Goal: Information Seeking & Learning: Find specific fact

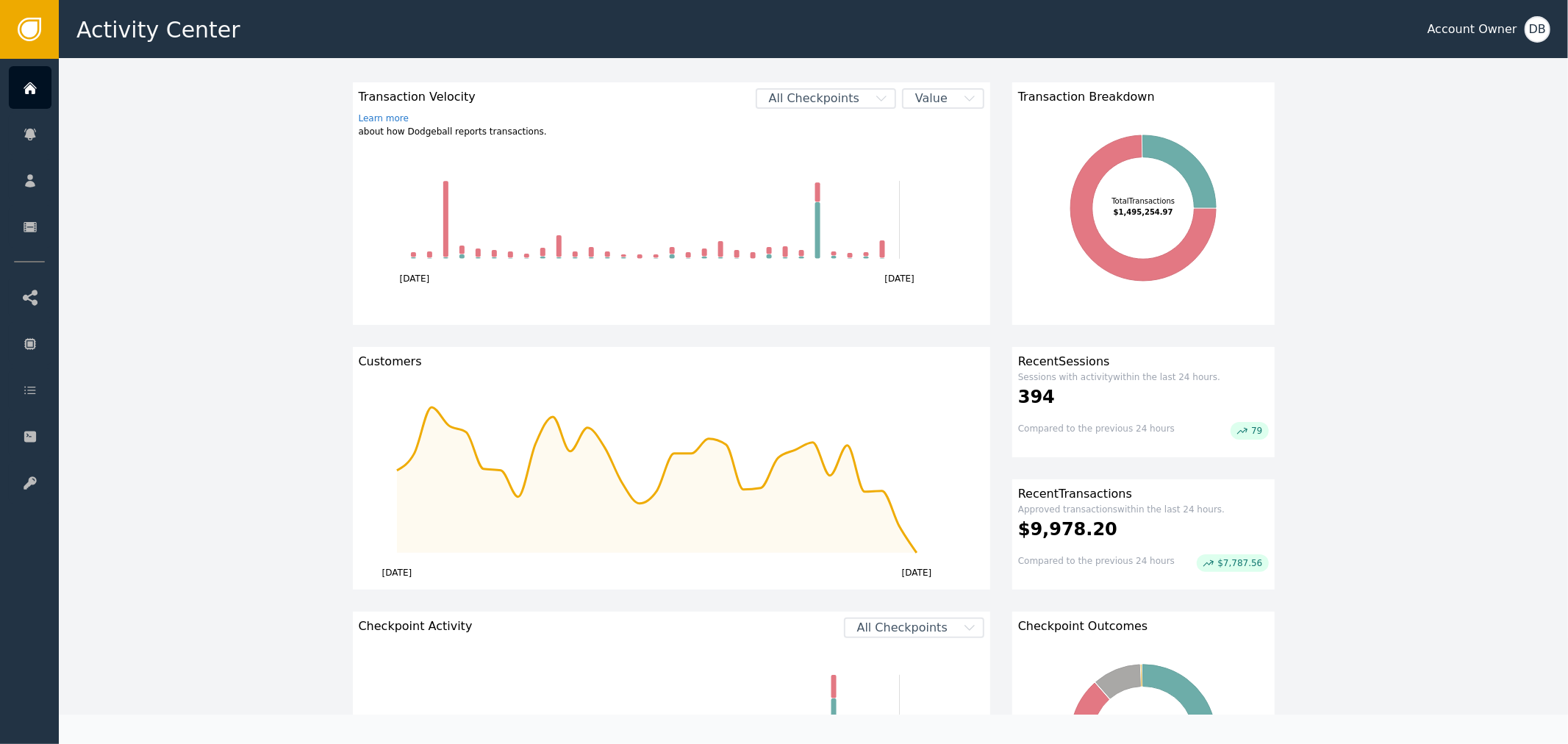
scroll to position [82, 0]
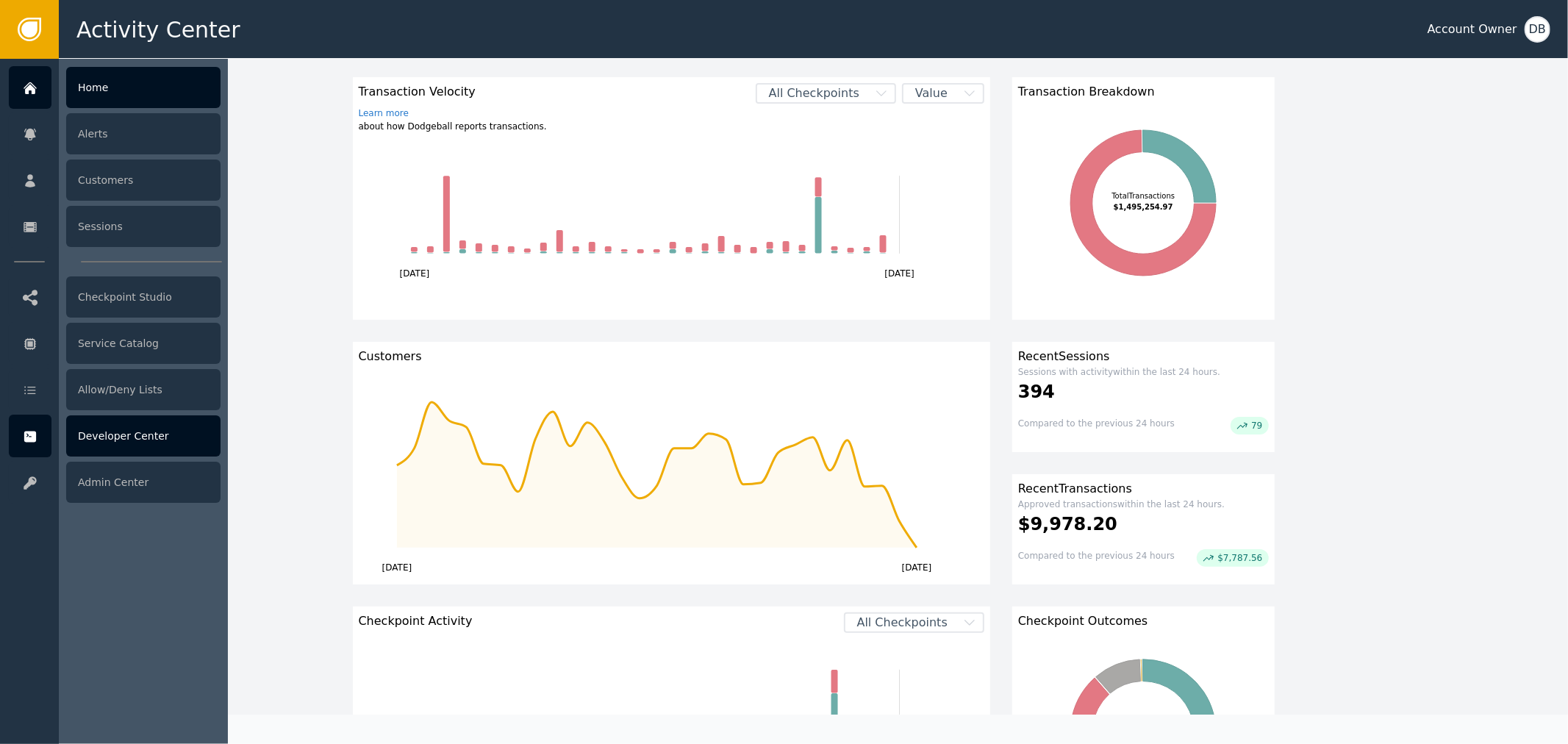
click at [30, 446] on div at bounding box center [30, 436] width 43 height 43
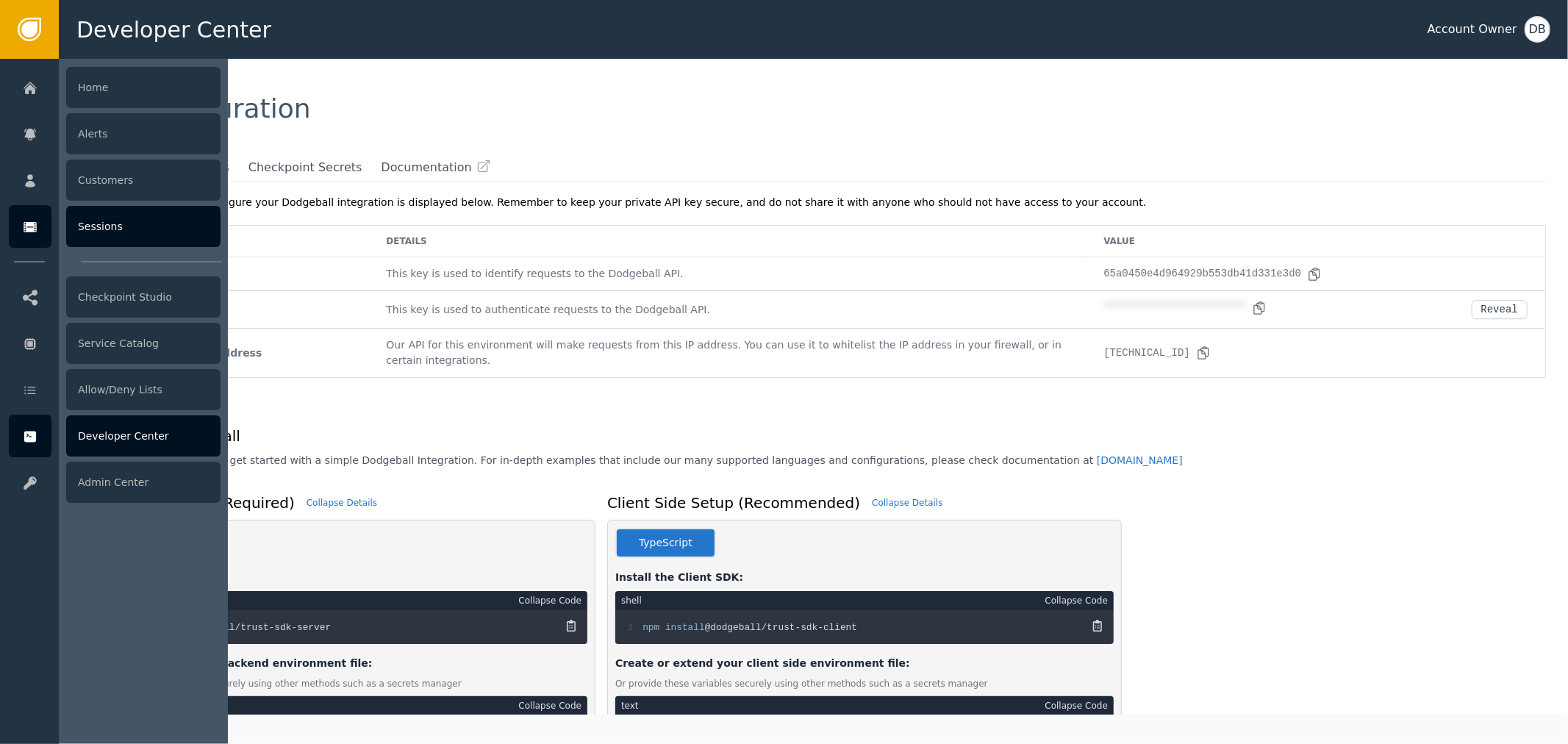
click at [153, 215] on div "Sessions" at bounding box center [143, 227] width 154 height 41
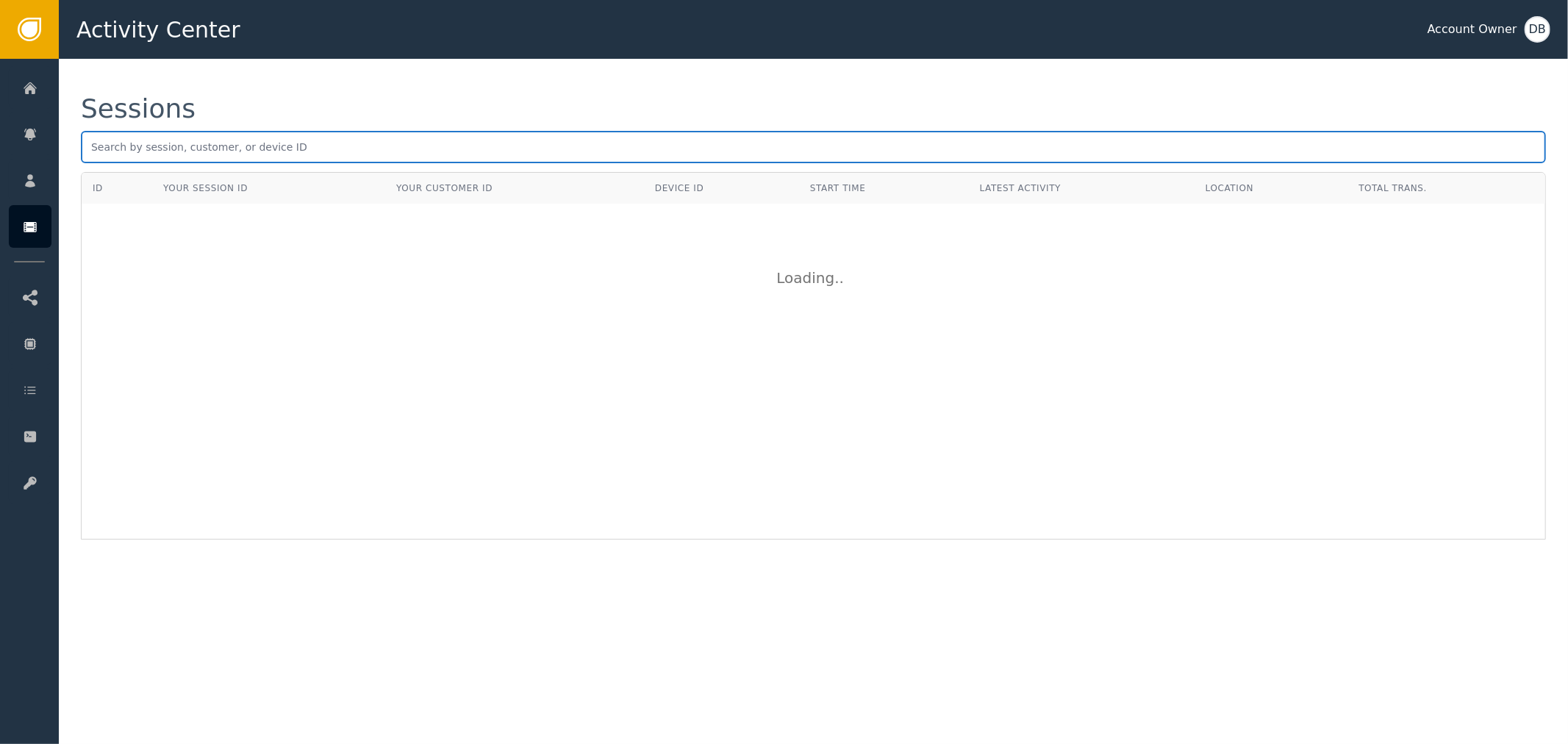
click at [269, 147] on input "text" at bounding box center [813, 147] width 1465 height 33
paste input "kplus1010@yahoo.com"
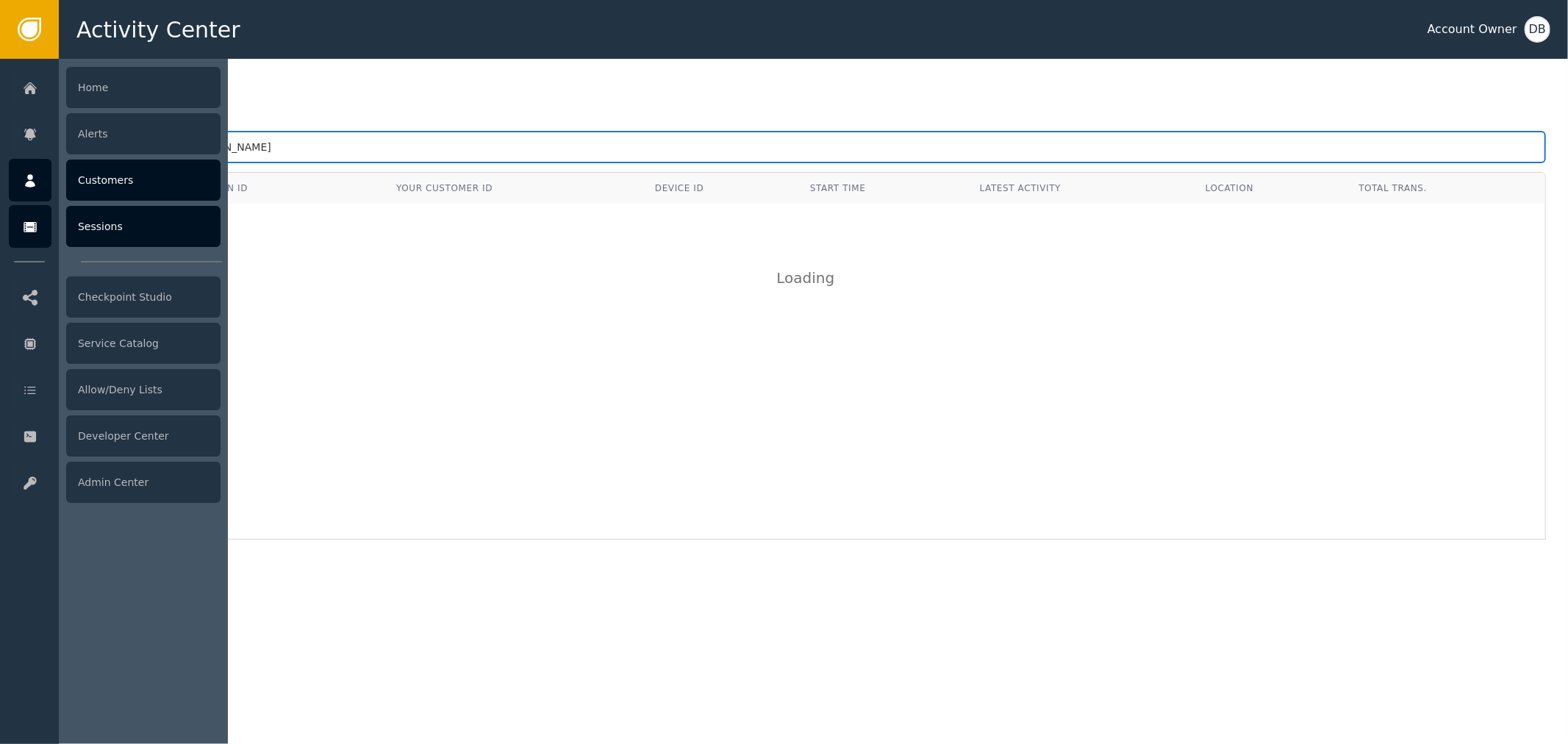
type input "kplus1010@yahoo.com"
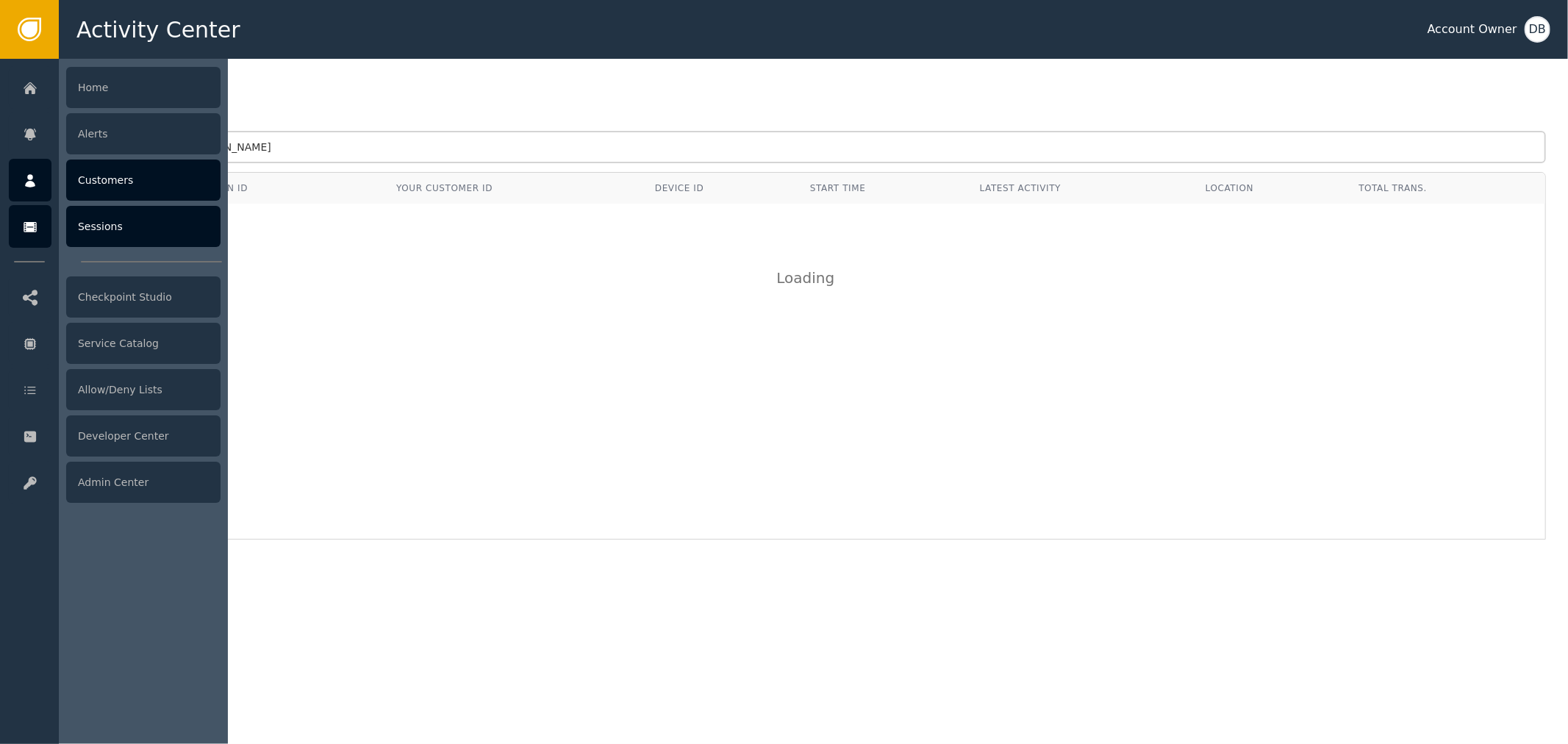
click at [49, 180] on div at bounding box center [30, 180] width 43 height 43
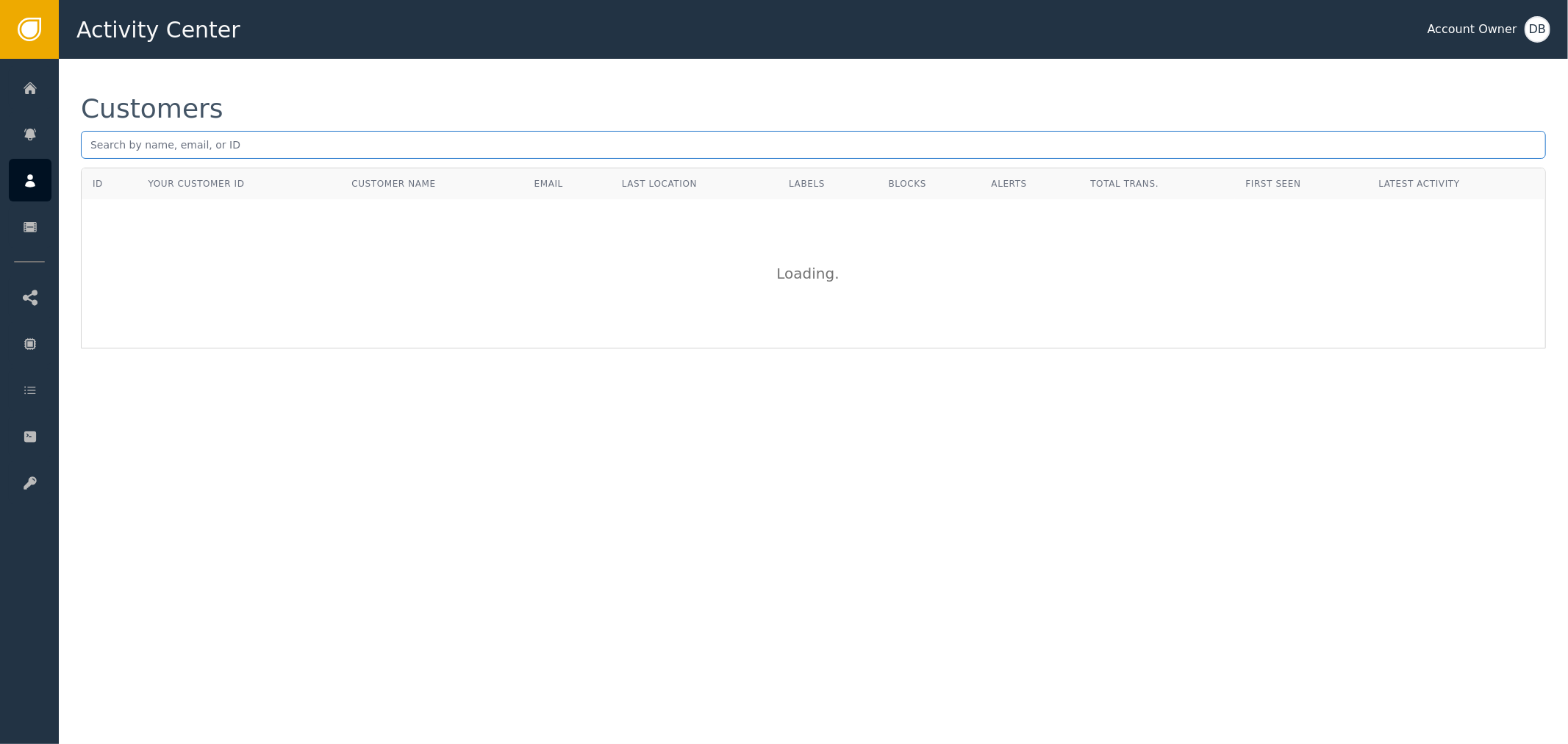
click at [199, 156] on input "text" at bounding box center [813, 145] width 1465 height 28
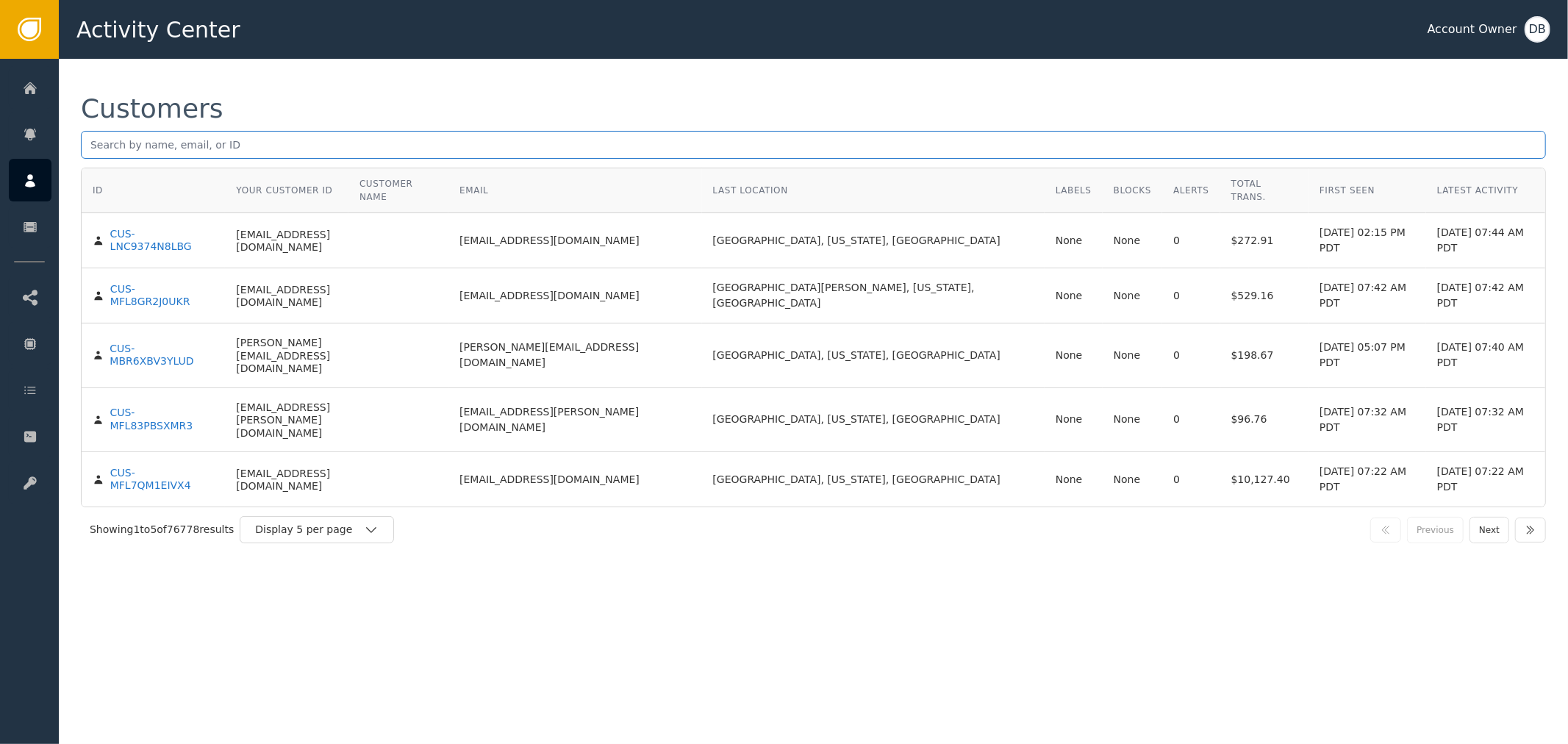
paste input "kplus1010@yahoo.com"
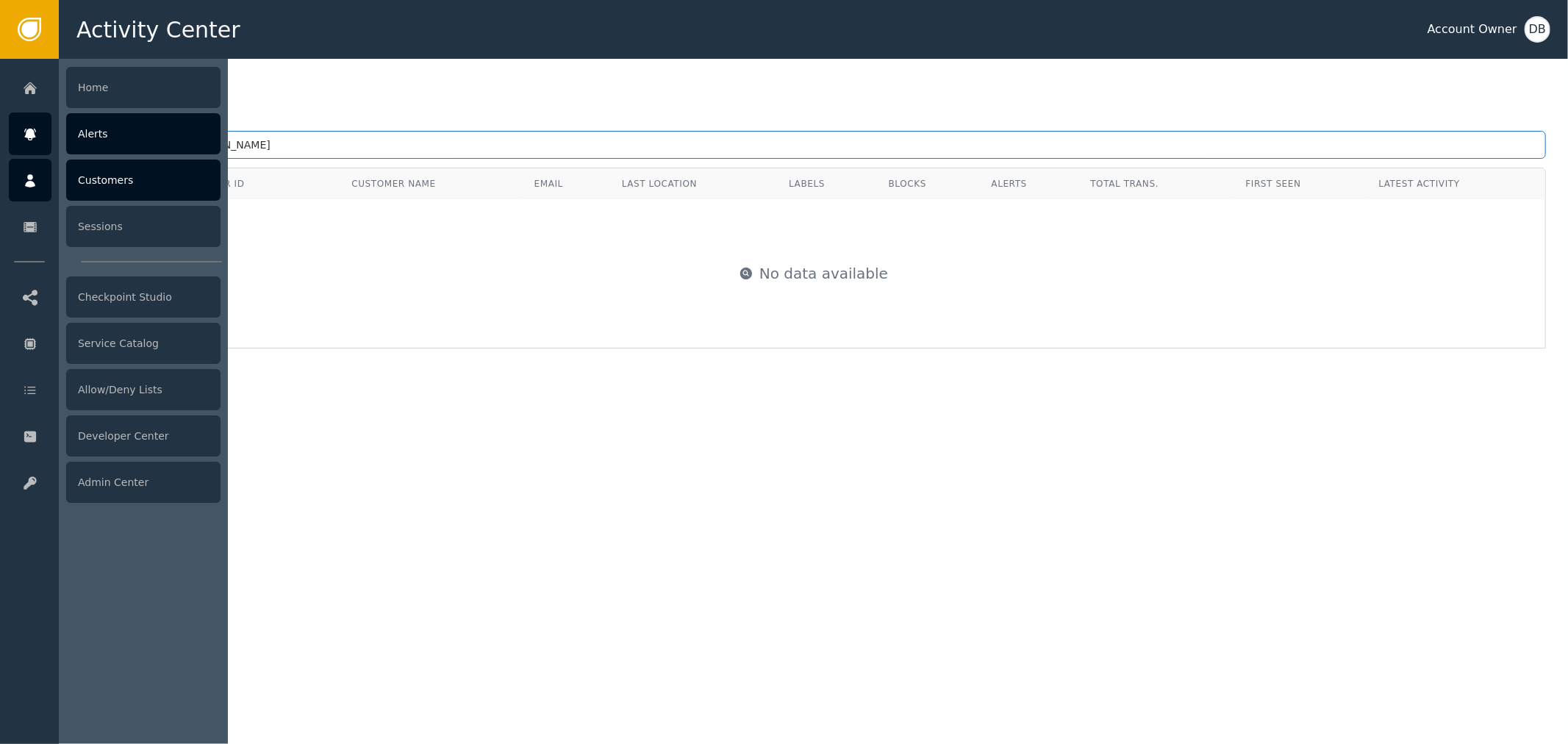
drag, startPoint x: 273, startPoint y: 142, endPoint x: 26, endPoint y: 126, distance: 247.5
click at [0, 59] on div "Activity Center Account Owner DB Home Alerts Customers Sessions Checkpoint Stud…" at bounding box center [784, 29] width 1568 height 59
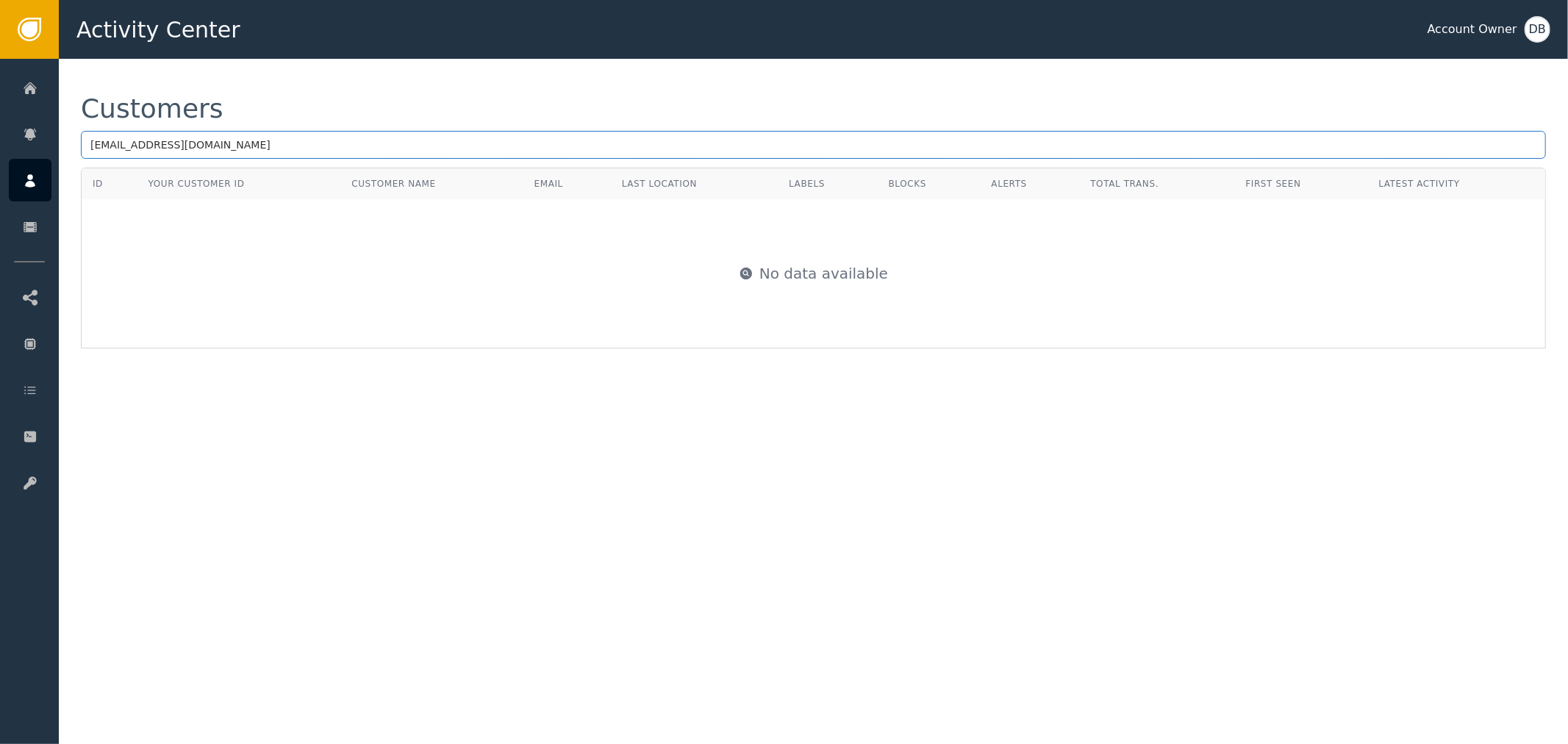
type input "kplus1010@yahoo.com"
click at [600, 78] on div "Customers kplus1010@yahoo.com ID Your Customer ID Customer Name Email Last Loca…" at bounding box center [813, 221] width 1509 height 326
drag, startPoint x: 378, startPoint y: 137, endPoint x: 127, endPoint y: 123, distance: 251.4
click at [0, 59] on div "Activity Center Account Owner DB Home Alerts Customers Sessions Checkpoint Stud…" at bounding box center [784, 29] width 1568 height 59
click at [513, 138] on input "kplus1010@yahoo.com" at bounding box center [813, 145] width 1465 height 28
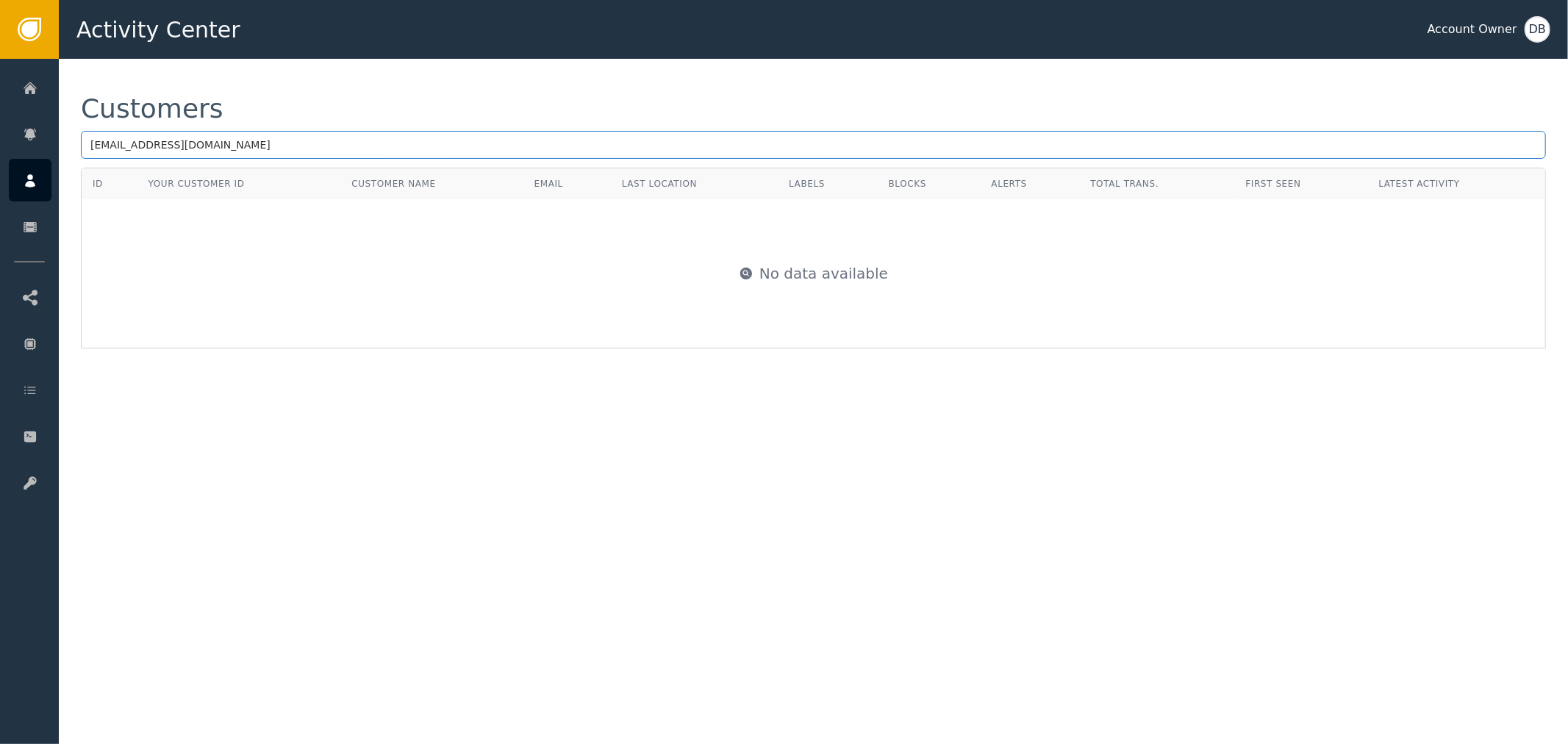
click at [513, 138] on input "kplus1010@yahoo.com" at bounding box center [813, 145] width 1465 height 28
paste input "text"
click at [307, 142] on input "kplus1010@yahoo.com" at bounding box center [813, 145] width 1465 height 28
drag, startPoint x: 307, startPoint y: 140, endPoint x: 163, endPoint y: 97, distance: 150.3
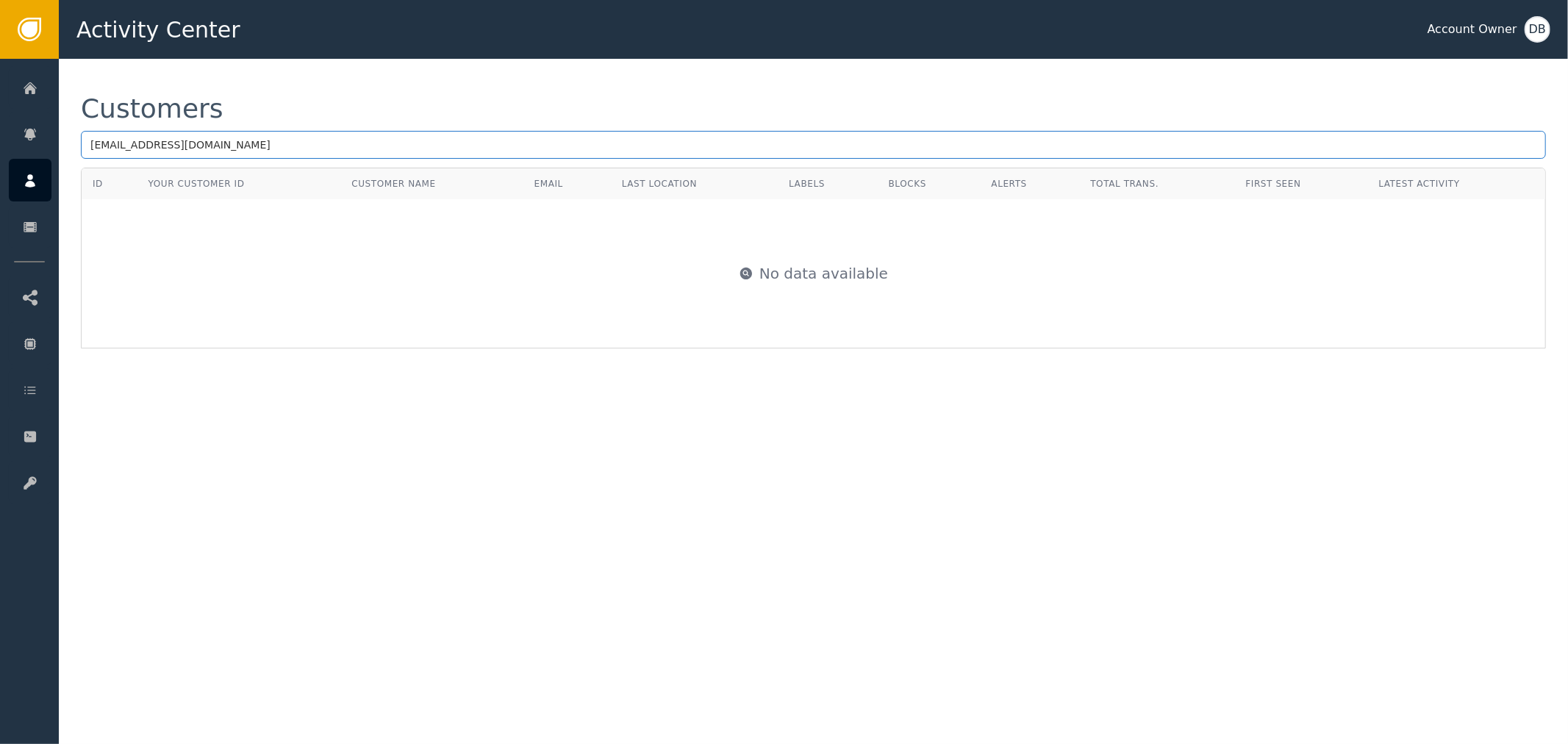
click at [12, 59] on div "Activity Center Account Owner DB Home Alerts Customers Sessions Checkpoint Stud…" at bounding box center [784, 29] width 1568 height 59
type input "="
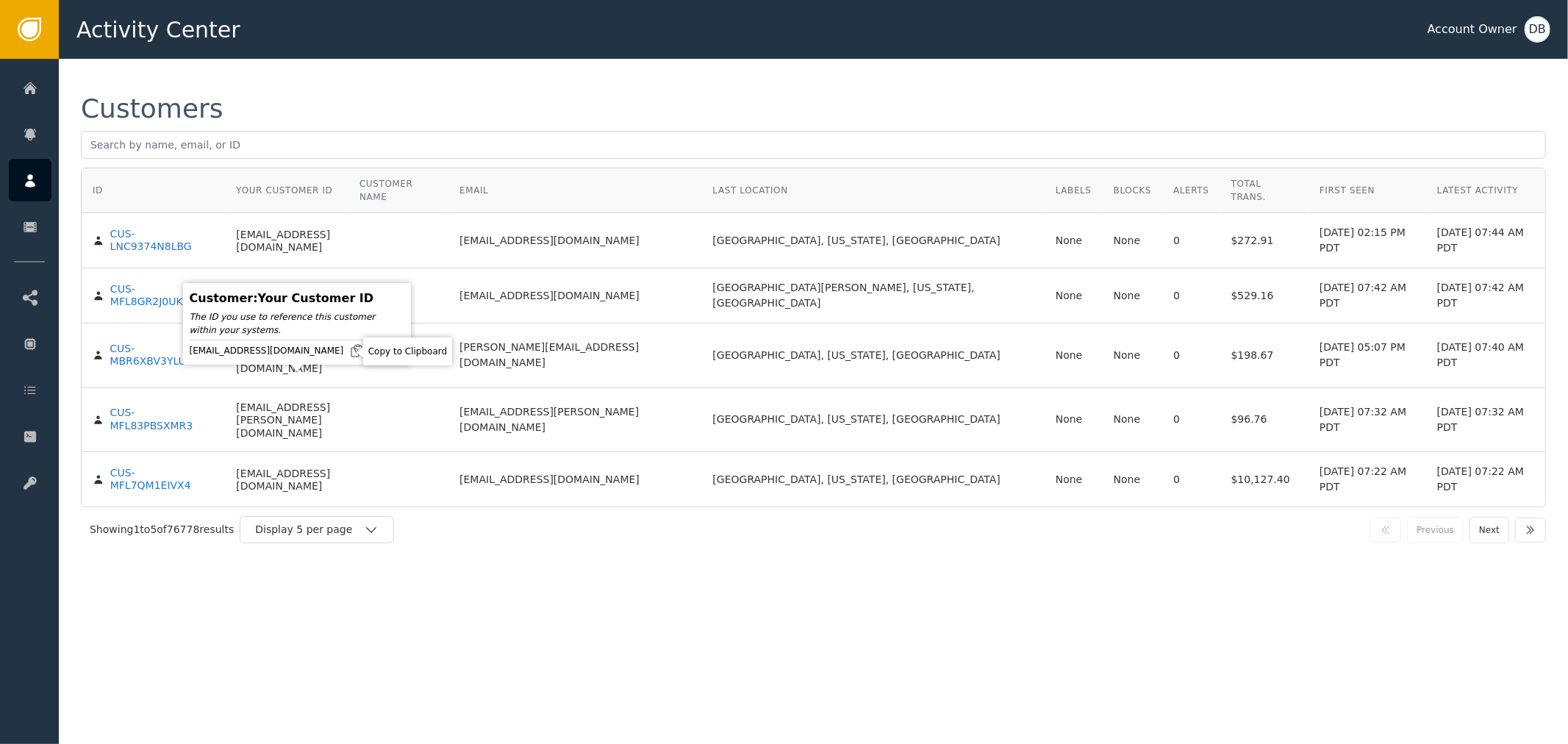
click at [615, 531] on div "Customers ID Your Customer ID Customer Name Email Last Location Labels Blocks A…" at bounding box center [813, 400] width 1509 height 685
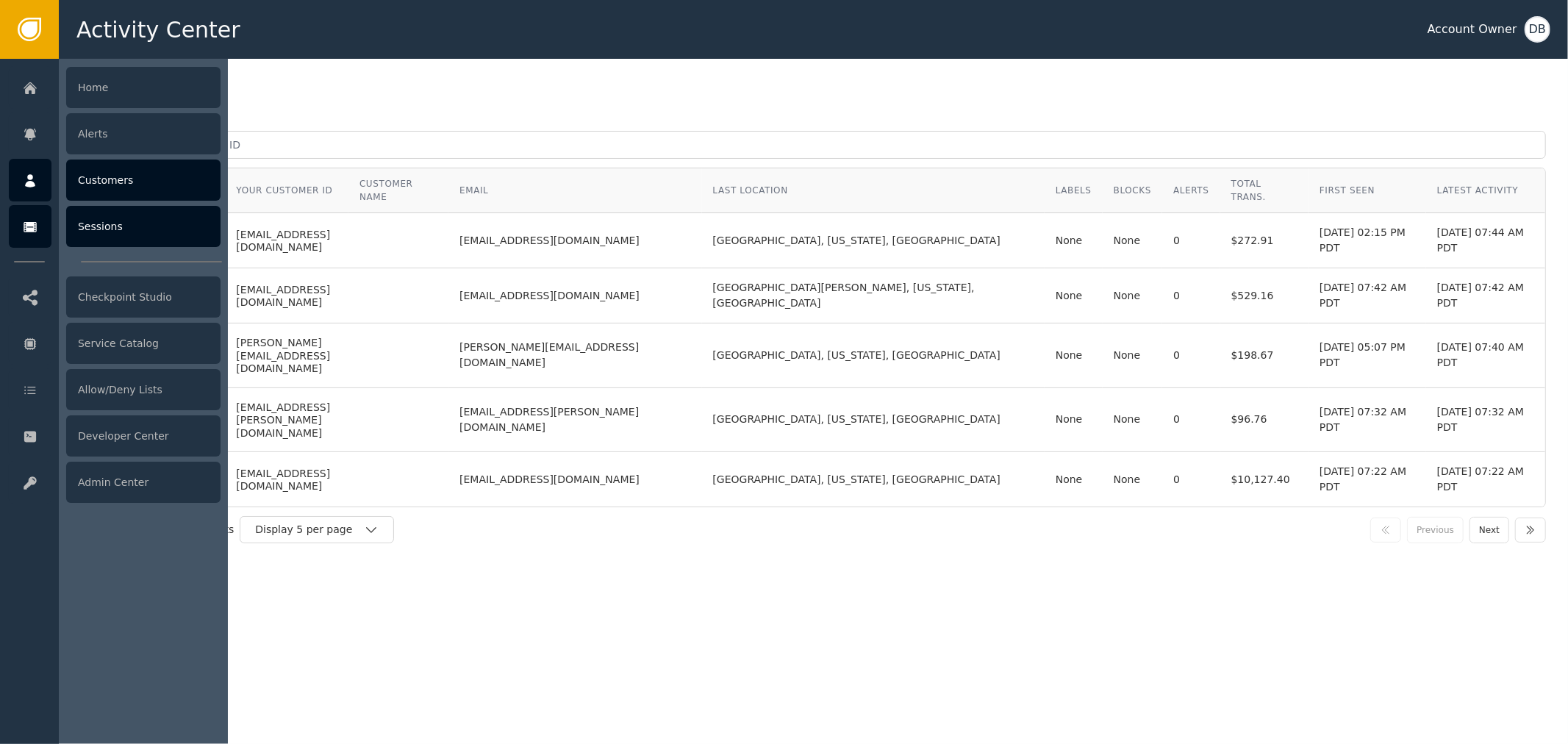
click at [31, 228] on icon at bounding box center [30, 227] width 13 height 10
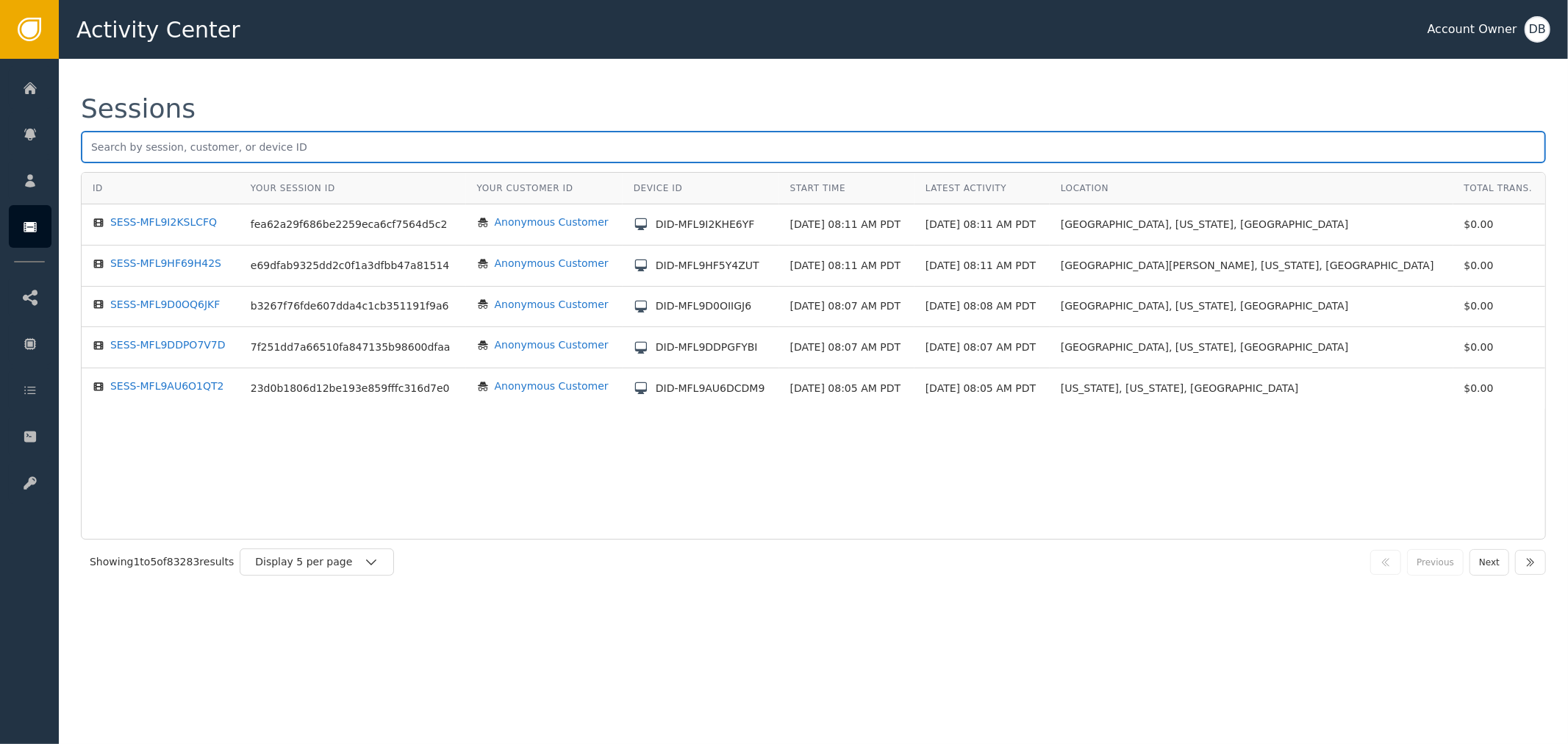
click at [277, 138] on input "text" at bounding box center [813, 147] width 1465 height 33
paste input "kplus1010@yahoo.com"
type input "kplus1010@yahoo.com"
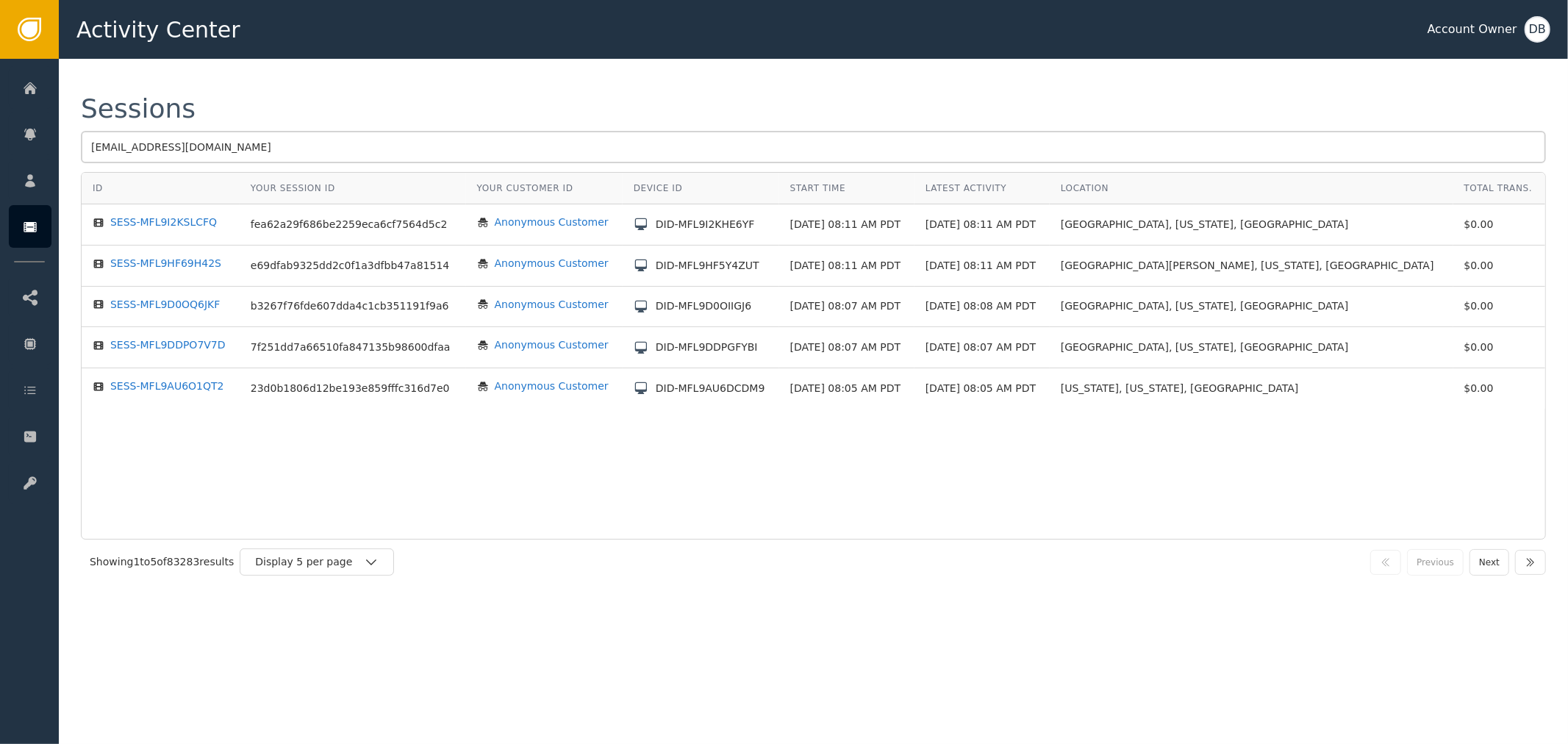
click at [480, 84] on div "Sessions kplus1010@yahoo.com ID Your Session ID Your Customer ID Device ID Star…" at bounding box center [813, 339] width 1509 height 562
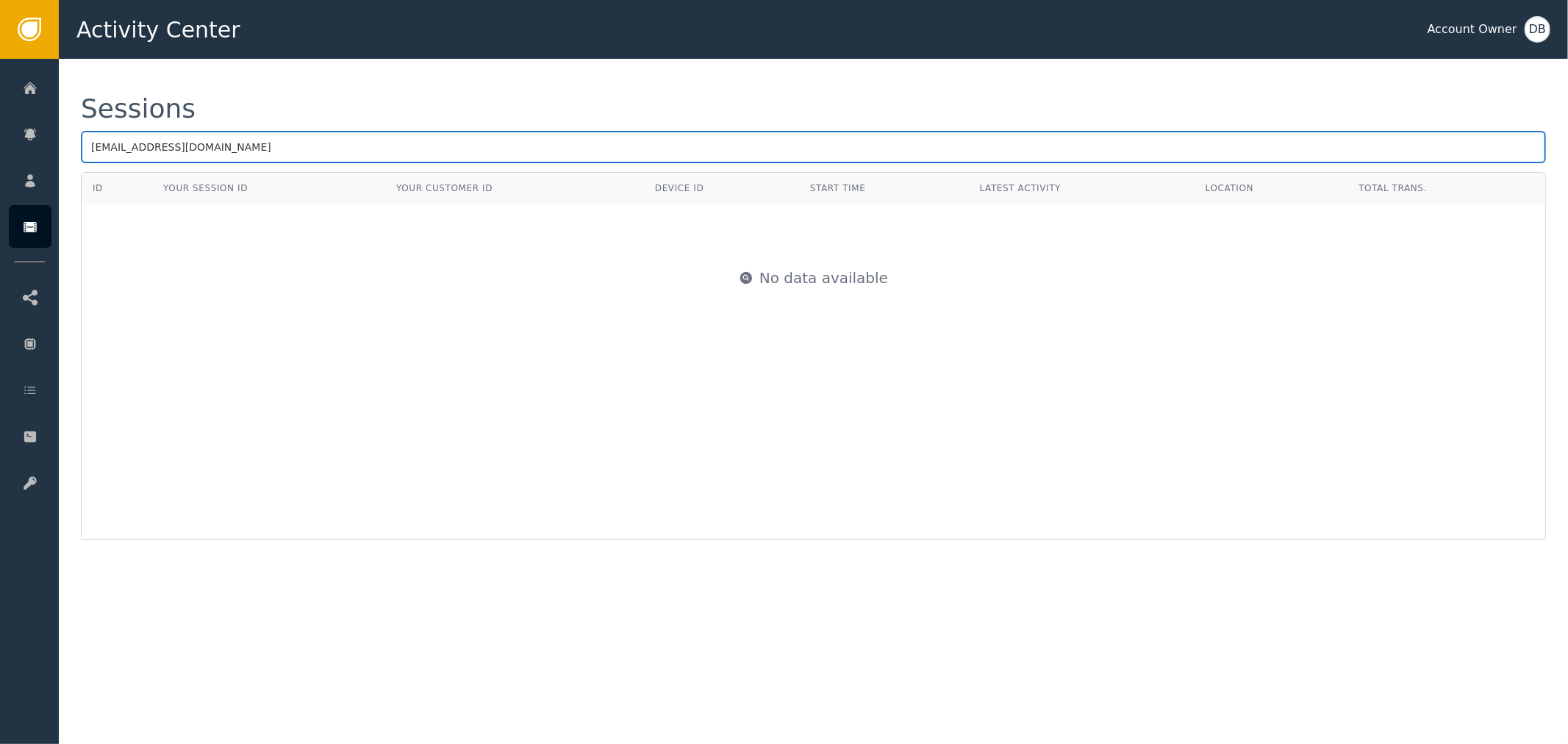
click at [291, 149] on input "kplus1010@yahoo.com" at bounding box center [813, 147] width 1465 height 33
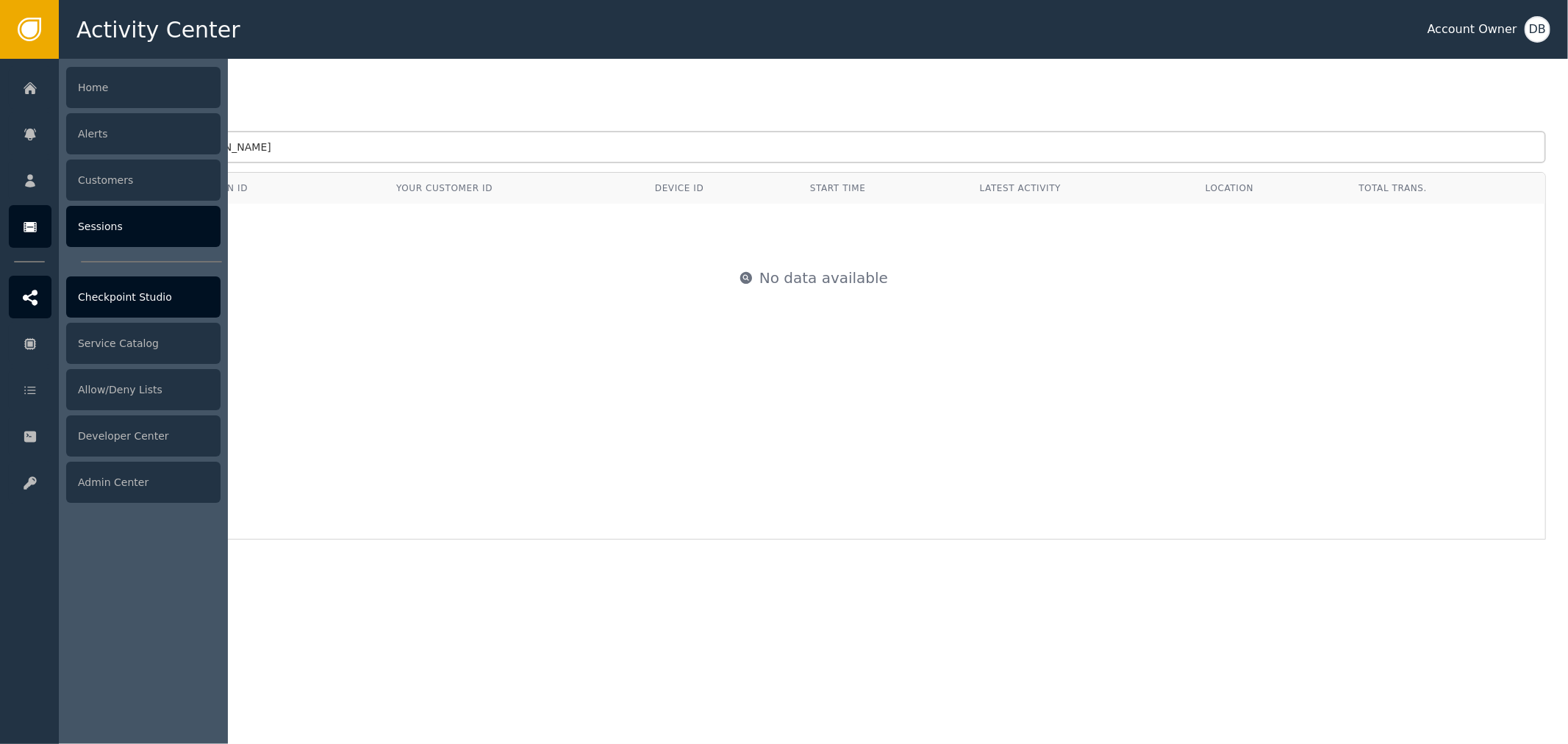
click at [147, 300] on div "Checkpoint Studio" at bounding box center [143, 297] width 154 height 41
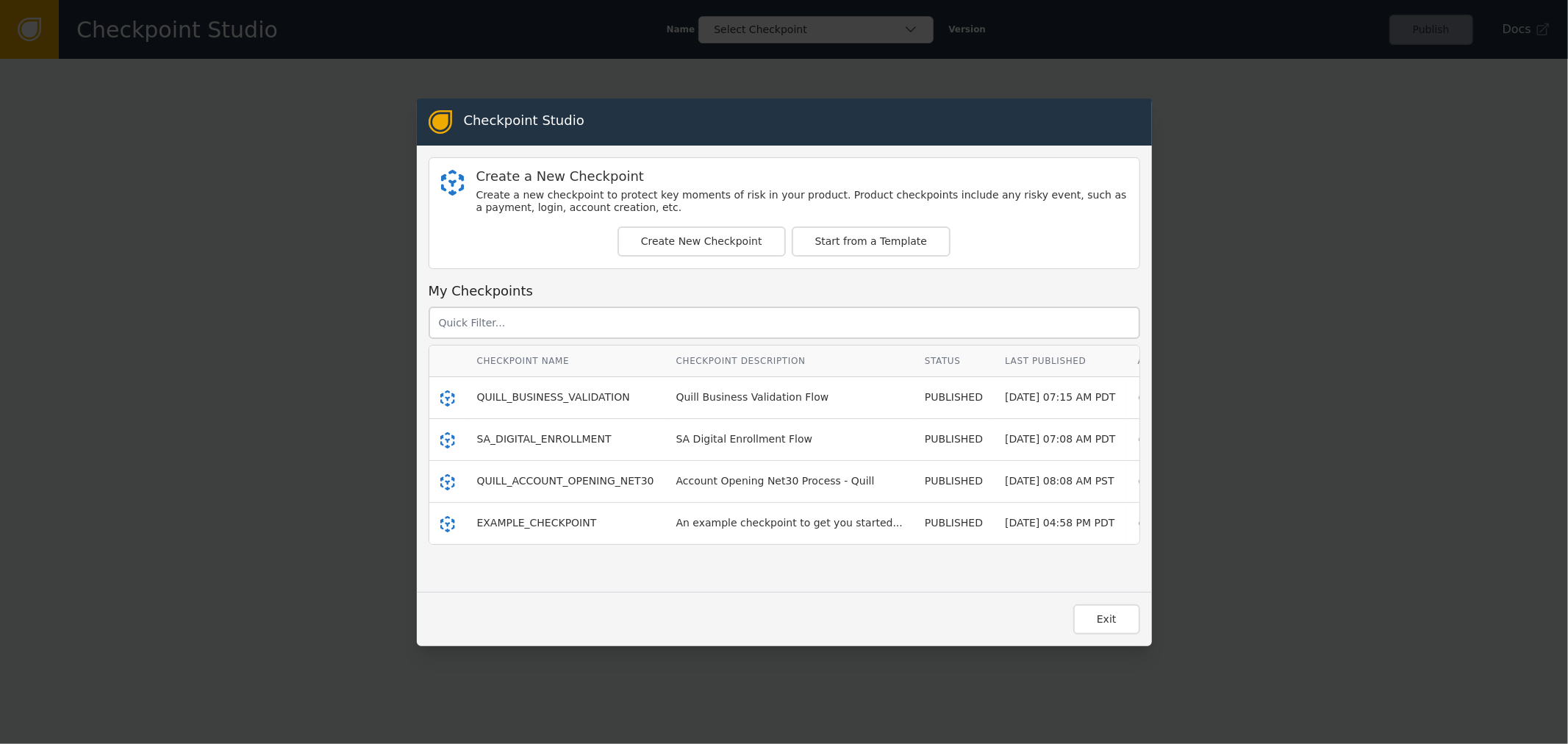
click at [300, 311] on div "Checkpoint Studio Create a New Checkpoint Create a new checkpoint to protect ke…" at bounding box center [784, 372] width 1568 height 744
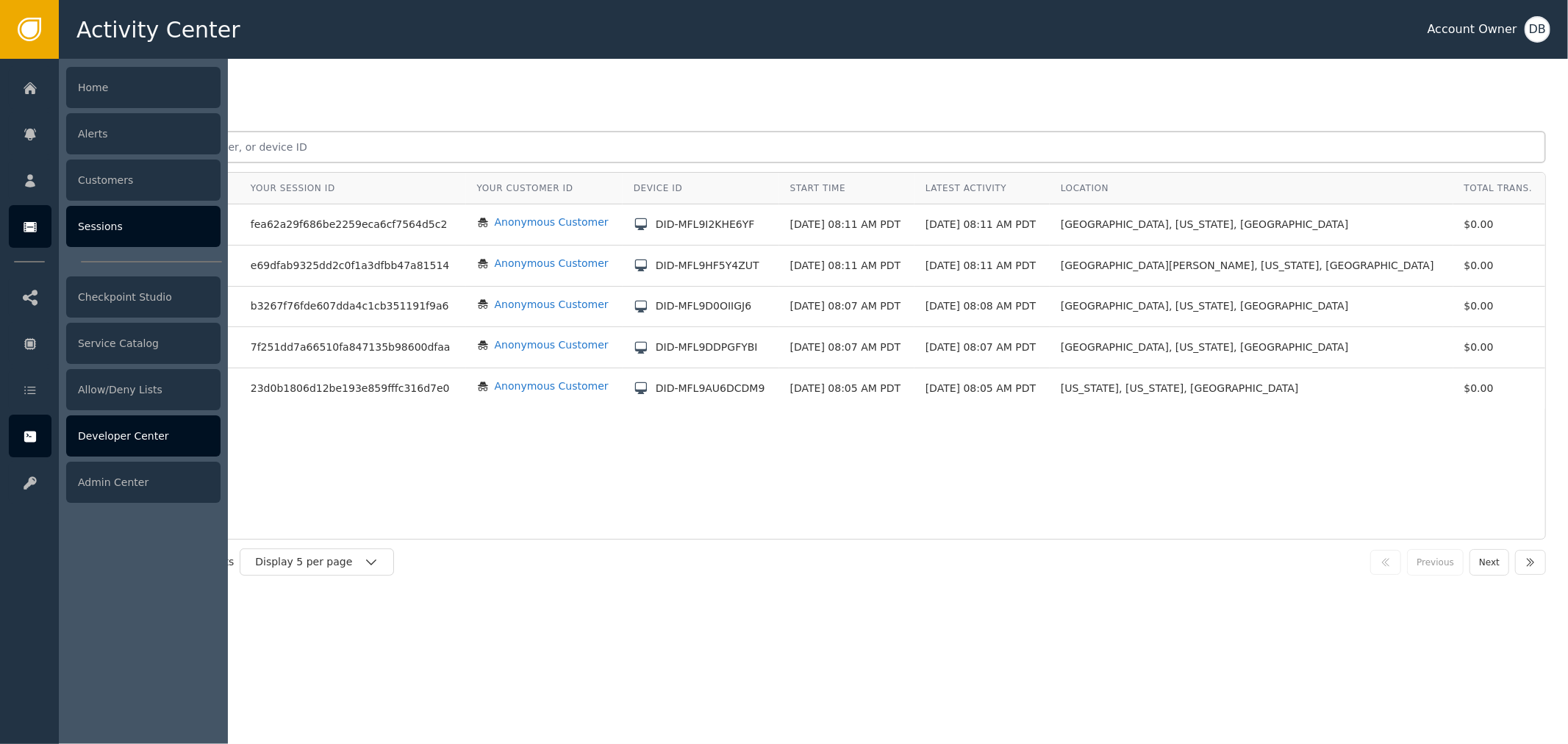
click at [43, 437] on div at bounding box center [30, 436] width 43 height 43
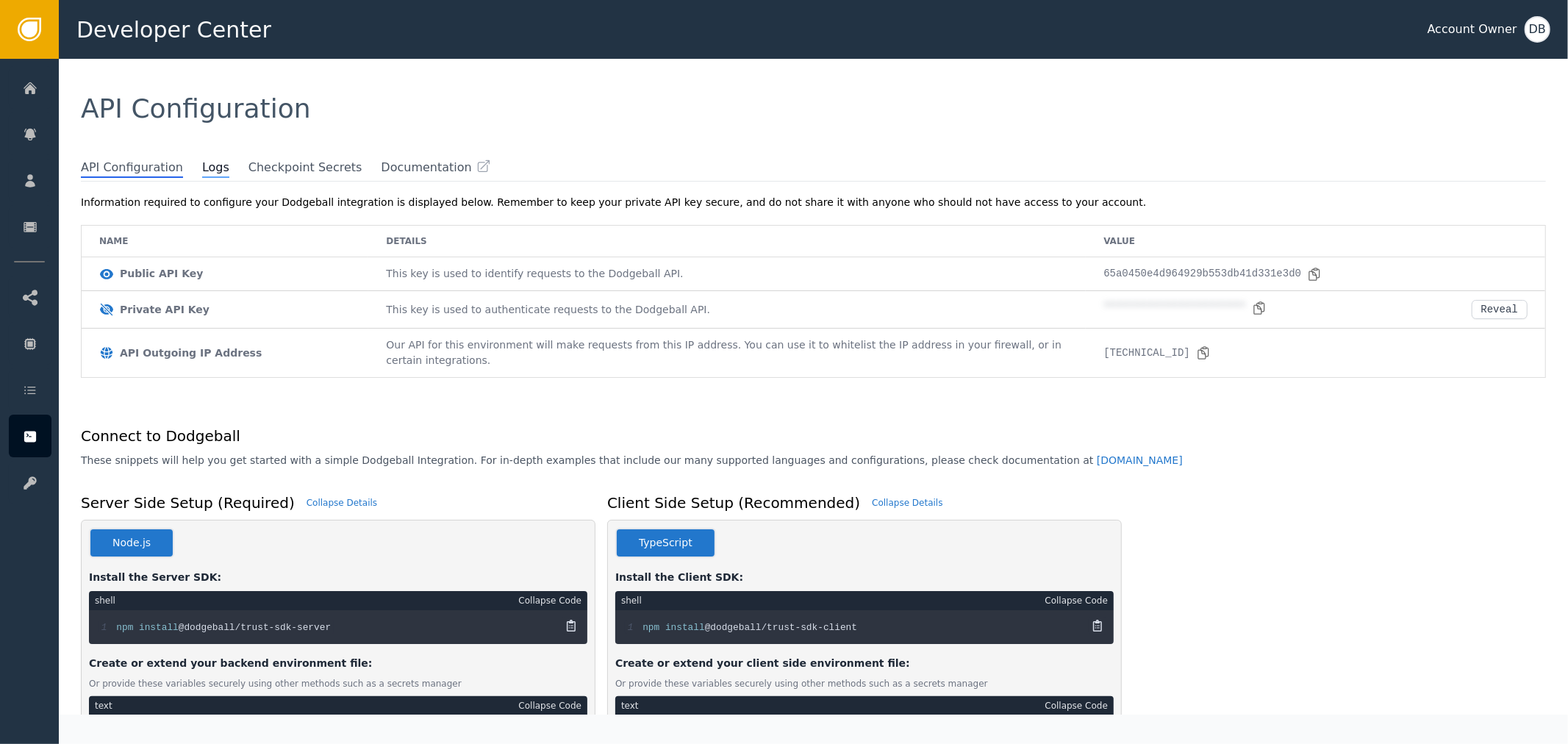
click at [203, 163] on span "Logs" at bounding box center [216, 168] width 27 height 20
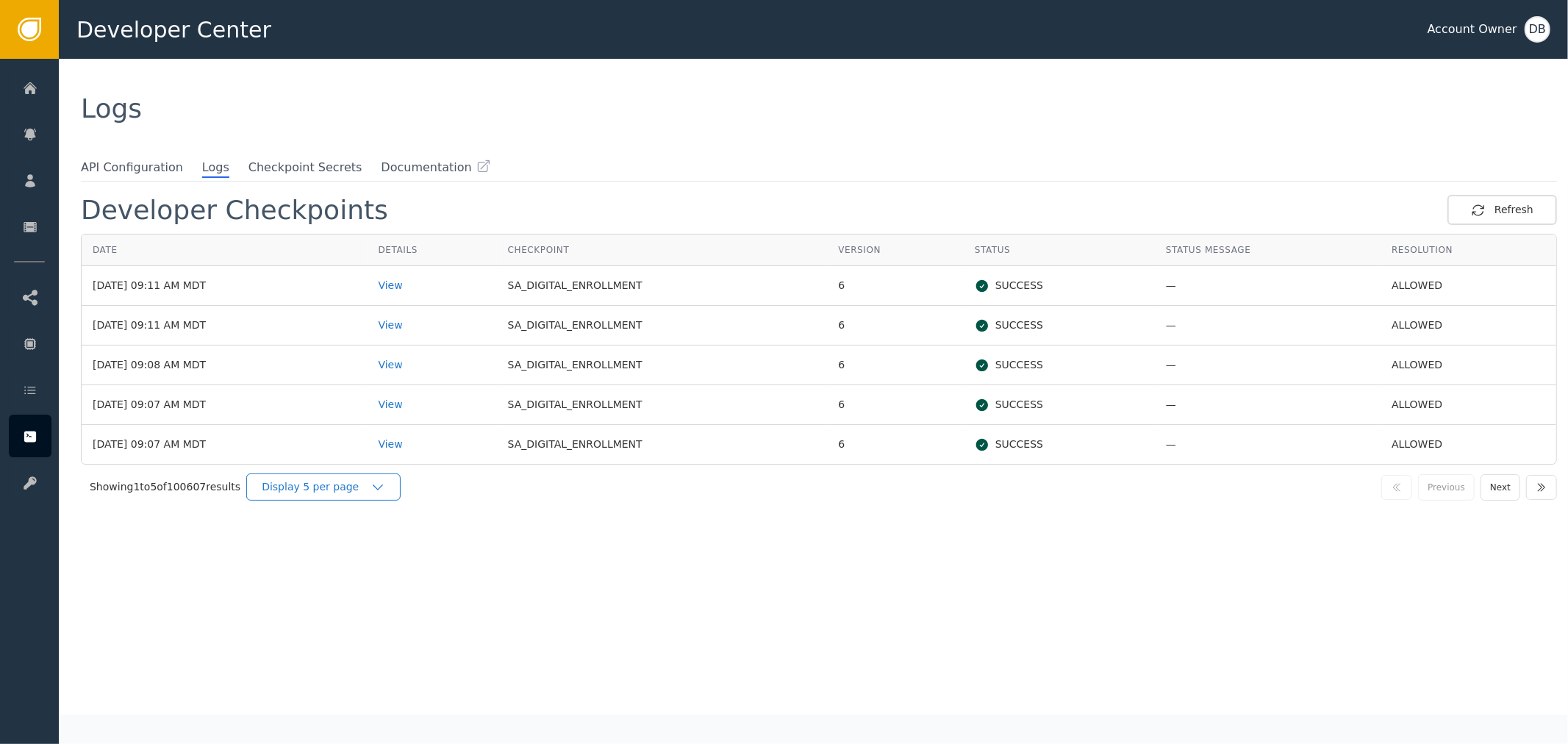
click at [340, 489] on div "Display 5 per page" at bounding box center [316, 487] width 109 height 16
click at [346, 545] on div "Display 25 per page" at bounding box center [327, 548] width 118 height 16
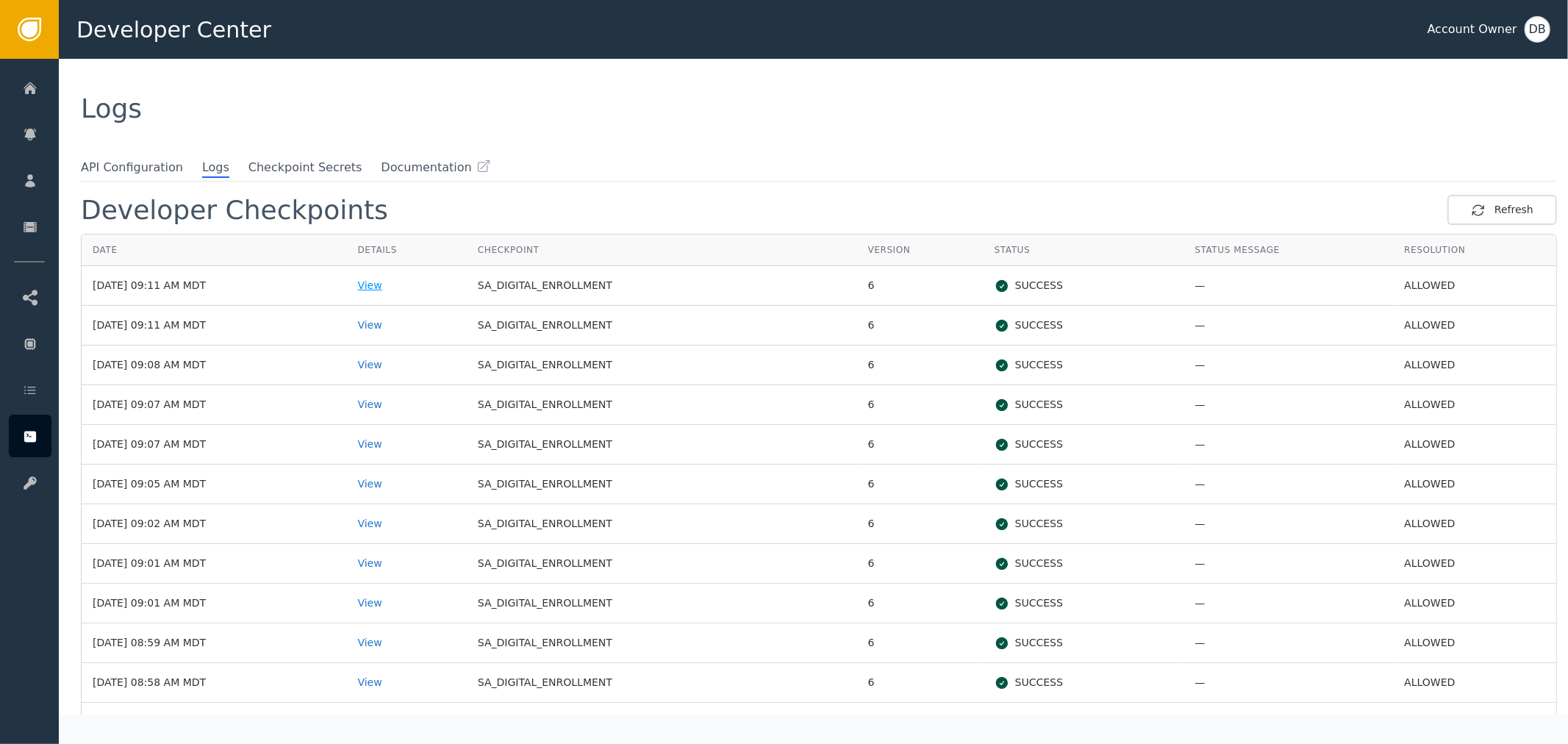
click at [408, 283] on div "View" at bounding box center [406, 285] width 98 height 16
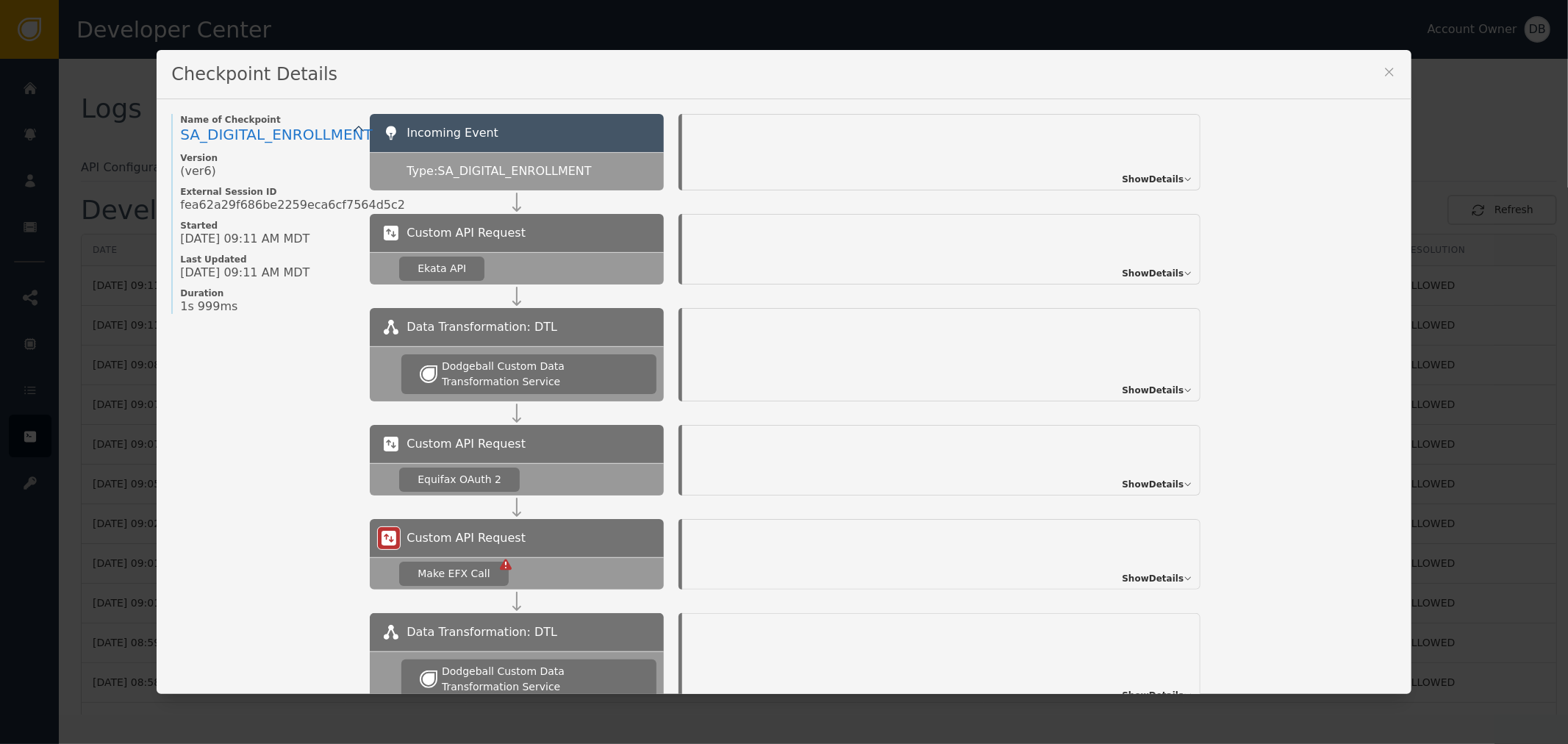
click at [1111, 187] on div "Show Details" at bounding box center [941, 152] width 518 height 76
click at [1151, 178] on span "Show Details" at bounding box center [1152, 179] width 61 height 13
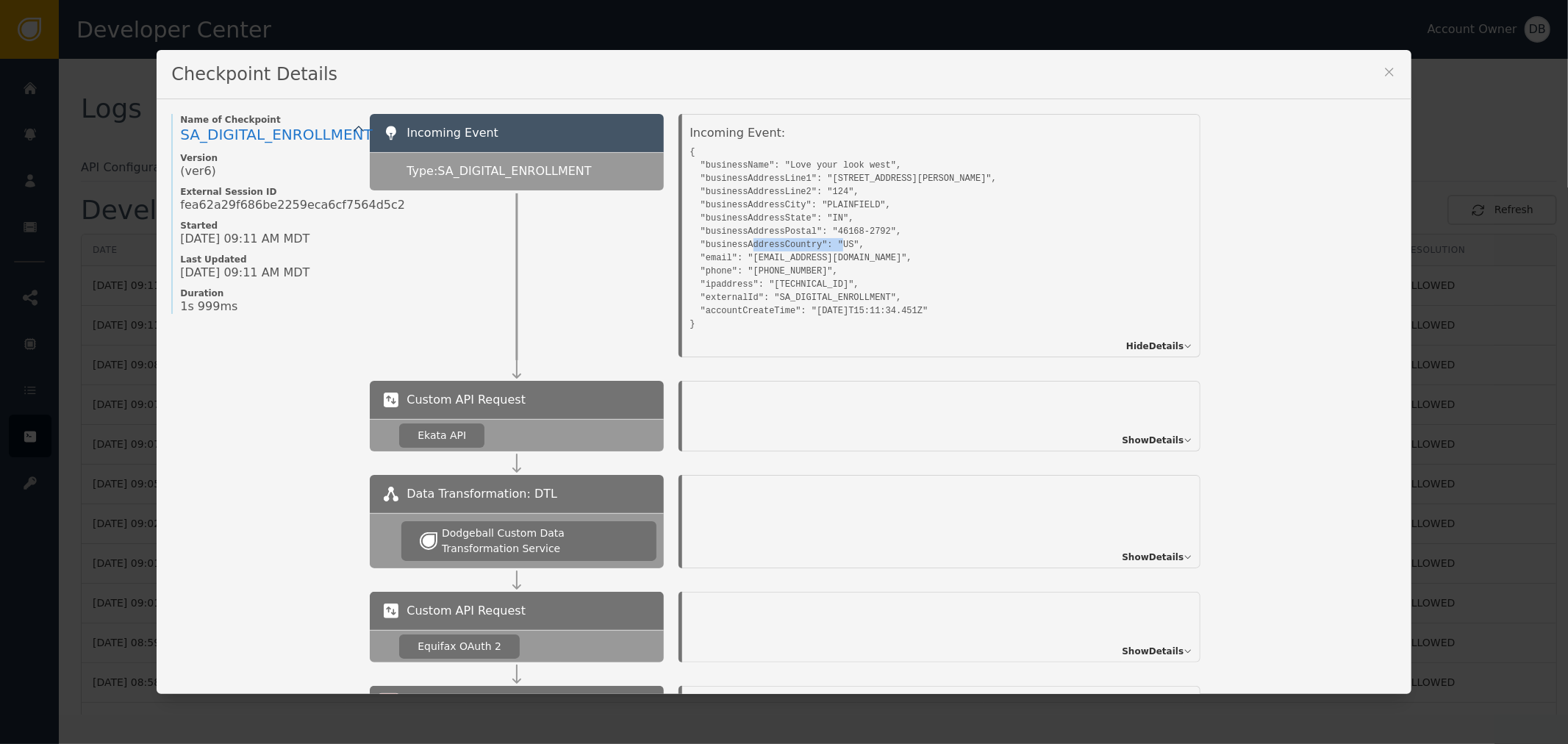
drag, startPoint x: 730, startPoint y: 254, endPoint x: 849, endPoint y: 252, distance: 119.0
click at [831, 250] on pre "{ "businessName": "Love your look west", "businessAddressLine1": "824 EDWARDS D…" at bounding box center [924, 236] width 470 height 189
click at [848, 254] on pre "{ "businessName": "Love your look west", "businessAddressLine1": "824 EDWARDS D…" at bounding box center [924, 236] width 470 height 189
drag, startPoint x: 887, startPoint y: 255, endPoint x: 688, endPoint y: 254, distance: 199.0
click at [689, 254] on pre "{ "businessName": "Love your look west", "businessAddressLine1": "824 EDWARDS D…" at bounding box center [924, 236] width 470 height 189
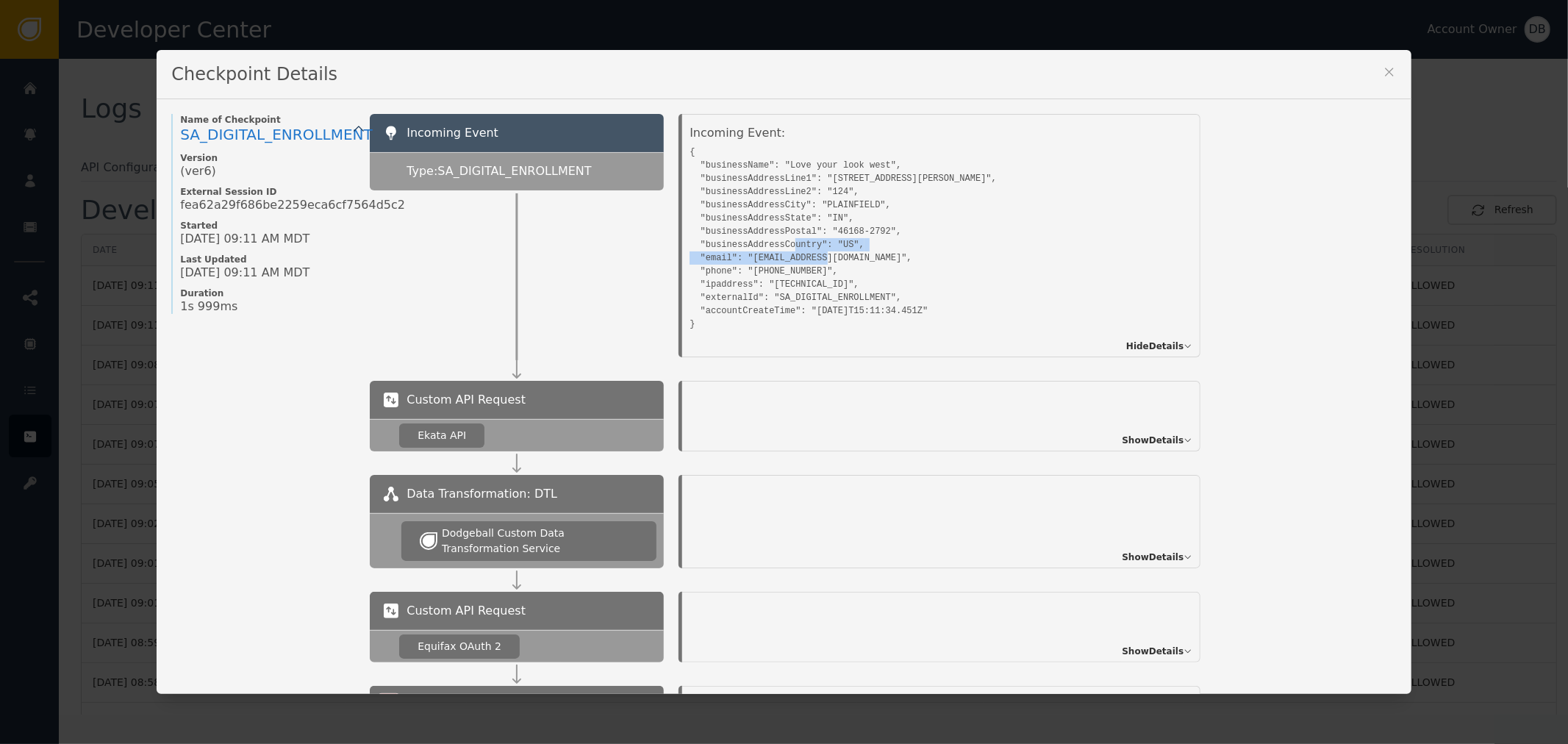
click at [696, 255] on pre "{ "businessName": "Love your look west", "businessAddressLine1": "824 EDWARDS D…" at bounding box center [924, 236] width 470 height 189
click at [1383, 59] on div "Checkpoint Details" at bounding box center [784, 74] width 1254 height 49
click at [1384, 63] on div "Checkpoint Details Name of Checkpoint SA_DIGITAL_ENROLLMENT Version (ver 6 ) Ex…" at bounding box center [784, 372] width 1254 height 645
click at [1385, 67] on icon at bounding box center [1390, 72] width 15 height 15
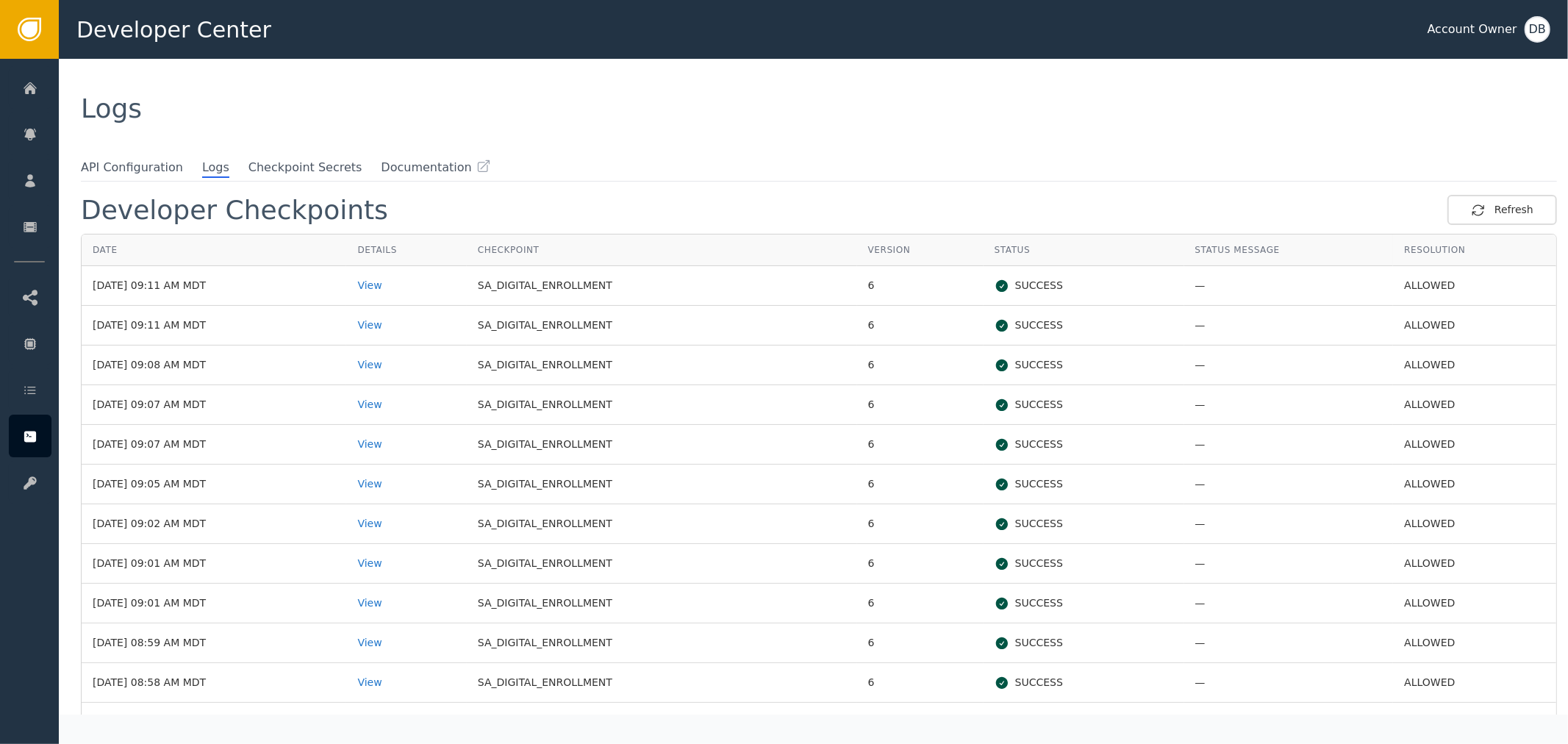
scroll to position [82, 0]
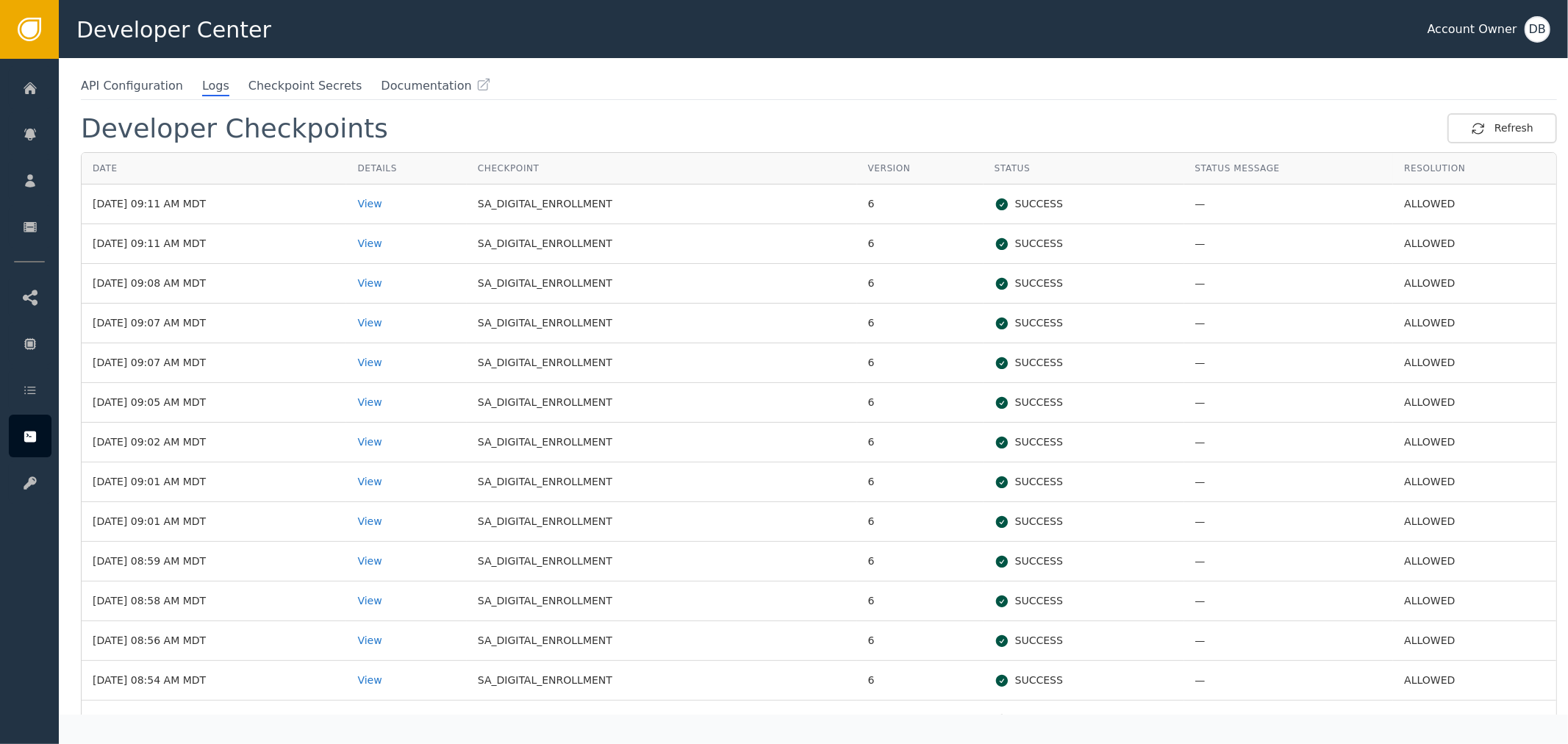
click at [411, 311] on td "View" at bounding box center [406, 323] width 120 height 40
click at [410, 288] on div "View" at bounding box center [406, 283] width 98 height 16
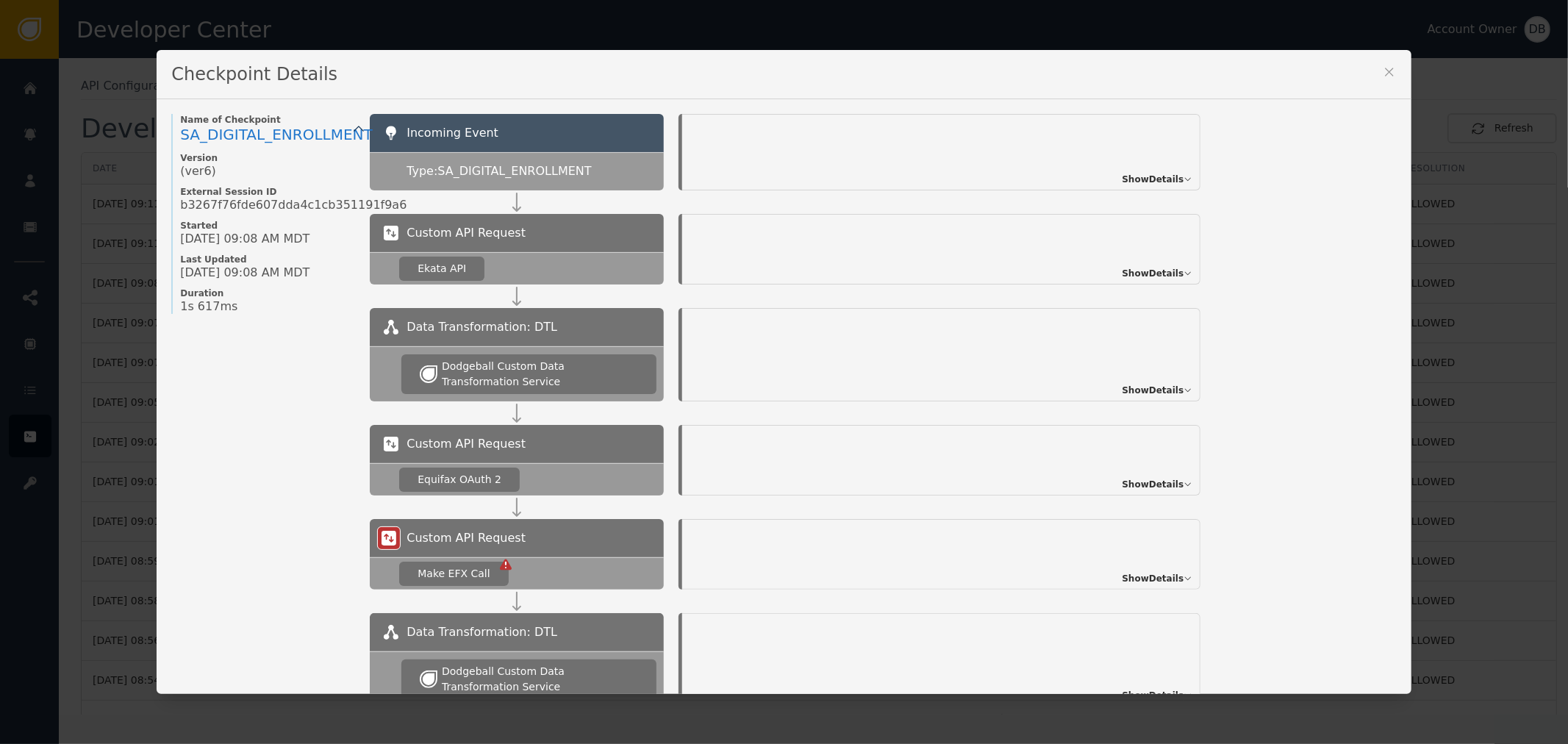
click at [1156, 185] on span "Show Details" at bounding box center [1152, 179] width 61 height 13
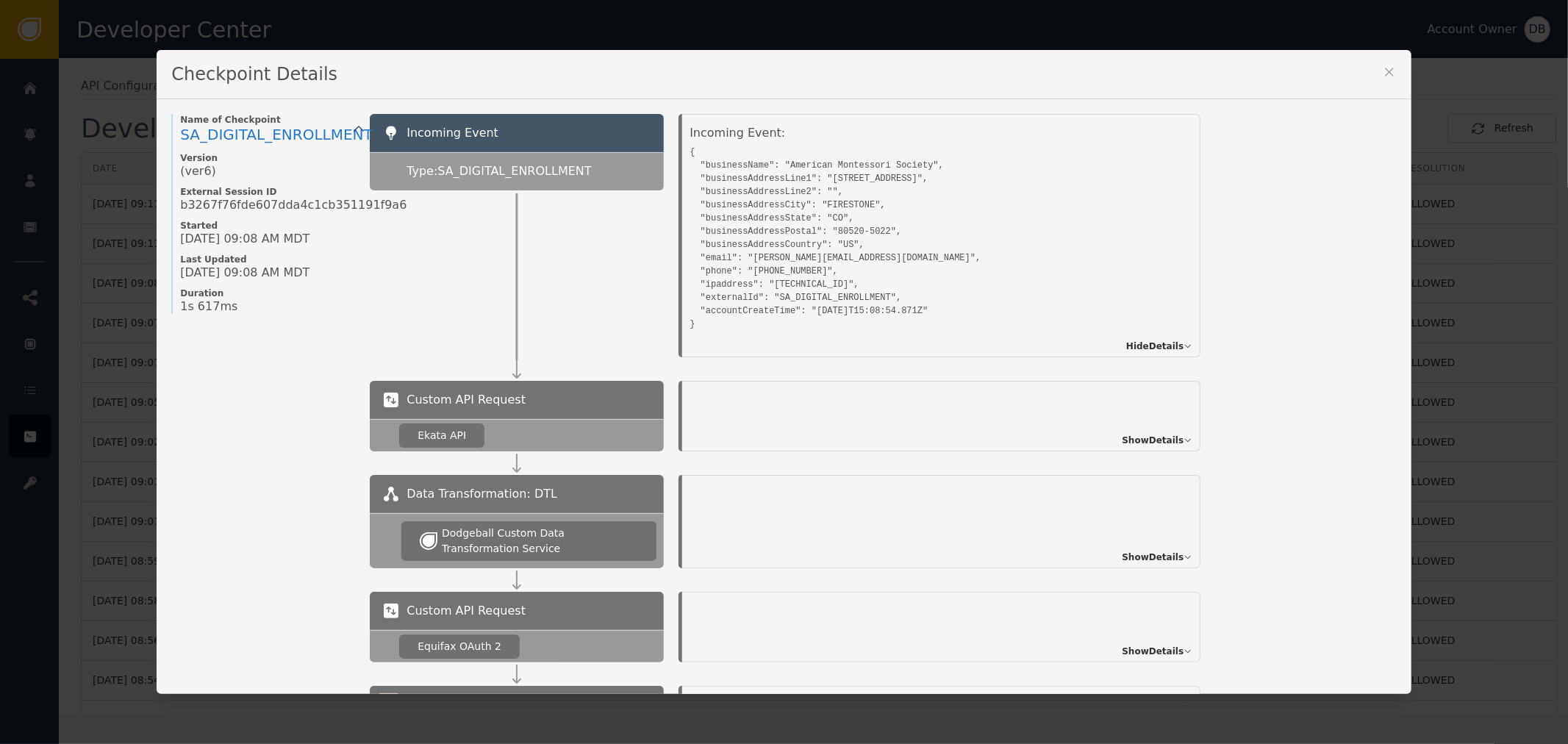
click at [757, 255] on pre "{ "businessName": "American Montessori Society", "businessAddressLine1": "158 E…" at bounding box center [924, 236] width 470 height 189
drag, startPoint x: 757, startPoint y: 255, endPoint x: 826, endPoint y: 263, distance: 69.5
click at [826, 263] on pre "{ "businessName": "American Montessori Society", "businessAddressLine1": "158 E…" at bounding box center [924, 236] width 470 height 189
copy pre "stephanie@amshq.org"
click at [1382, 75] on icon at bounding box center [1390, 72] width 15 height 15
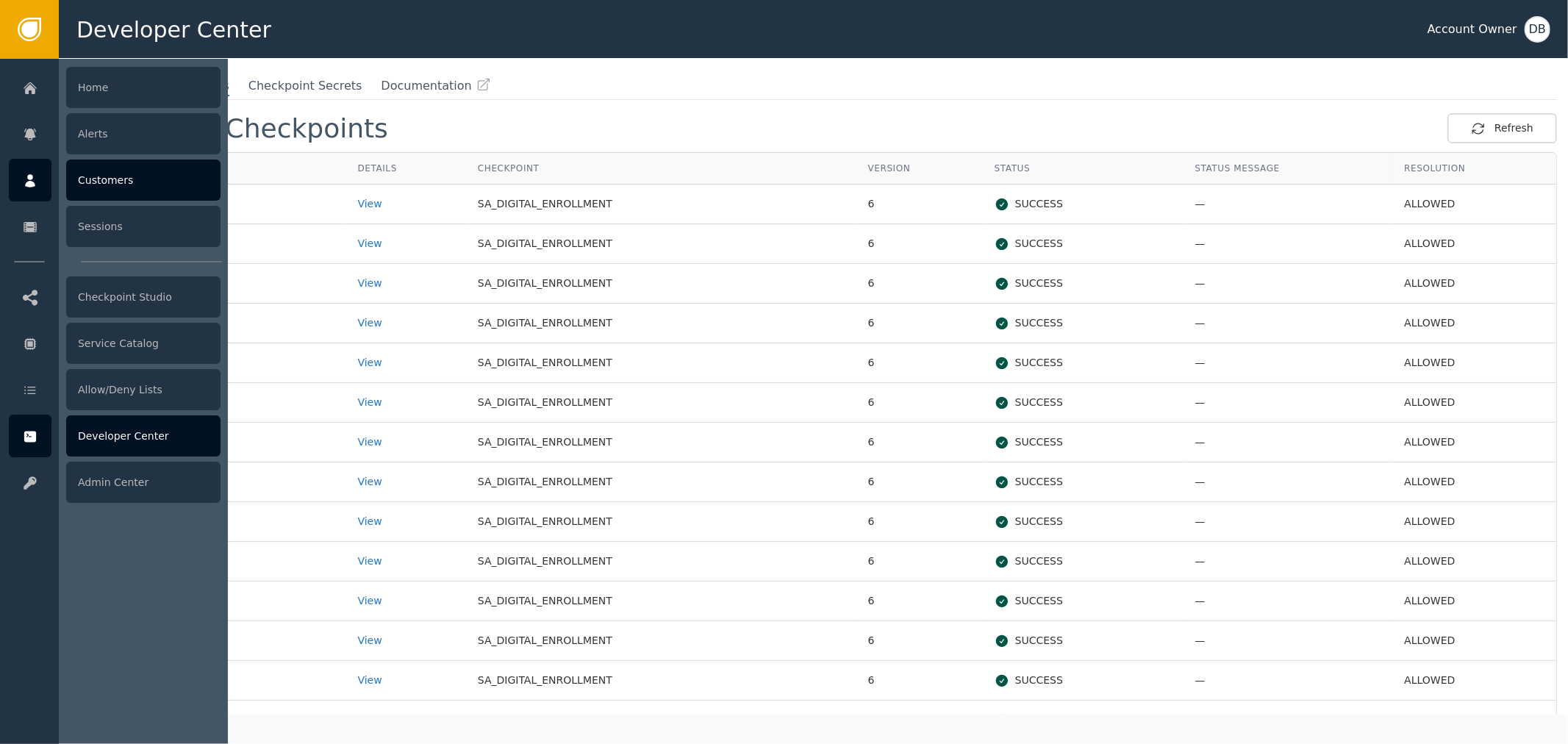
click at [98, 179] on div "Customers" at bounding box center [143, 180] width 154 height 41
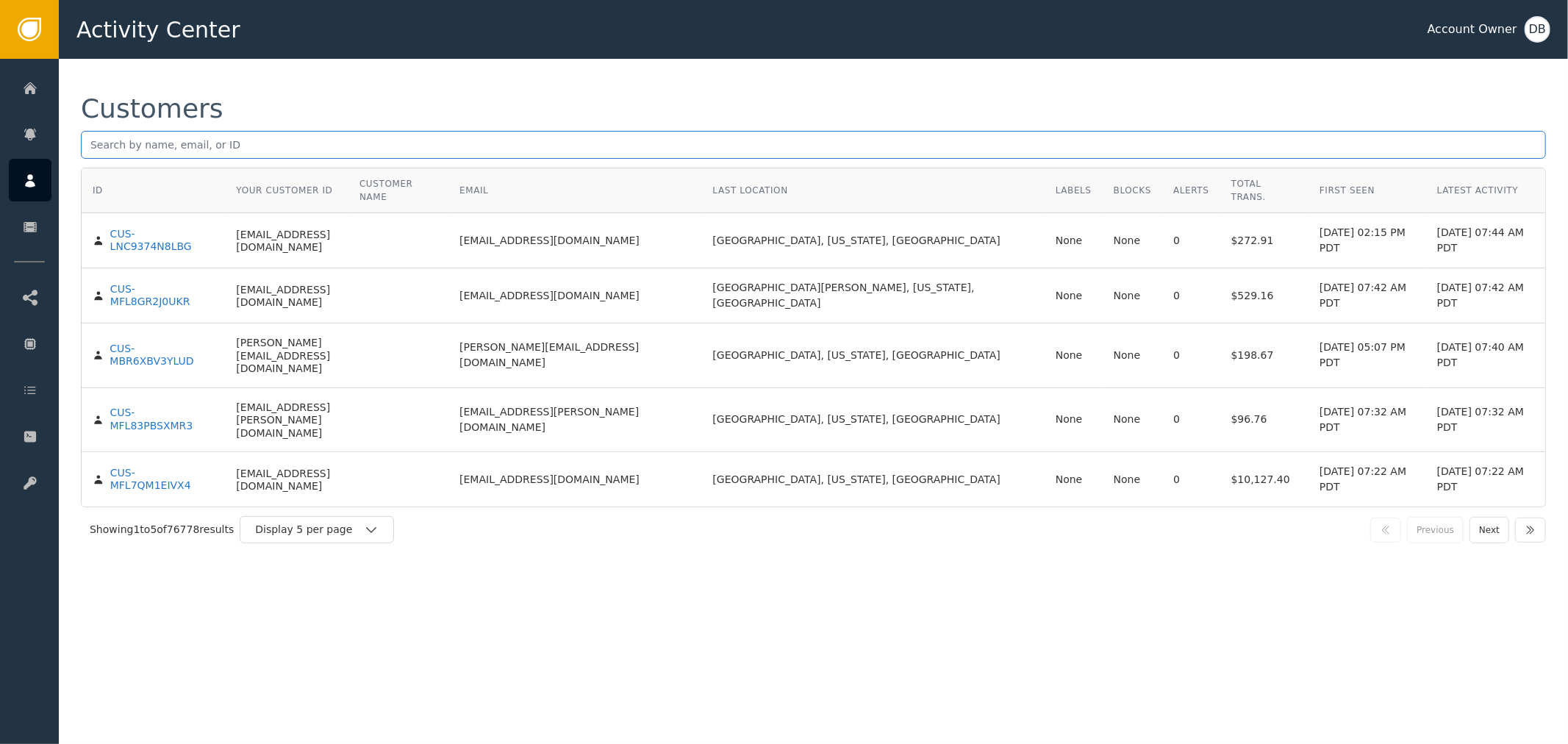
click at [356, 139] on input "text" at bounding box center [813, 145] width 1465 height 28
paste input "stephanie@amshq.org"
type input "stephanie@amshq.org"
click at [426, 111] on div "Customers" at bounding box center [813, 109] width 1465 height 26
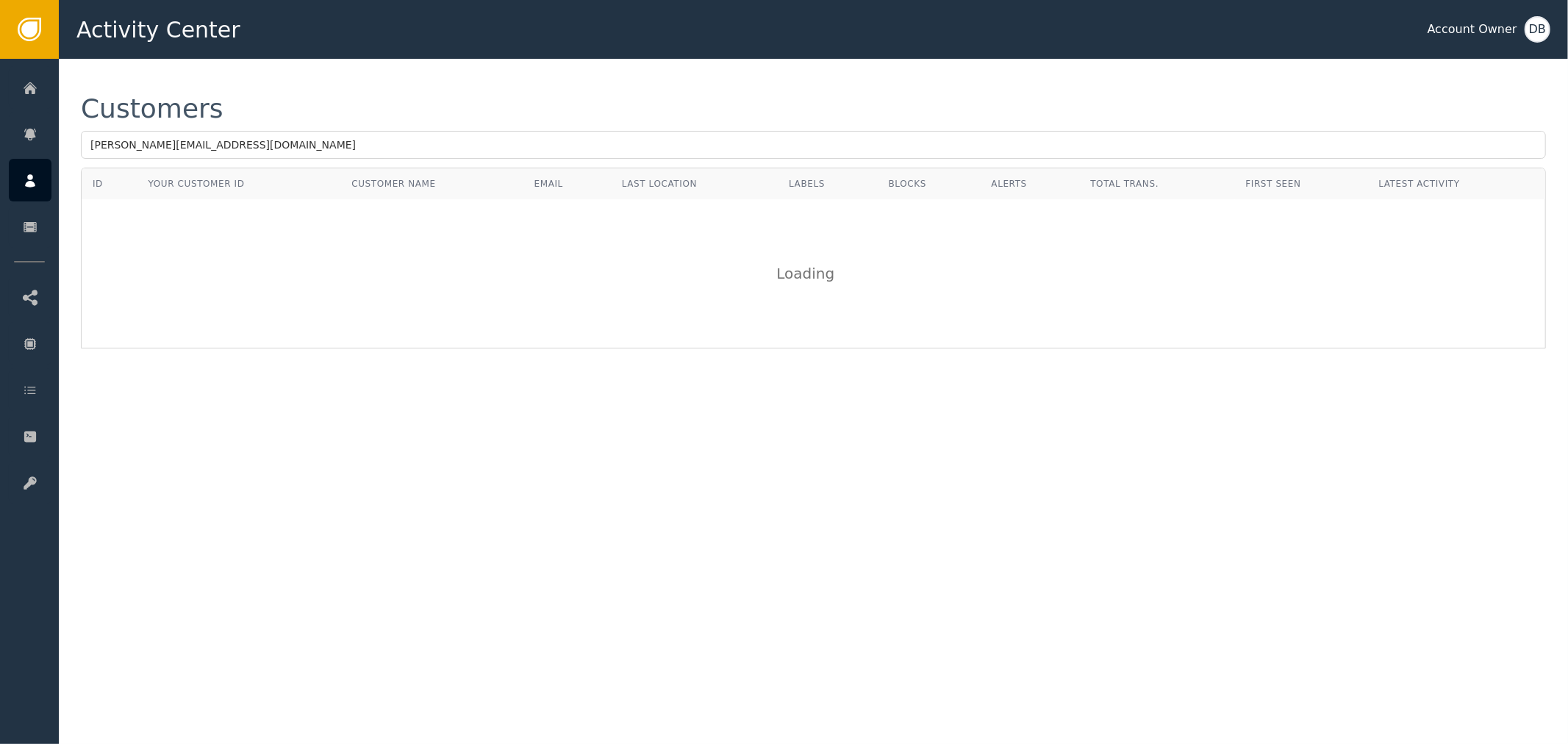
click at [445, 60] on div "Customers stephanie@amshq.org ID Your Customer ID Customer Name Email Last Loca…" at bounding box center [813, 221] width 1509 height 326
click at [423, 167] on div "ID Your Customer ID Customer Name Email Last Location Labels Blocks Alerts Tota…" at bounding box center [813, 257] width 1465 height 181
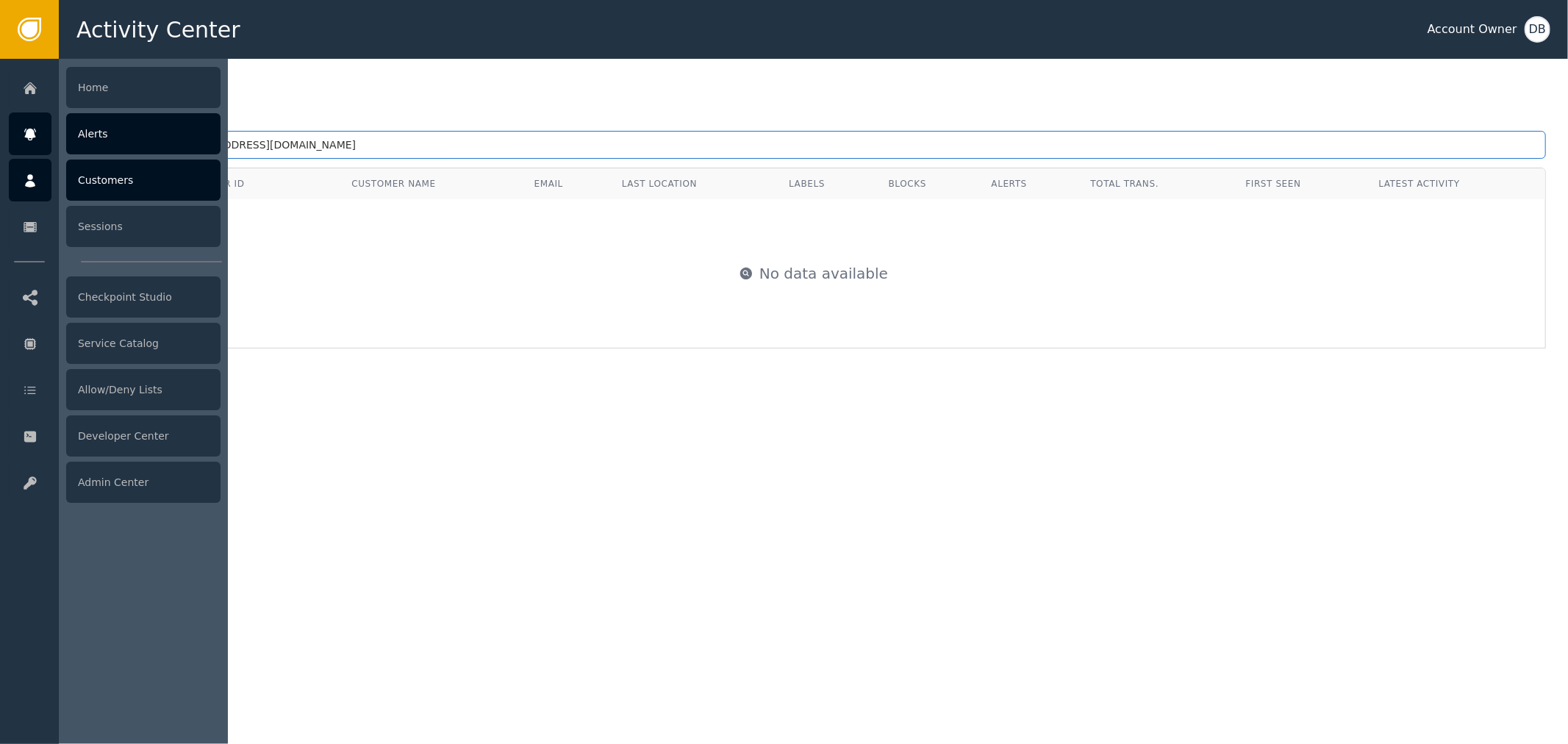
drag, startPoint x: 414, startPoint y: 150, endPoint x: 47, endPoint y: 128, distance: 367.7
click at [23, 59] on div "Activity Center Account Owner DB Home Alerts Customers Sessions Checkpoint Stud…" at bounding box center [784, 29] width 1568 height 59
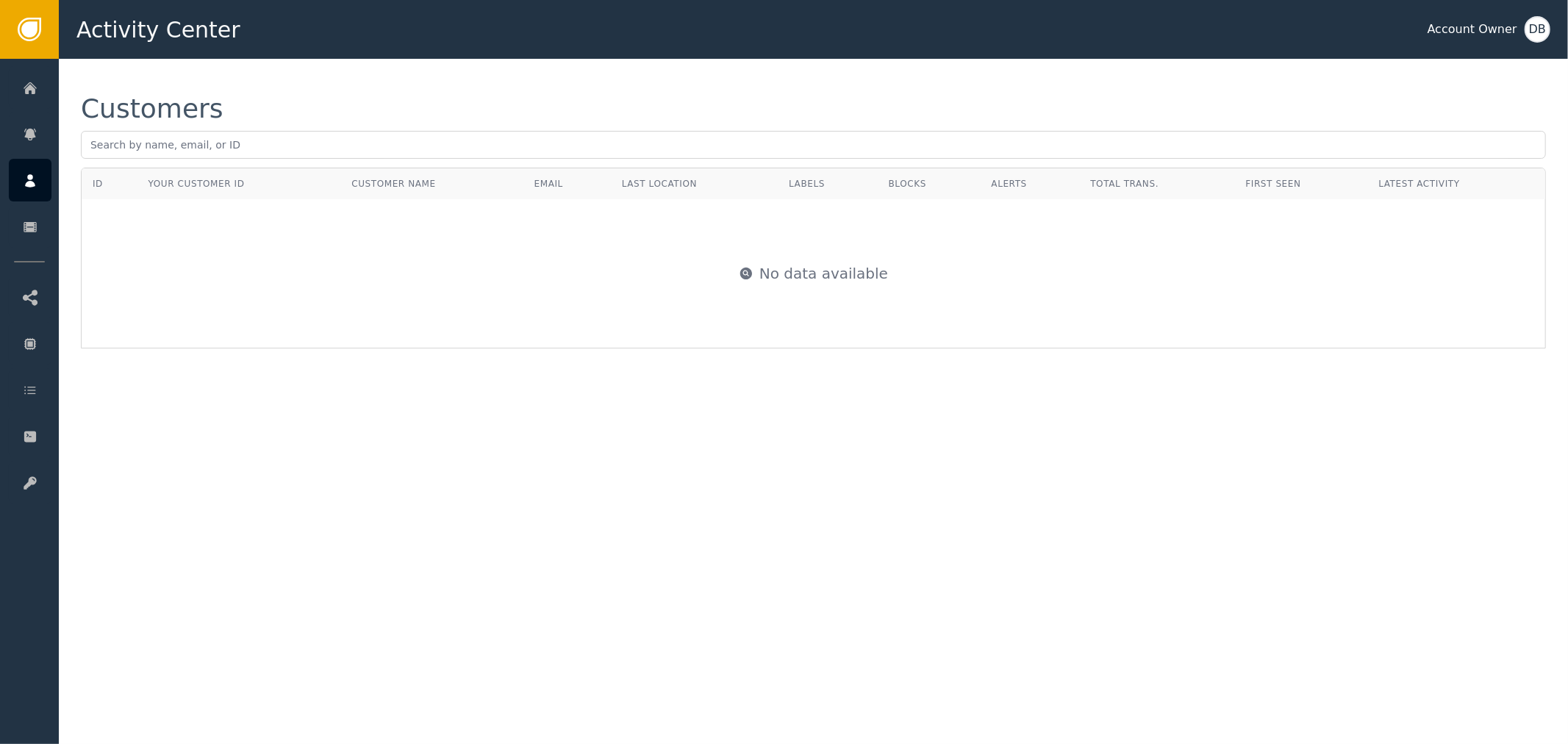
click at [529, 124] on div "Customers" at bounding box center [813, 132] width 1465 height 72
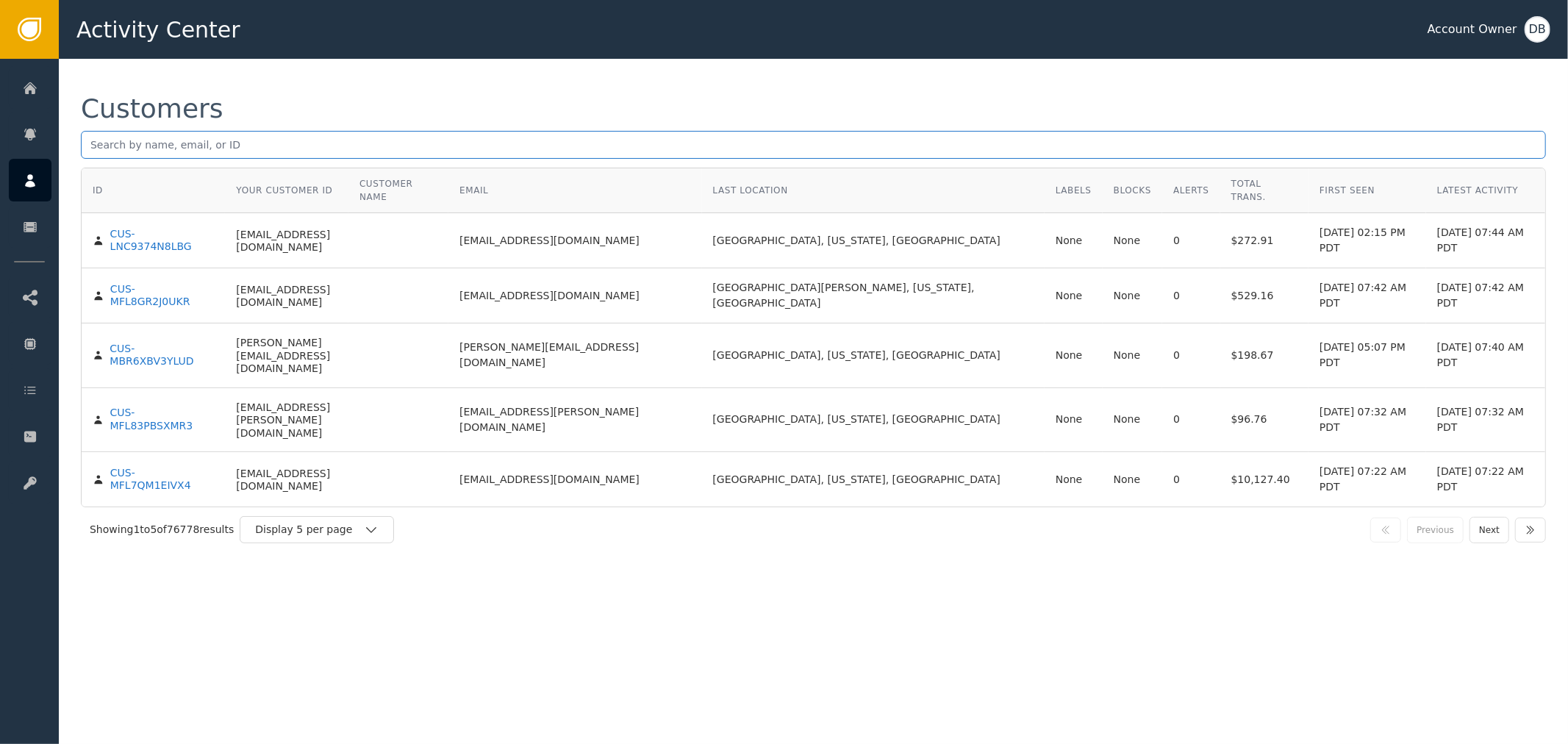
click at [542, 141] on input "text" at bounding box center [813, 145] width 1465 height 28
drag, startPoint x: 1346, startPoint y: 231, endPoint x: 1488, endPoint y: 242, distance: 142.4
click at [1485, 242] on tbody "CUS-LNC9374N8LBG jch@josephchall.com jch@josephchall.com North Little Rock, Ark…" at bounding box center [813, 359] width 1463 height 294
click at [1473, 268] on td "Sep 15, 2025, 07:42 AM PDT" at bounding box center [1485, 295] width 119 height 55
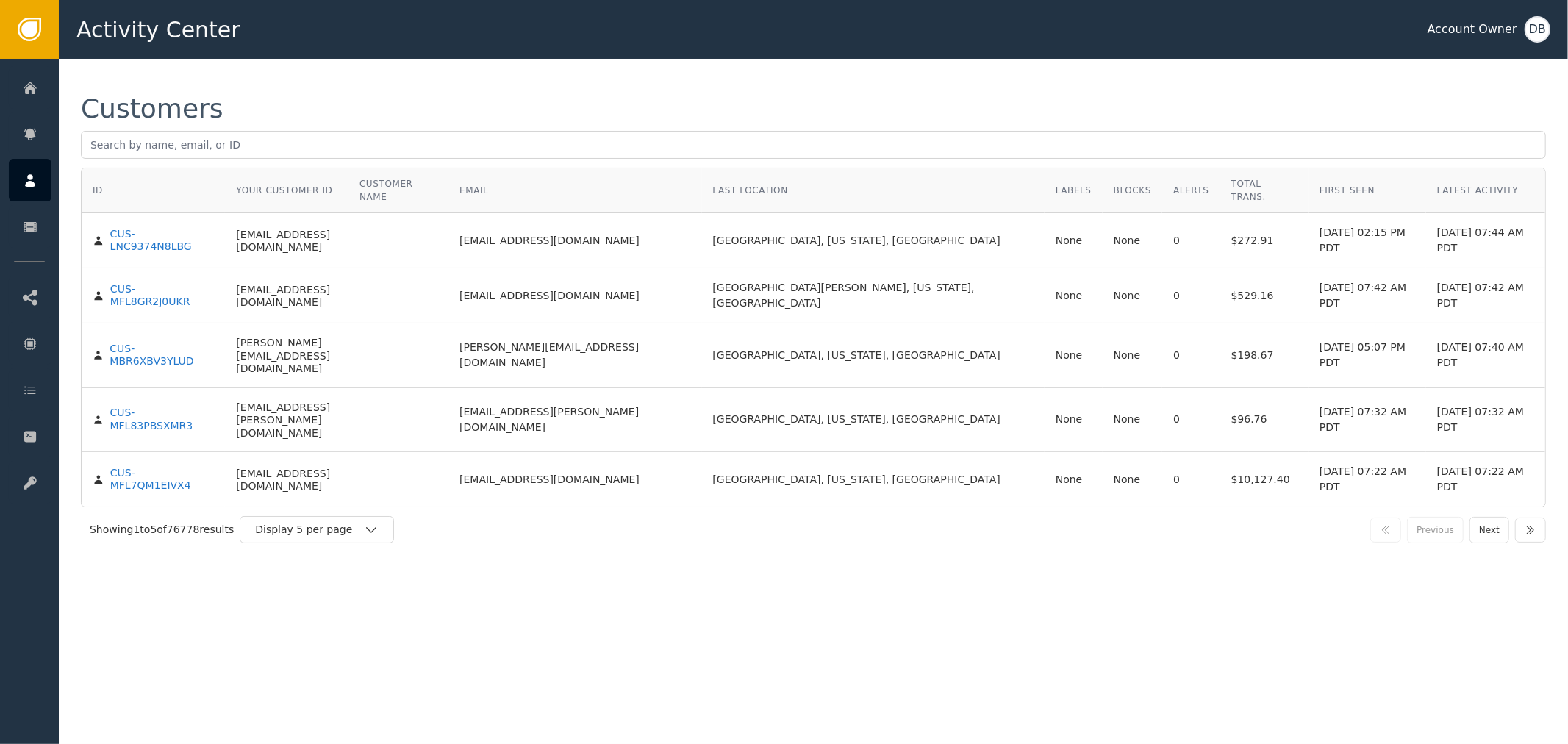
click at [1457, 226] on td "Sep 15, 2025, 07:44 AM PDT" at bounding box center [1485, 240] width 119 height 55
click at [179, 213] on td "CUS-LNC9374N8LBG" at bounding box center [153, 240] width 143 height 55
click at [179, 228] on div "CUS-LNC9374N8LBG" at bounding box center [163, 241] width 104 height 26
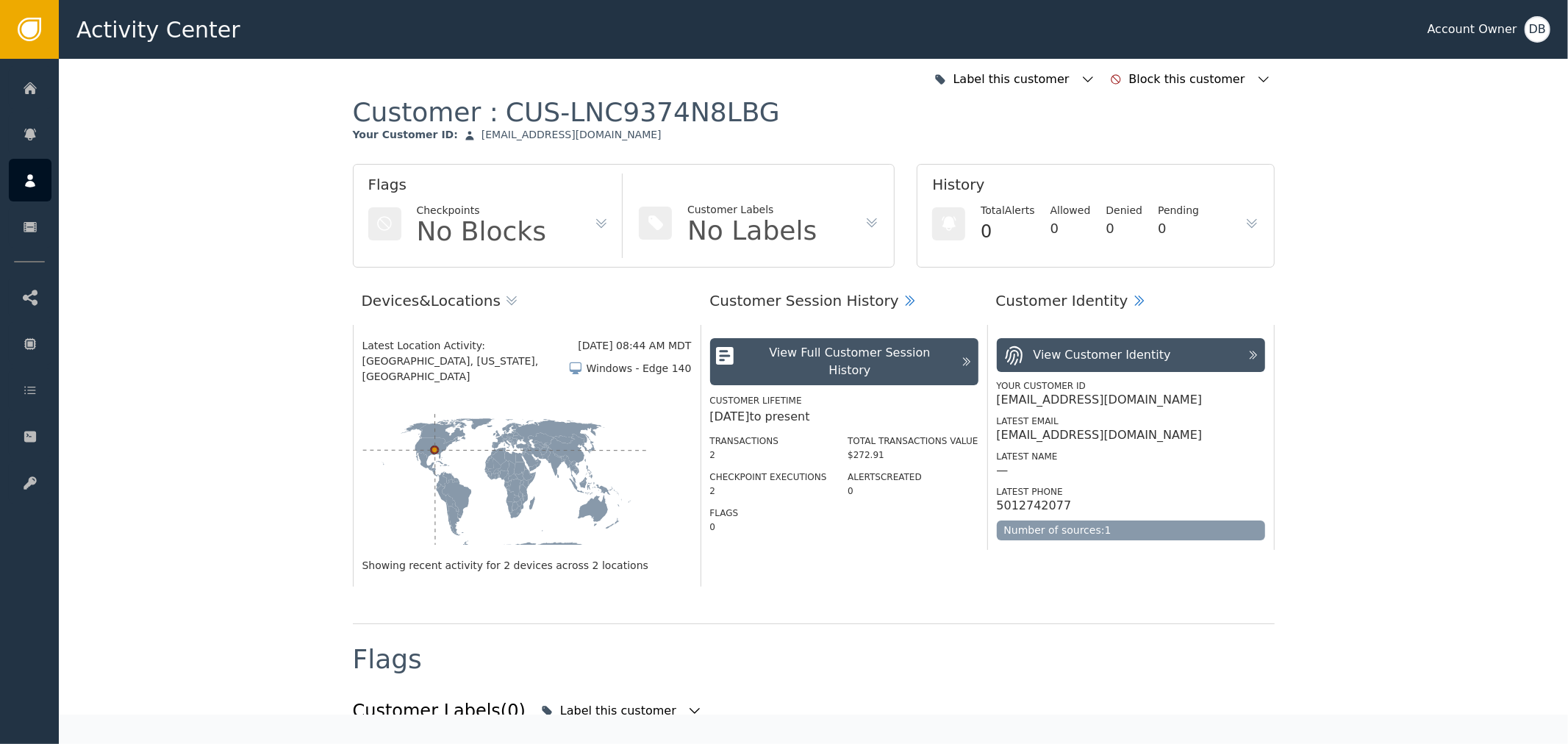
drag, startPoint x: 866, startPoint y: 298, endPoint x: 869, endPoint y: 259, distance: 39.1
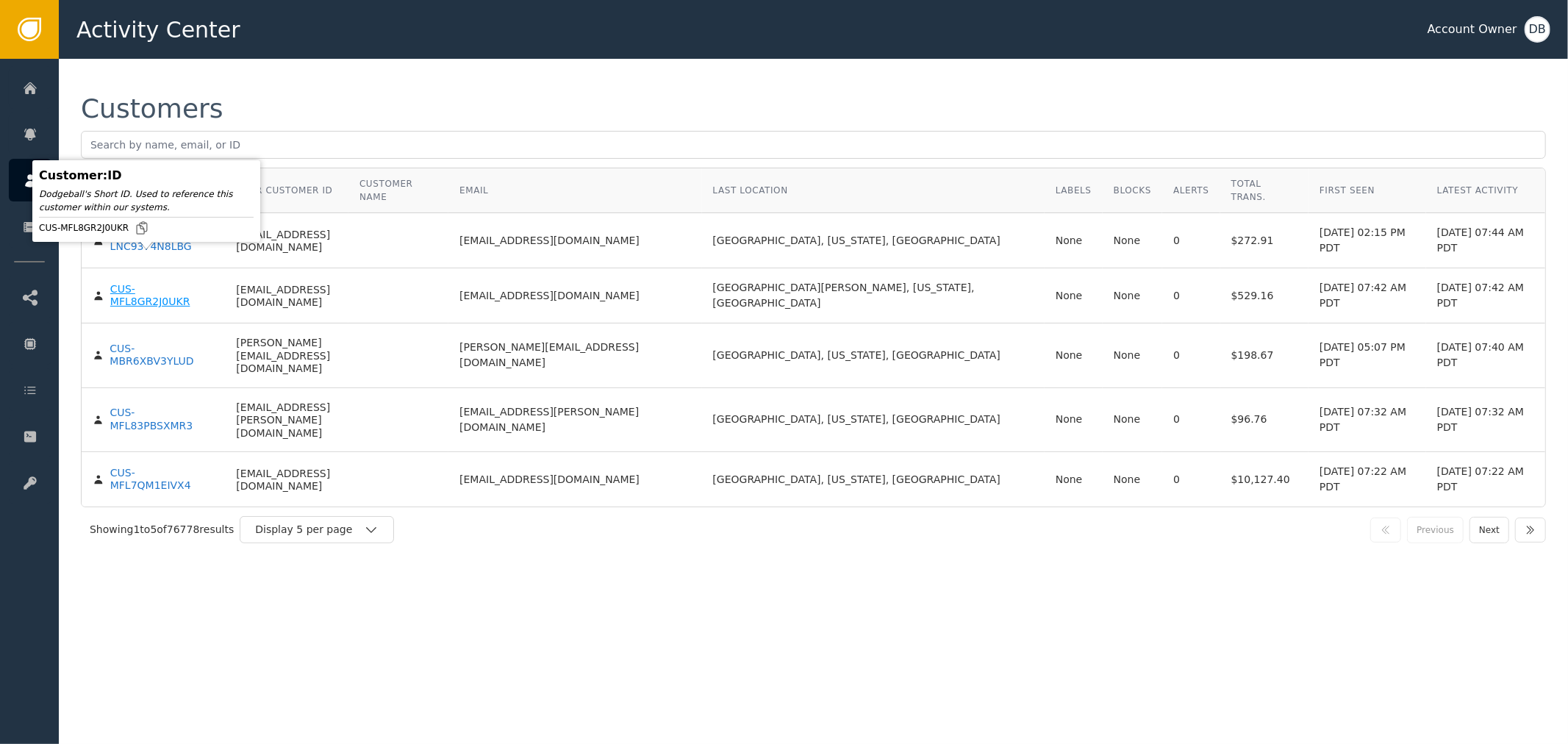
click at [155, 283] on div "CUS-MFL8GR2J0UKR" at bounding box center [163, 296] width 104 height 26
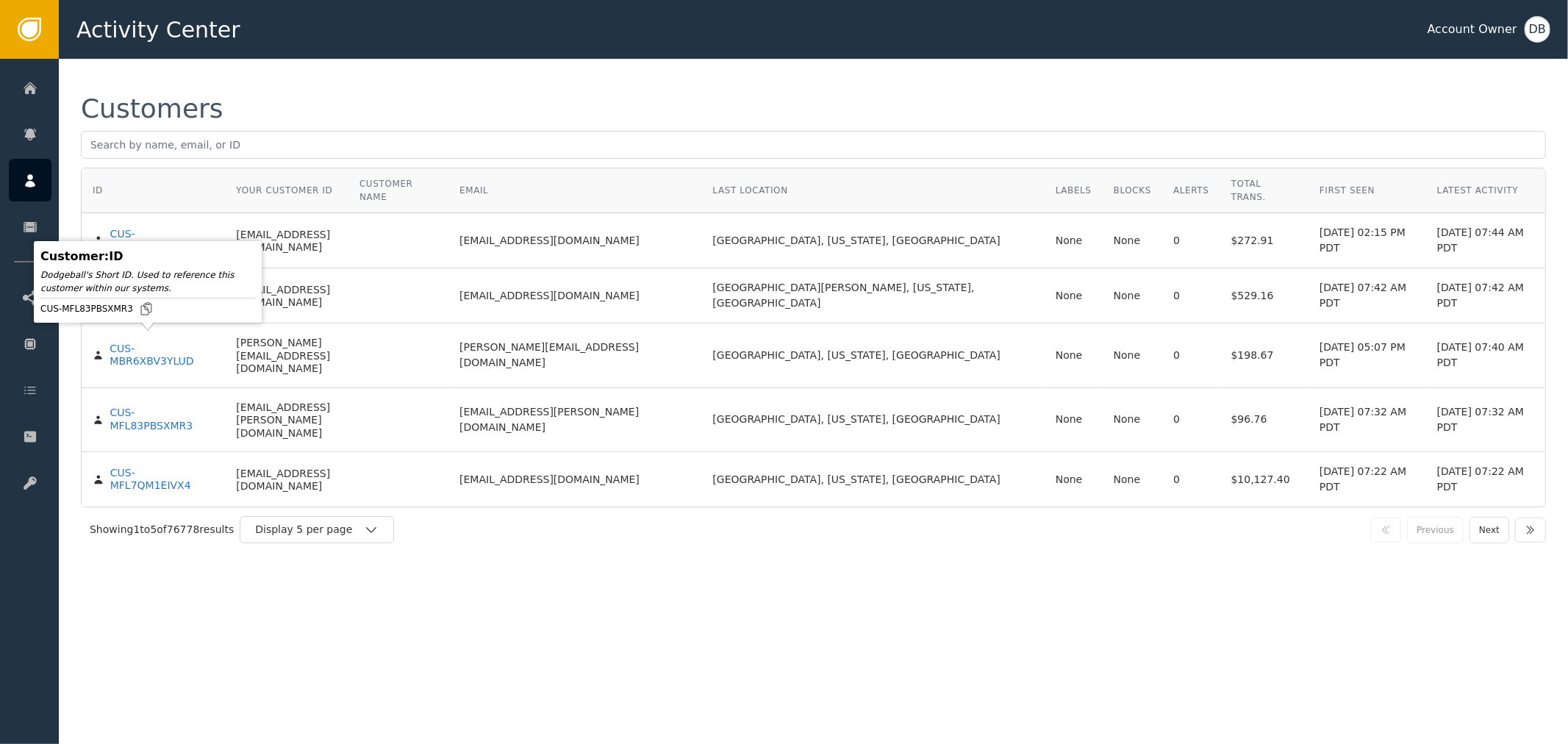
click at [157, 319] on div "Customer : ID Dodgeball's Short ID. Used to reference this customer within our …" at bounding box center [147, 281] width 220 height 74
click at [193, 407] on div "CUS-MFL83PBSXMR3" at bounding box center [162, 420] width 104 height 26
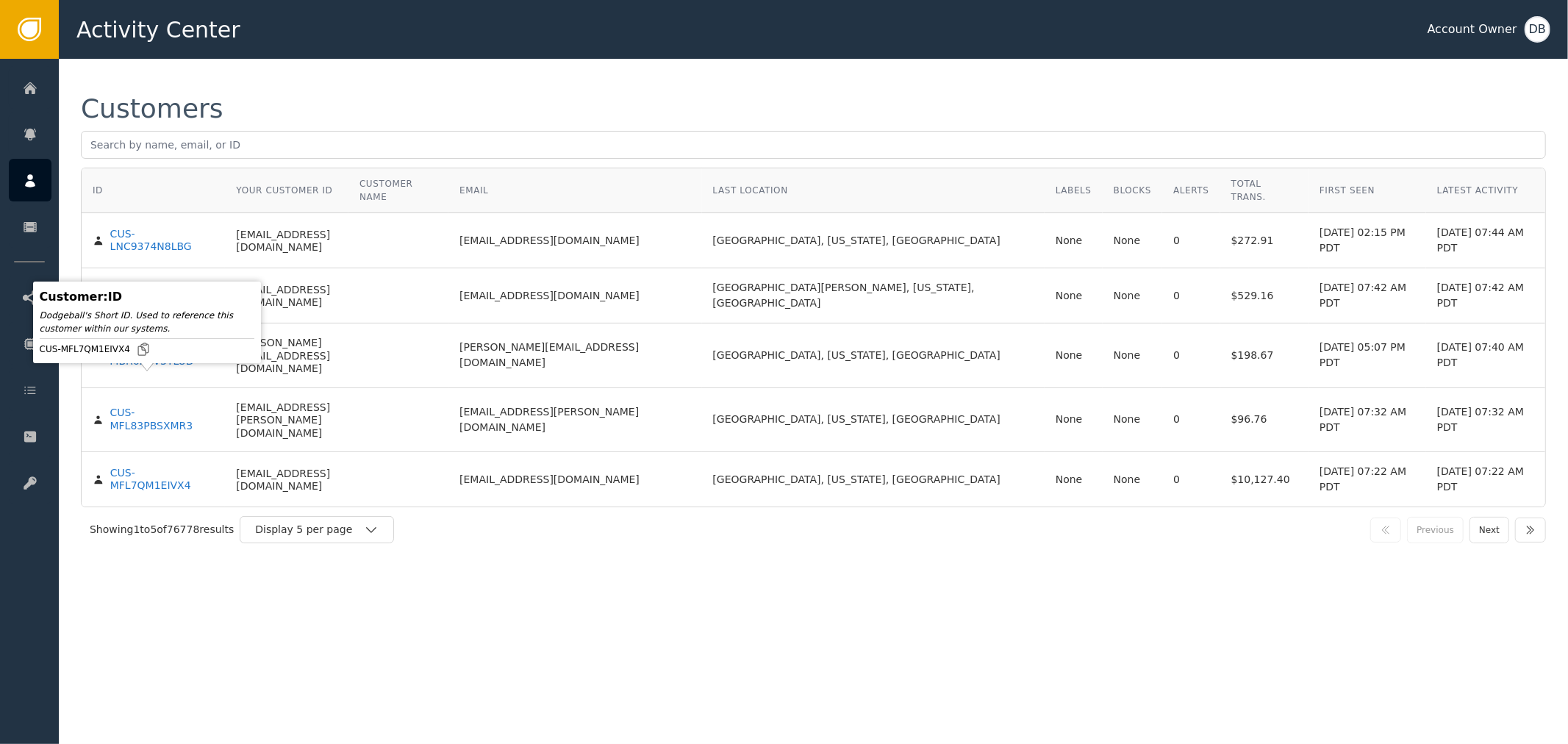
click at [171, 452] on td "CUS-MFL7QM1EIVX4" at bounding box center [153, 479] width 143 height 55
click at [187, 452] on td "CUS-MFL7QM1EIVX4" at bounding box center [153, 479] width 143 height 55
drag, startPoint x: 164, startPoint y: 373, endPoint x: 277, endPoint y: 366, distance: 113.2
click at [277, 452] on tr "CUS-MFL7QM1EIVX4 michaelgrisehilcovisions@gmail.com michaelgrisehilcovisions@gm…" at bounding box center [813, 479] width 1463 height 55
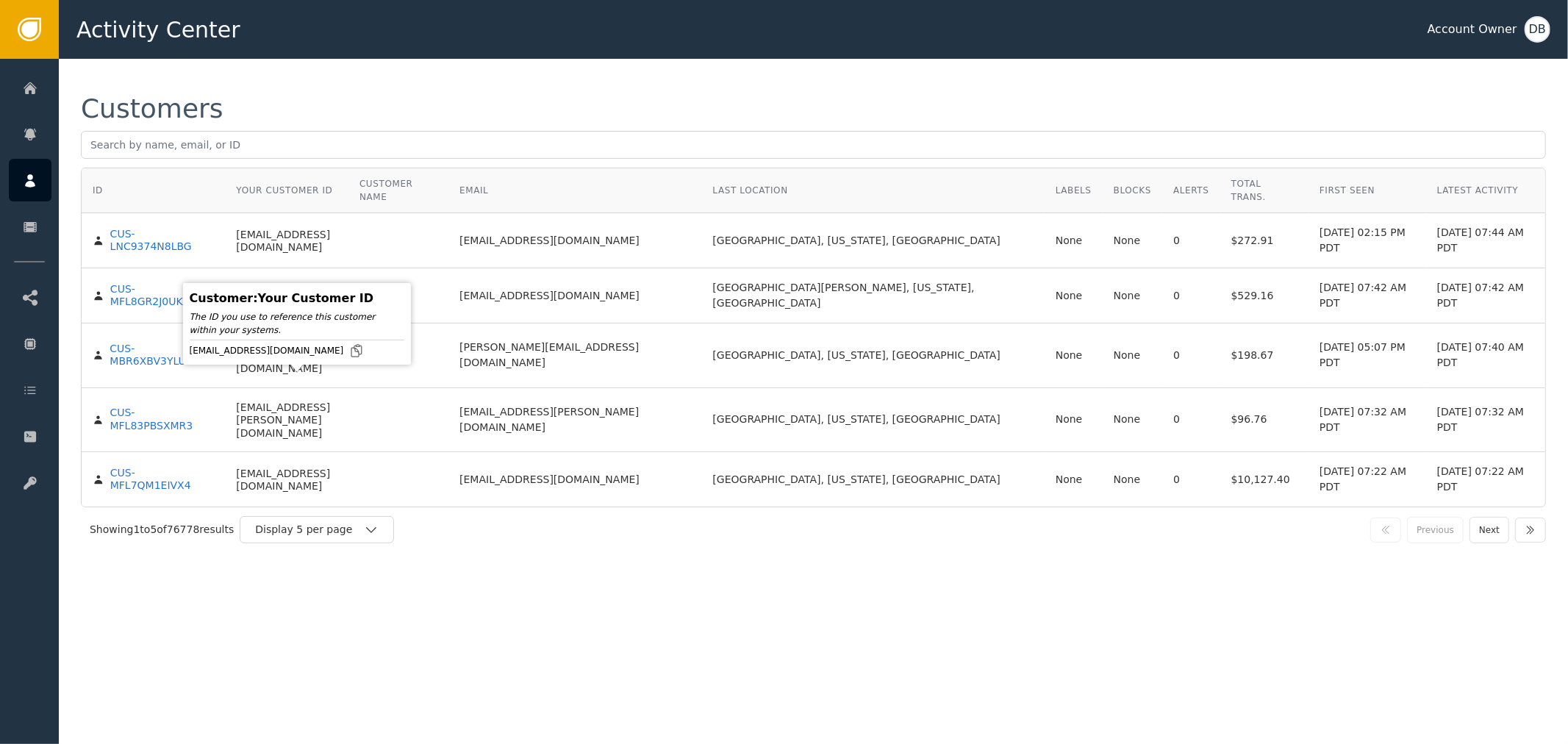
click at [323, 467] on div "michaelgrisehilcovisions@gmail.com" at bounding box center [286, 480] width 101 height 26
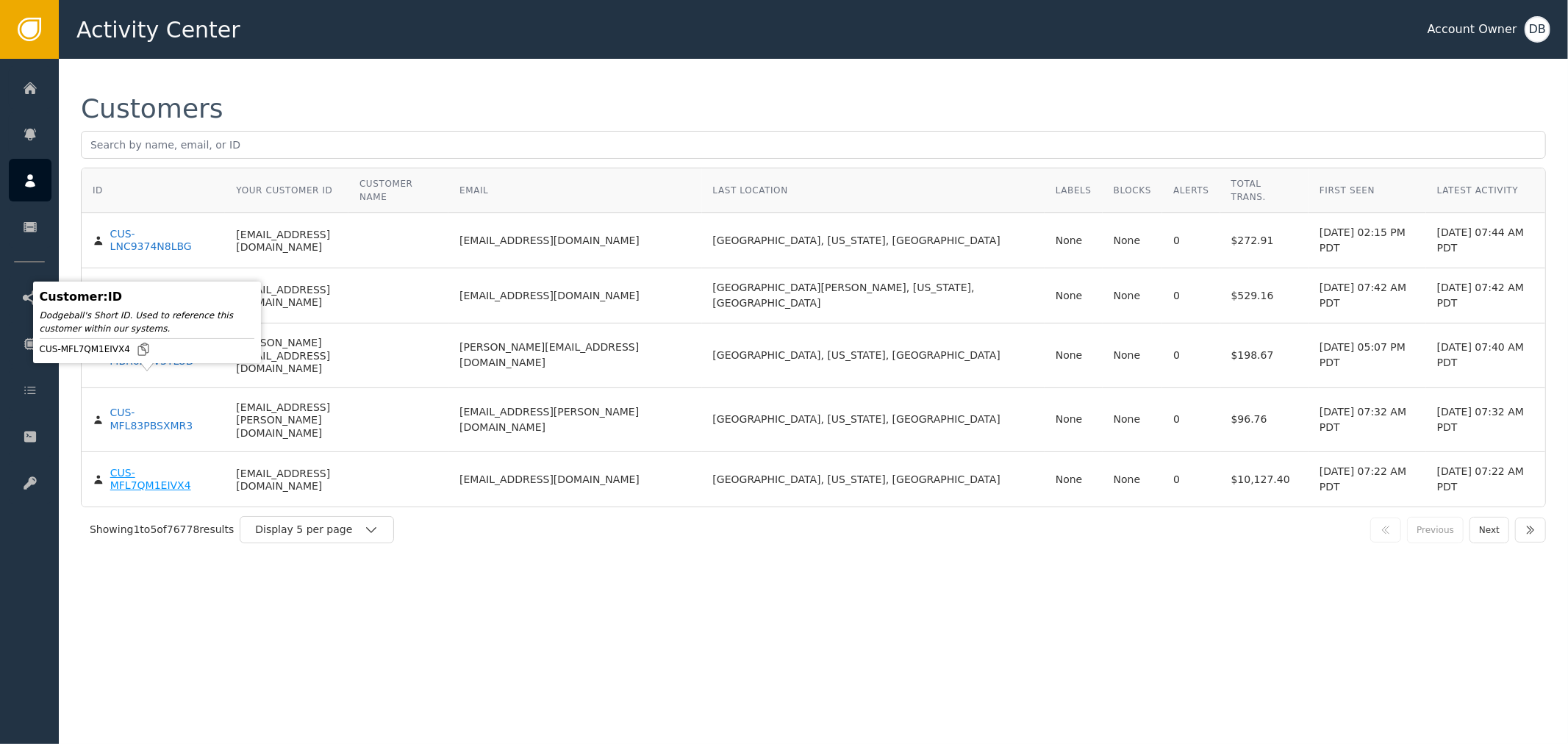
click at [171, 466] on div "CUS-MFL7QM1EIVX4" at bounding box center [163, 479] width 104 height 26
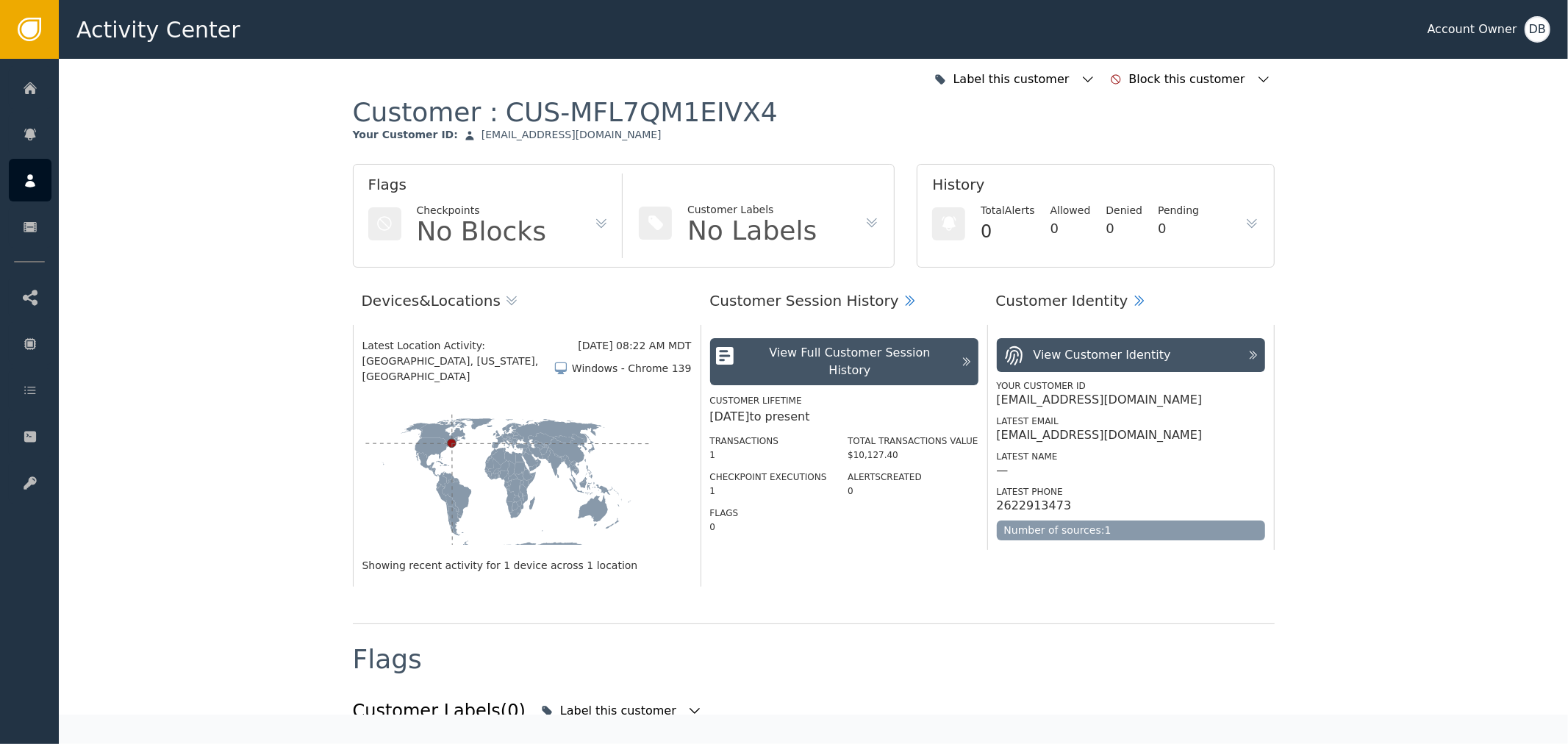
click at [831, 434] on div "Transactions 1 Checkpoint Executions 1 Flags 0 Total Transactions Value $10,127…" at bounding box center [843, 479] width 268 height 108
drag, startPoint x: 871, startPoint y: 442, endPoint x: 914, endPoint y: 445, distance: 43.1
click at [886, 449] on div "$10,127.40" at bounding box center [912, 455] width 130 height 13
click at [1132, 302] on icon at bounding box center [1140, 301] width 15 height 15
drag, startPoint x: 727, startPoint y: 244, endPoint x: 737, endPoint y: 233, distance: 14.9
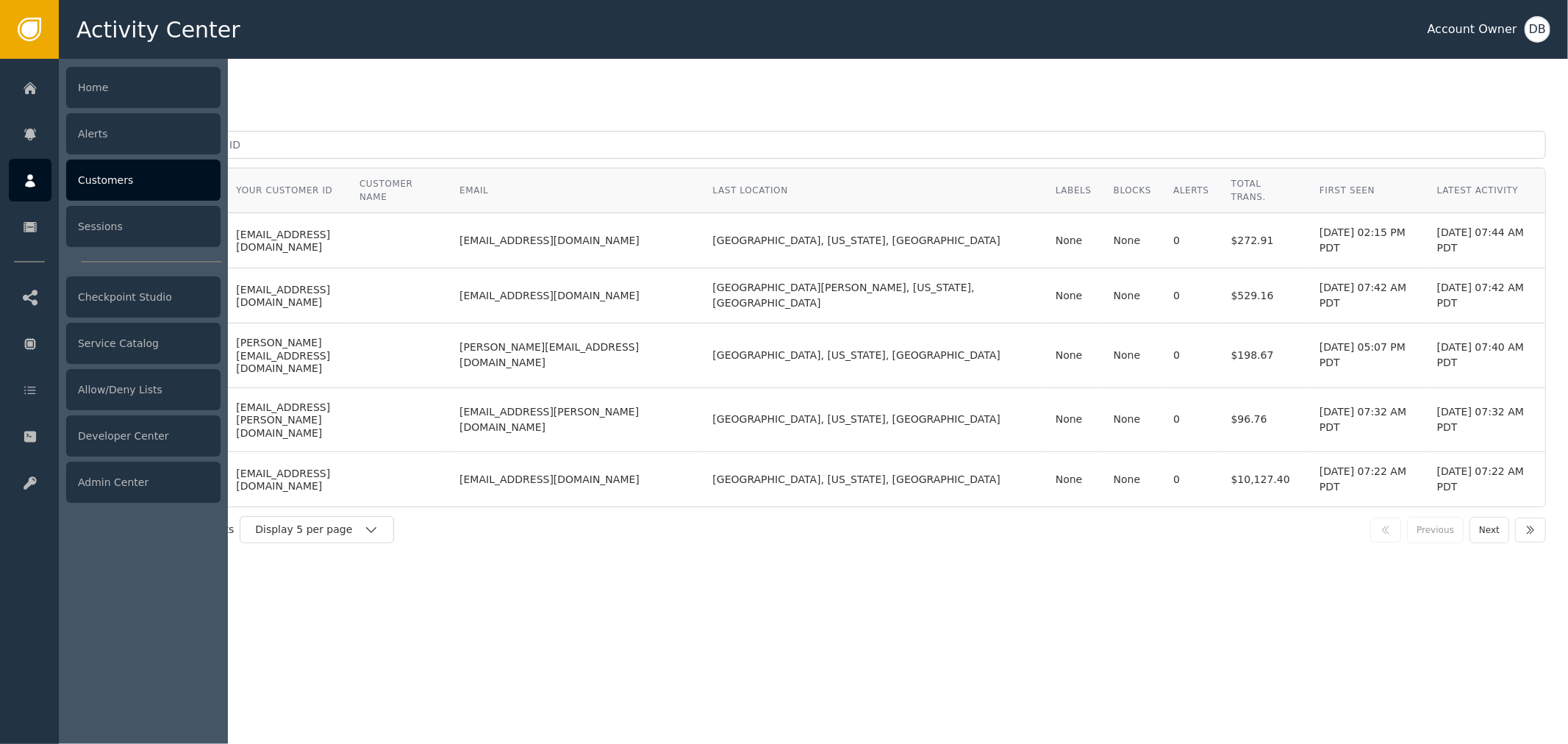
click at [145, 191] on div "Customers" at bounding box center [143, 180] width 154 height 41
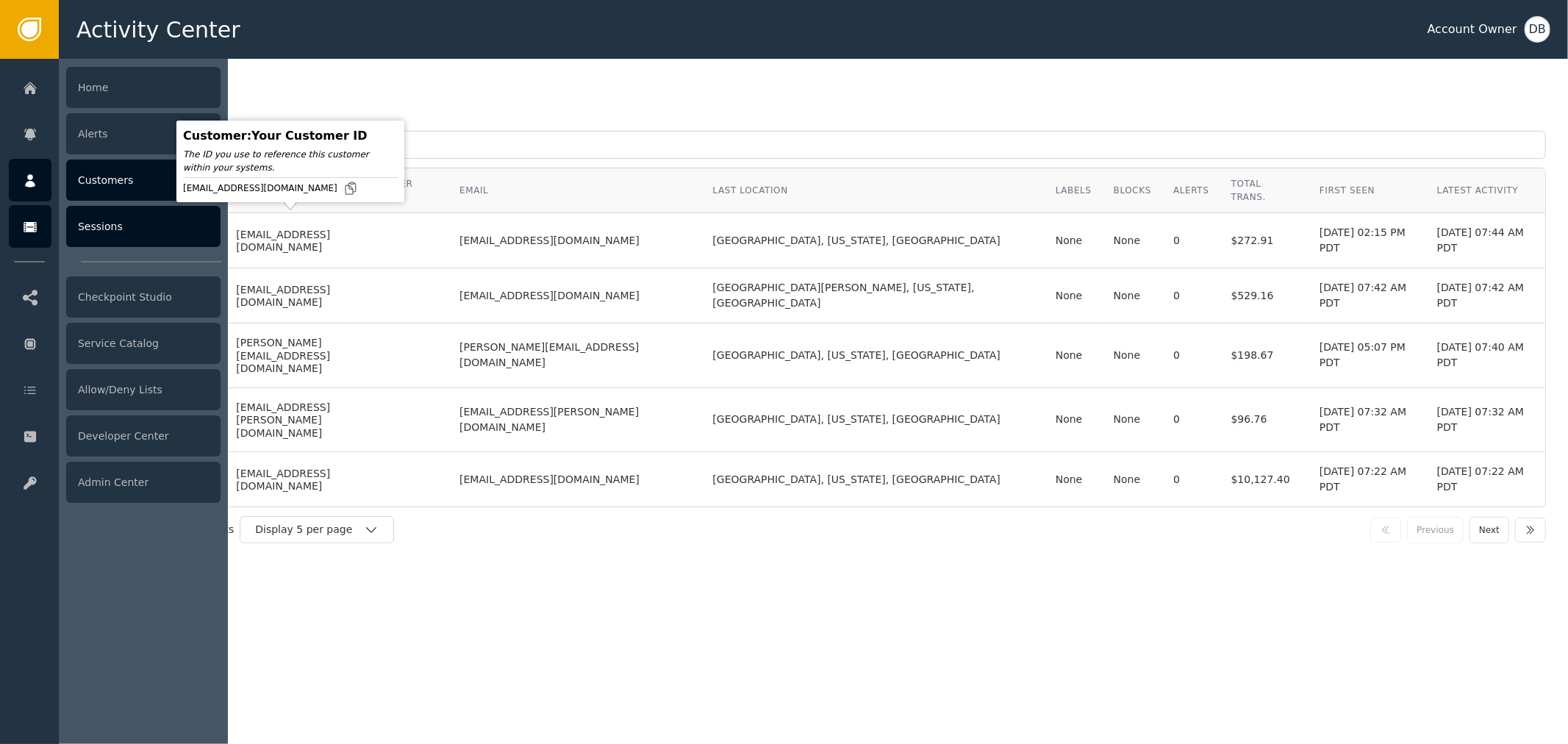
click at [103, 223] on div "Sessions" at bounding box center [143, 227] width 154 height 41
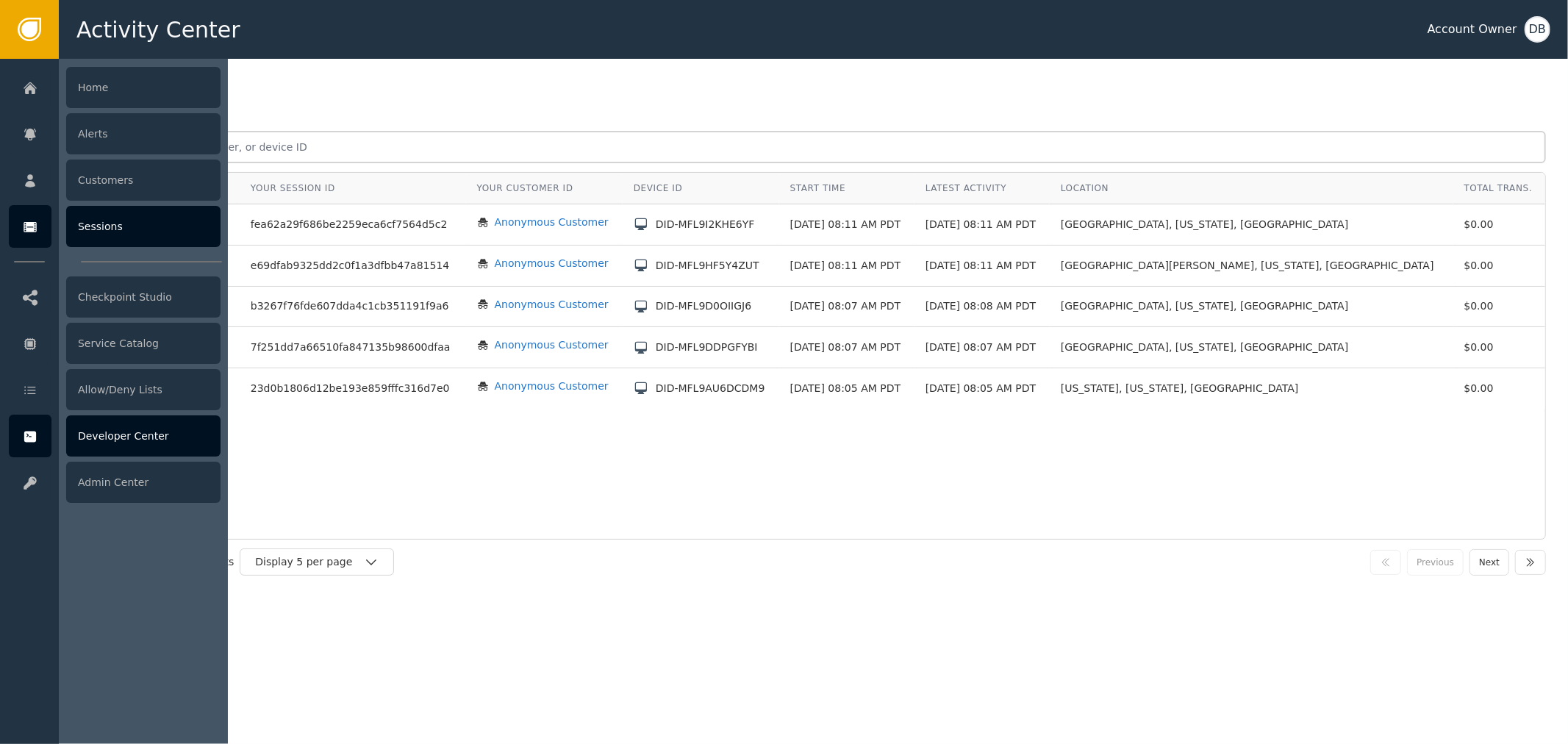
click at [23, 428] on icon at bounding box center [31, 436] width 15 height 16
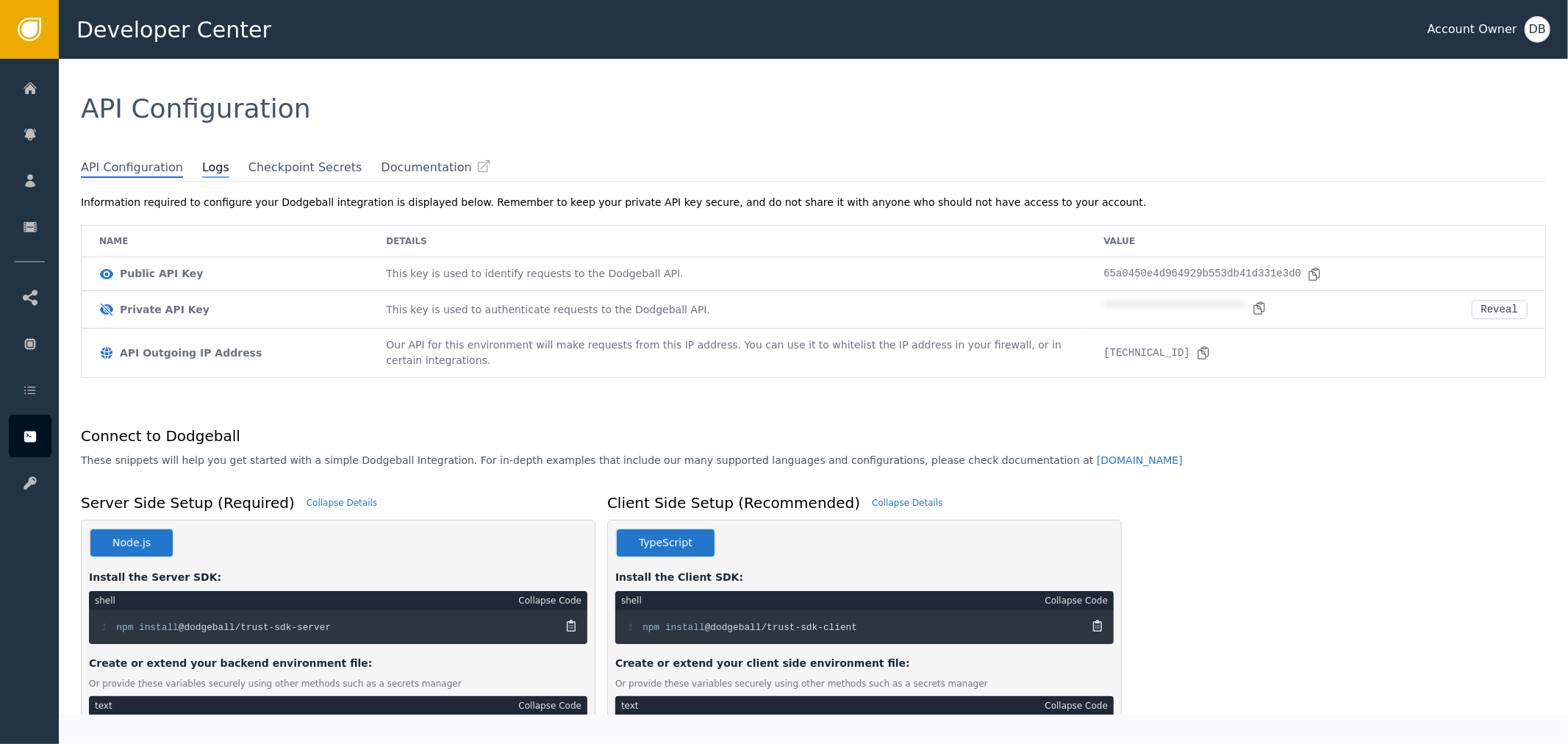
click at [203, 175] on span "Logs" at bounding box center [216, 168] width 27 height 20
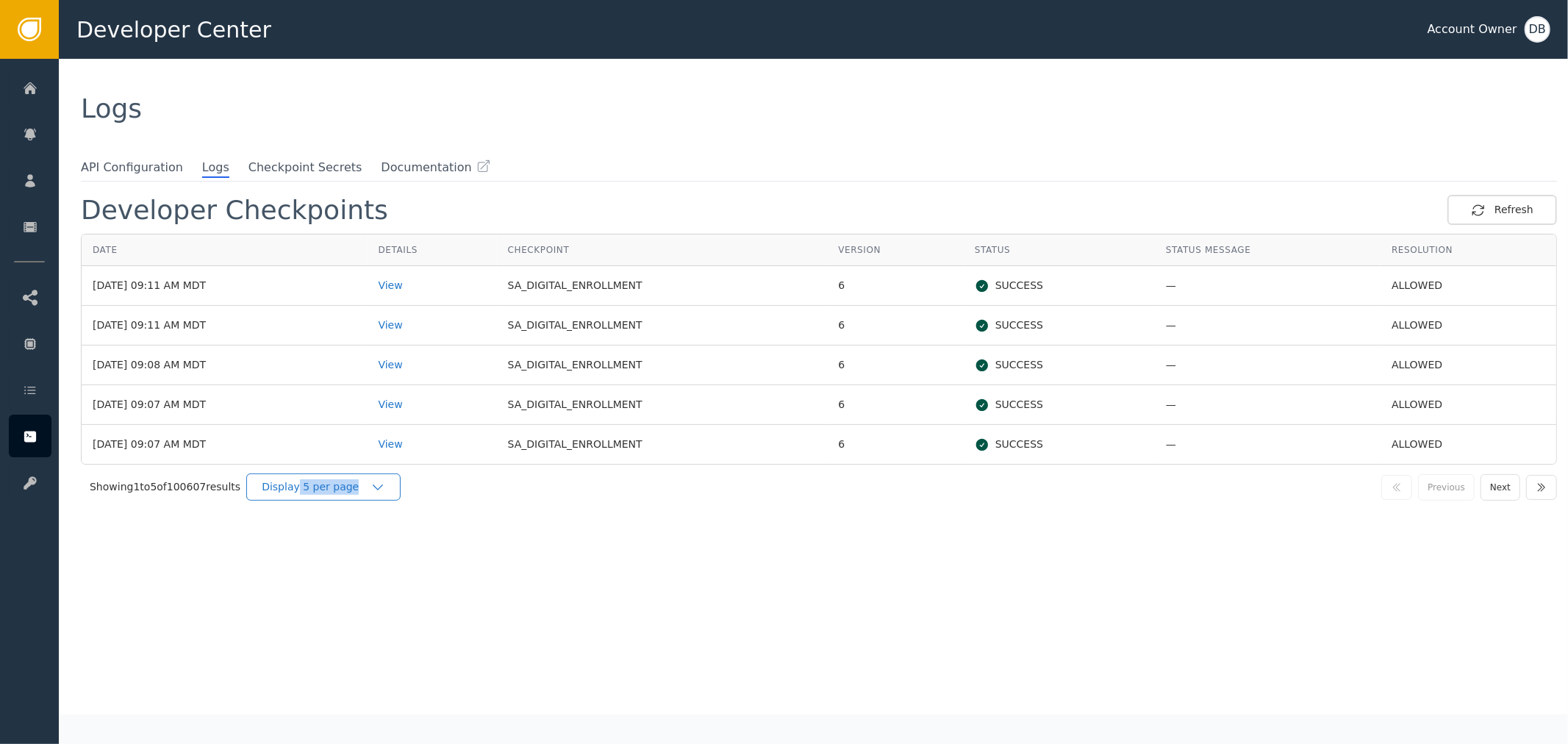
click at [289, 498] on div "Showing 1 to 5 of 100607 results Display 5 per page Previous Next" at bounding box center [818, 487] width 1476 height 45
click at [333, 481] on div "Display 5 per page" at bounding box center [316, 487] width 109 height 16
click at [336, 555] on div "Display 25 per page" at bounding box center [327, 547] width 147 height 28
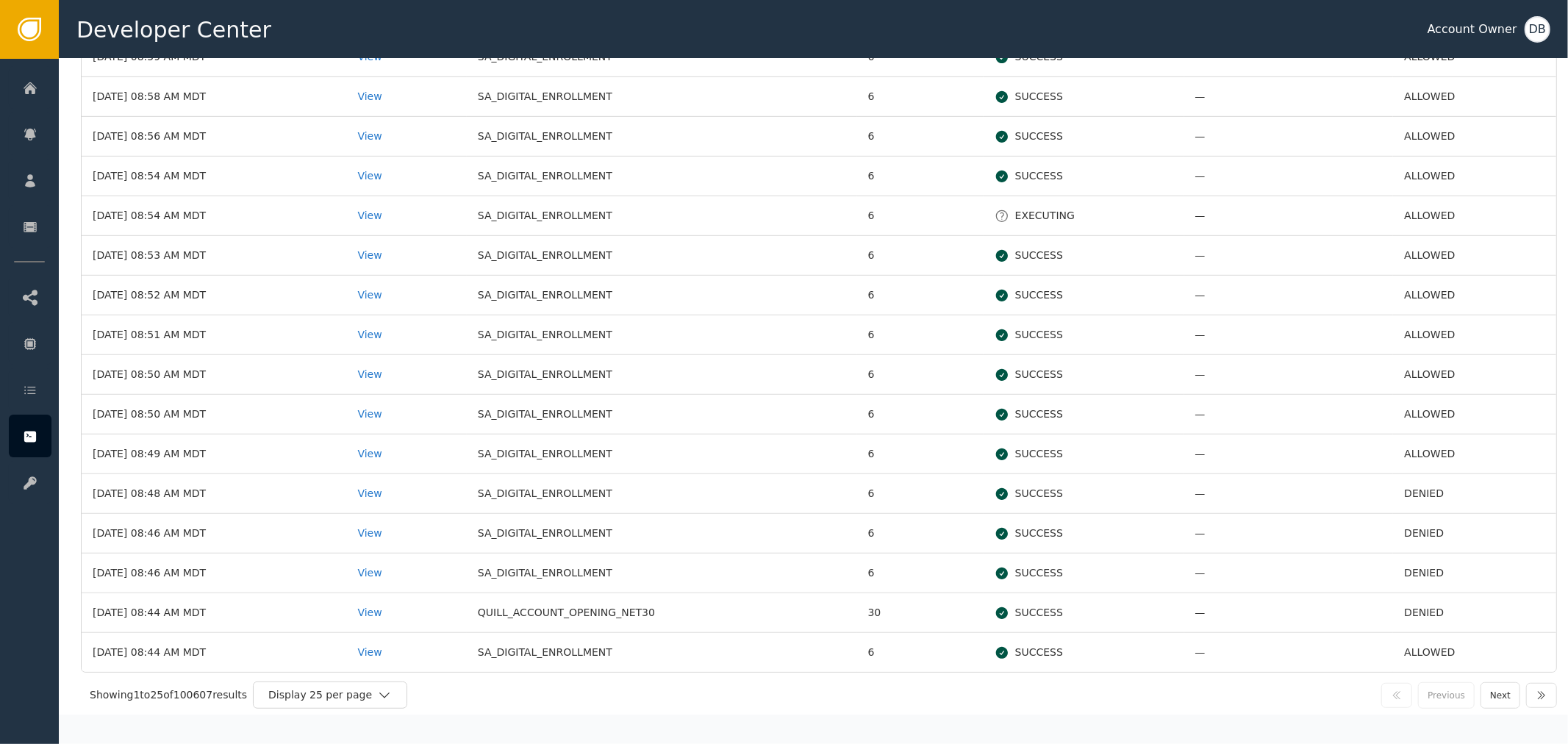
scroll to position [589, 0]
click at [1481, 696] on button "Next" at bounding box center [1500, 692] width 40 height 26
click at [1492, 698] on button "Next" at bounding box center [1500, 692] width 40 height 26
click at [1494, 698] on button "Next" at bounding box center [1500, 692] width 40 height 26
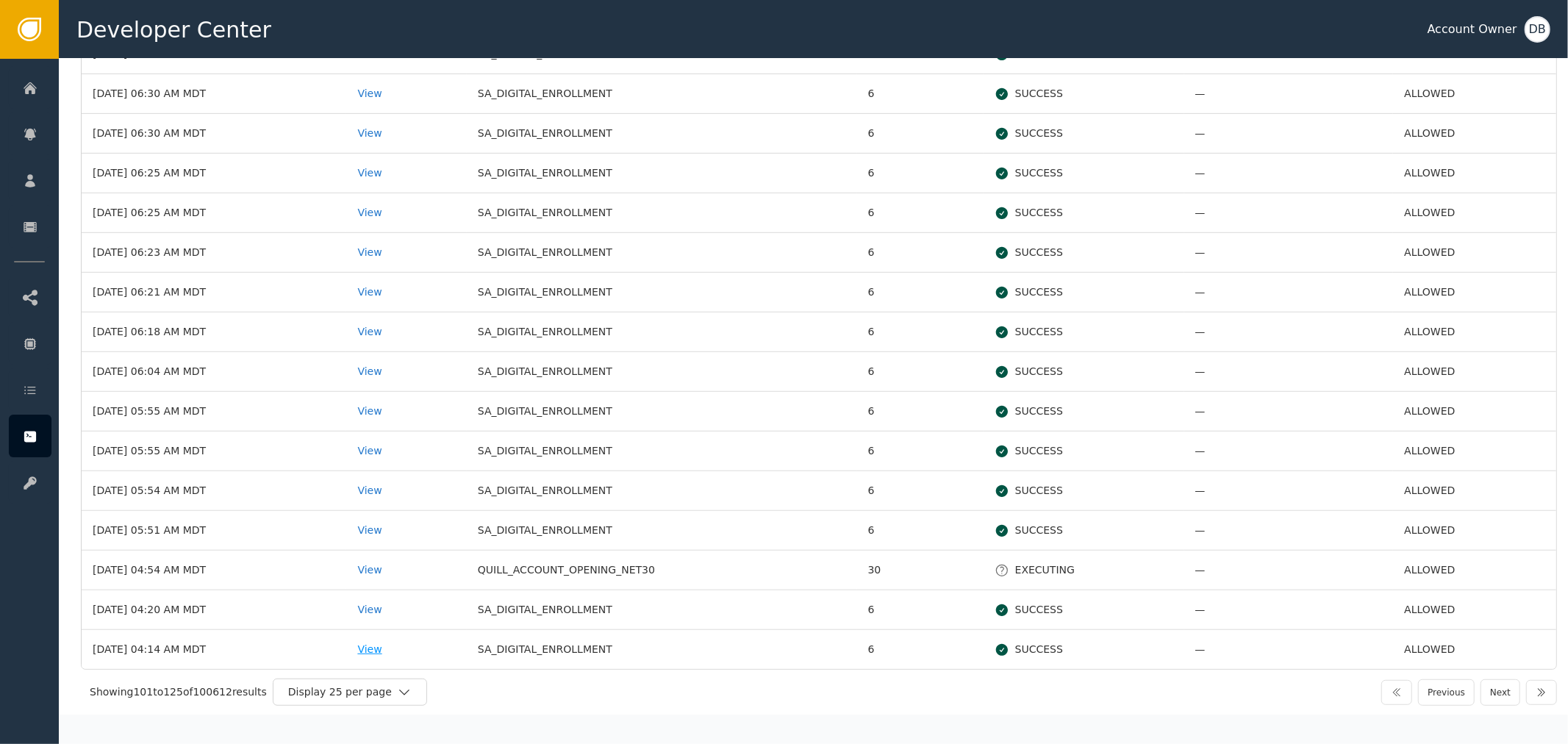
click at [400, 648] on div "View" at bounding box center [406, 649] width 98 height 16
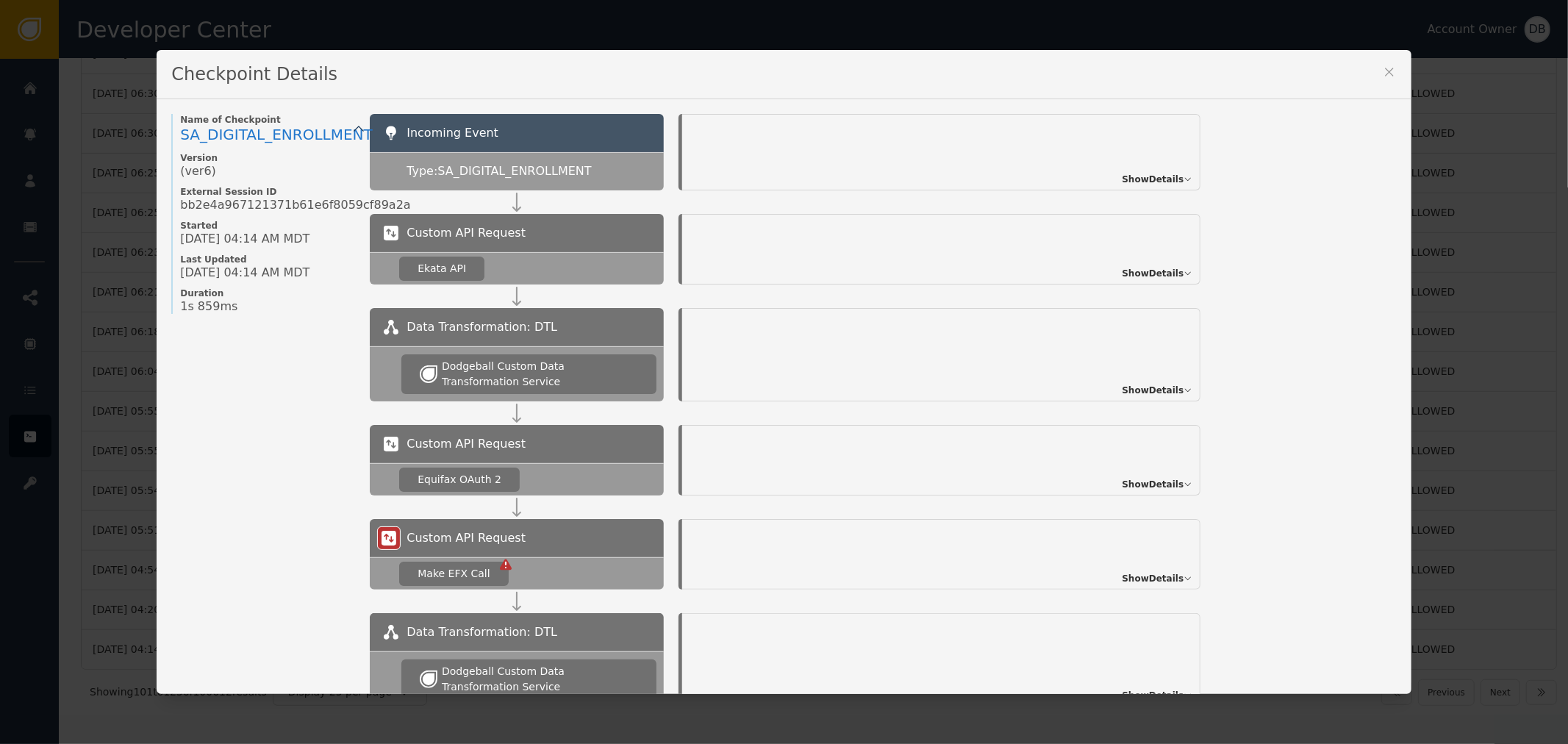
click at [1146, 195] on div "Incoming Event Type: SA_DIGITAL_ENROLLMENT Show Details" at bounding box center [882, 164] width 1026 height 100
click at [1149, 175] on span "Show Details" at bounding box center [1152, 179] width 61 height 13
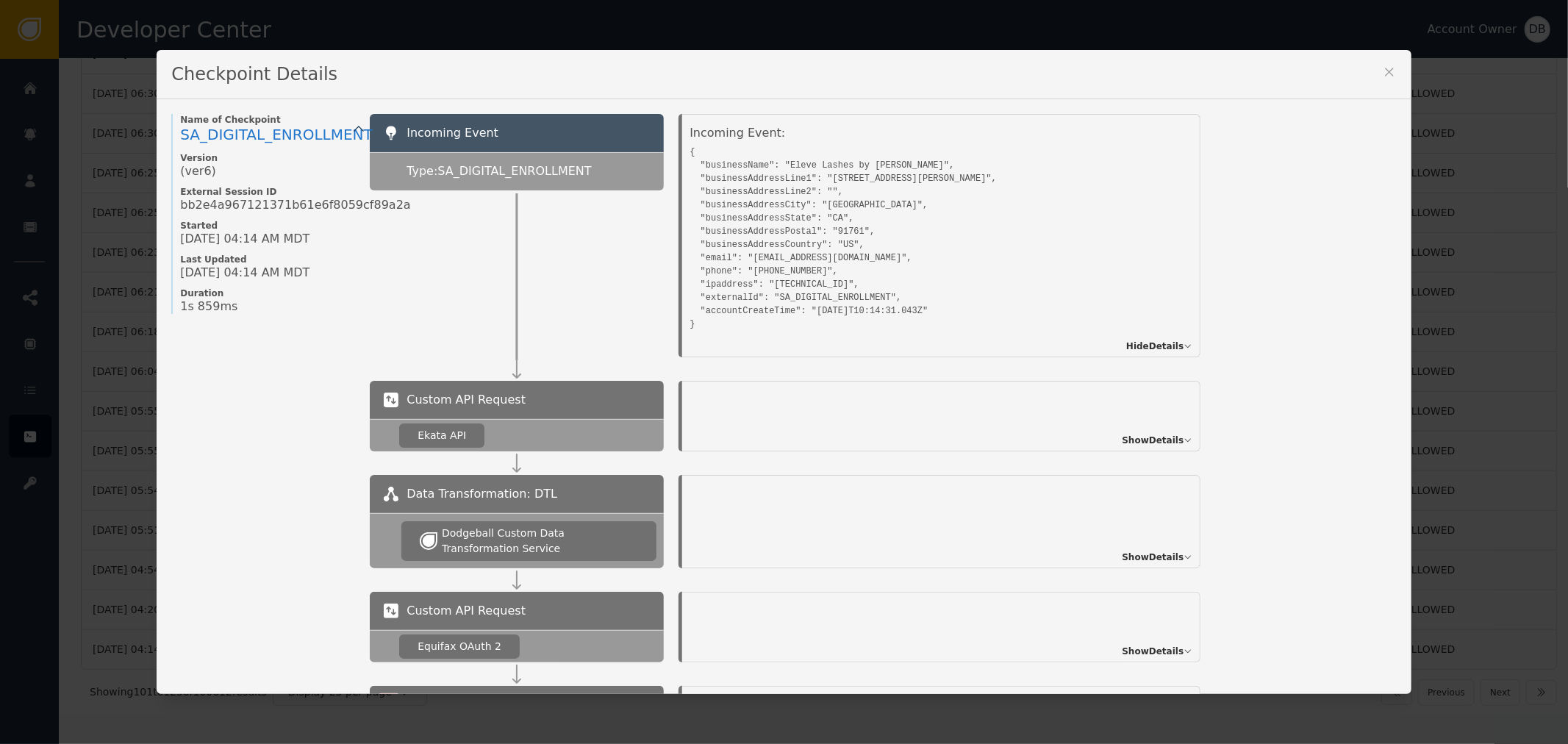
click at [1395, 81] on div "Checkpoint Details" at bounding box center [784, 74] width 1254 height 49
drag, startPoint x: 1386, startPoint y: 70, endPoint x: 1401, endPoint y: 289, distance: 219.5
click at [1386, 71] on icon at bounding box center [1390, 72] width 15 height 15
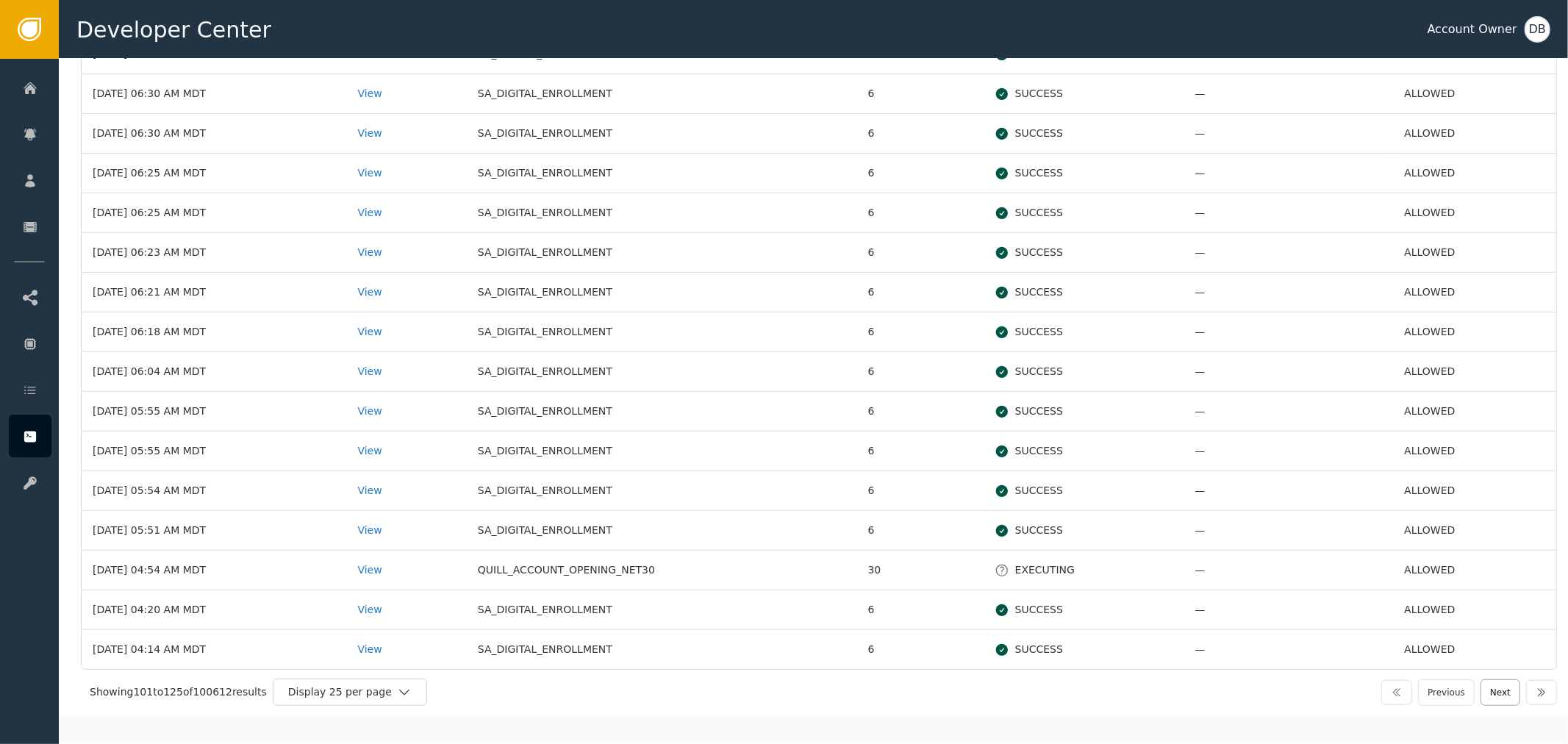
click at [1486, 701] on button "Next" at bounding box center [1500, 692] width 40 height 26
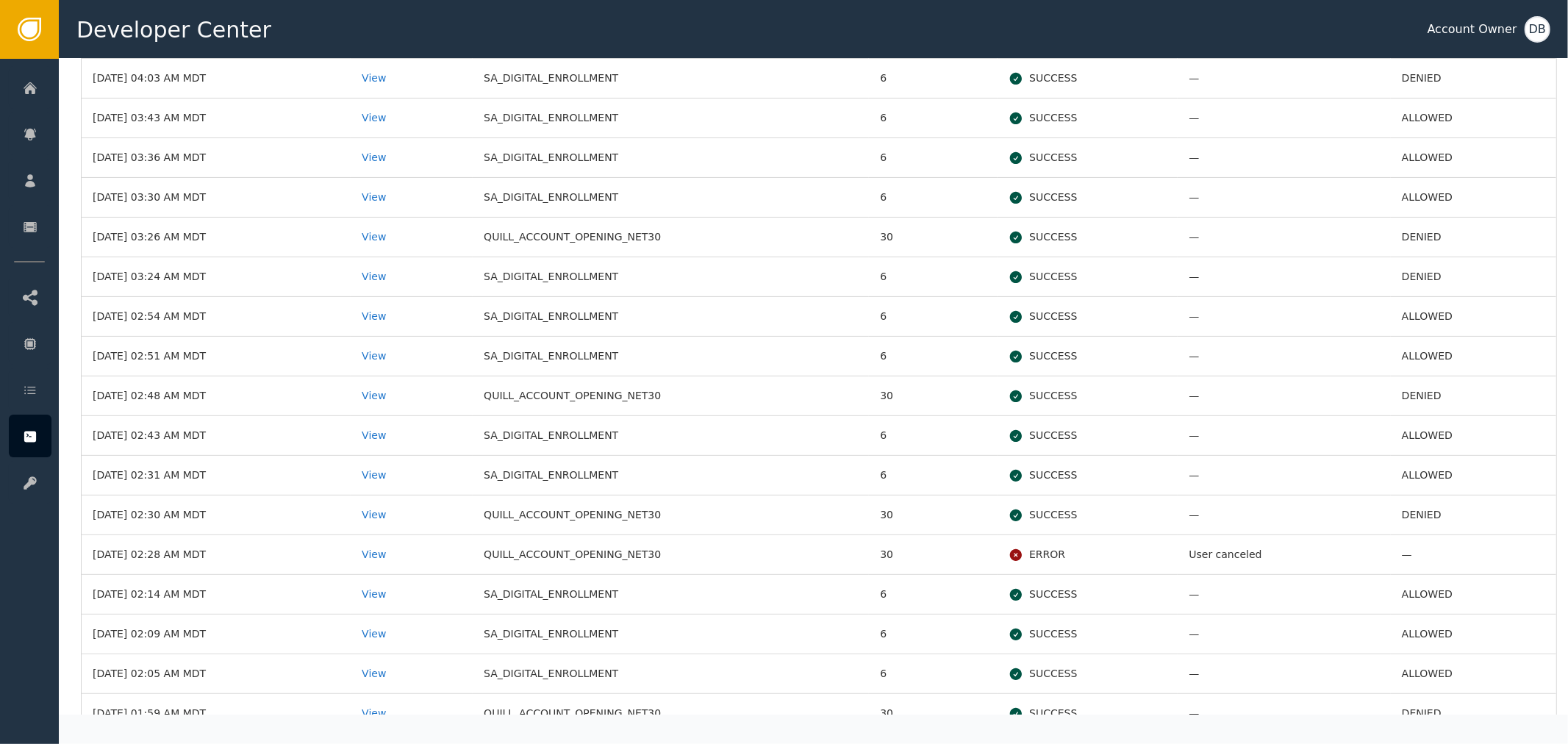
scroll to position [244, 0]
click at [385, 547] on td "View" at bounding box center [411, 556] width 122 height 40
click at [401, 555] on div "View" at bounding box center [412, 556] width 100 height 16
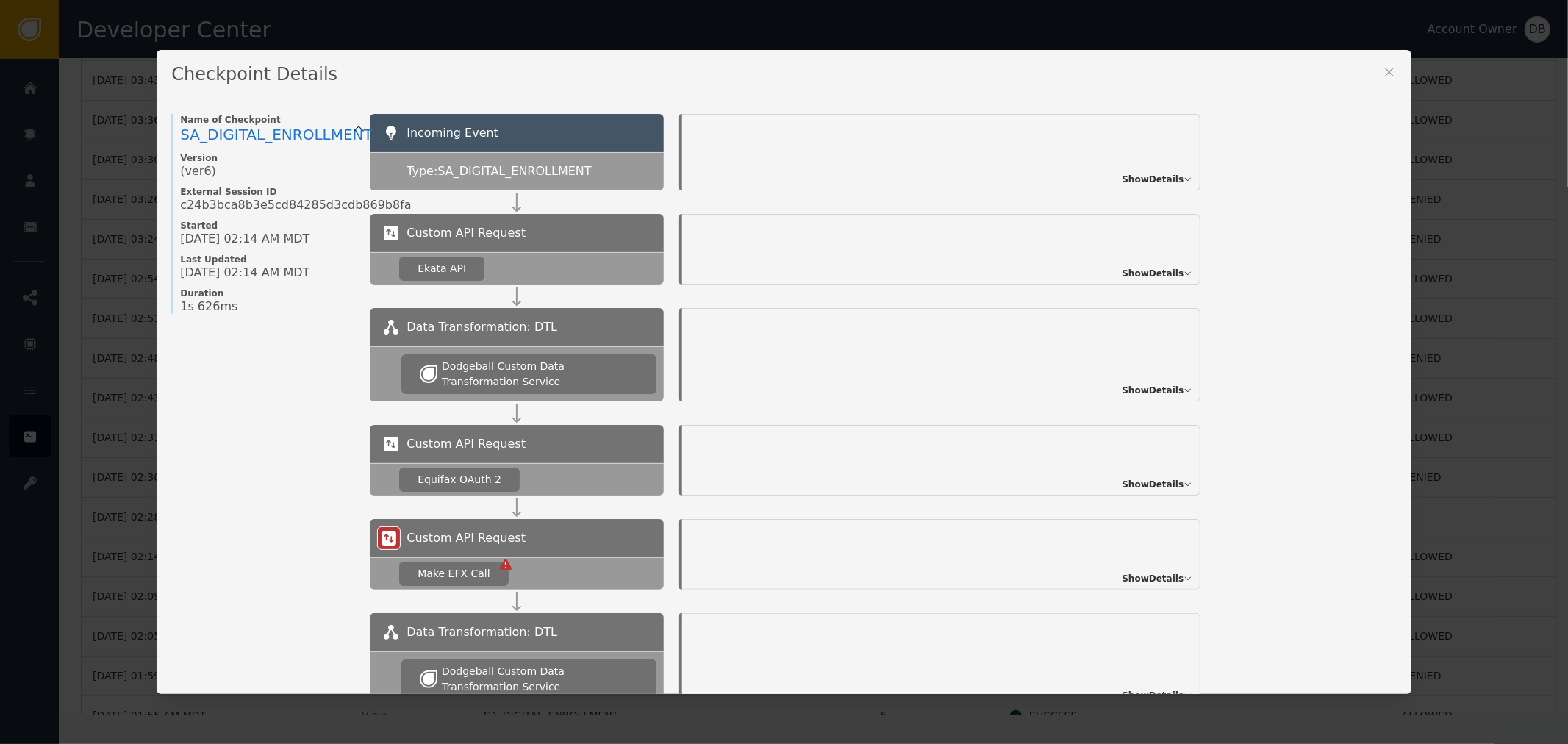
click at [1135, 169] on div "Show Details" at bounding box center [941, 152] width 518 height 76
click at [1140, 175] on span "Show Details" at bounding box center [1152, 179] width 61 height 13
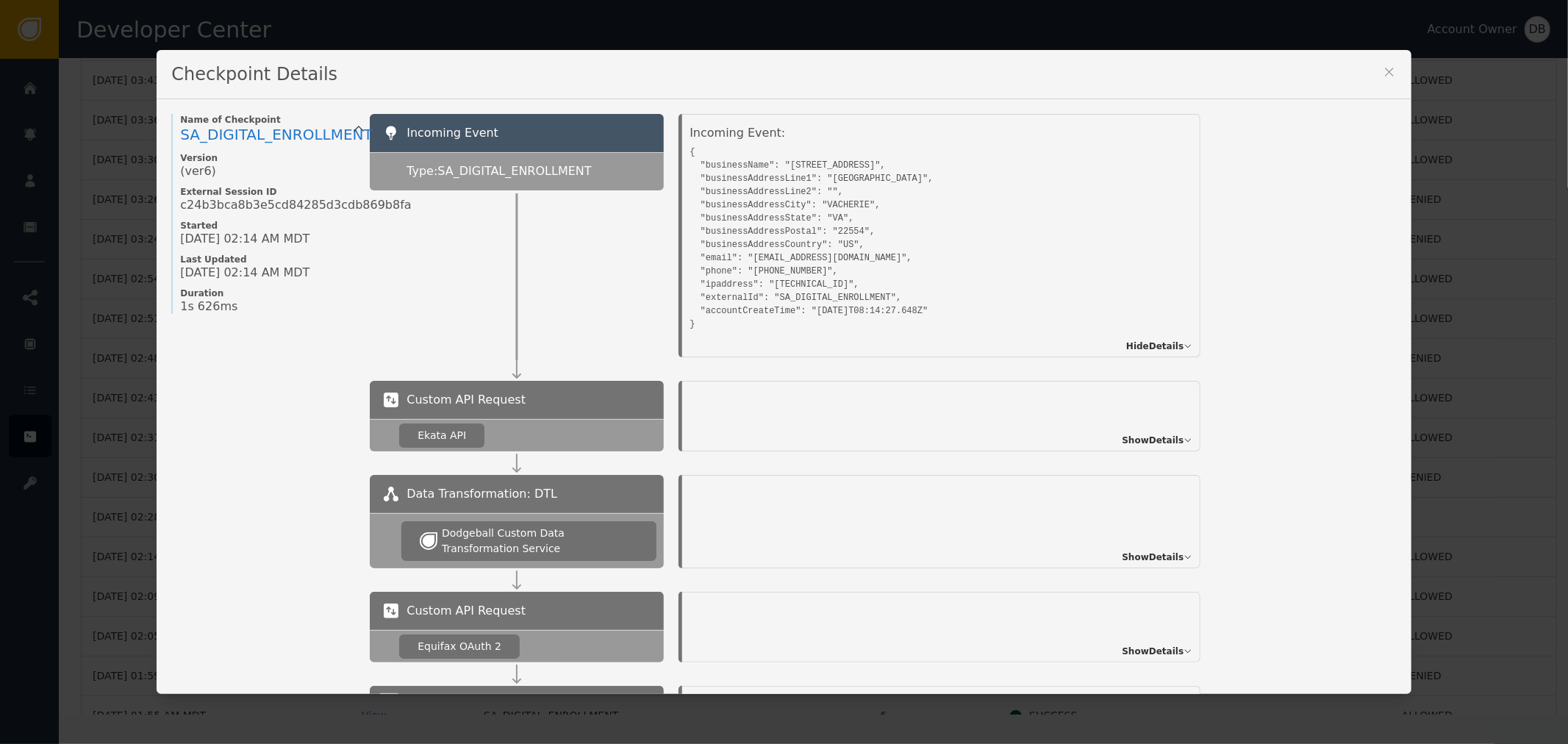
drag, startPoint x: 761, startPoint y: 266, endPoint x: 942, endPoint y: 212, distance: 188.9
click at [762, 266] on pre "{ "businessName": "22699 High Ridge Dr", "businessAddressLine1": "HIGH RIDGE DR…" at bounding box center [924, 236] width 470 height 189
click at [1389, 70] on icon at bounding box center [1390, 72] width 15 height 15
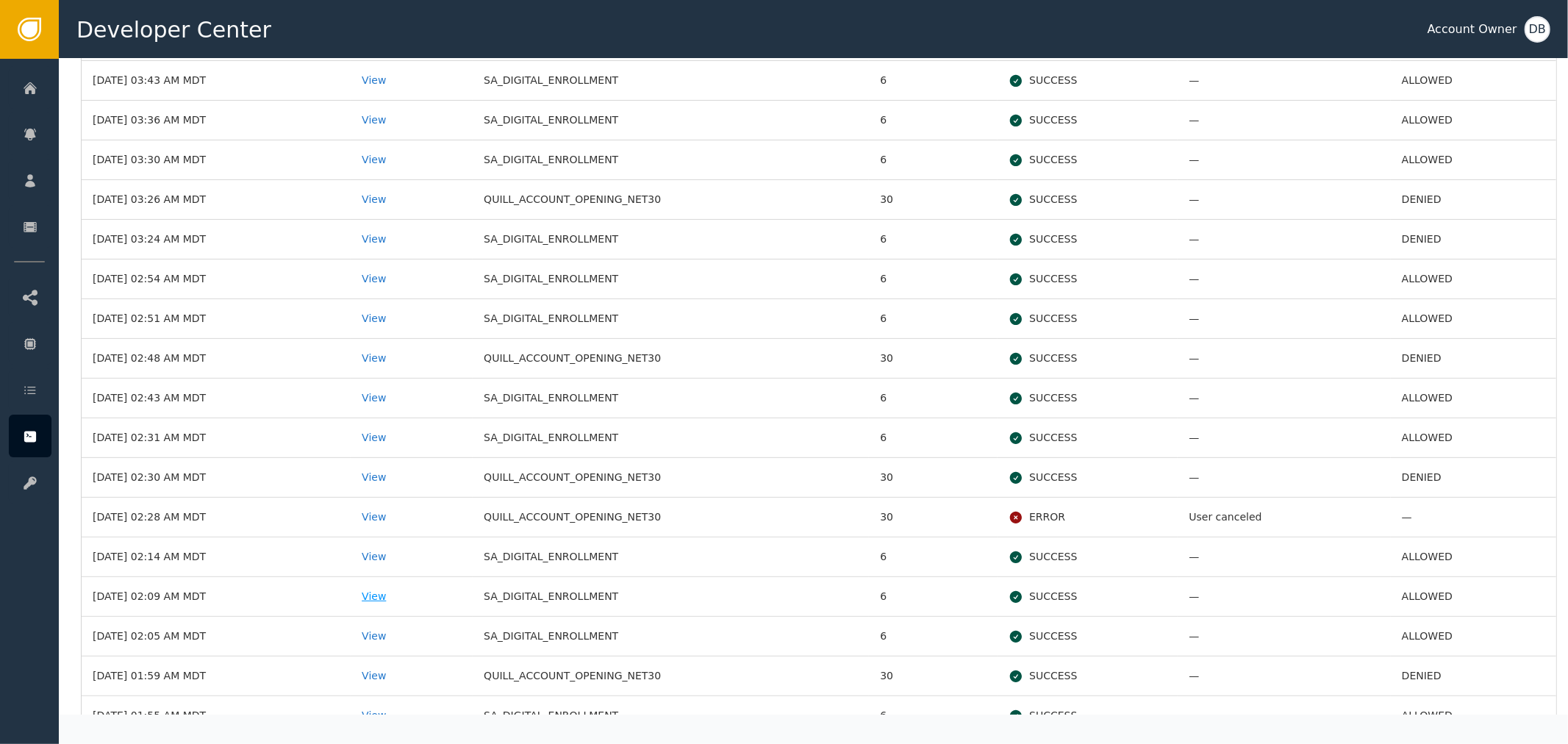
click at [401, 604] on div "View" at bounding box center [412, 596] width 100 height 16
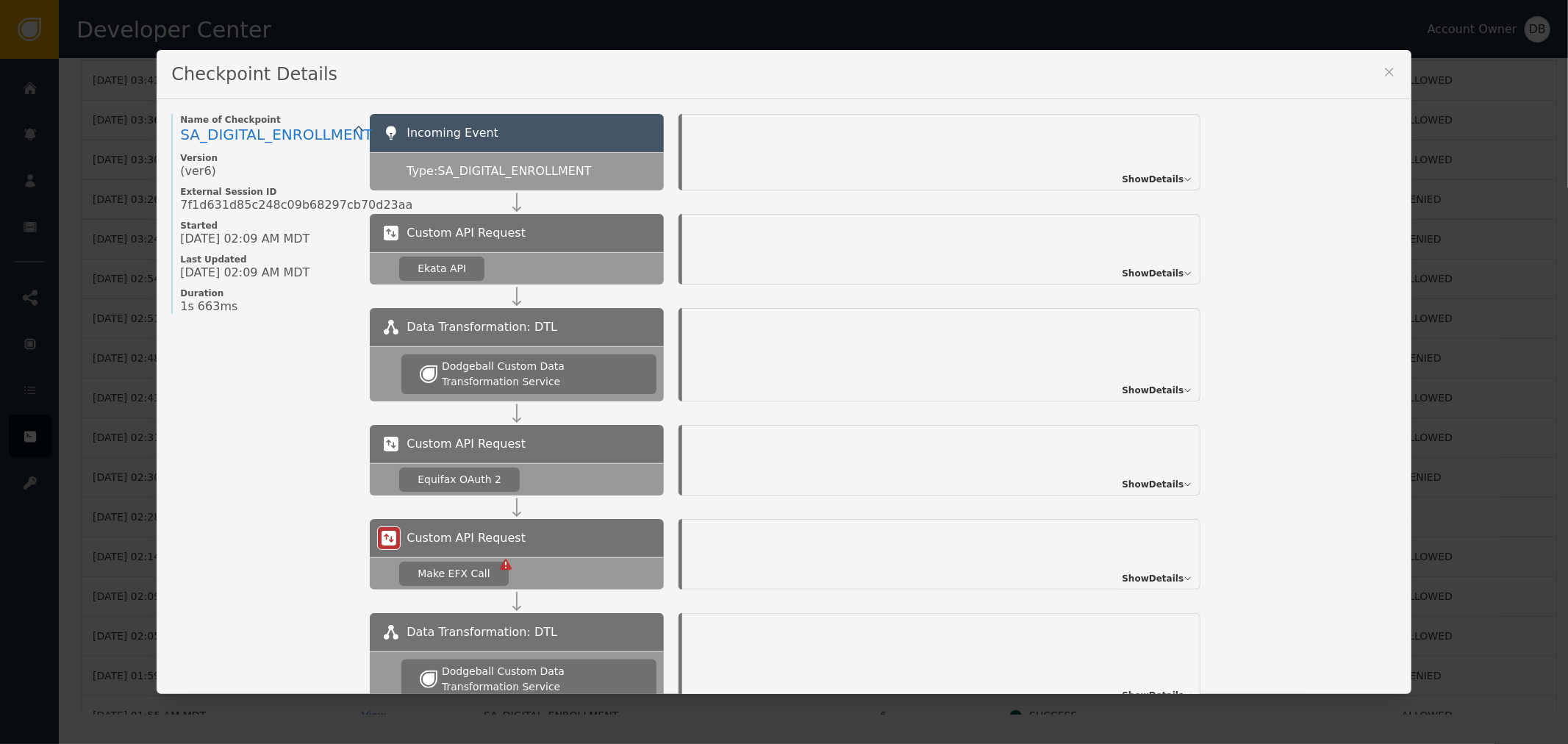
click at [1170, 176] on span "Show Details" at bounding box center [1152, 179] width 61 height 13
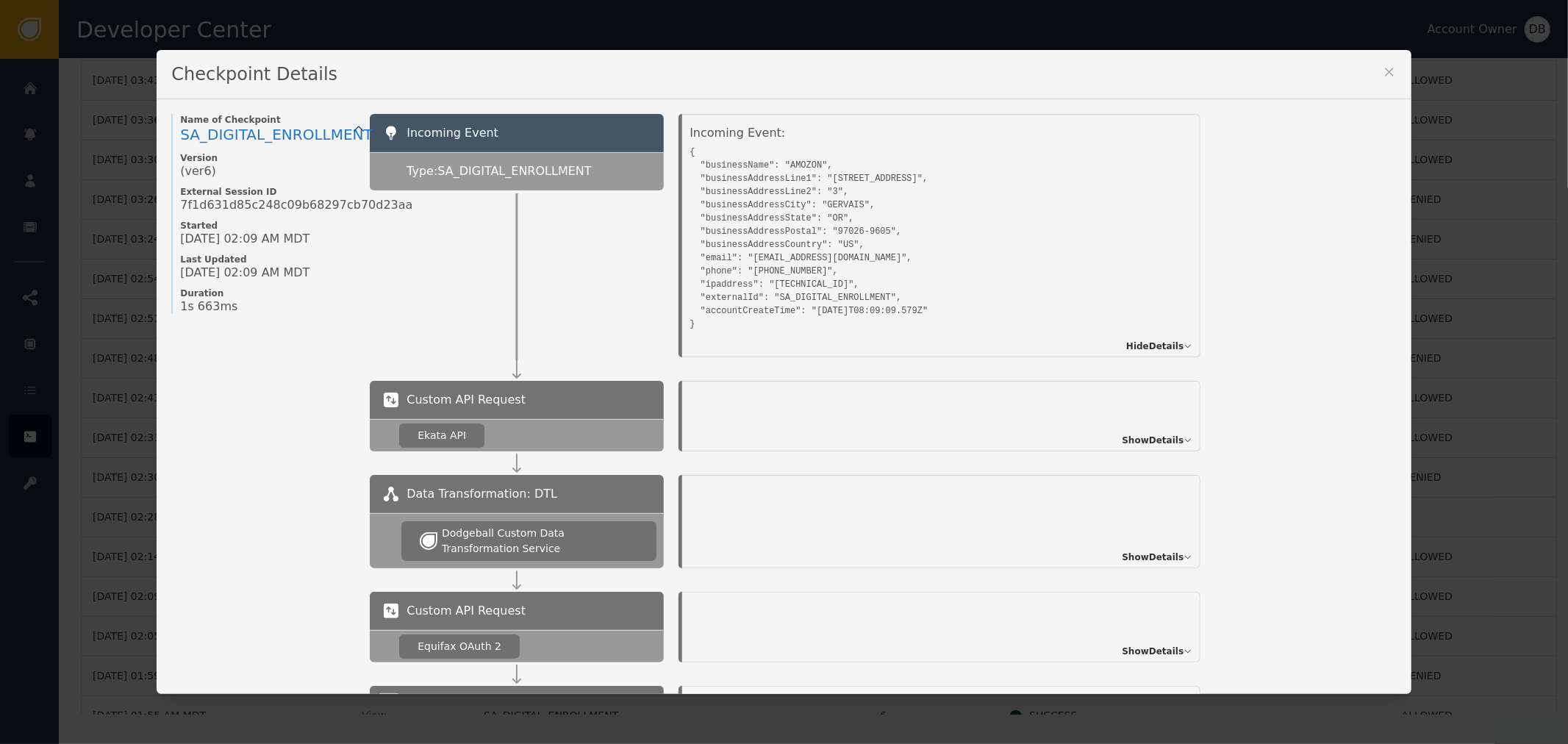
click at [1382, 67] on icon at bounding box center [1390, 72] width 15 height 15
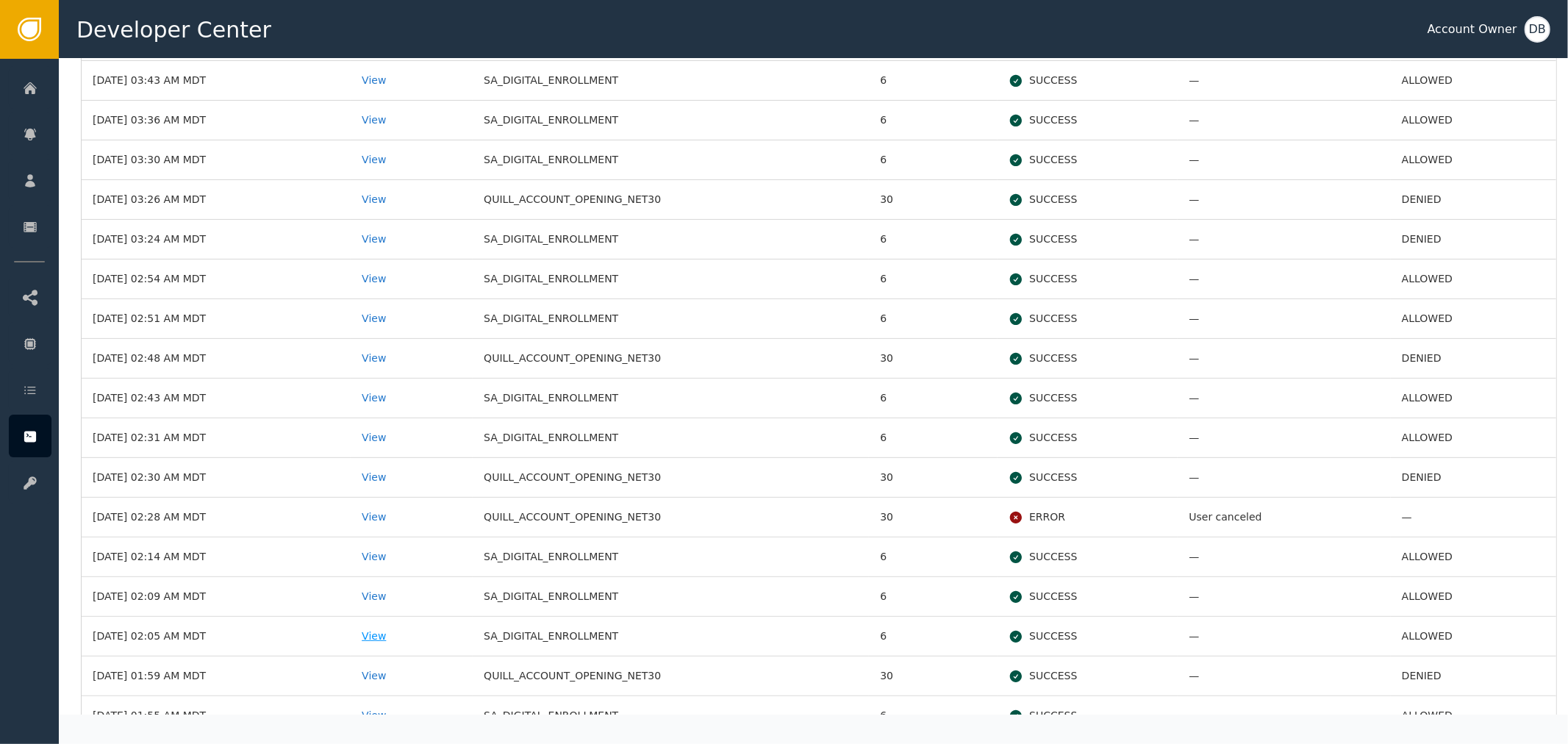
click at [409, 631] on div "View" at bounding box center [412, 636] width 100 height 16
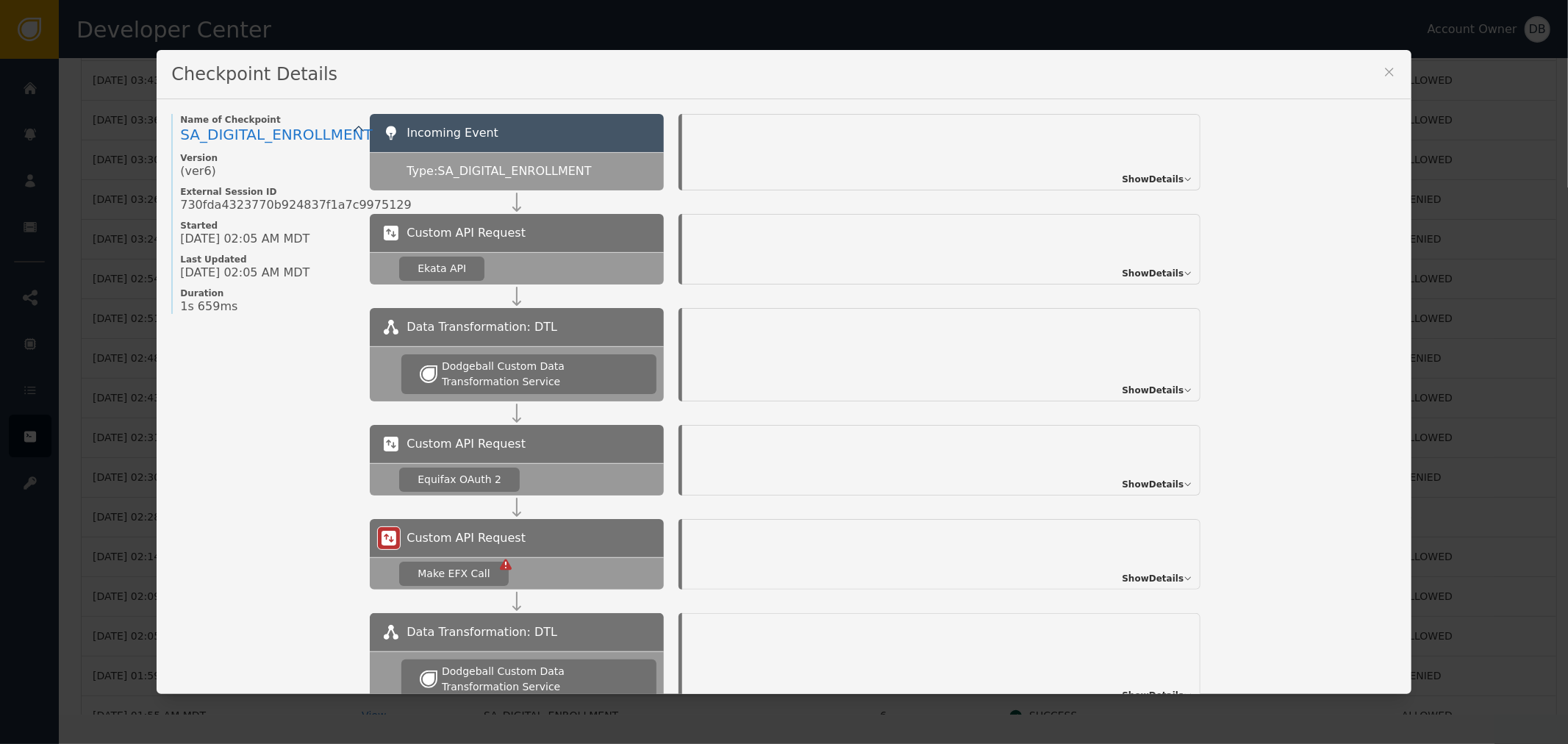
click at [1171, 200] on div "Incoming Event Type: SA_DIGITAL_ENROLLMENT Show Details" at bounding box center [882, 164] width 1026 height 100
click at [1160, 185] on span "Show Details" at bounding box center [1152, 179] width 61 height 13
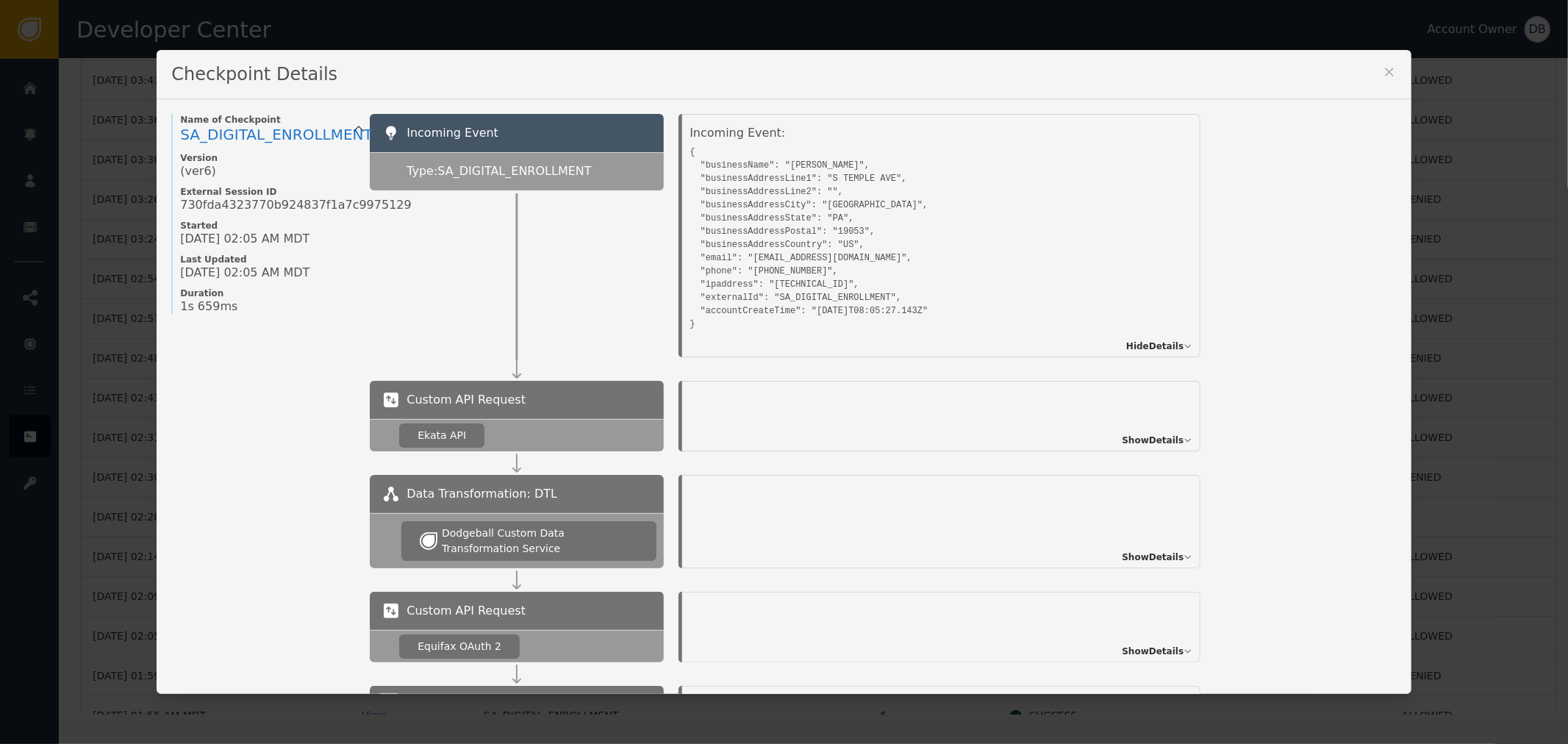
click at [1382, 75] on icon at bounding box center [1390, 72] width 15 height 15
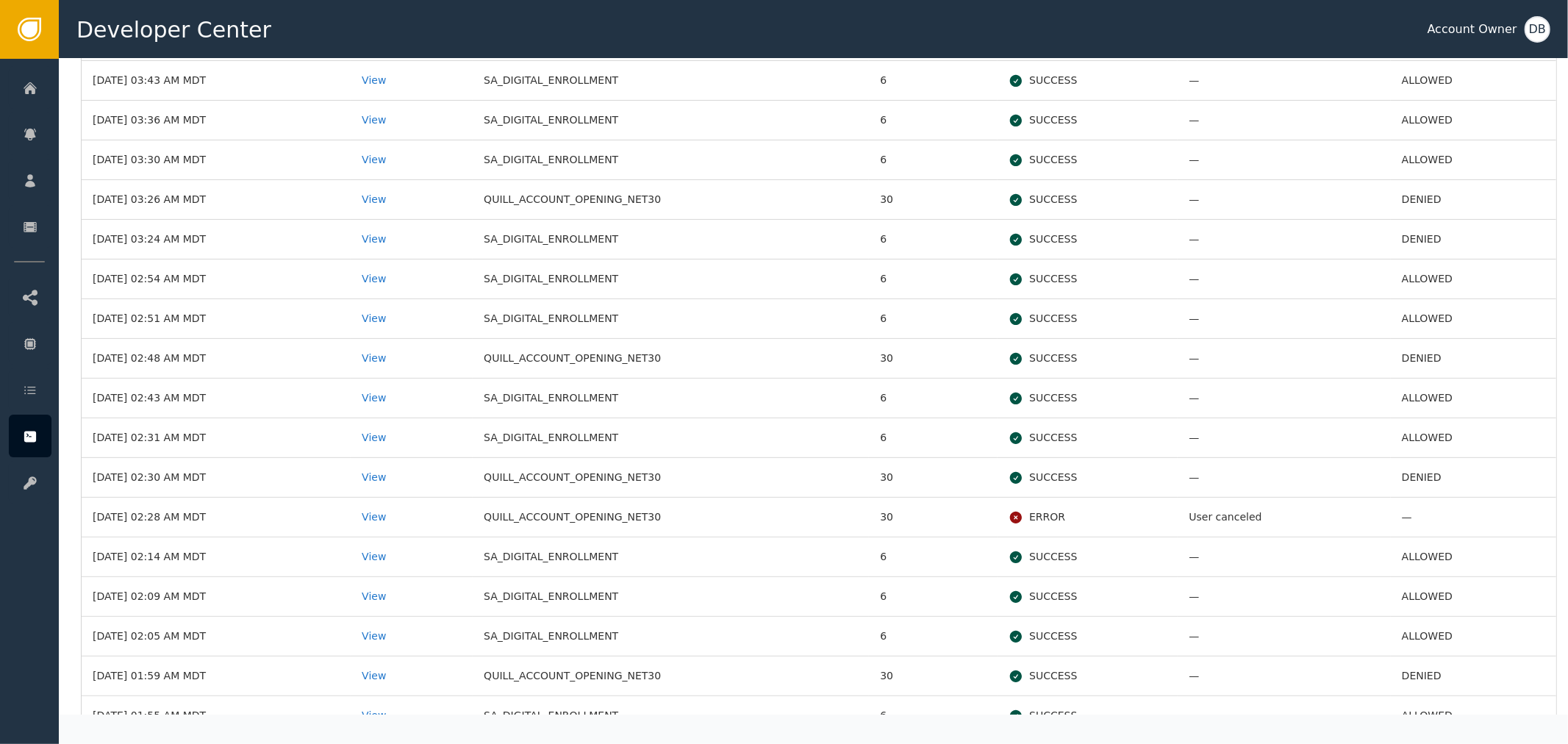
scroll to position [589, 0]
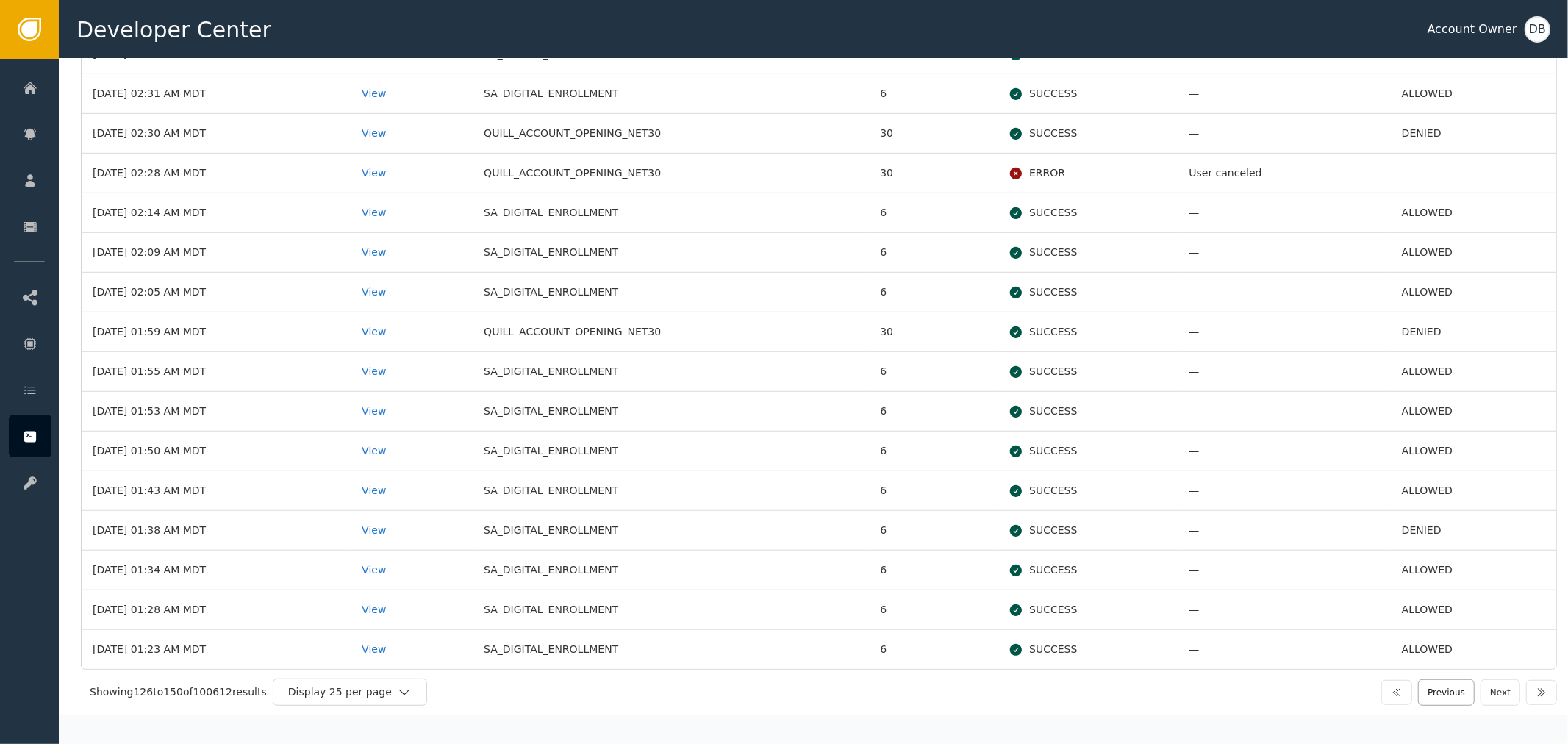
click at [1445, 686] on button "Previous" at bounding box center [1445, 692] width 57 height 26
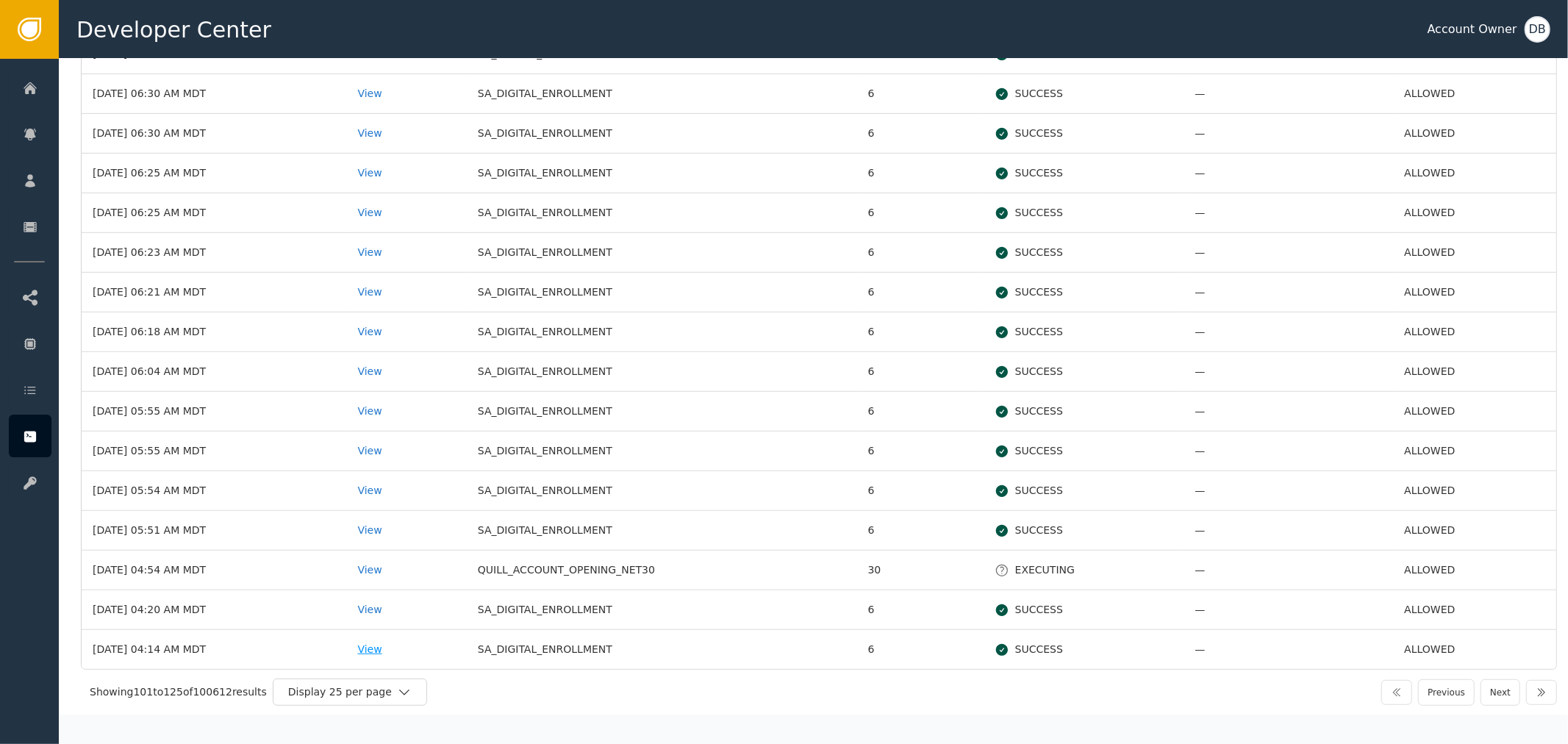
click at [399, 647] on div "View" at bounding box center [406, 649] width 98 height 16
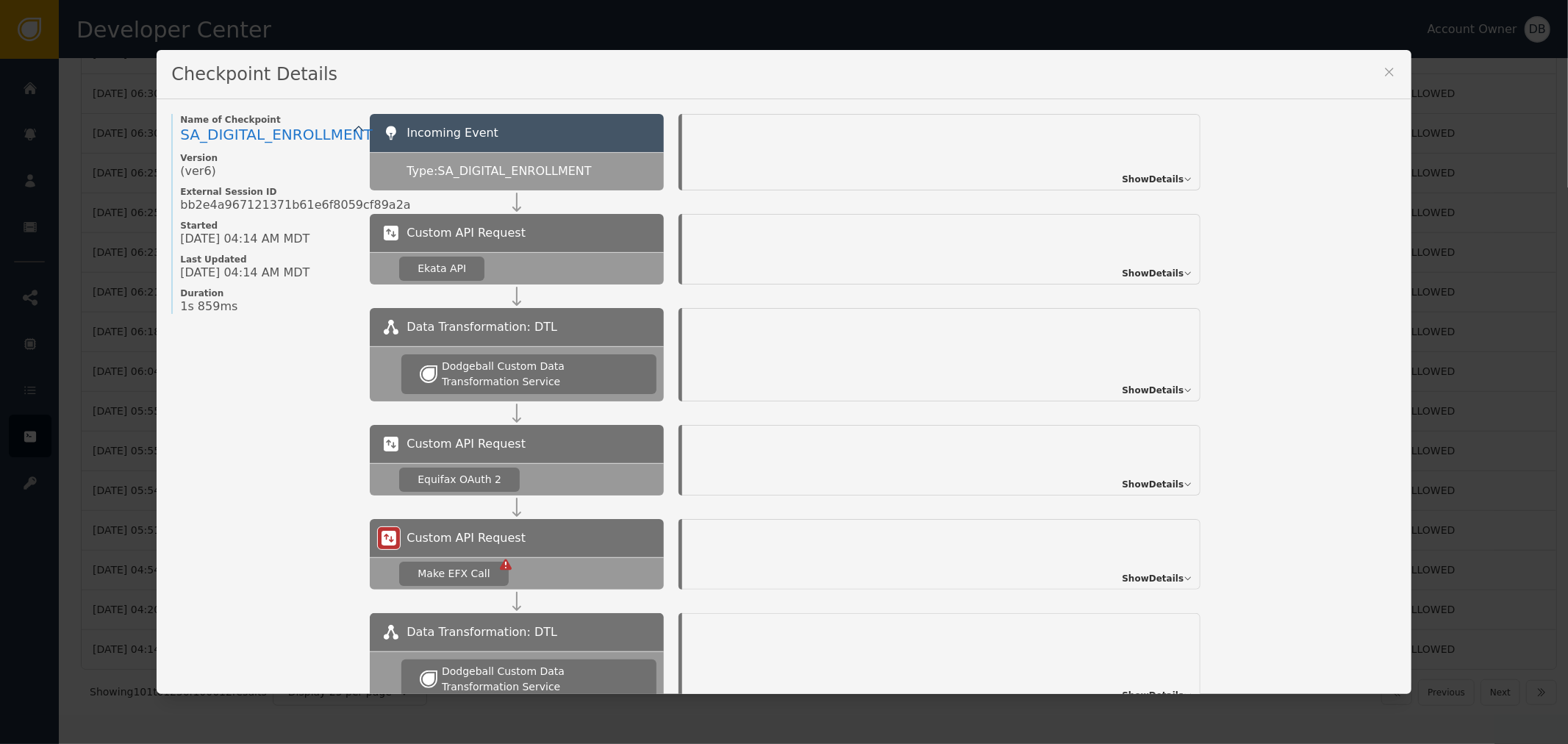
click at [1137, 189] on div "Incoming Event Type: SA_DIGITAL_ENROLLMENT Show Details" at bounding box center [882, 164] width 1026 height 100
click at [1156, 177] on span "Show Details" at bounding box center [1152, 179] width 61 height 13
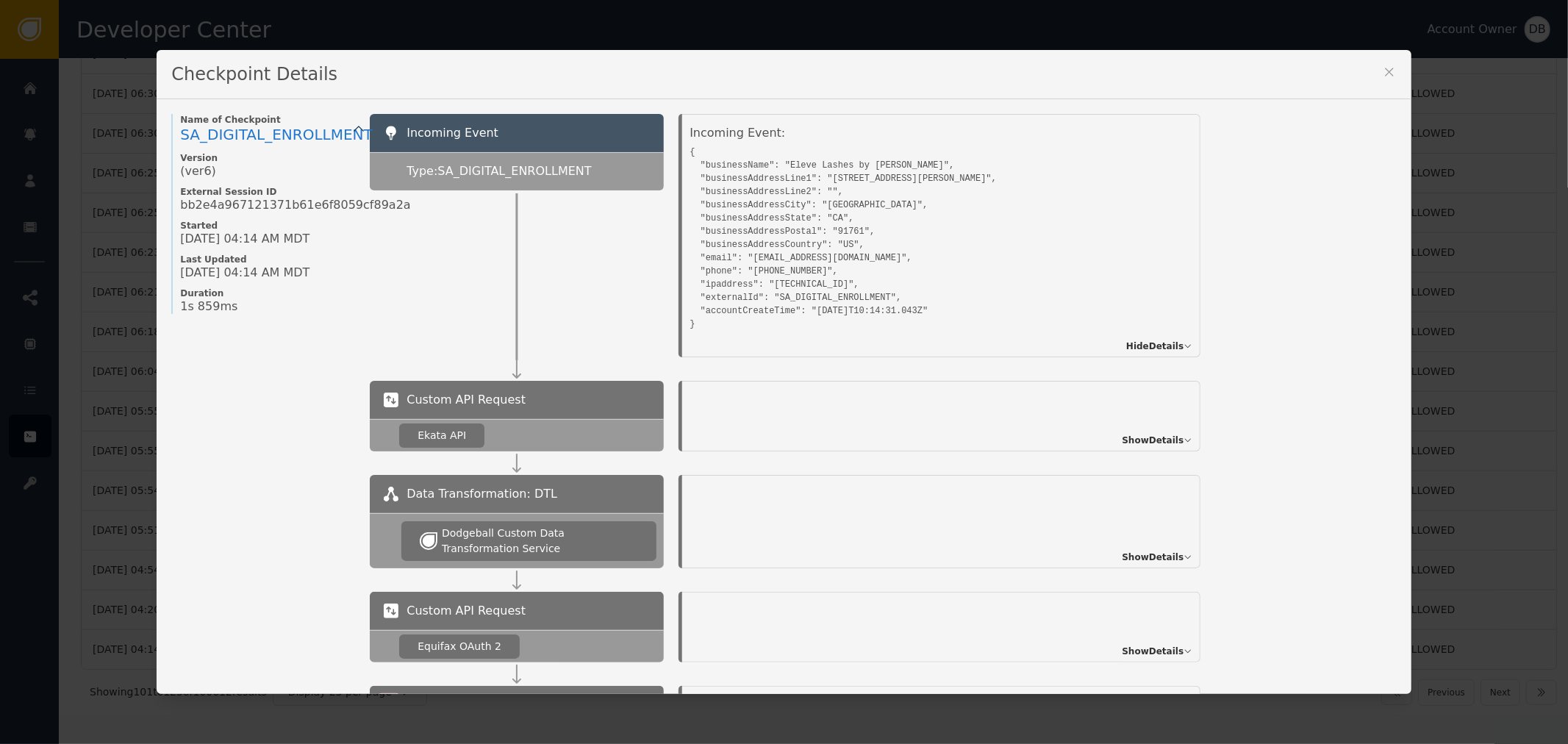
click at [1373, 78] on div "Checkpoint Details" at bounding box center [784, 74] width 1254 height 49
drag, startPoint x: 1377, startPoint y: 77, endPoint x: 1369, endPoint y: 86, distance: 12.0
click at [1382, 79] on button at bounding box center [1390, 74] width 15 height 20
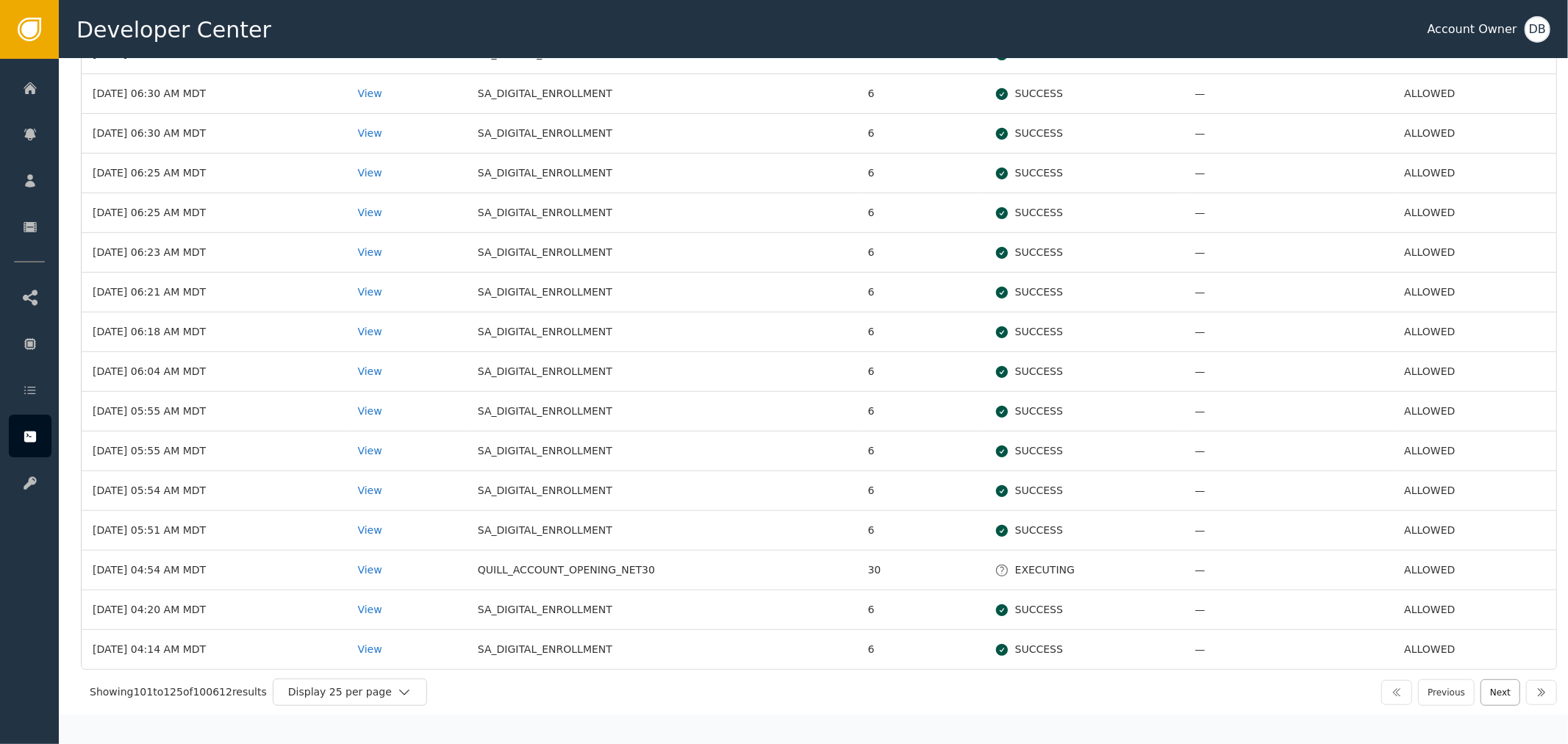
click at [1496, 693] on button "Next" at bounding box center [1500, 692] width 40 height 26
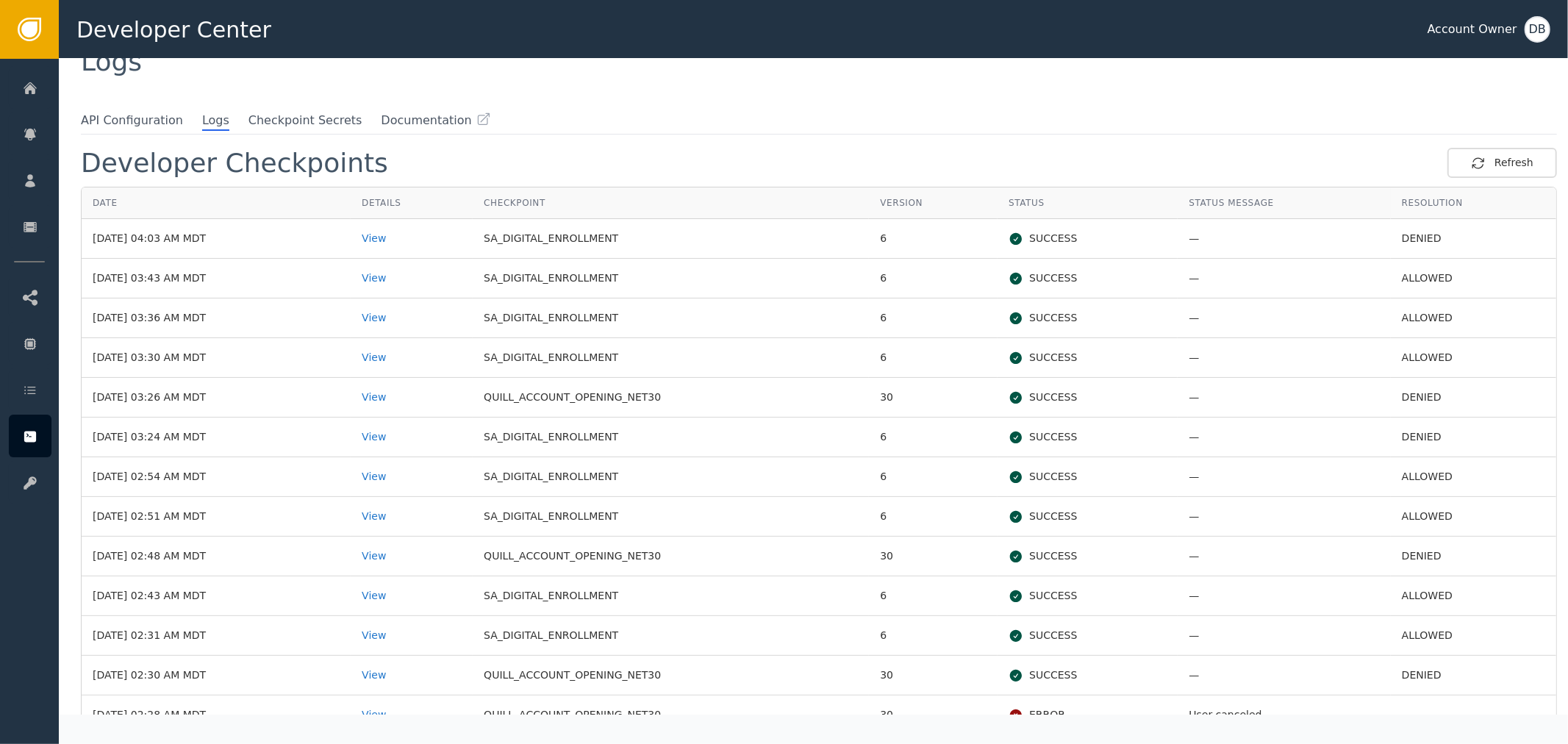
scroll to position [82, 0]
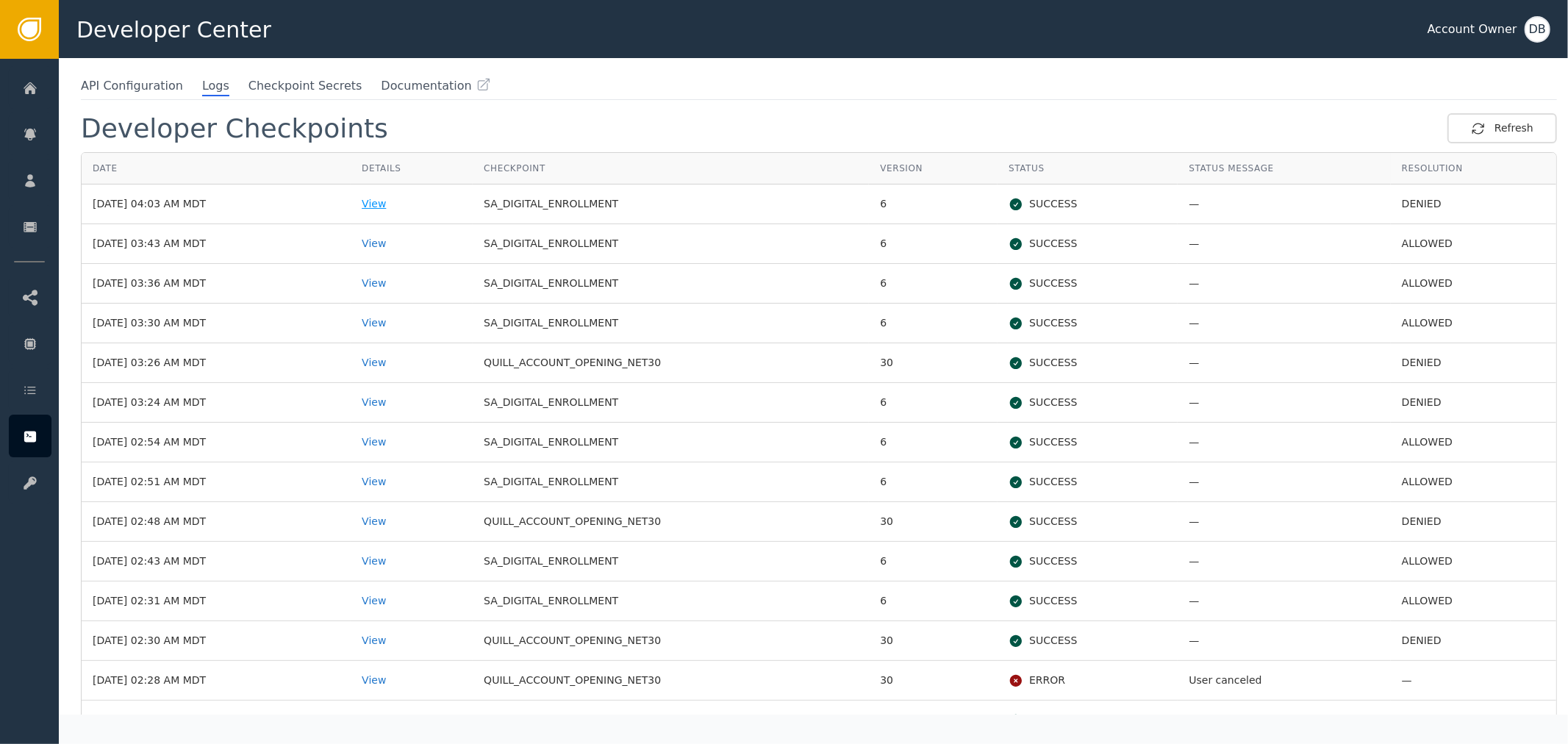
click at [409, 199] on div "View" at bounding box center [412, 203] width 100 height 16
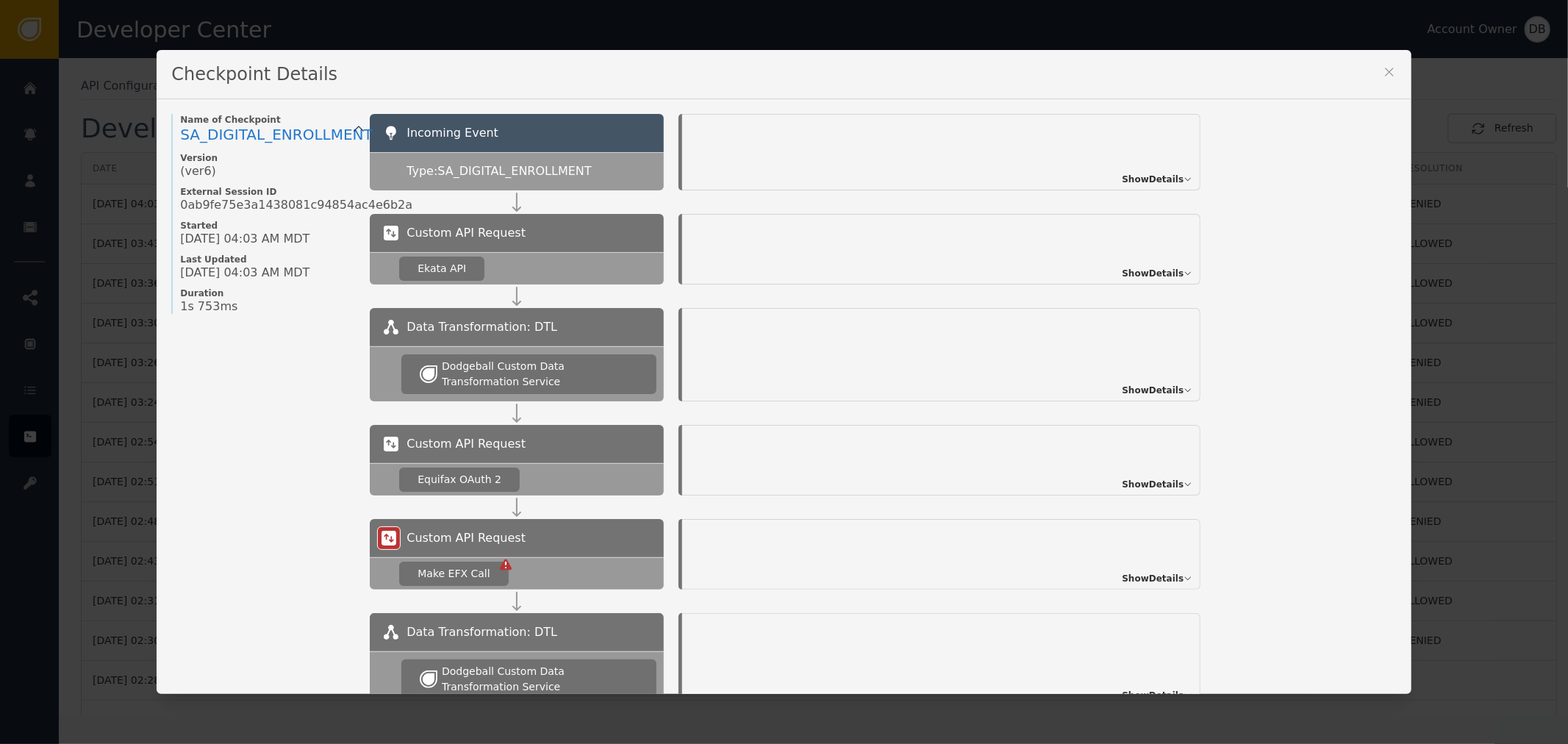
click at [1143, 169] on div "Show Details" at bounding box center [941, 152] width 518 height 76
click at [1144, 177] on span "Show Details" at bounding box center [1152, 179] width 61 height 13
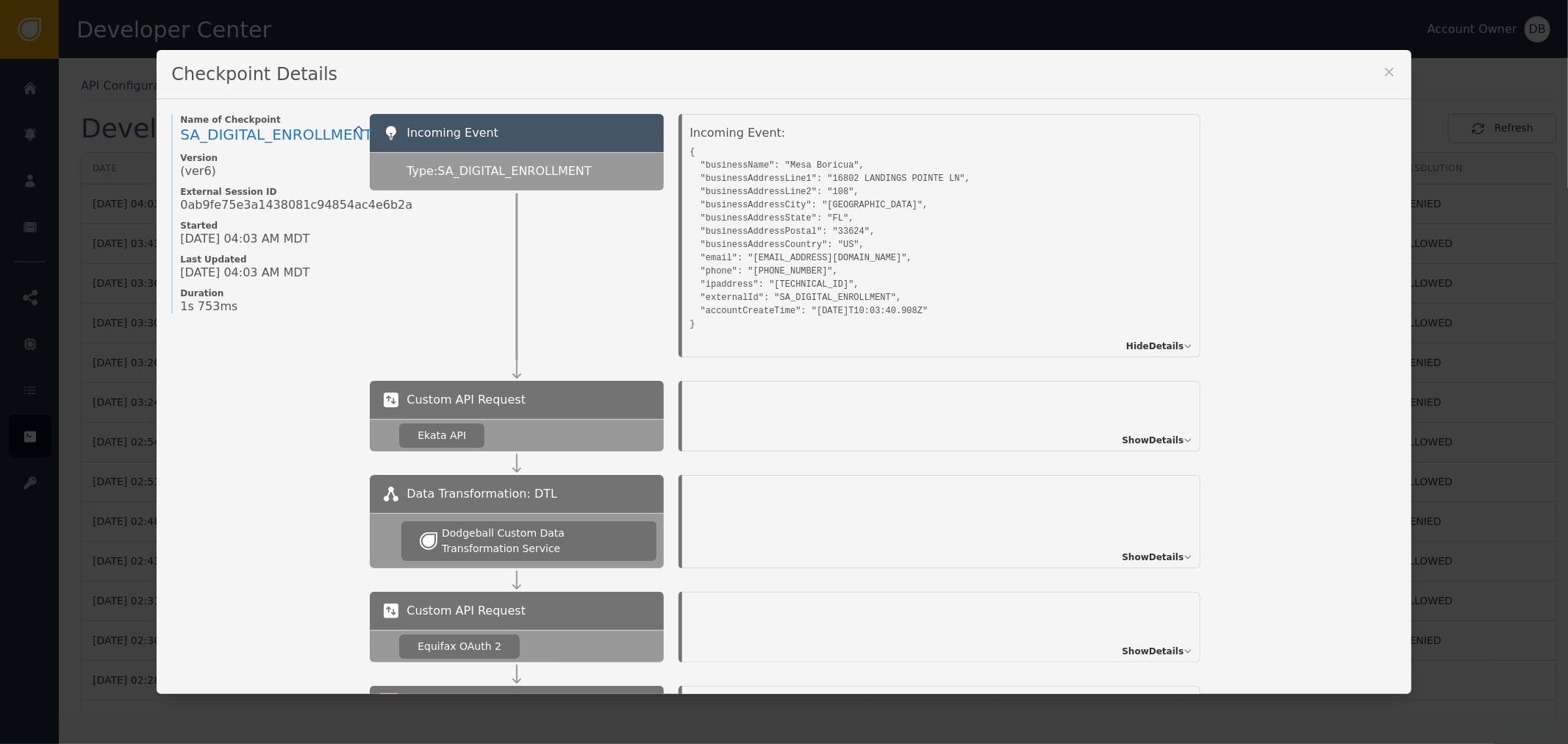
click at [1382, 76] on icon at bounding box center [1390, 72] width 15 height 15
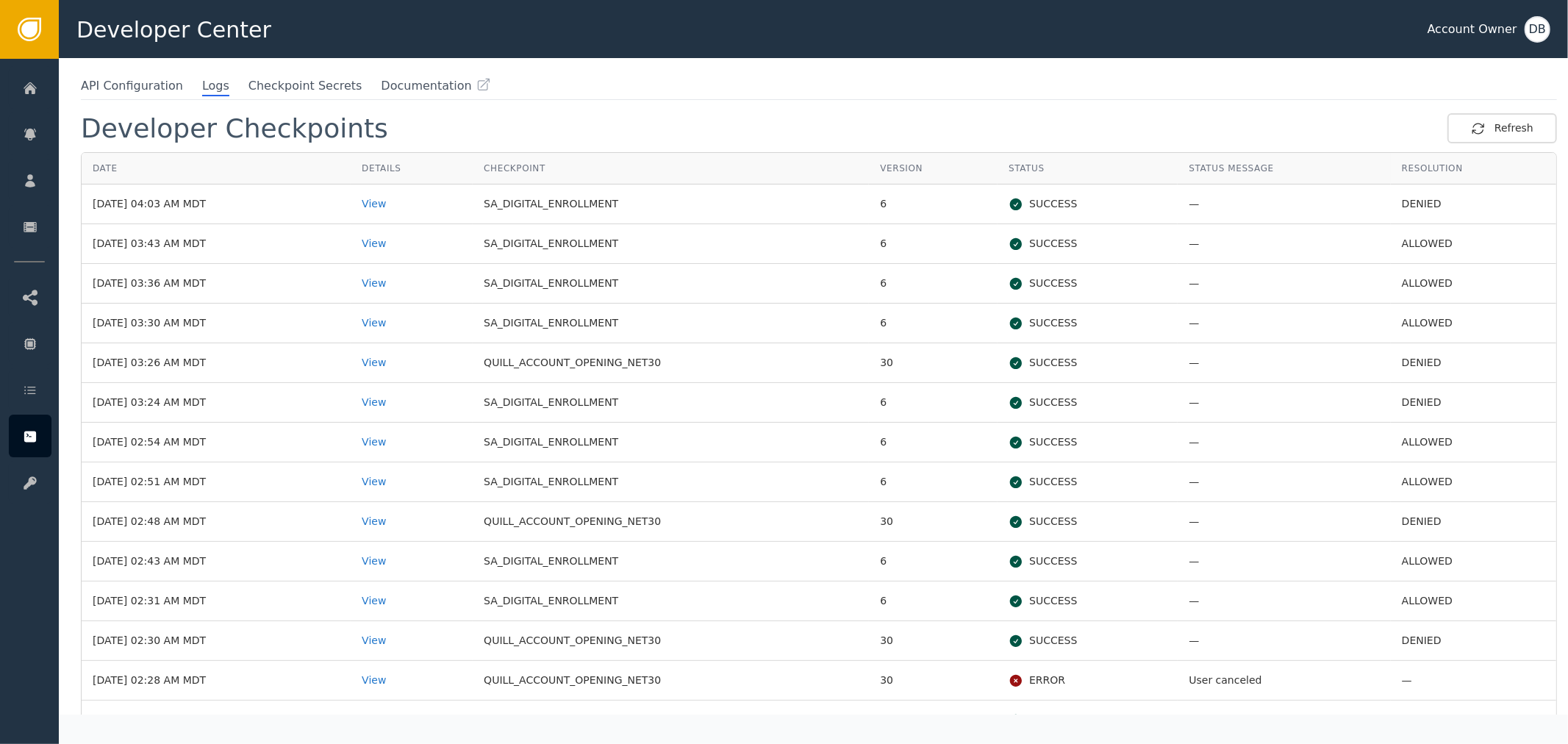
click at [397, 218] on td "View" at bounding box center [411, 204] width 122 height 40
click at [401, 230] on td "View" at bounding box center [411, 243] width 122 height 40
click at [405, 251] on td "View" at bounding box center [411, 243] width 122 height 40
click at [411, 243] on div "View" at bounding box center [412, 243] width 100 height 16
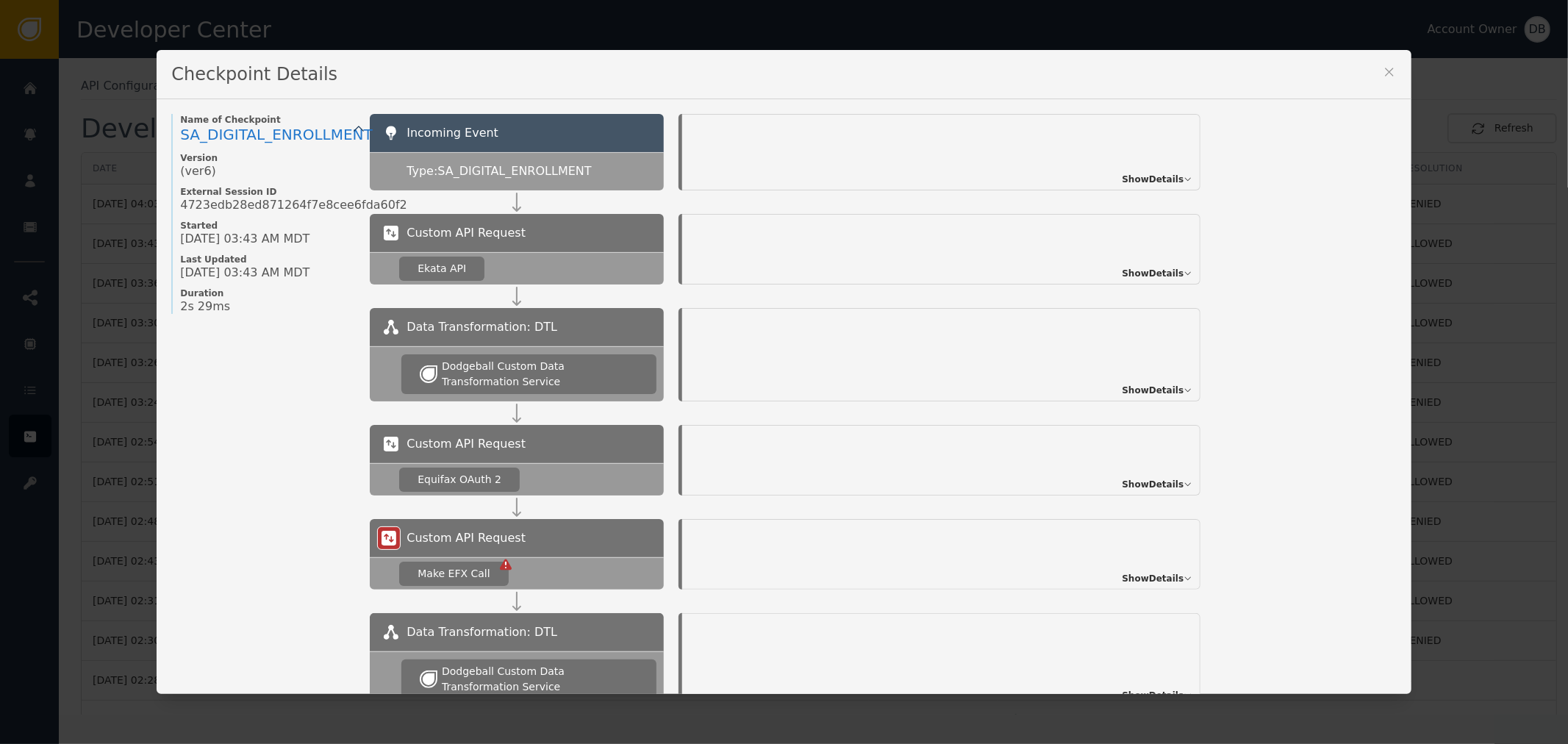
click at [1149, 171] on div "Show Details" at bounding box center [941, 152] width 518 height 76
click at [1173, 166] on div "Show Details" at bounding box center [941, 152] width 518 height 76
click at [1166, 182] on span "Show Details" at bounding box center [1152, 179] width 61 height 13
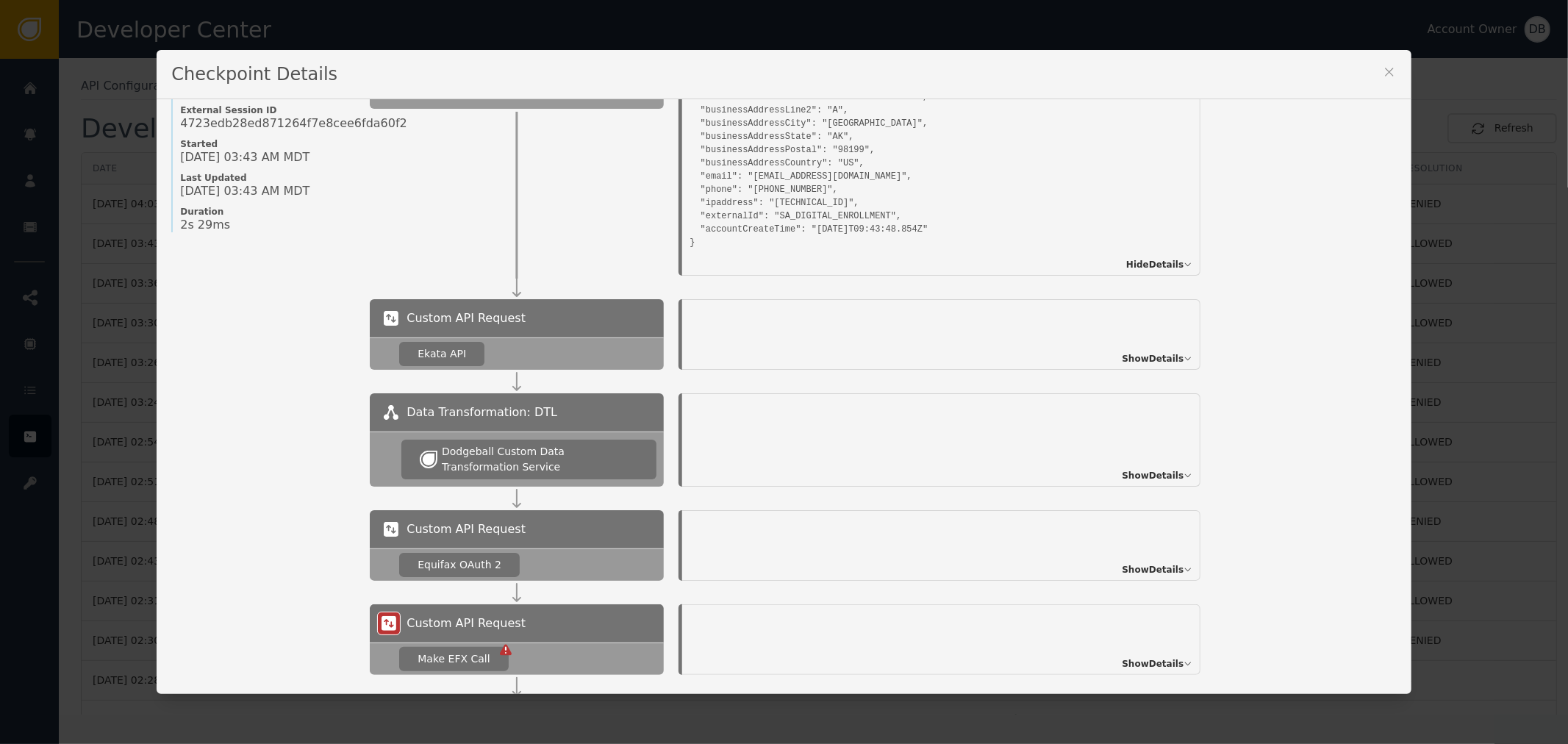
drag, startPoint x: 1363, startPoint y: 67, endPoint x: 1378, endPoint y: 69, distance: 15.1
click at [1367, 65] on div "Checkpoint Details" at bounding box center [784, 74] width 1254 height 49
click at [1382, 69] on icon at bounding box center [1390, 72] width 15 height 15
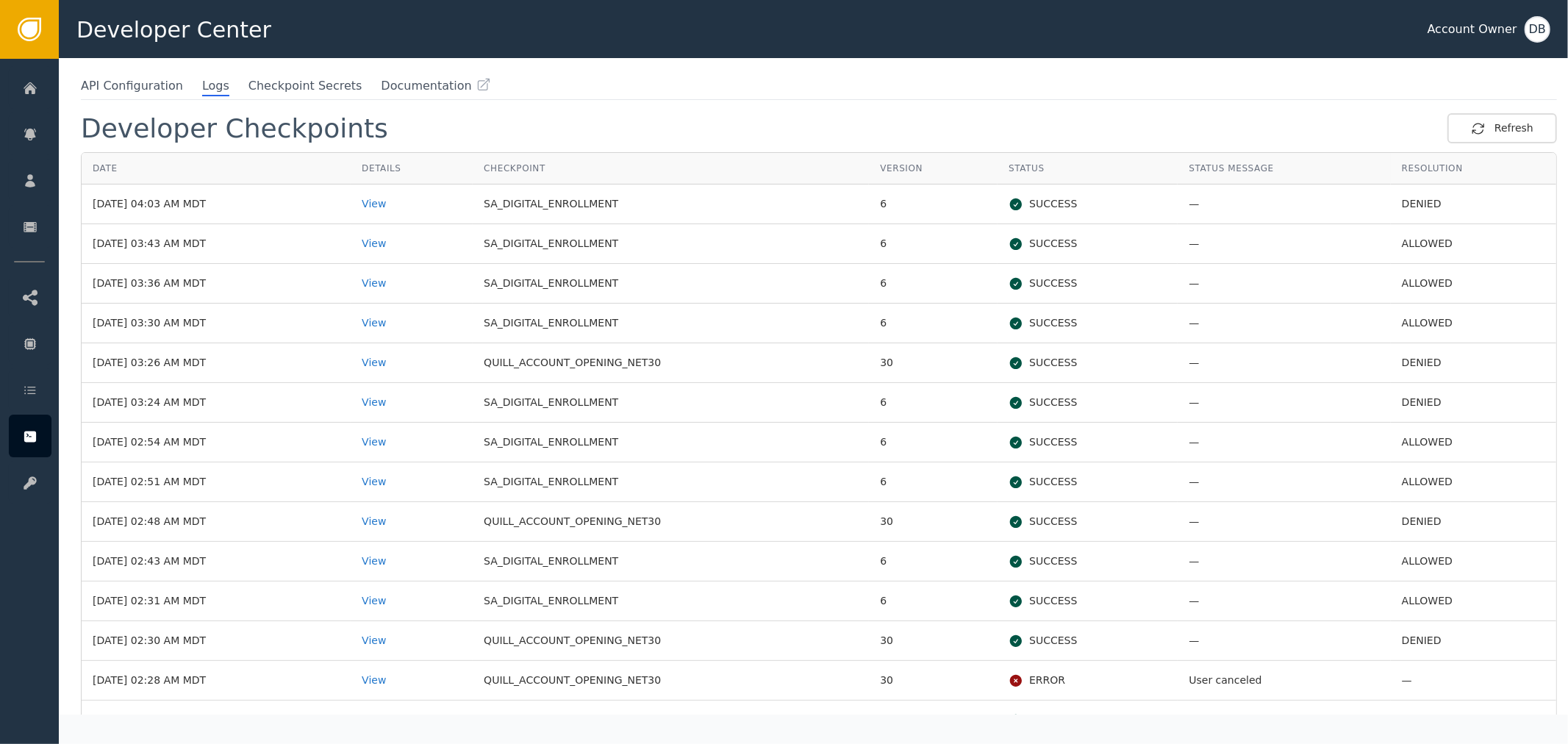
scroll to position [589, 0]
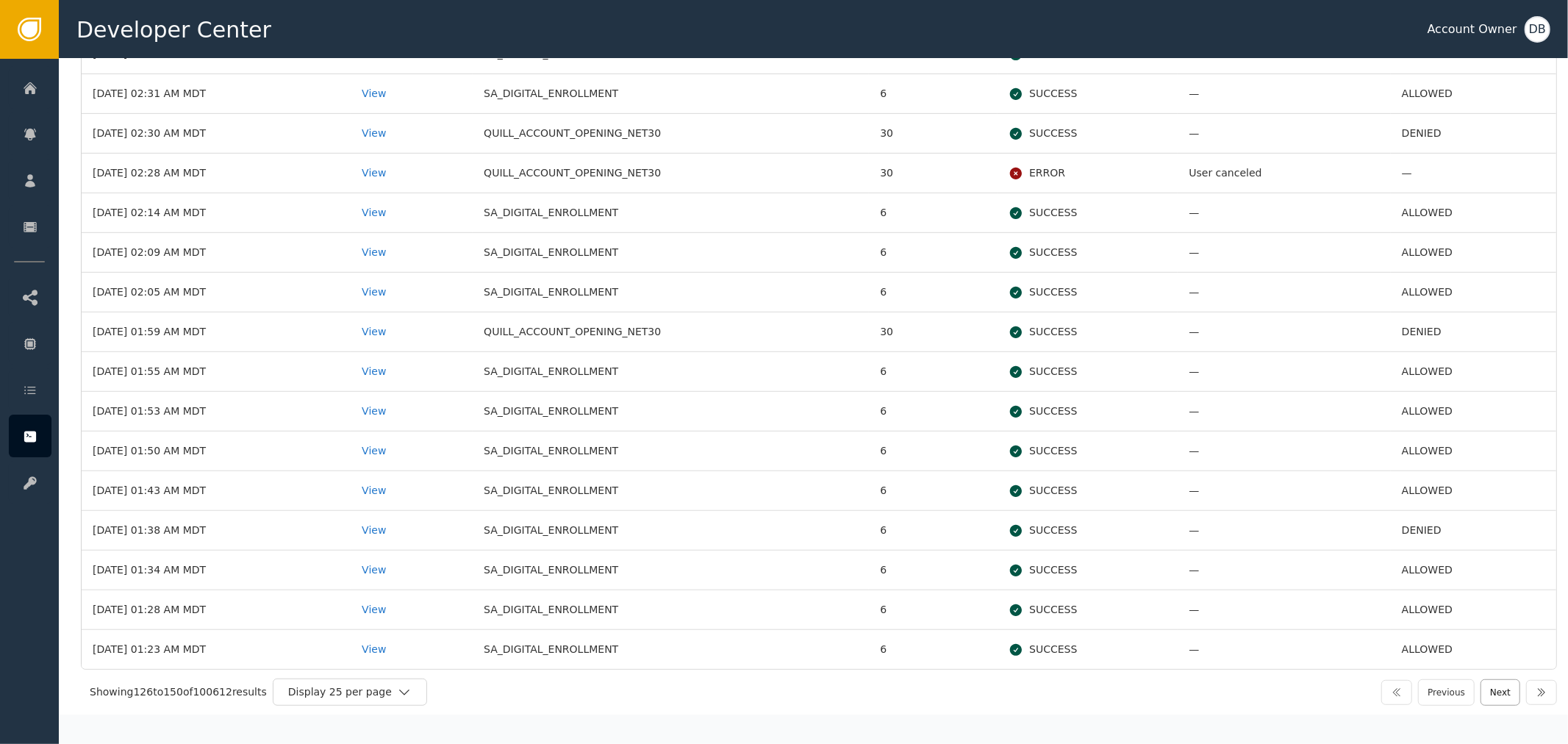
click at [1486, 696] on button "Next" at bounding box center [1500, 692] width 40 height 26
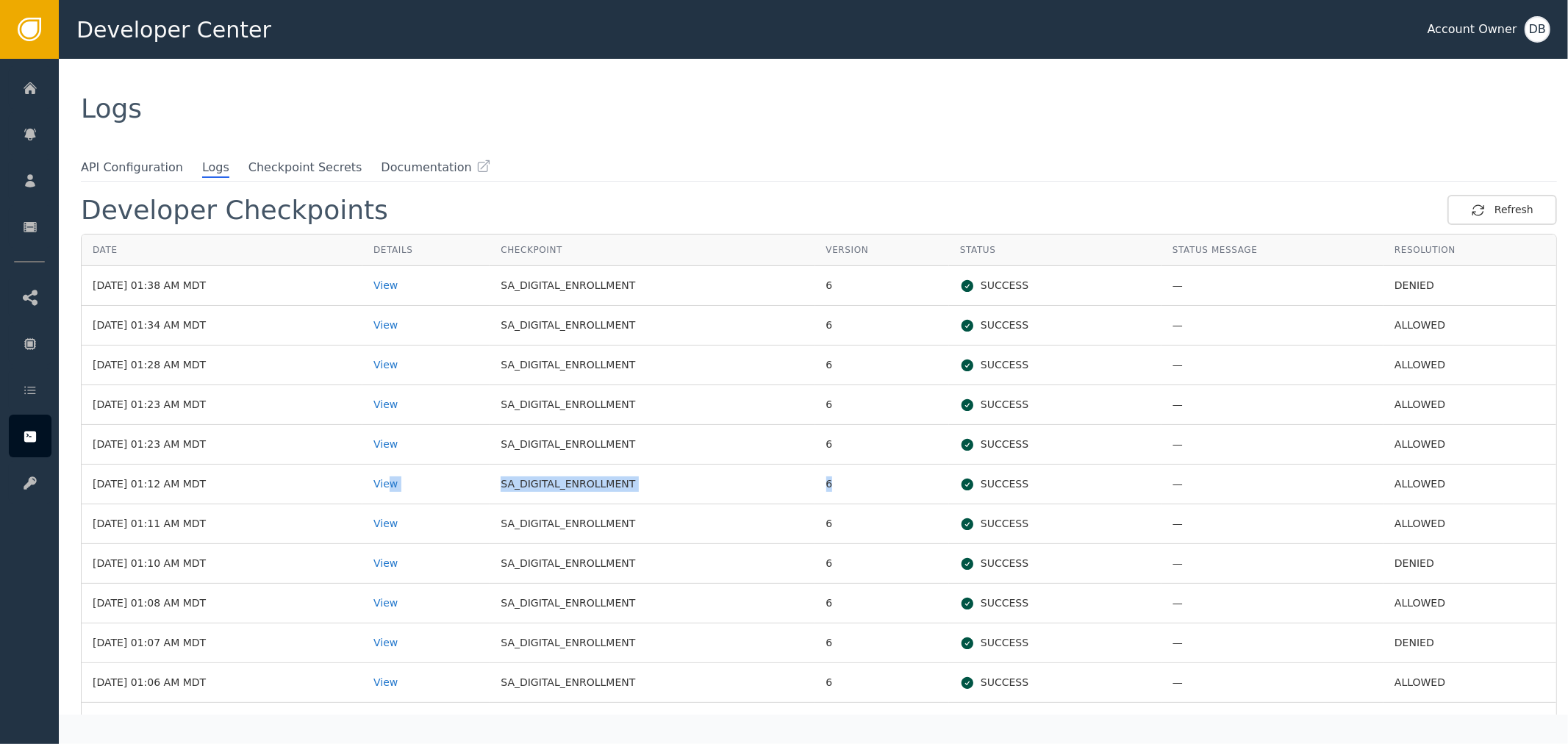
drag, startPoint x: 417, startPoint y: 479, endPoint x: 1025, endPoint y: 471, distance: 608.1
click at [1025, 471] on tr "Sep 15, 2025, 01:12 AM MDT View SA_DIGITAL_ENROLLMENT 6 SUCCESS — ALLOWED" at bounding box center [818, 484] width 1474 height 40
click at [407, 478] on div "View" at bounding box center [425, 484] width 105 height 16
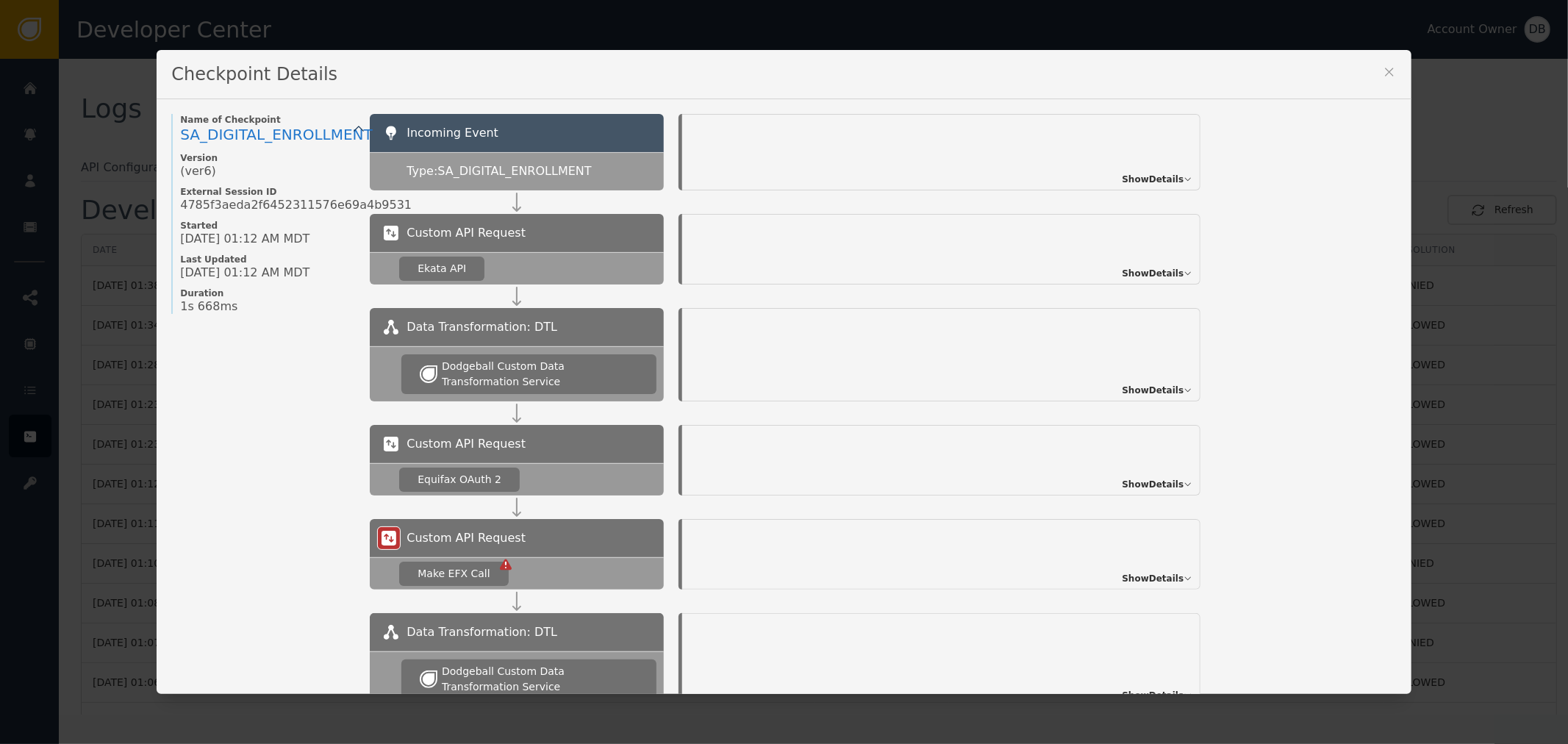
click at [1163, 176] on span "Show Details" at bounding box center [1152, 179] width 61 height 13
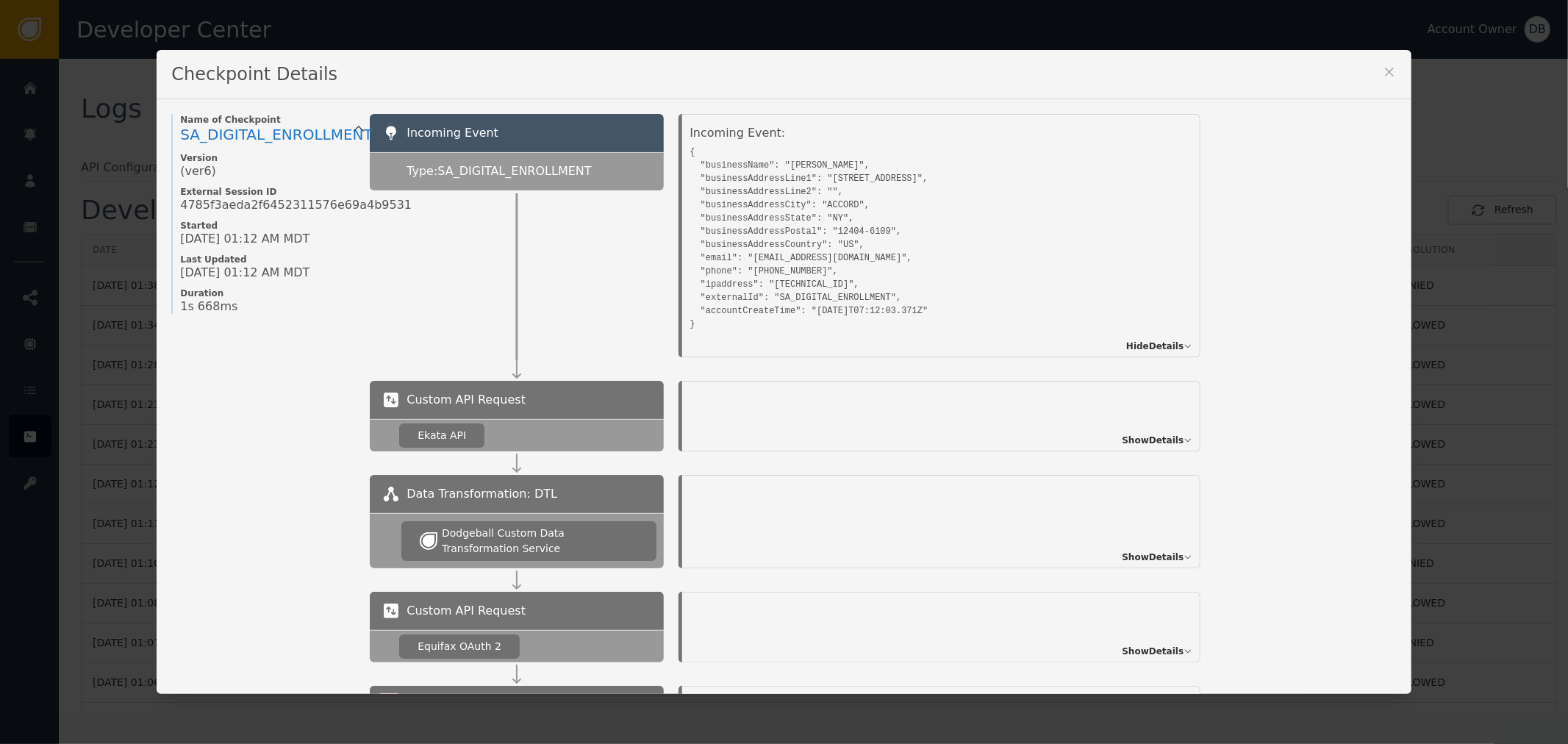
click at [1382, 72] on icon at bounding box center [1390, 72] width 15 height 15
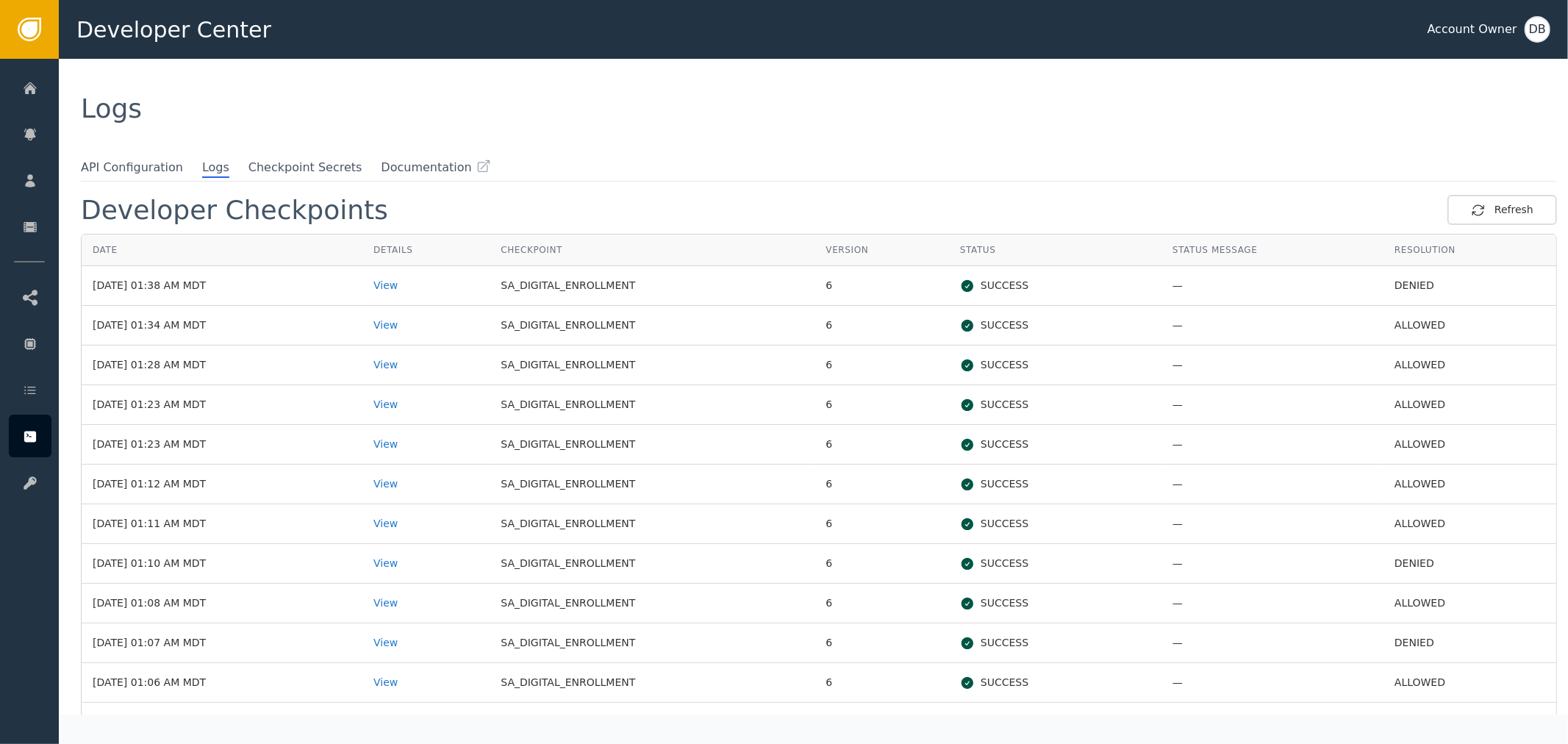
scroll to position [589, 0]
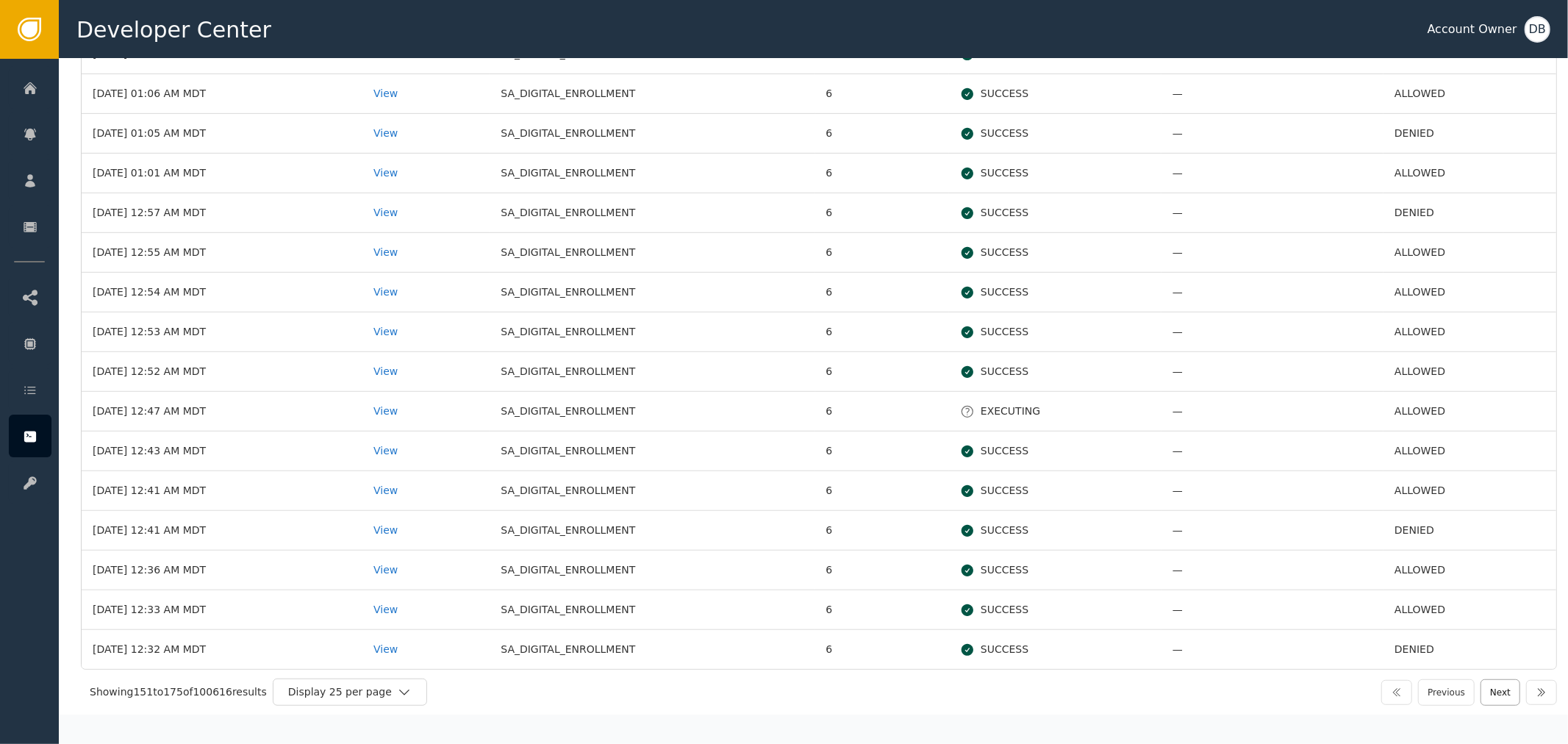
click at [1499, 702] on button "Next" at bounding box center [1500, 692] width 40 height 26
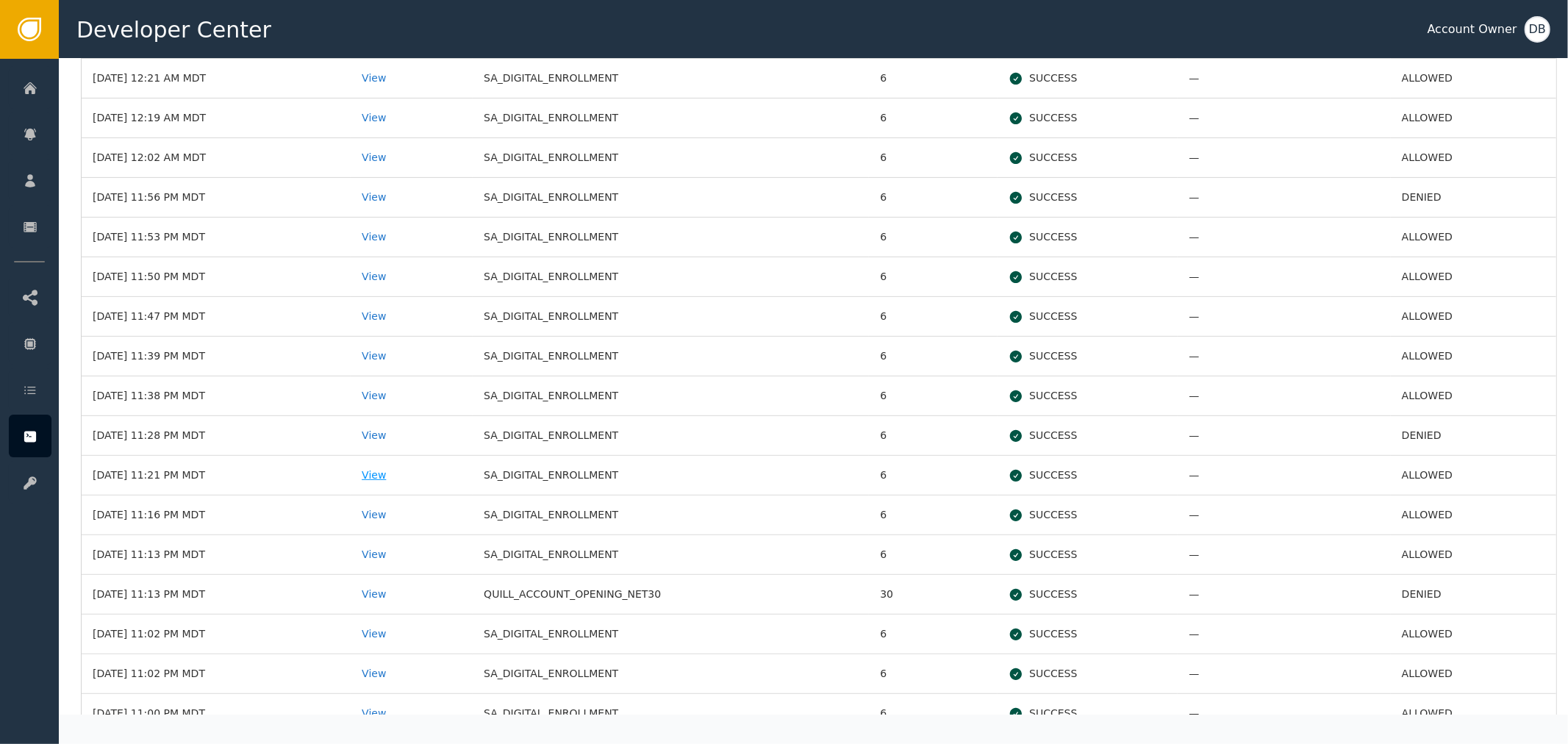
scroll to position [408, 0]
click at [402, 478] on div "View" at bounding box center [412, 473] width 100 height 16
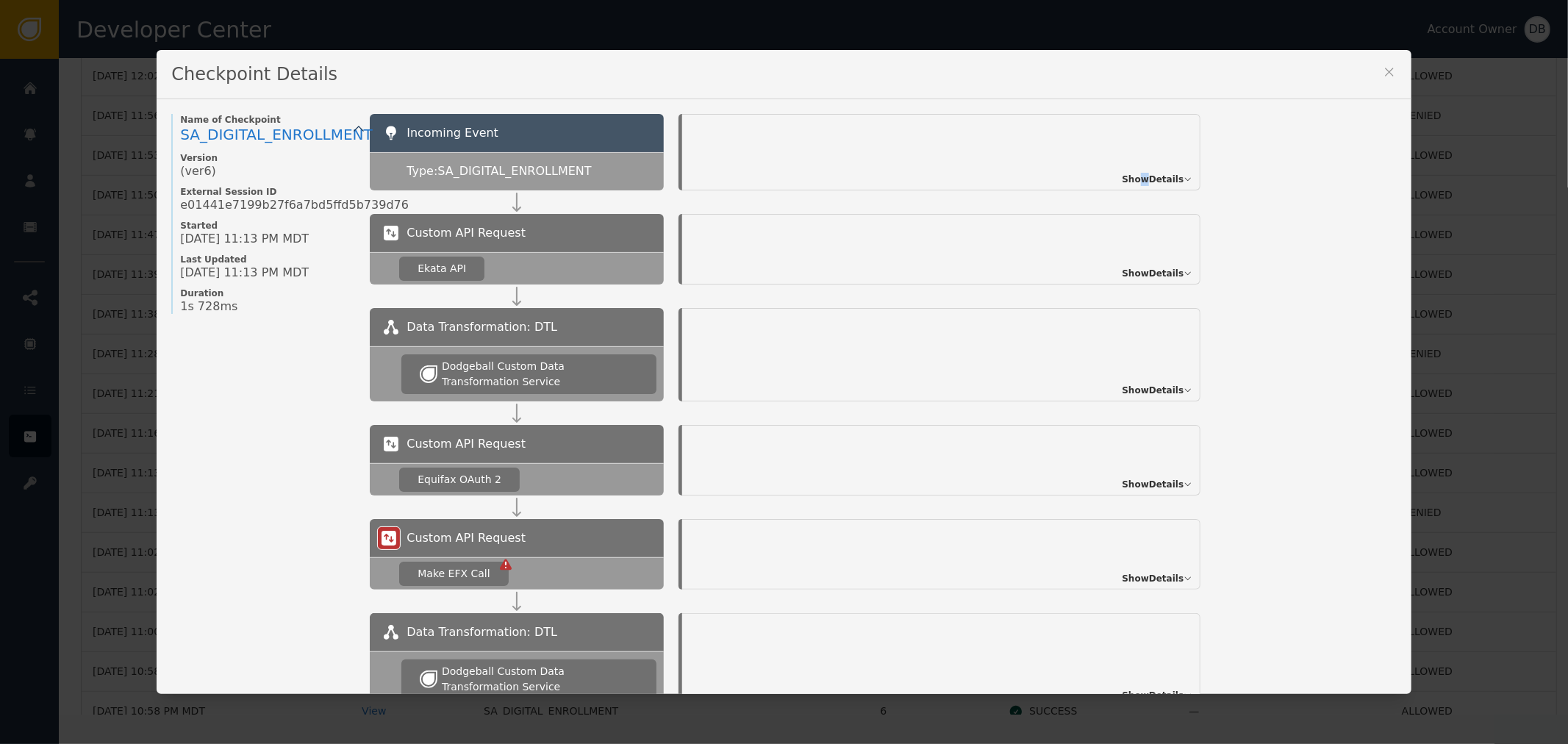
click at [1146, 180] on span "Show Details" at bounding box center [1152, 179] width 61 height 13
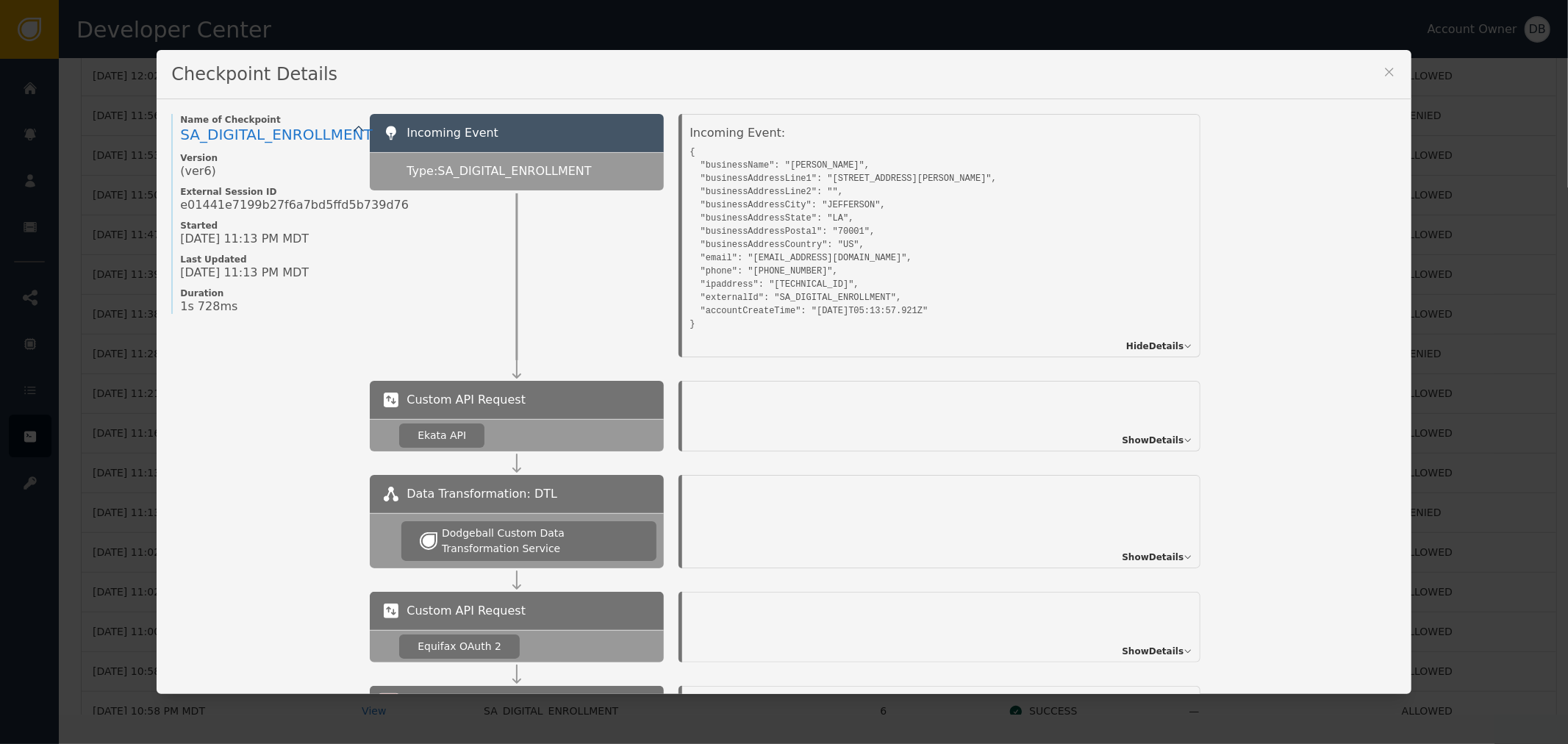
click at [1382, 81] on button at bounding box center [1390, 74] width 15 height 20
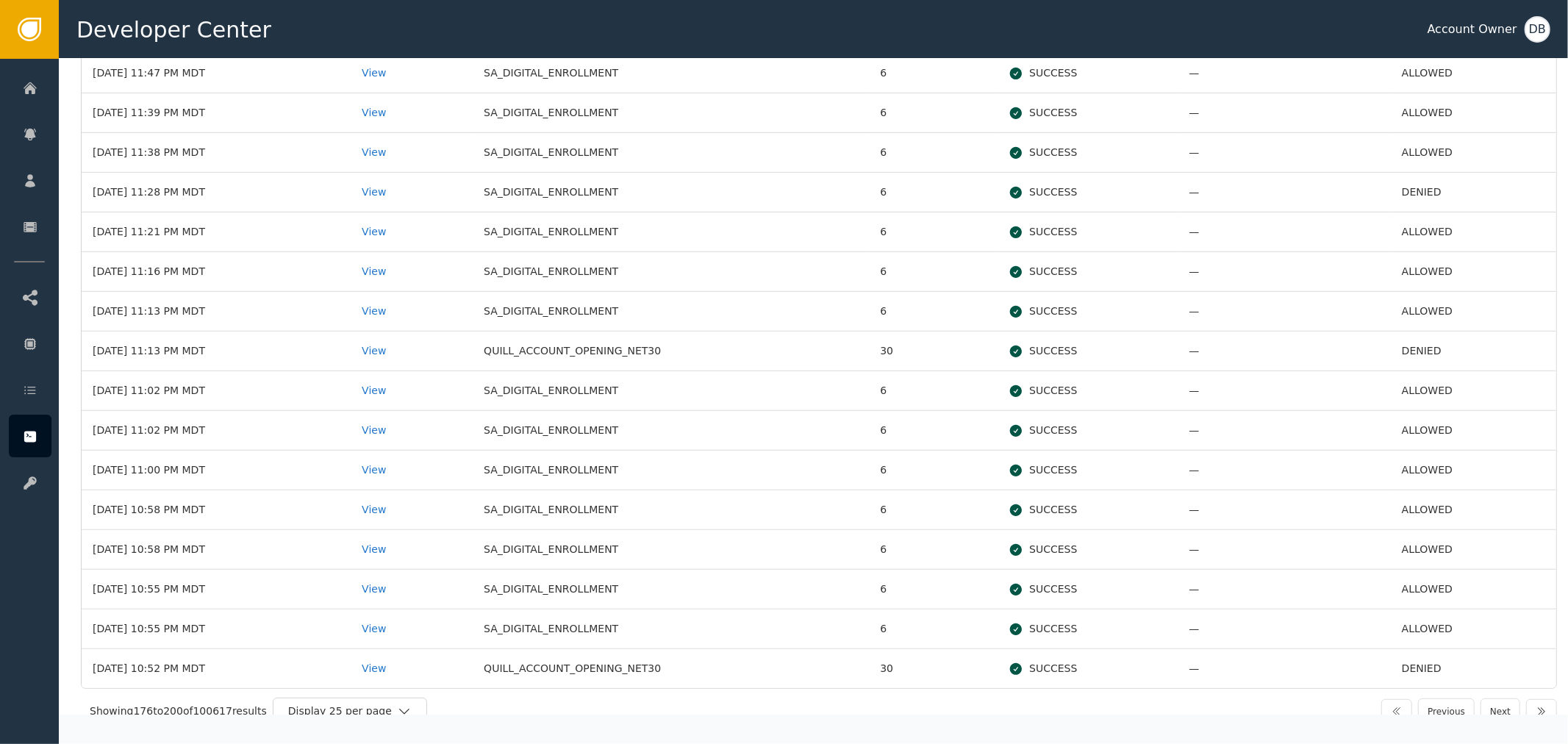
scroll to position [589, 0]
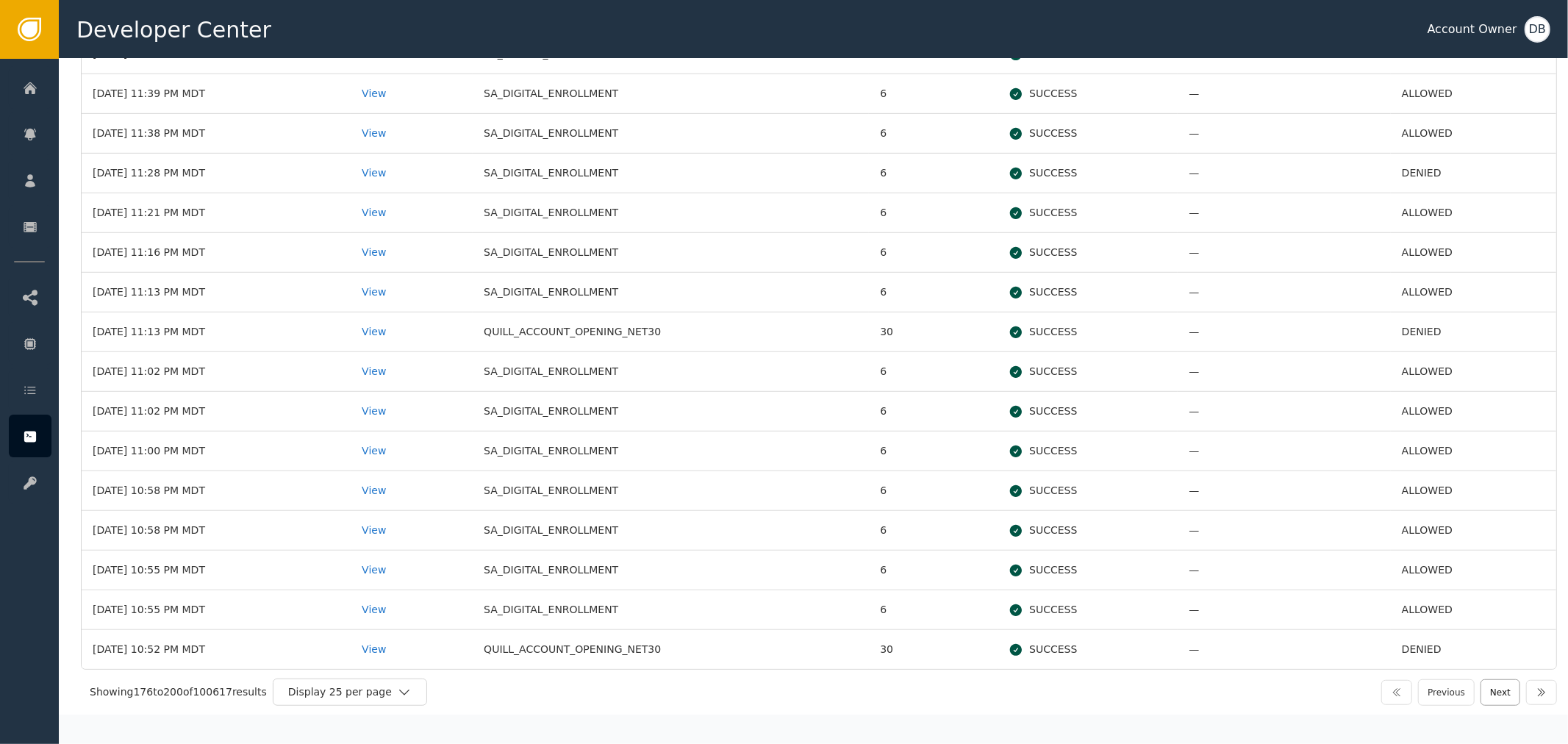
click at [1483, 688] on button "Next" at bounding box center [1500, 692] width 40 height 26
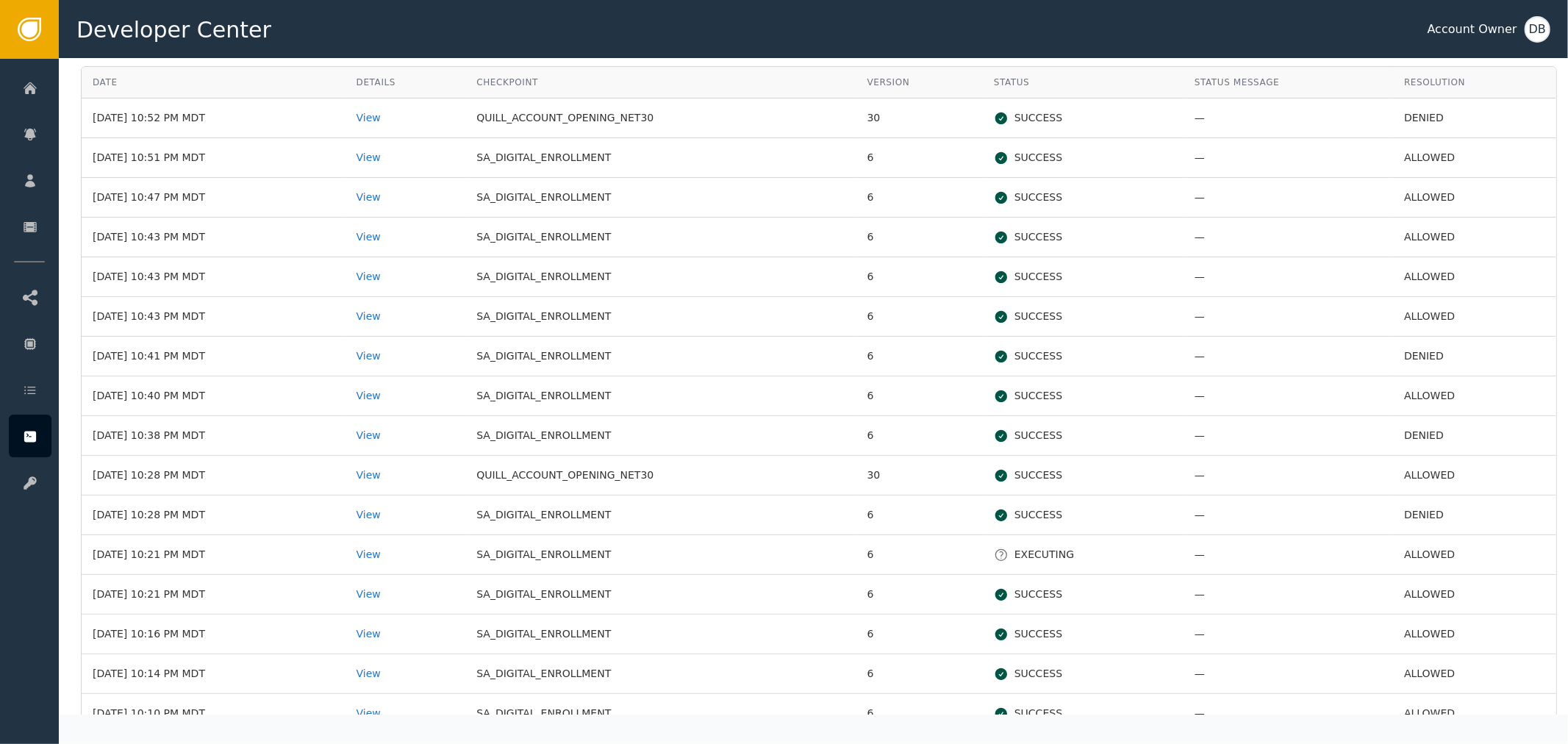
scroll to position [326, 0]
click at [397, 516] on div "View" at bounding box center [406, 515] width 98 height 16
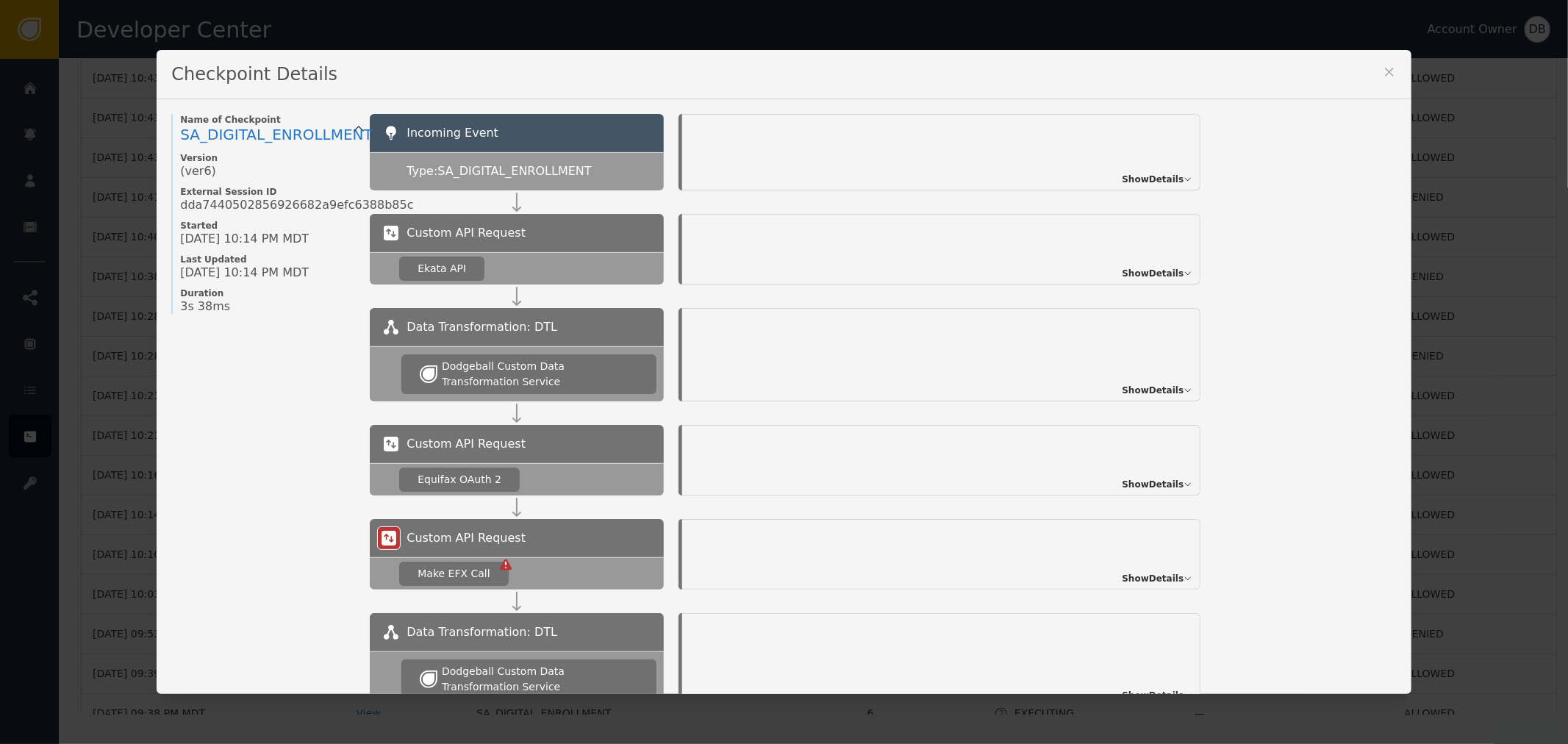
click at [1140, 181] on span "Show Details" at bounding box center [1152, 179] width 61 height 13
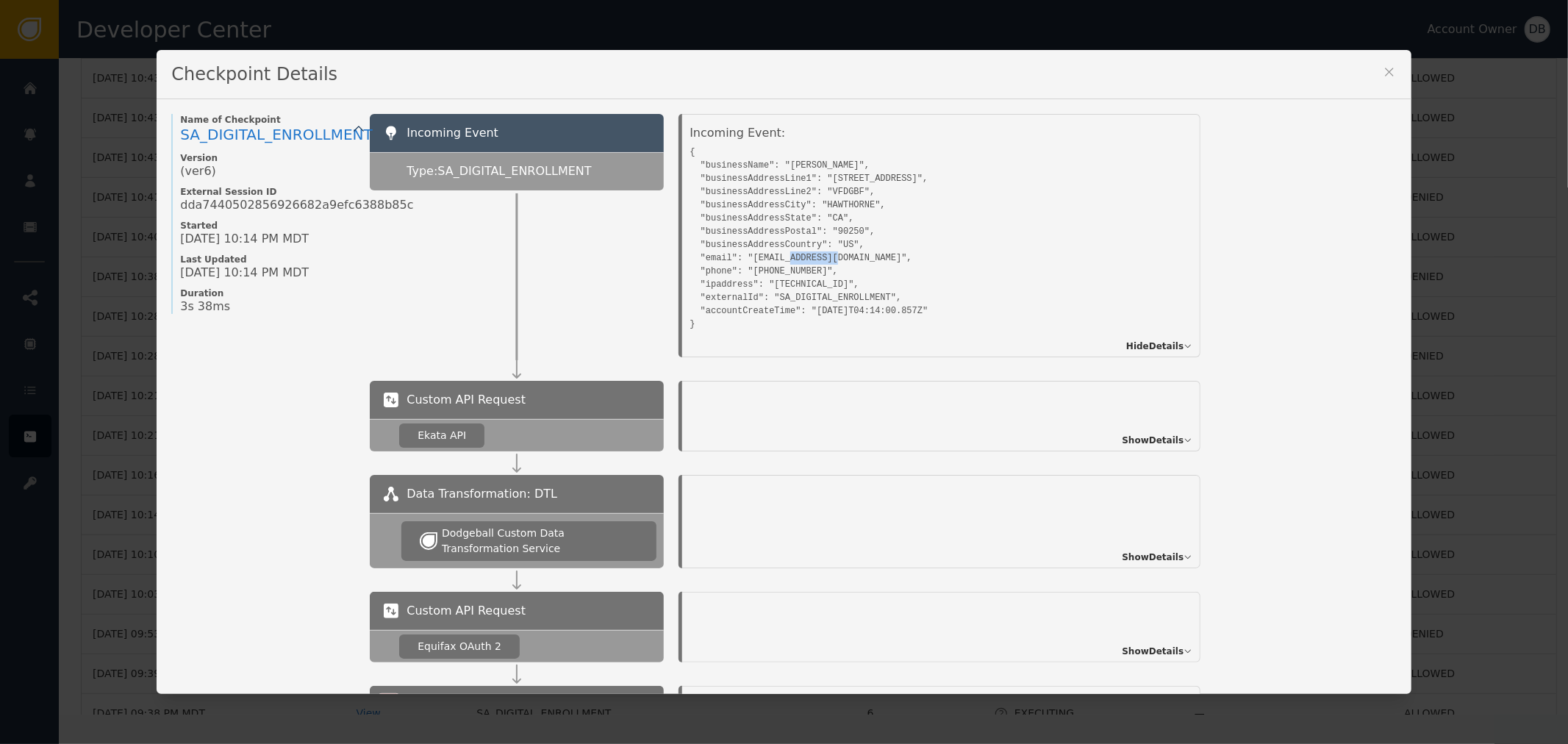
click at [750, 262] on pre "{ "businessName": "Jackie", "businessAddressLine1": "12564 EUCALYPTUS AVE", "bu…" at bounding box center [924, 236] width 470 height 189
click at [960, 269] on pre "{ "businessName": "Jackie", "businessAddressLine1": "12564 EUCALYPTUS AVE", "bu…" at bounding box center [924, 236] width 470 height 189
click at [961, 276] on pre "{ "businessName": "Jackie", "businessAddressLine1": "12564 EUCALYPTUS AVE", "bu…" at bounding box center [924, 236] width 470 height 189
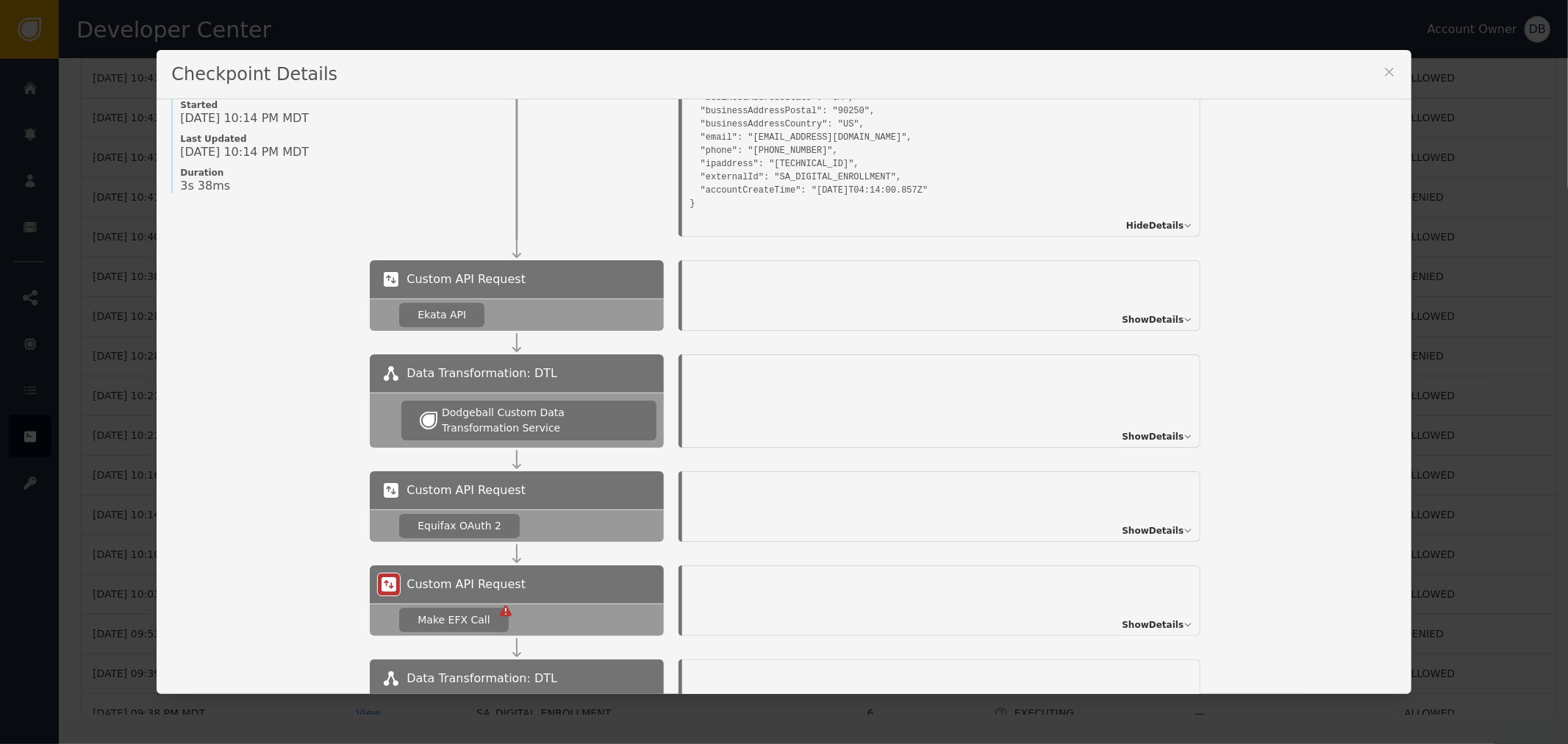
scroll to position [163, 0]
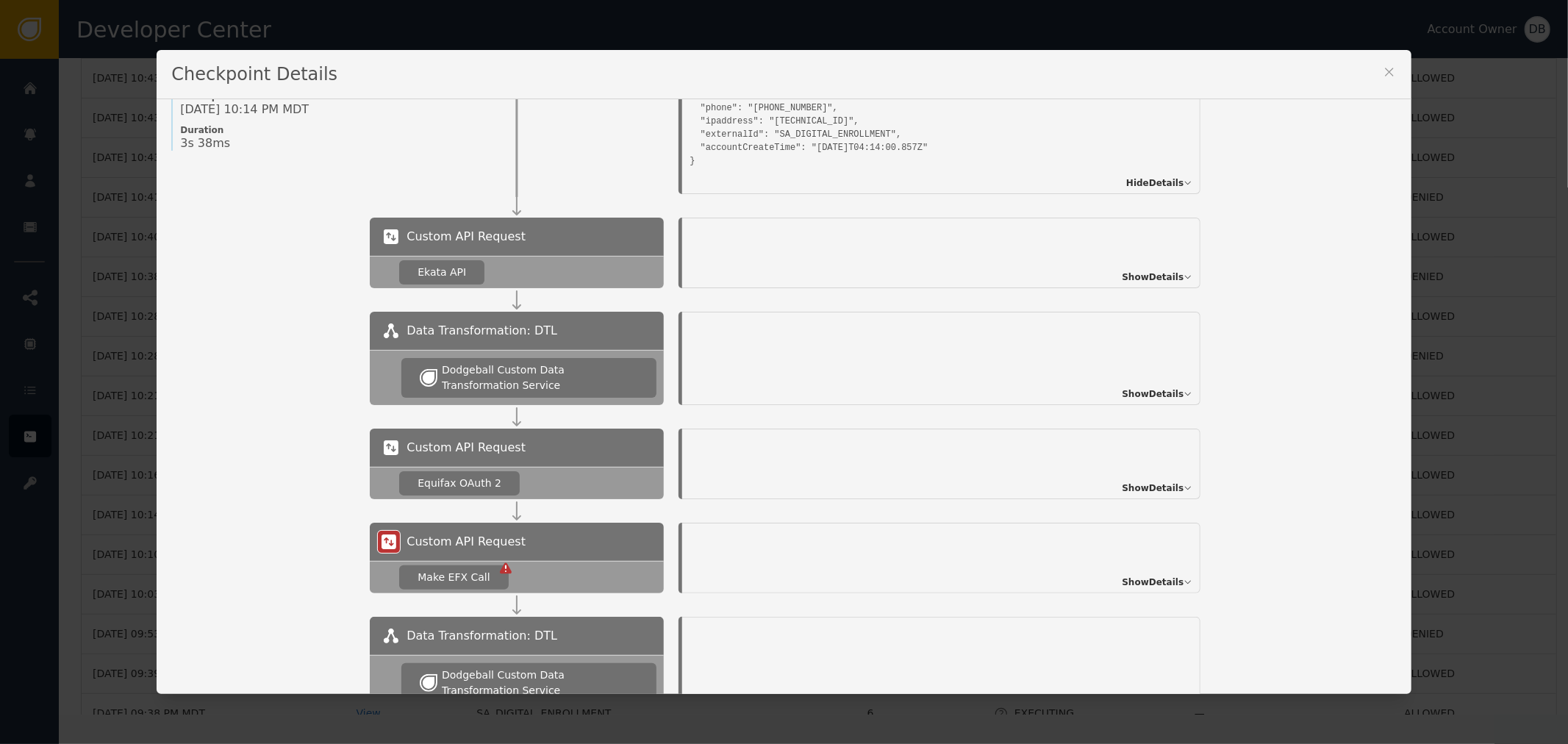
click at [1154, 588] on span "Show Details" at bounding box center [1152, 582] width 61 height 13
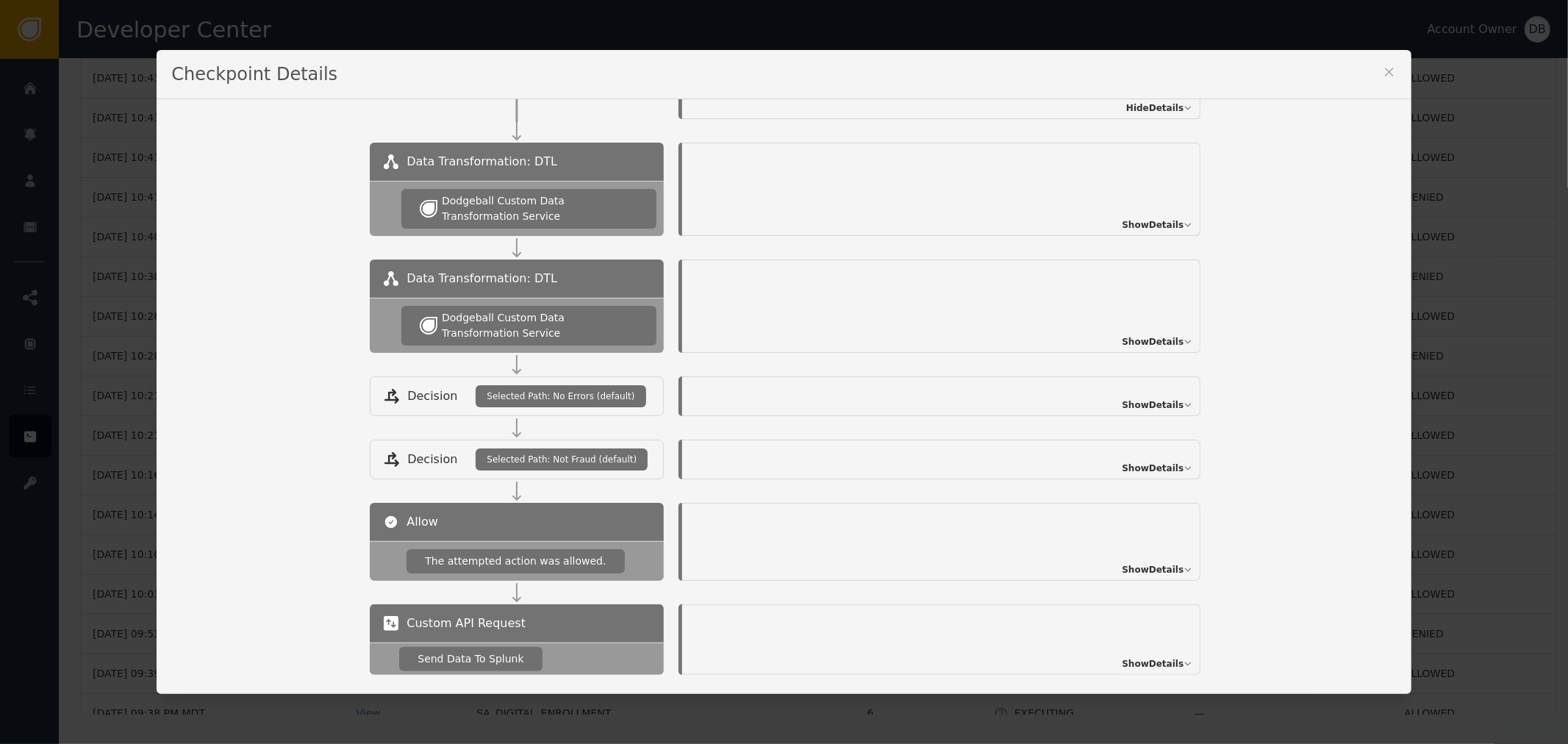
scroll to position [861, 0]
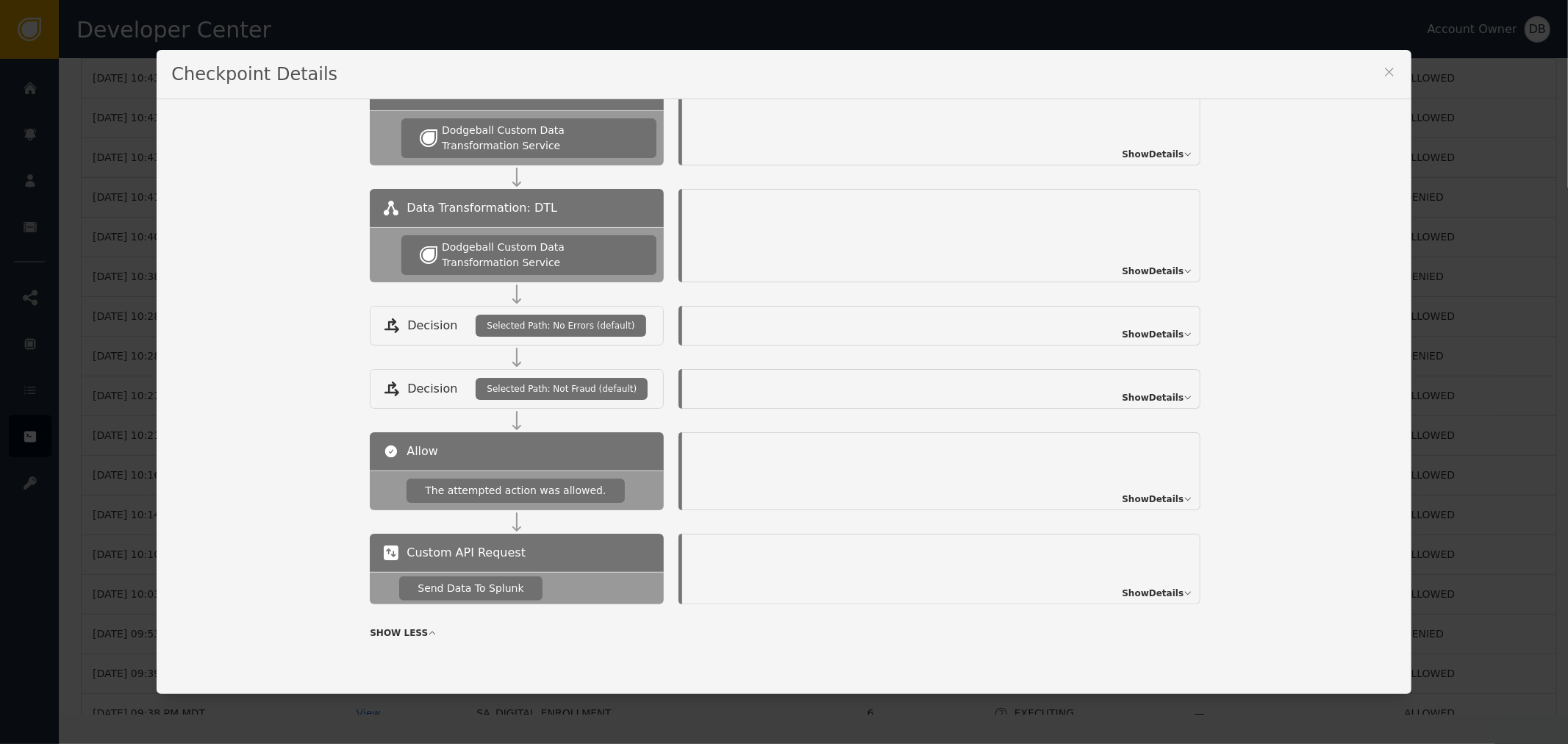
click at [1154, 443] on div "Show Details" at bounding box center [941, 471] width 518 height 78
click at [1155, 495] on span "Show Details" at bounding box center [1152, 499] width 61 height 13
click at [1161, 474] on div "Outcome: Allowed The attempted action was allowed to proceed. Hide Details" at bounding box center [941, 471] width 518 height 78
drag, startPoint x: 1160, startPoint y: 484, endPoint x: 1160, endPoint y: 504, distance: 20.0
click at [1160, 488] on div "Outcome: Allowed The attempted action was allowed to proceed. Hide Details" at bounding box center [941, 471] width 518 height 78
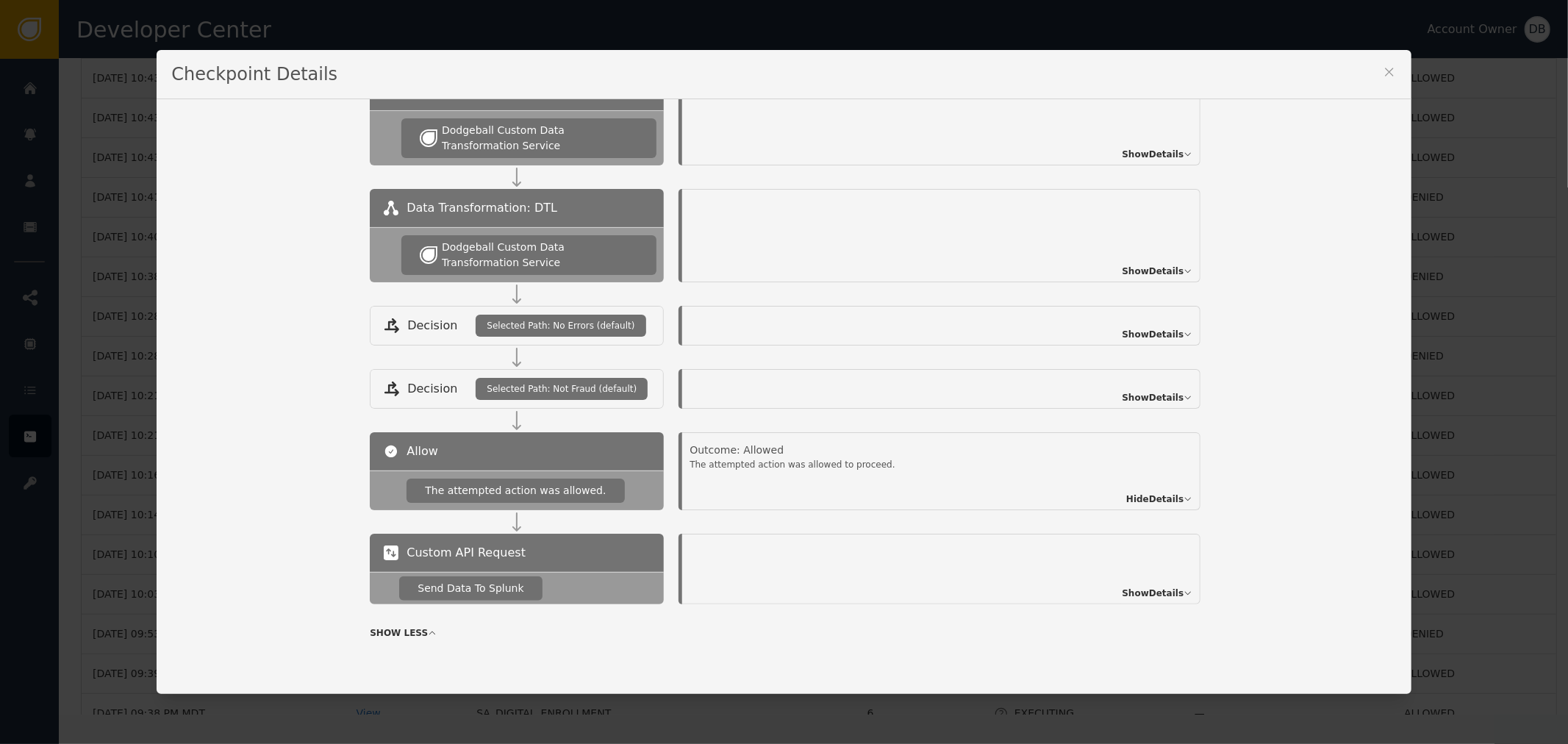
click at [1160, 504] on span "Hide Details" at bounding box center [1155, 499] width 58 height 13
drag, startPoint x: 1156, startPoint y: 385, endPoint x: 1268, endPoint y: 338, distance: 121.5
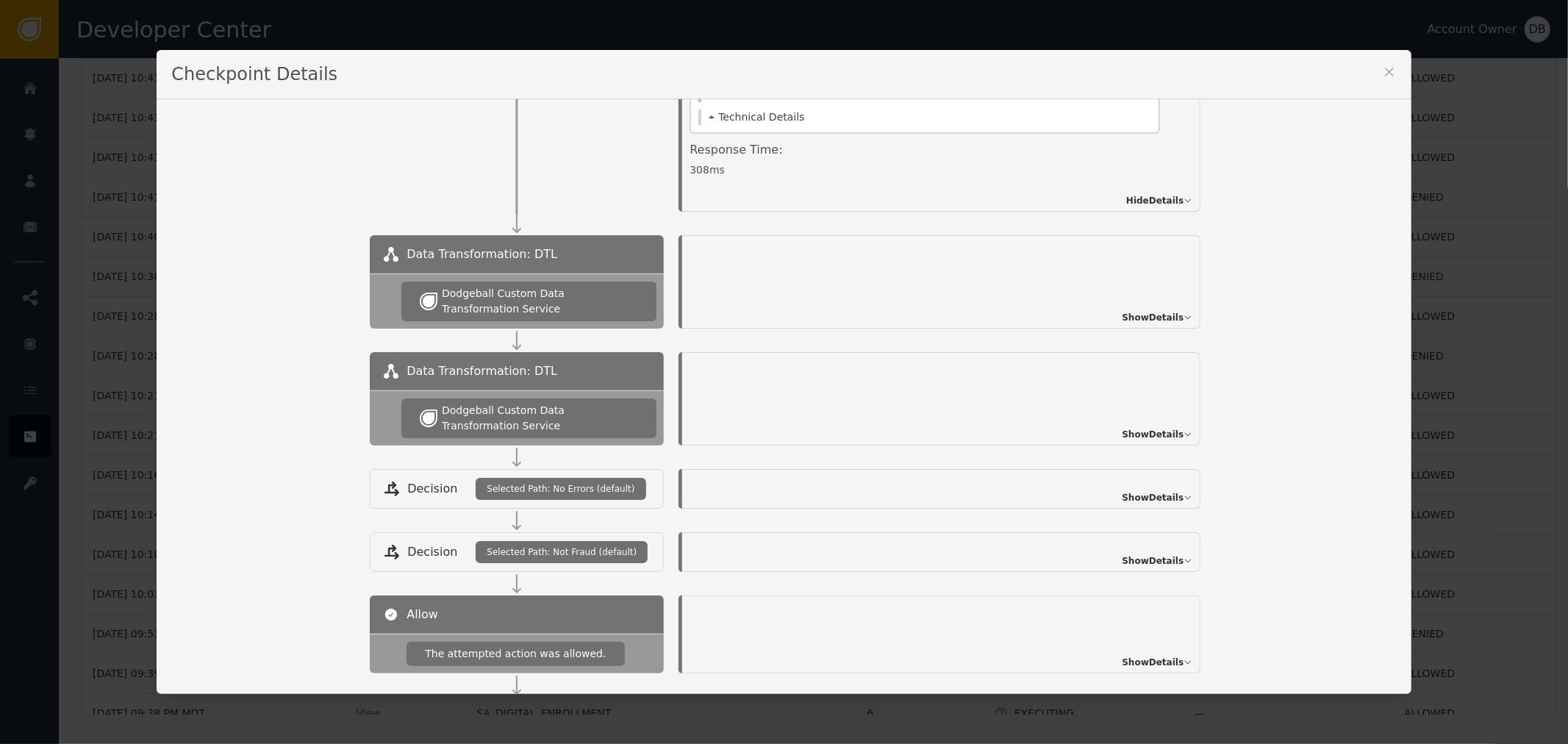
click at [1288, 352] on div "Data Transformation: DTL Dodgeball Custom Data Transformation Service Show Deta…" at bounding box center [882, 398] width 1026 height 93
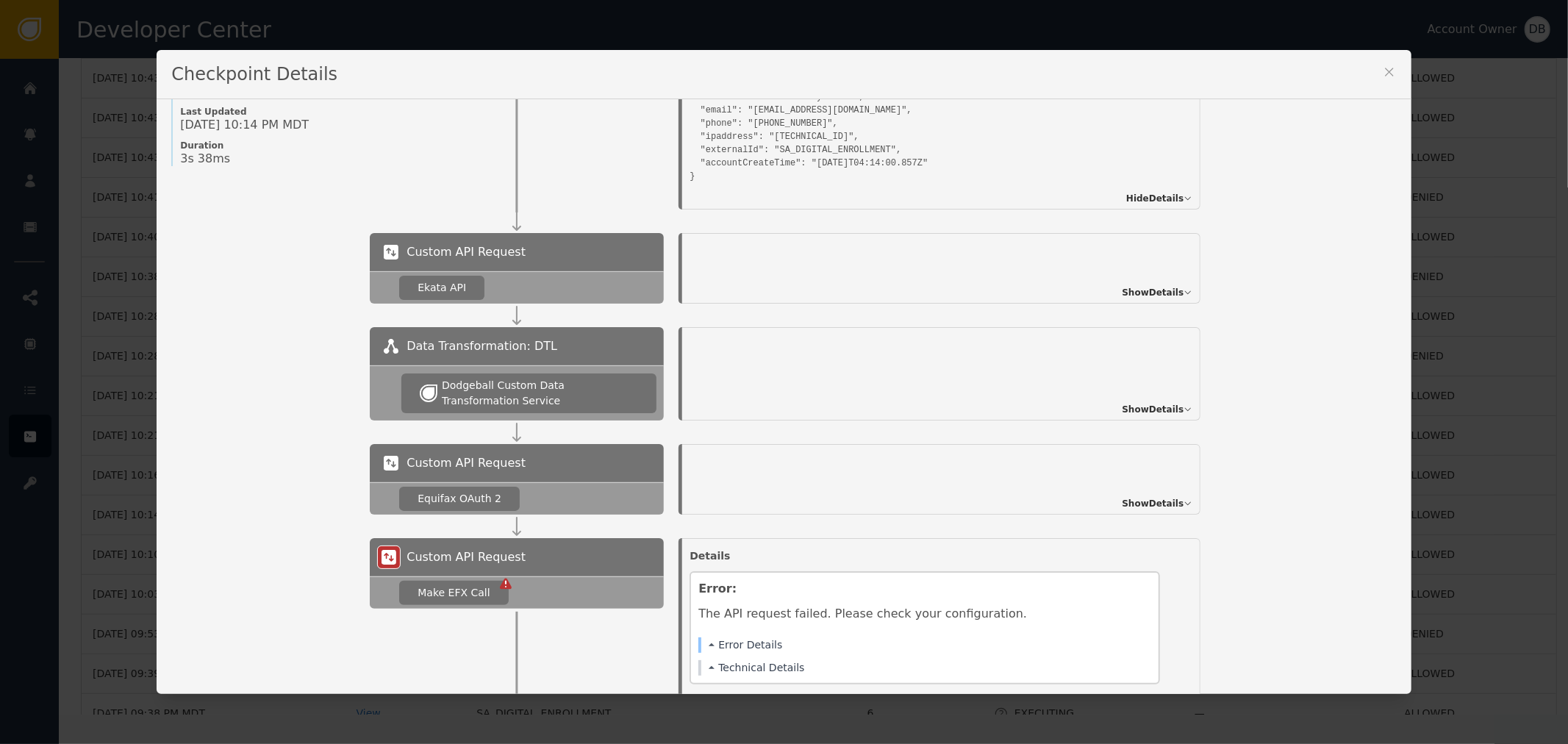
scroll to position [0, 0]
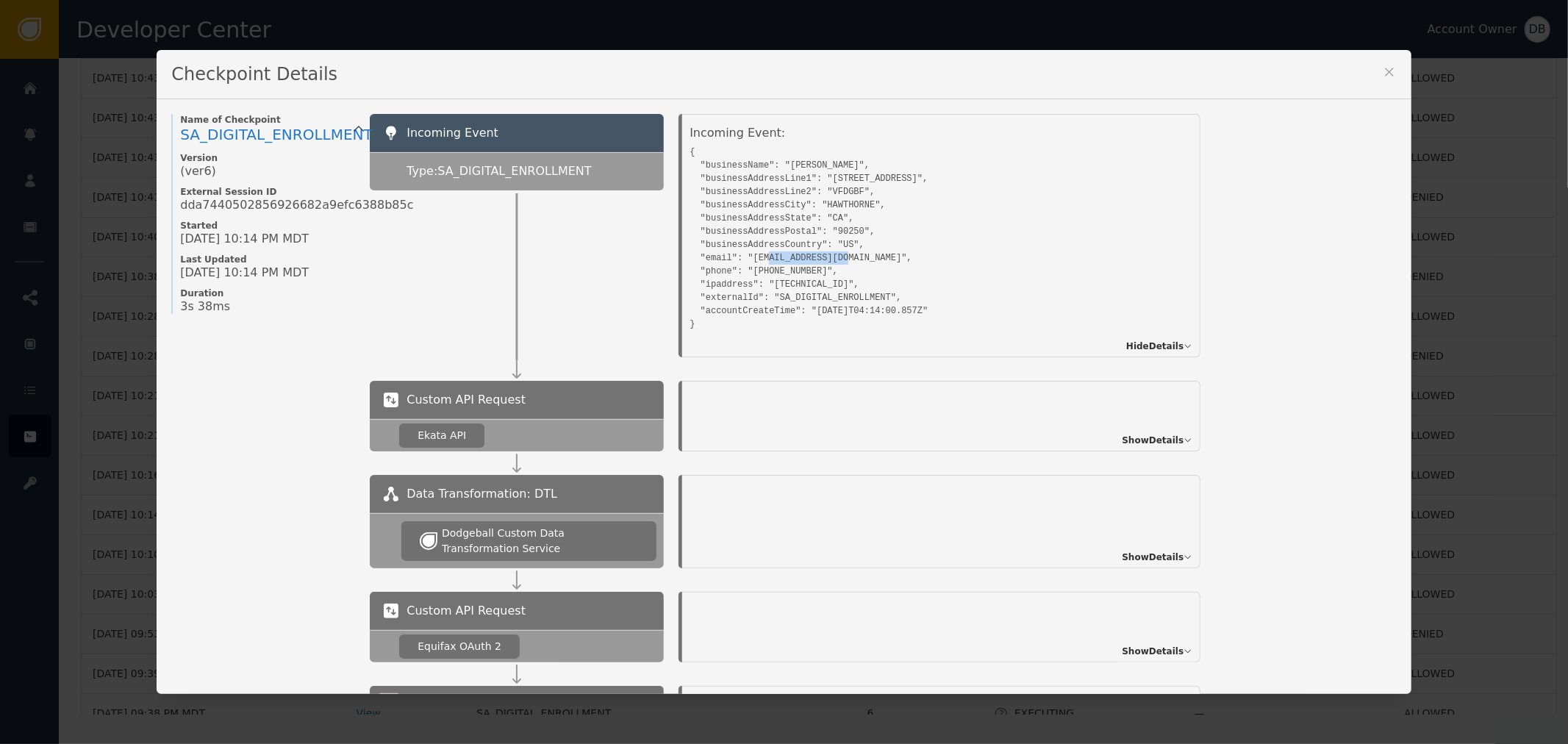
drag, startPoint x: 769, startPoint y: 259, endPoint x: 885, endPoint y: 261, distance: 116.0
click at [885, 261] on pre "{ "businessName": "Jackie", "businessAddressLine1": "12564 EUCALYPTUS AVE", "bu…" at bounding box center [924, 236] width 470 height 189
click at [1060, 291] on pre "{ "businessName": "Jackie", "businessAddressLine1": "12564 EUCALYPTUS AVE", "bu…" at bounding box center [924, 236] width 470 height 189
click at [822, 253] on pre "{ "businessName": "Jackie", "businessAddressLine1": "12564 EUCALYPTUS AVE", "bu…" at bounding box center [924, 236] width 470 height 189
drag, startPoint x: 745, startPoint y: 257, endPoint x: 834, endPoint y: 261, distance: 89.1
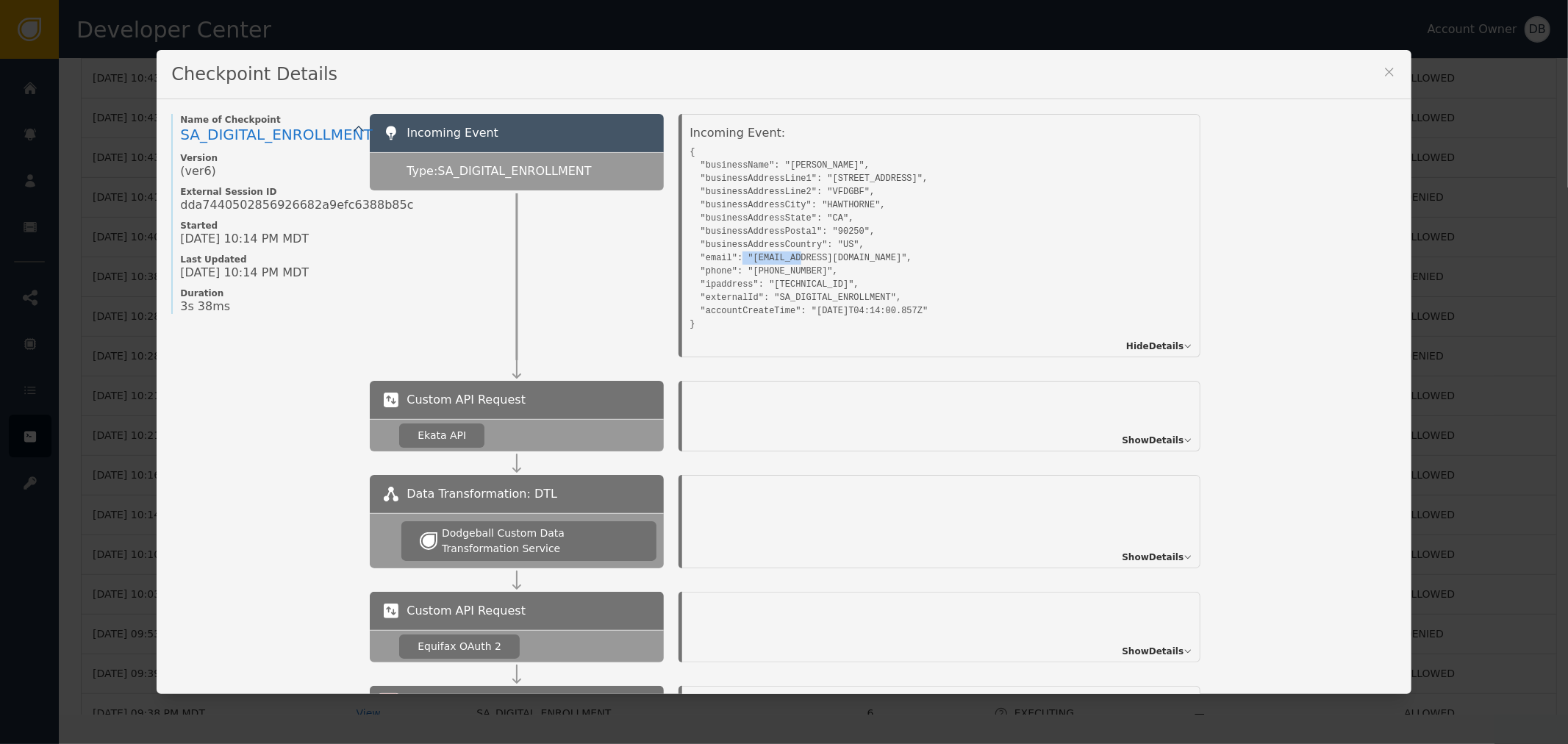
click at [818, 260] on pre "{ "businessName": "Jackie", "businessAddressLine1": "12564 EUCALYPTUS AVE", "bu…" at bounding box center [924, 236] width 470 height 189
click at [834, 261] on pre "{ "businessName": "Jackie", "businessAddressLine1": "12564 EUCALYPTUS AVE", "bu…" at bounding box center [924, 236] width 470 height 189
drag, startPoint x: 834, startPoint y: 261, endPoint x: 794, endPoint y: 265, distance: 40.2
click at [794, 265] on pre "{ "businessName": "Jackie", "businessAddressLine1": "12564 EUCALYPTUS AVE", "bu…" at bounding box center [924, 236] width 470 height 189
click at [794, 253] on pre "{ "businessName": "Jackie", "businessAddressLine1": "12564 EUCALYPTUS AVE", "bu…" at bounding box center [924, 236] width 470 height 189
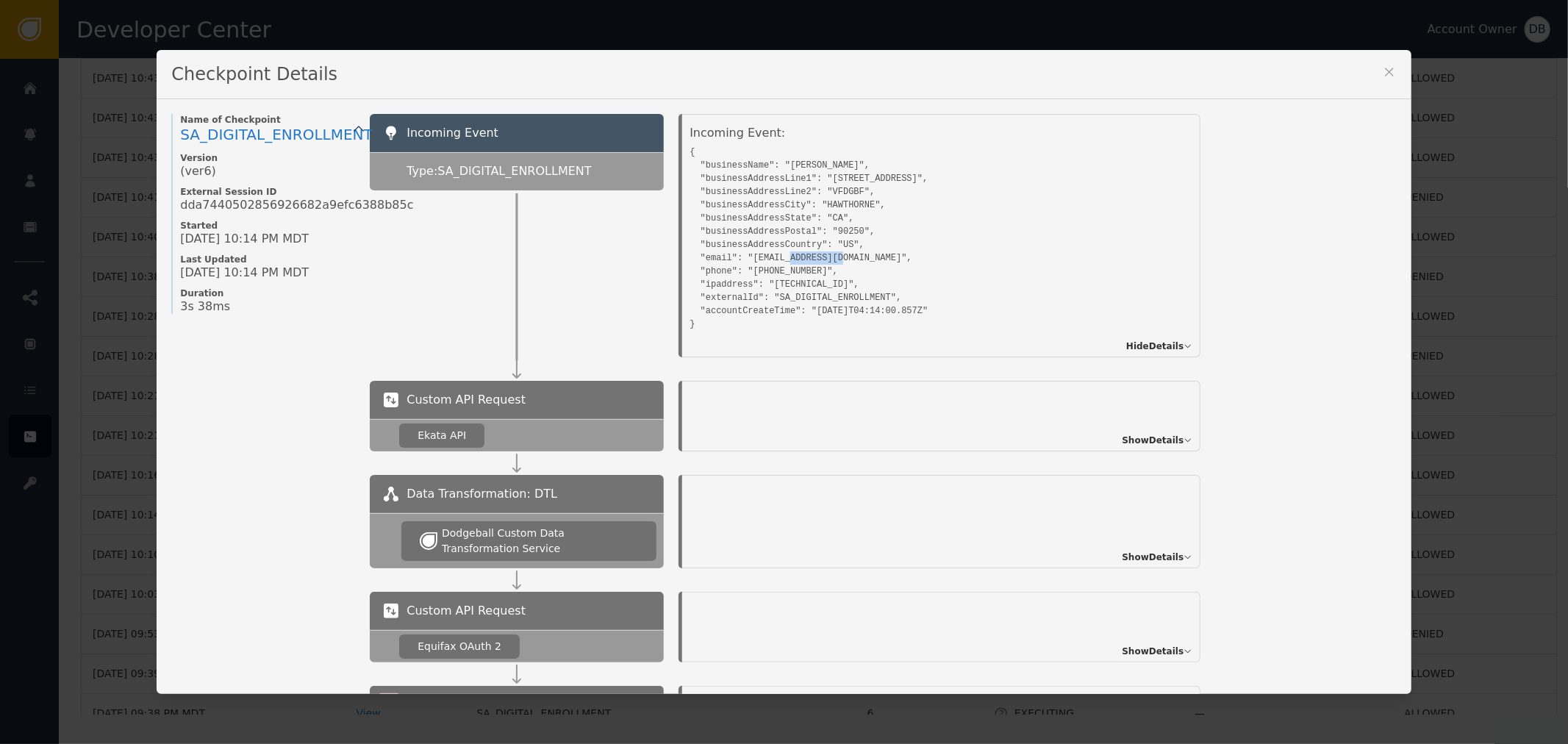
drag, startPoint x: 794, startPoint y: 253, endPoint x: 834, endPoint y: 258, distance: 40.3
click at [832, 258] on pre "{ "businessName": "Jackie", "businessAddressLine1": "12564 EUCALYPTUS AVE", "bu…" at bounding box center [924, 236] width 470 height 189
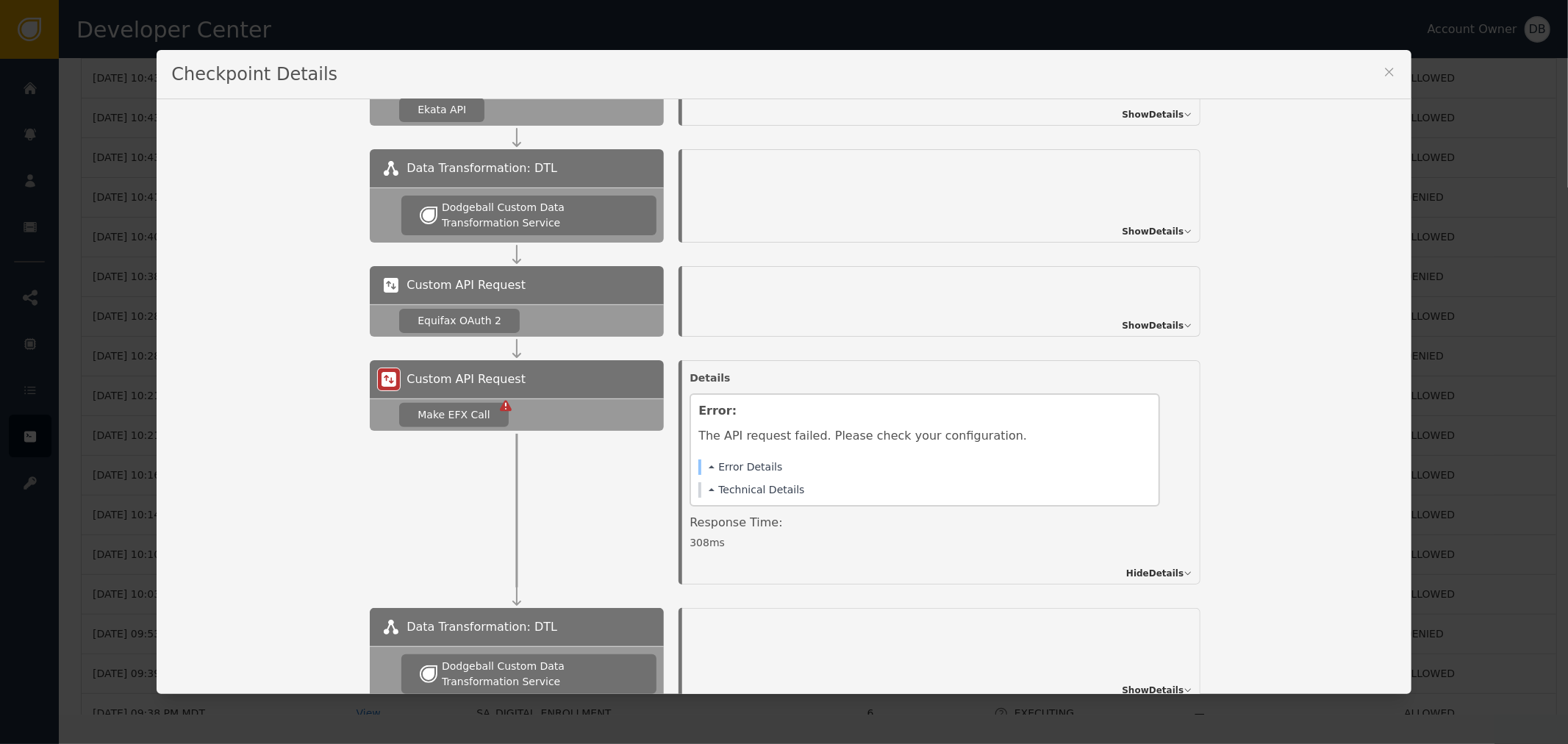
scroll to position [326, 0]
click at [1174, 230] on span "Show Details" at bounding box center [1152, 230] width 61 height 13
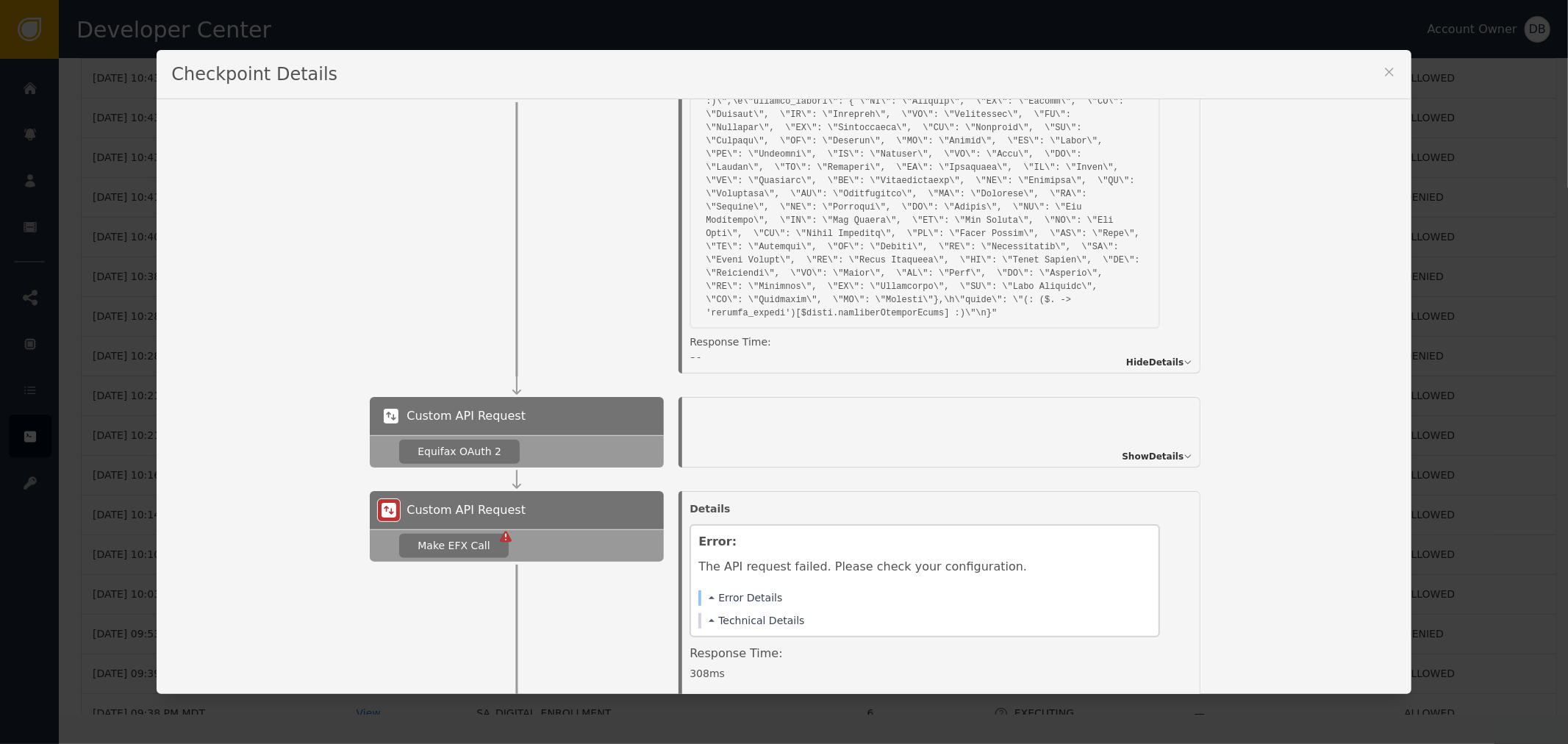
scroll to position [653, 0]
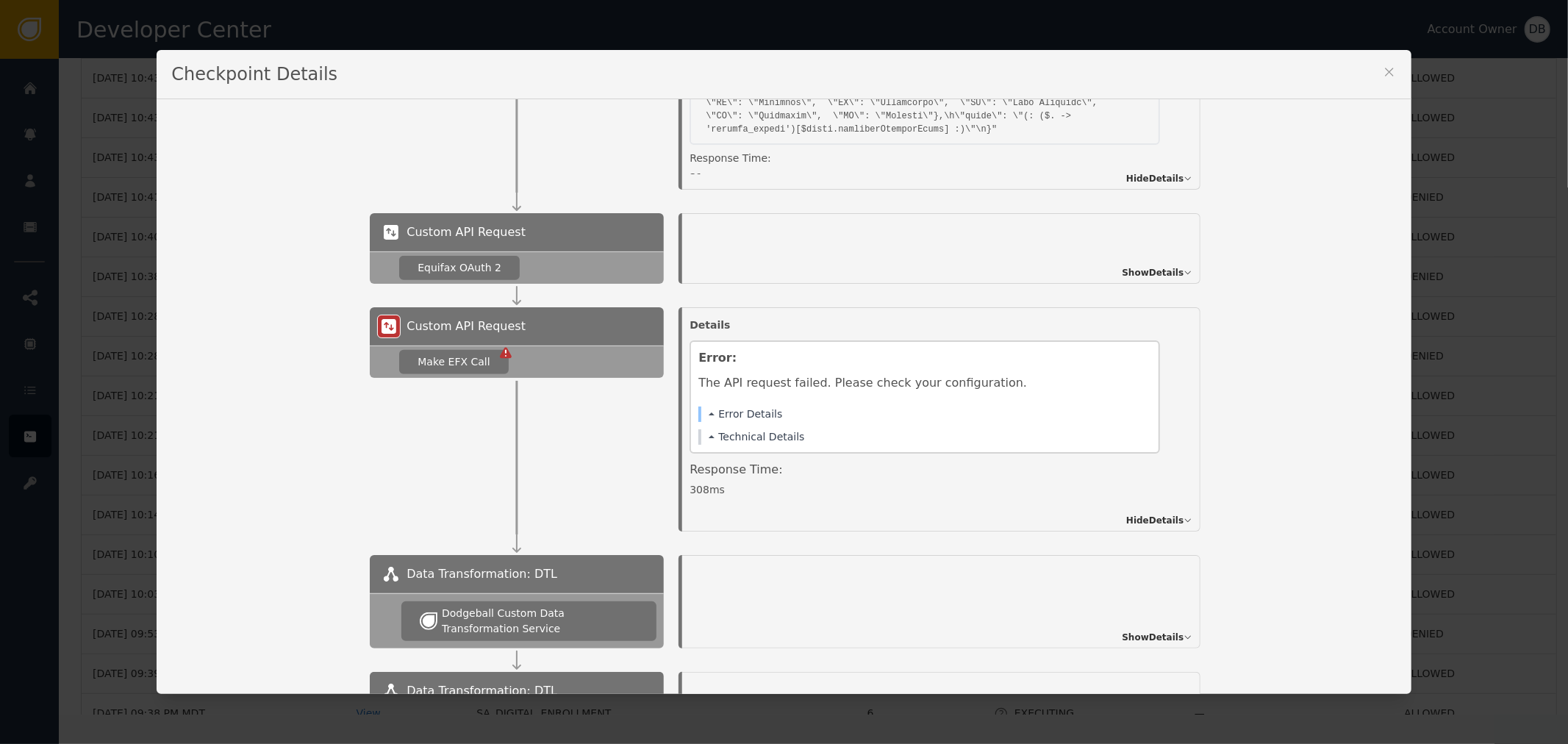
click at [1136, 277] on span "Show Details" at bounding box center [1152, 272] width 61 height 13
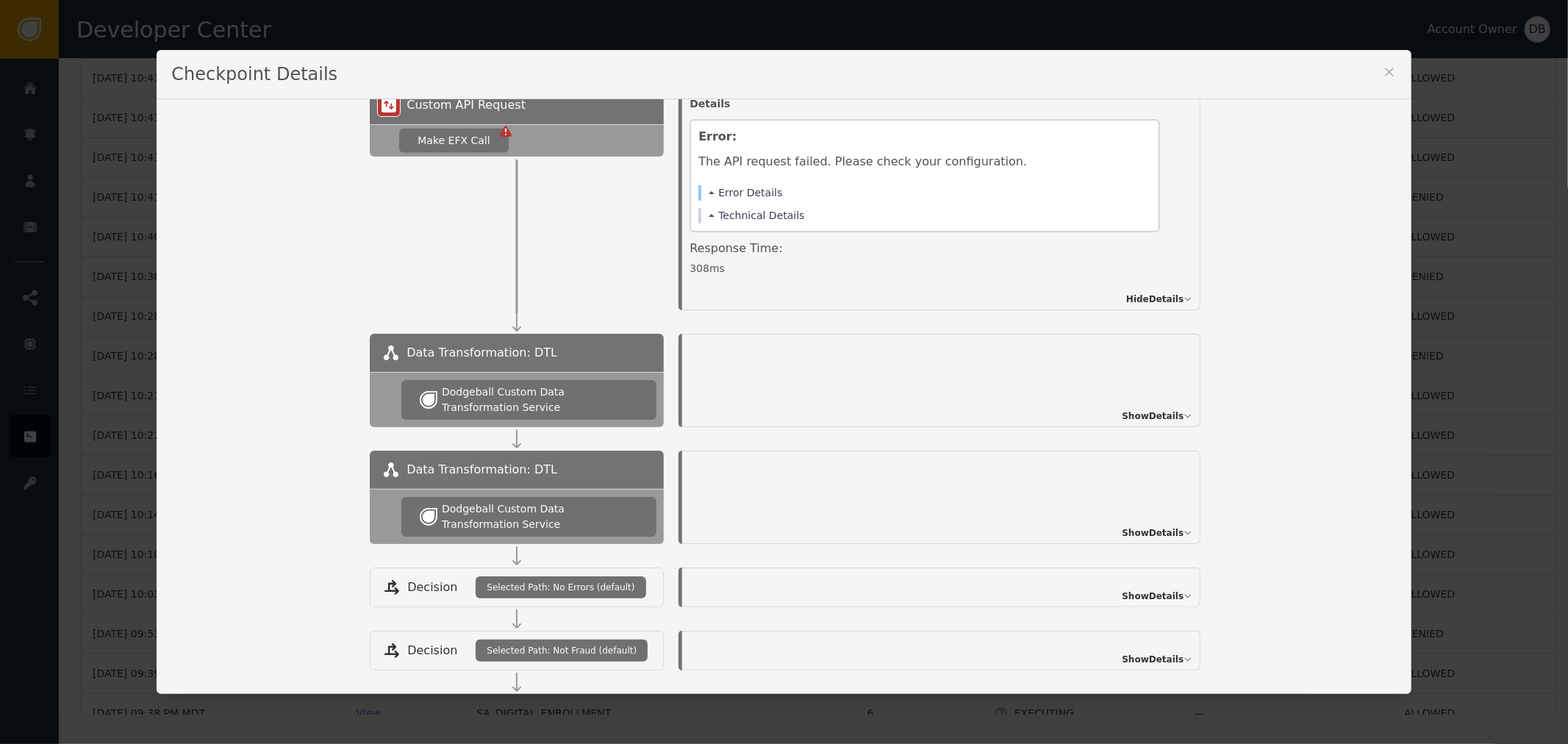
scroll to position [1224, 0]
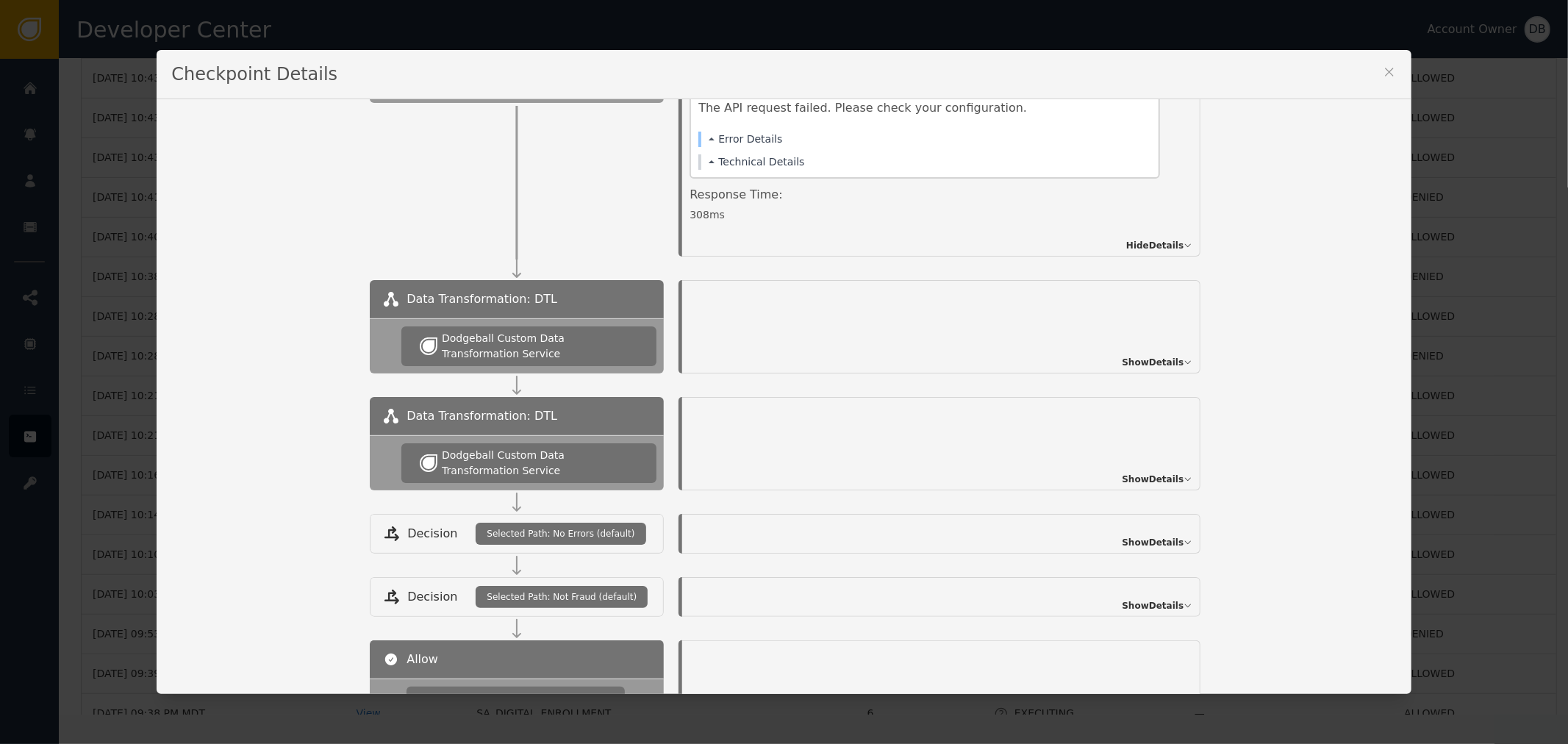
click at [1171, 357] on span "Show Details" at bounding box center [1152, 362] width 61 height 13
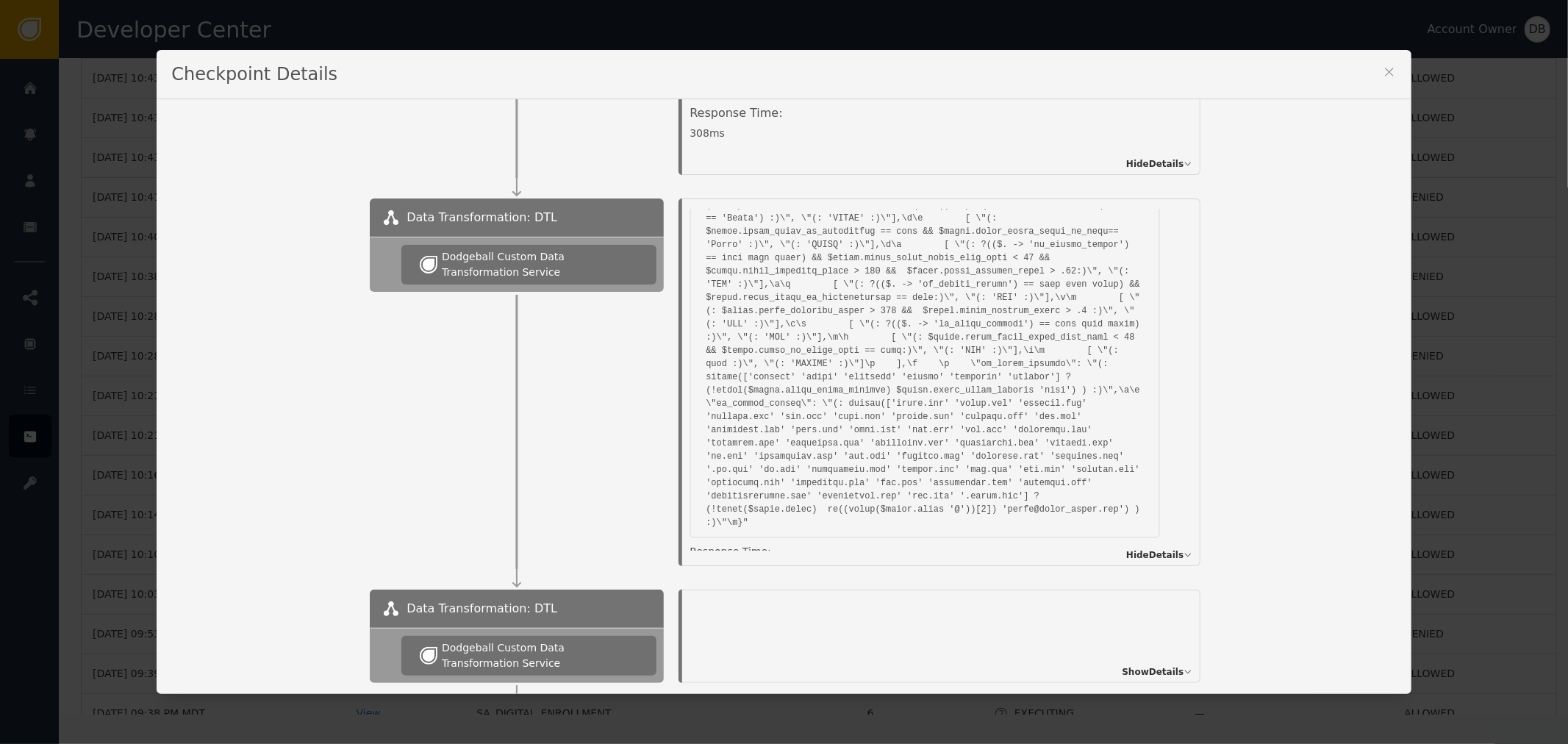
scroll to position [317, 0]
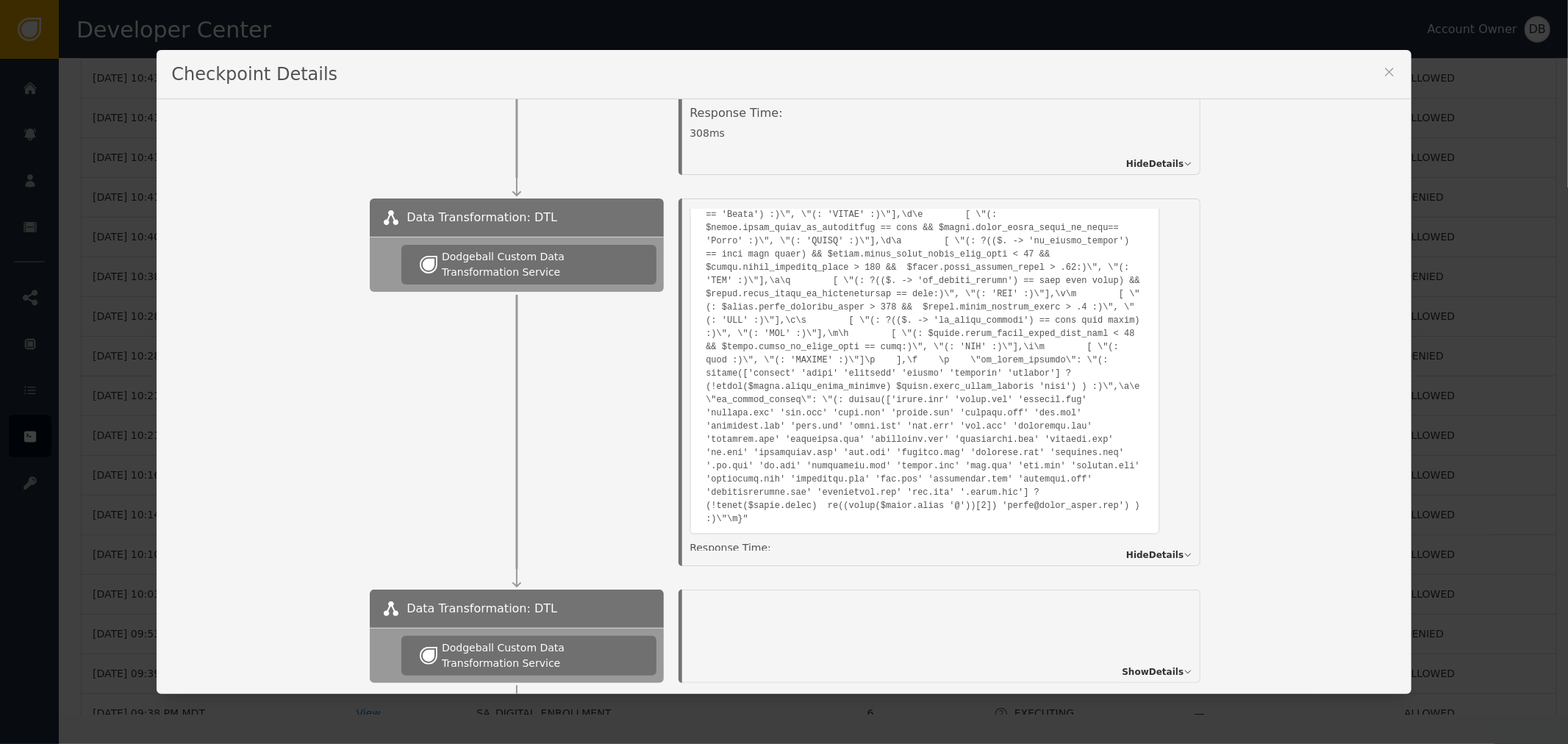
click at [1009, 368] on pre at bounding box center [925, 320] width 438 height 411
drag, startPoint x: 1009, startPoint y: 368, endPoint x: 1103, endPoint y: 377, distance: 94.4
click at [1009, 369] on pre at bounding box center [925, 320] width 438 height 411
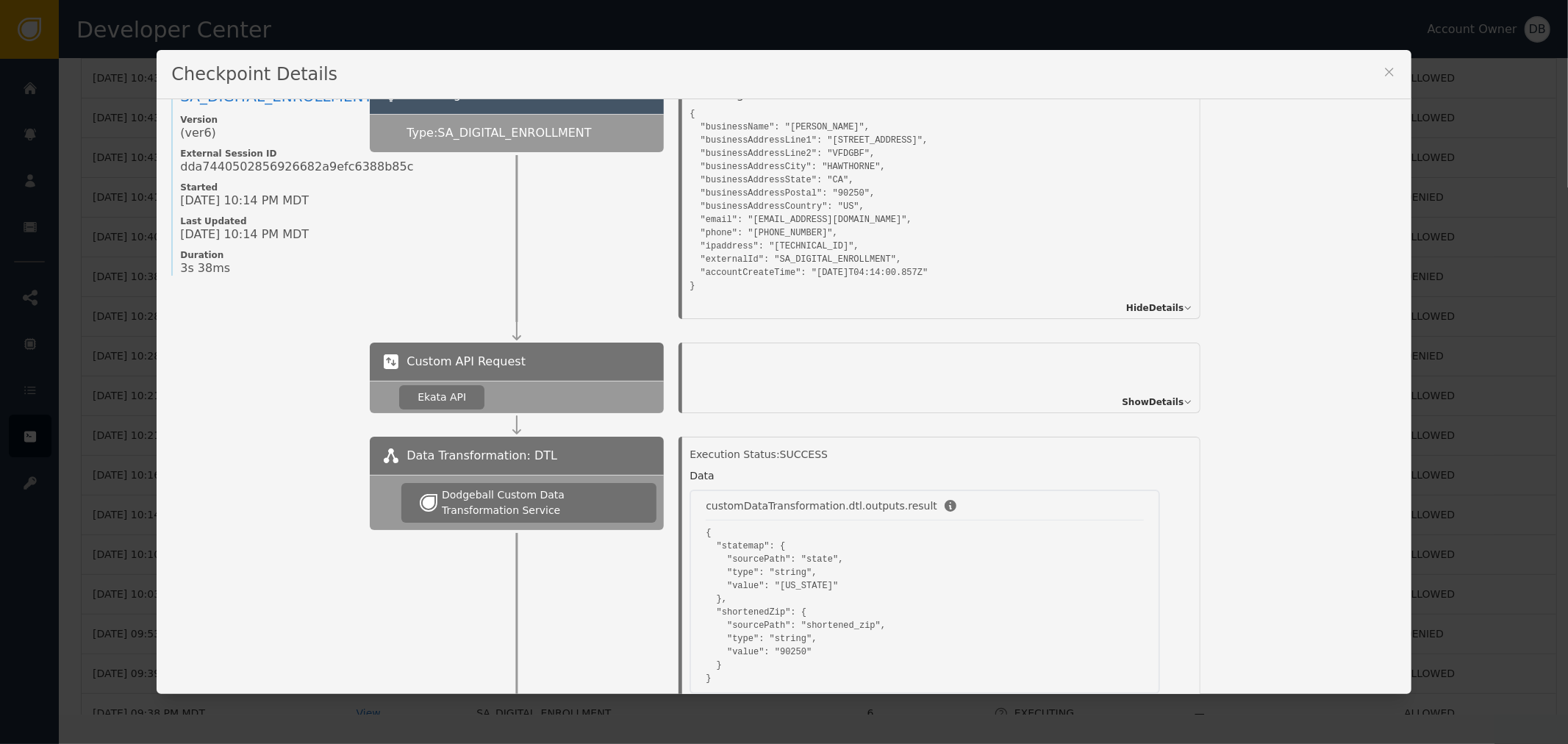
scroll to position [82, 0]
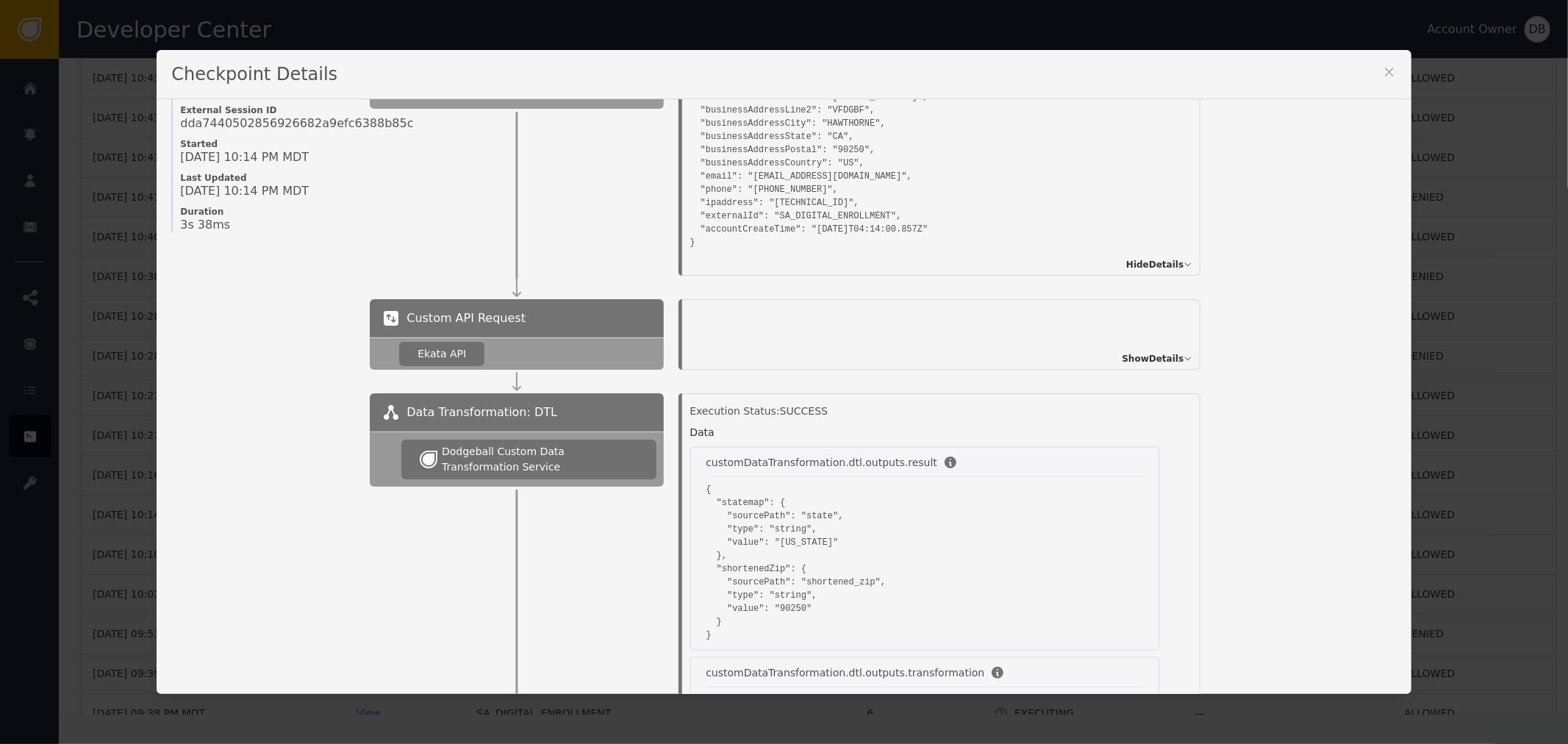
click at [1167, 340] on div "Show Details" at bounding box center [941, 334] width 518 height 71
click at [1167, 363] on span "Show Details" at bounding box center [1152, 359] width 61 height 13
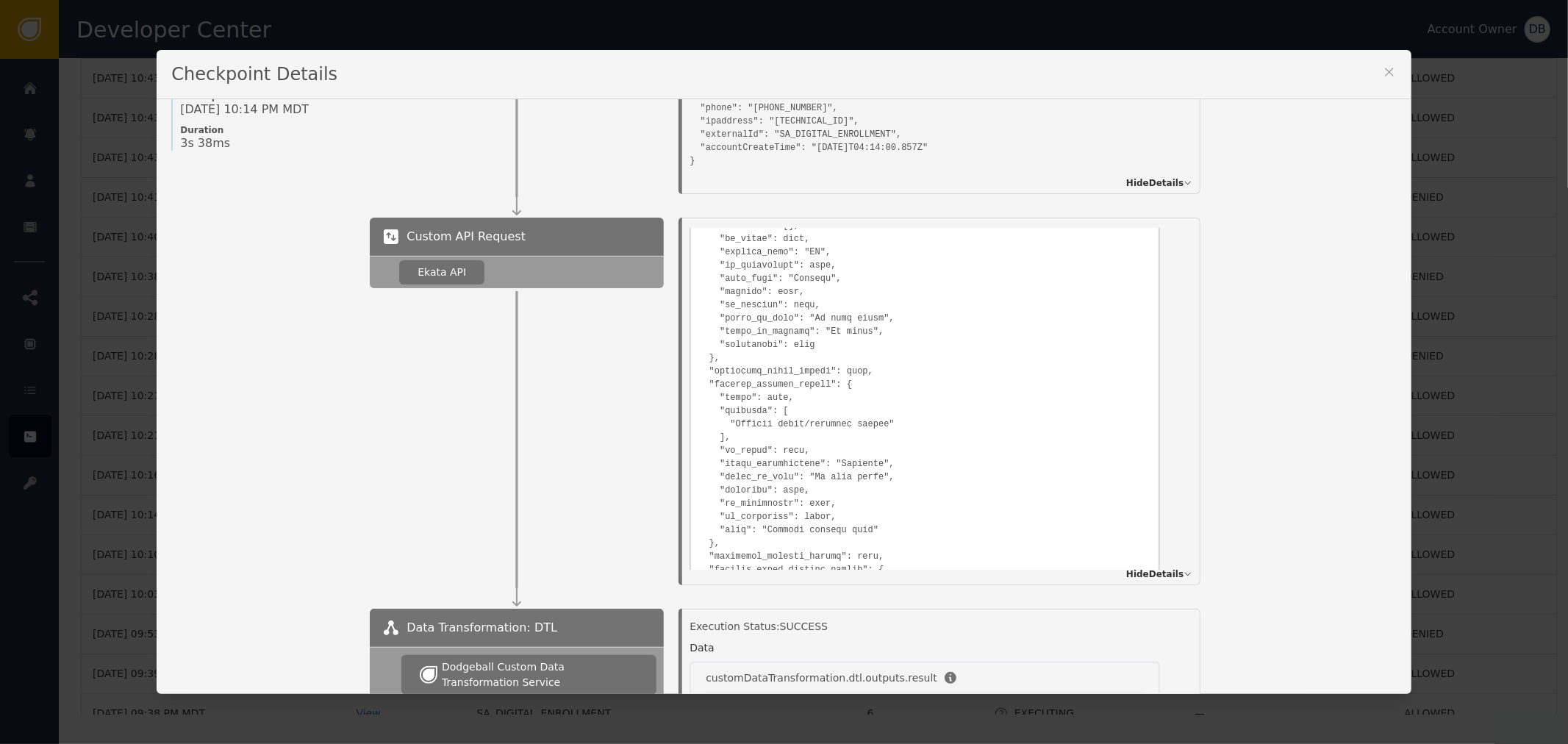
scroll to position [653, 0]
click at [931, 363] on pre at bounding box center [924, 555] width 452 height 1062
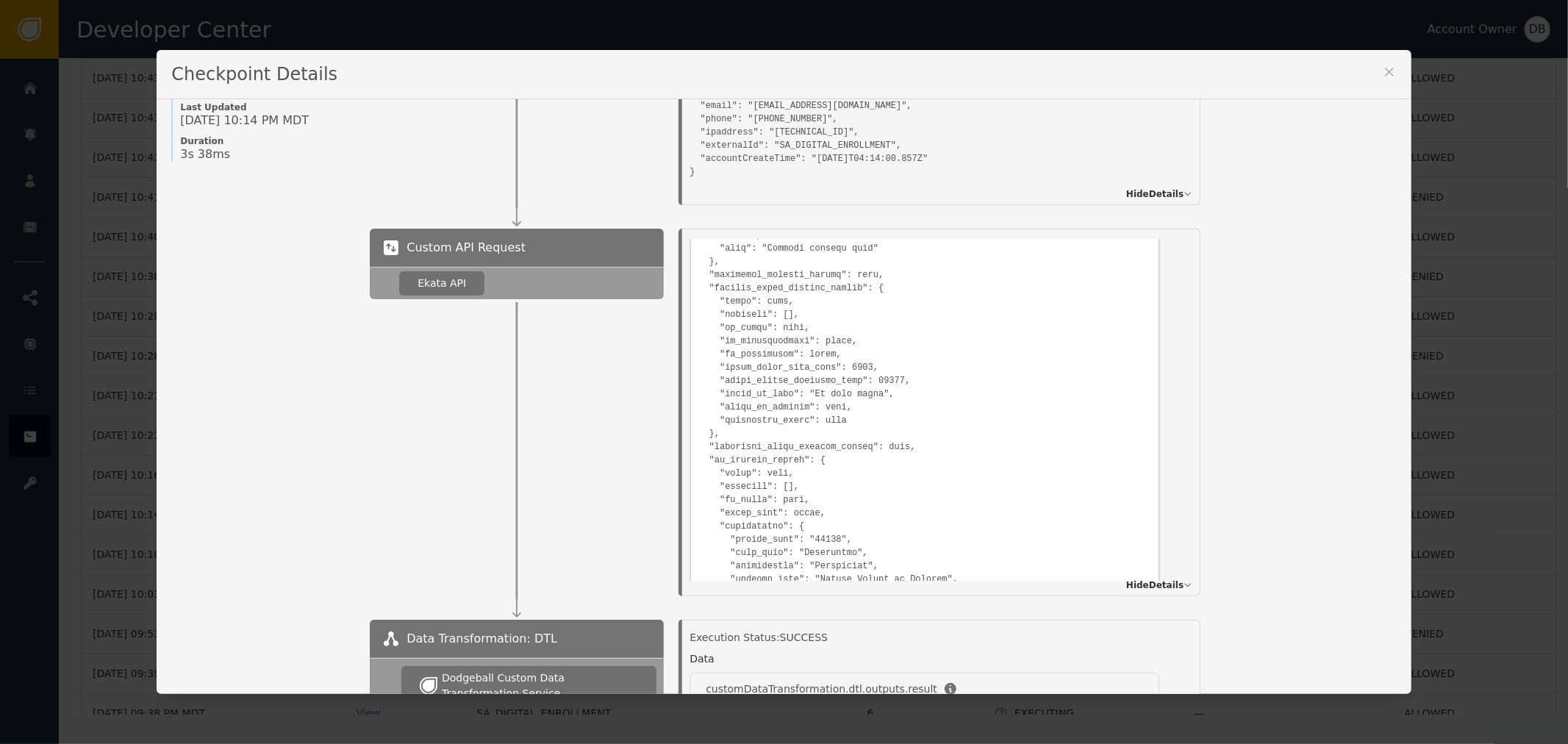
scroll to position [898, 0]
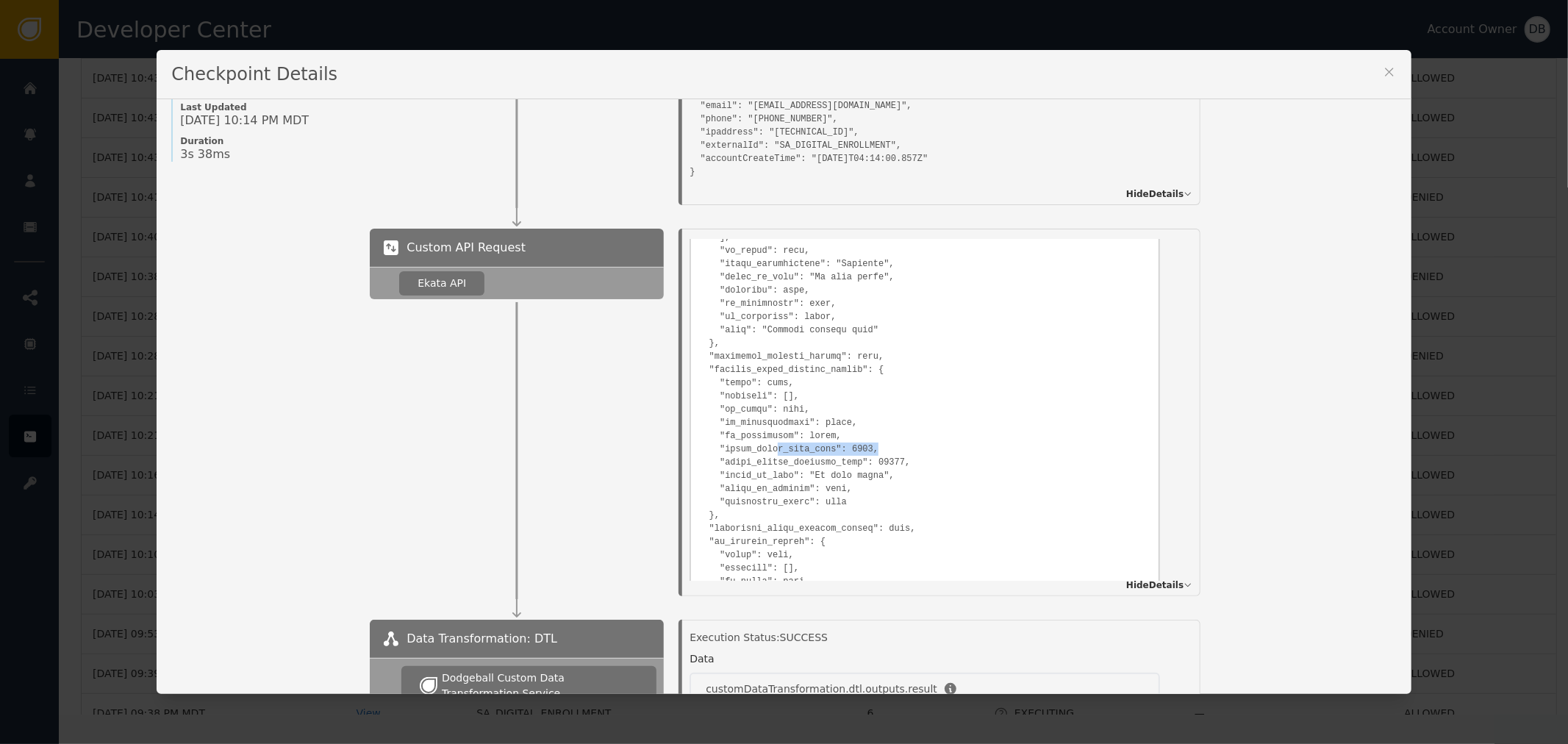
drag, startPoint x: 765, startPoint y: 445, endPoint x: 864, endPoint y: 439, distance: 99.2
click at [864, 439] on pre at bounding box center [924, 320] width 452 height 1062
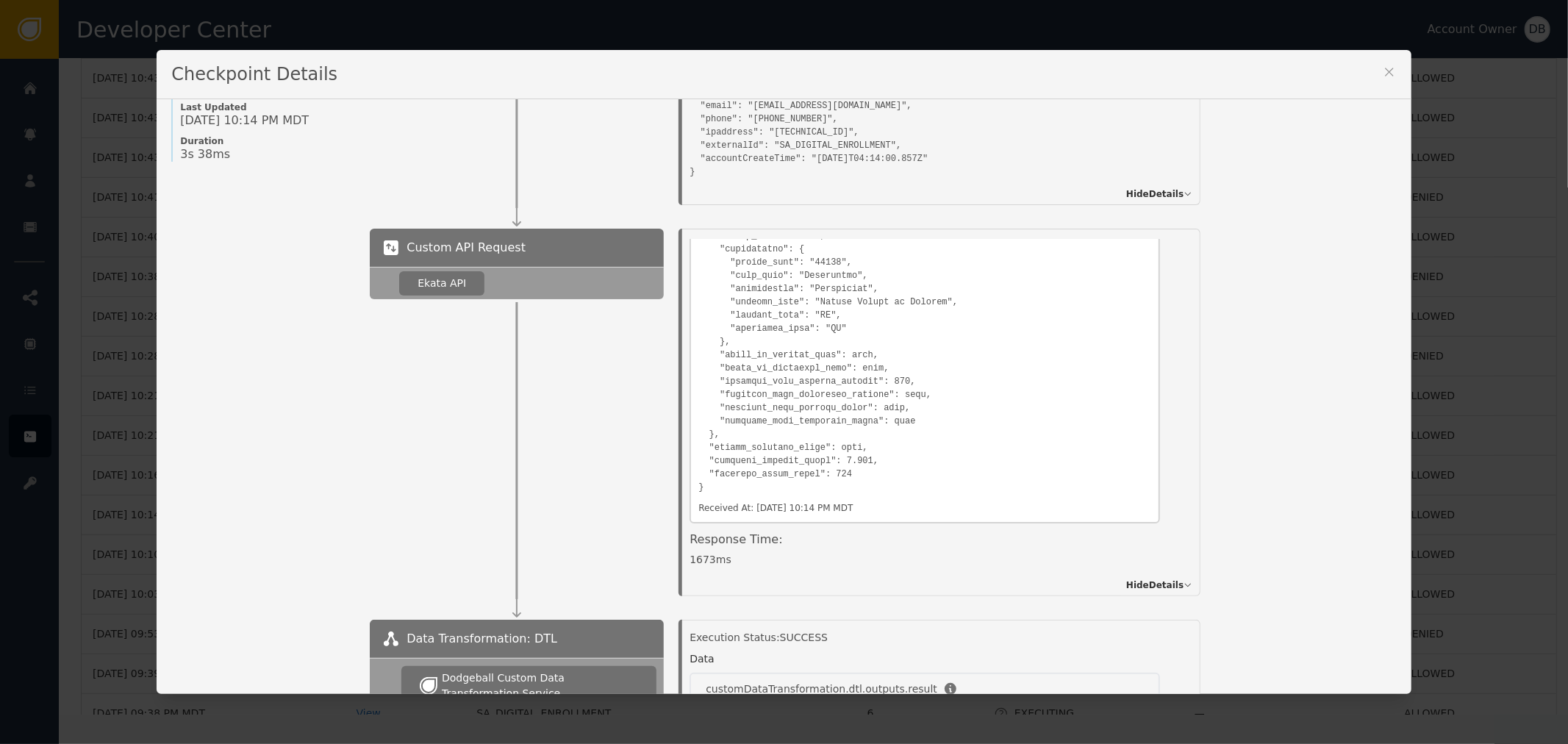
drag, startPoint x: 814, startPoint y: 456, endPoint x: 876, endPoint y: 458, distance: 62.0
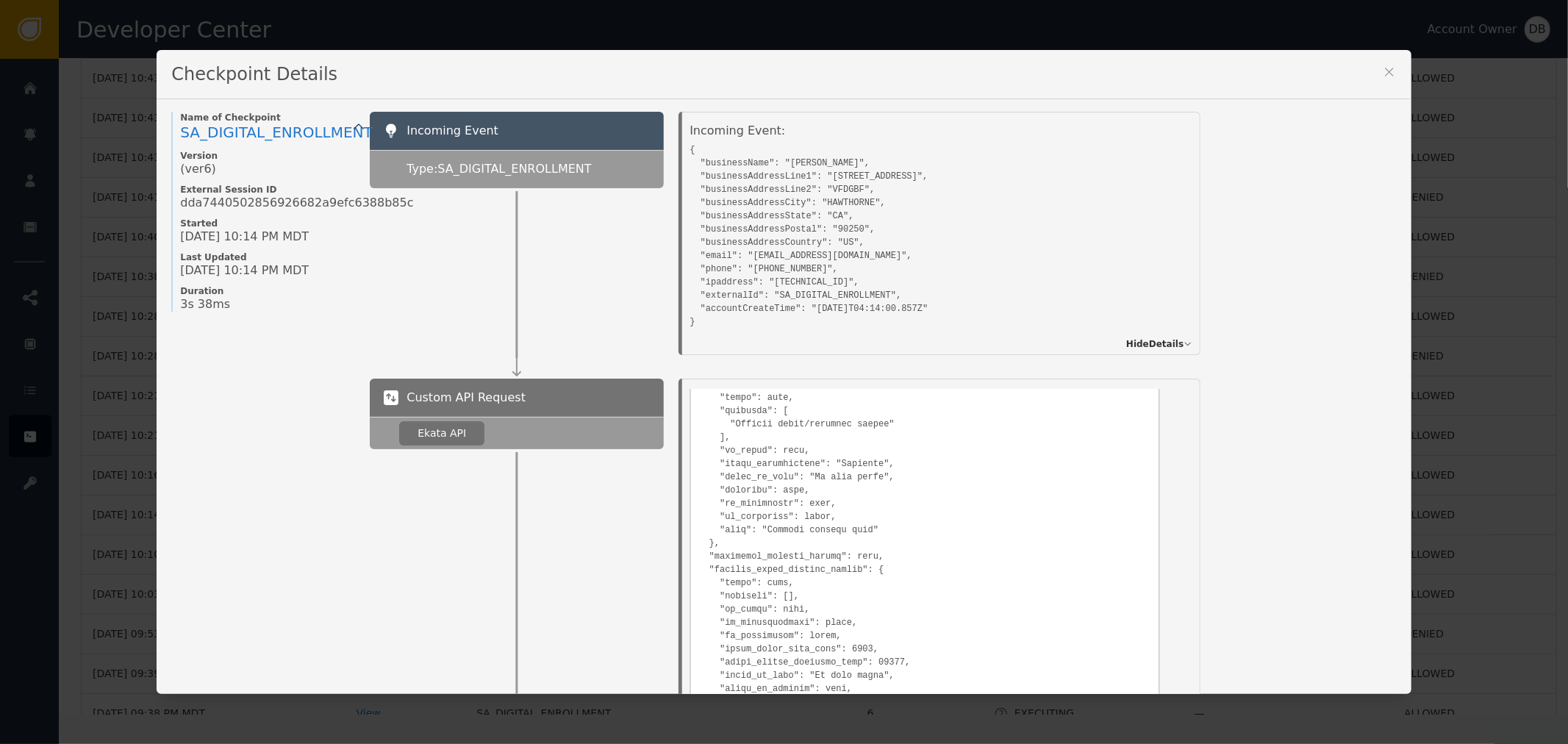
scroll to position [0, 0]
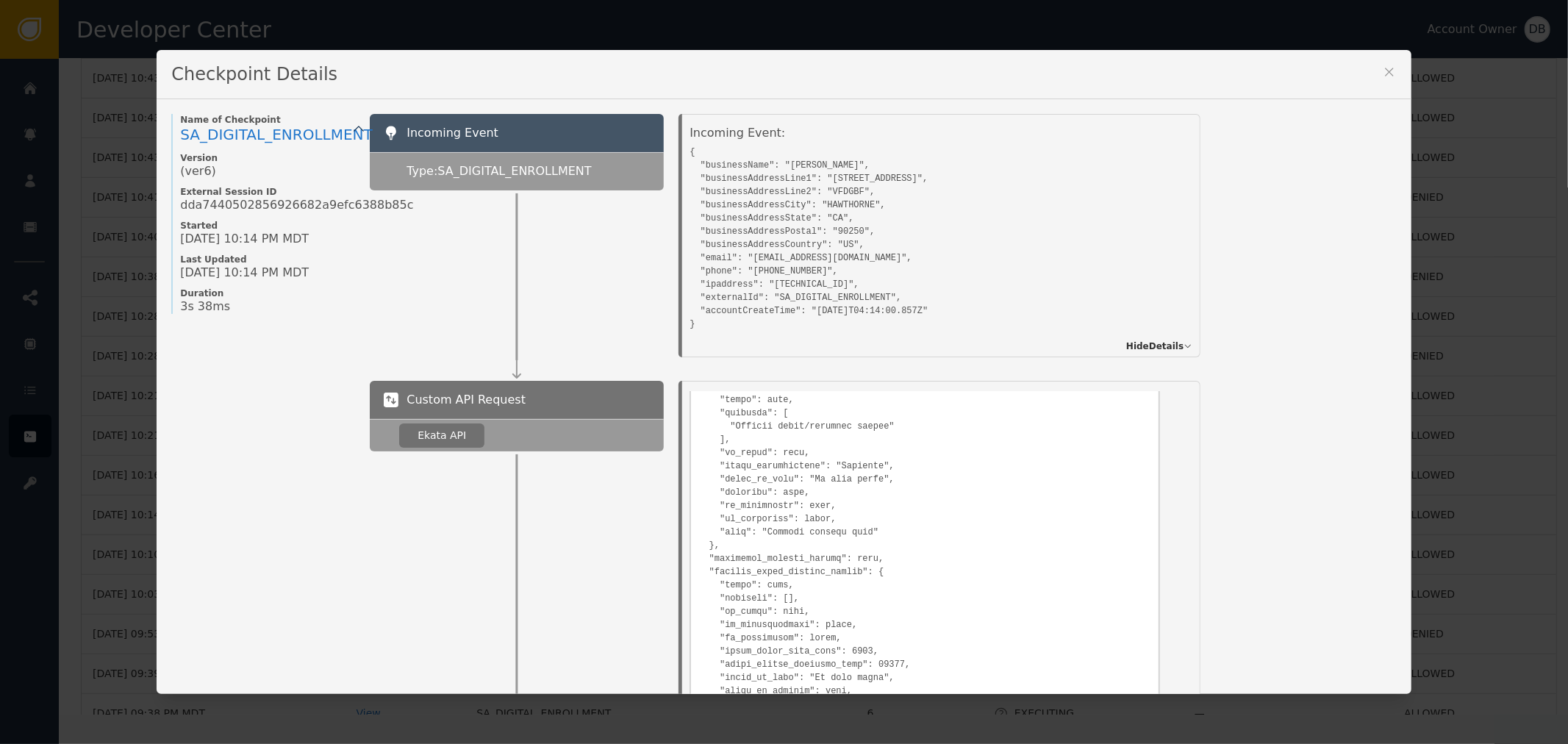
click at [759, 252] on pre "{ "businessName": "Jackie", "businessAddressLine1": "12564 EUCALYPTUS AVE", "bu…" at bounding box center [924, 236] width 470 height 189
drag, startPoint x: 759, startPoint y: 252, endPoint x: 818, endPoint y: 255, distance: 59.1
click at [818, 255] on pre "{ "businessName": "Jackie", "businessAddressLine1": "12564 EUCALYPTUS AVE", "bu…" at bounding box center [924, 236] width 470 height 189
copy pre "kplus1010@yahoo.com"
click at [959, 50] on div "Checkpoint Details" at bounding box center [784, 74] width 1254 height 49
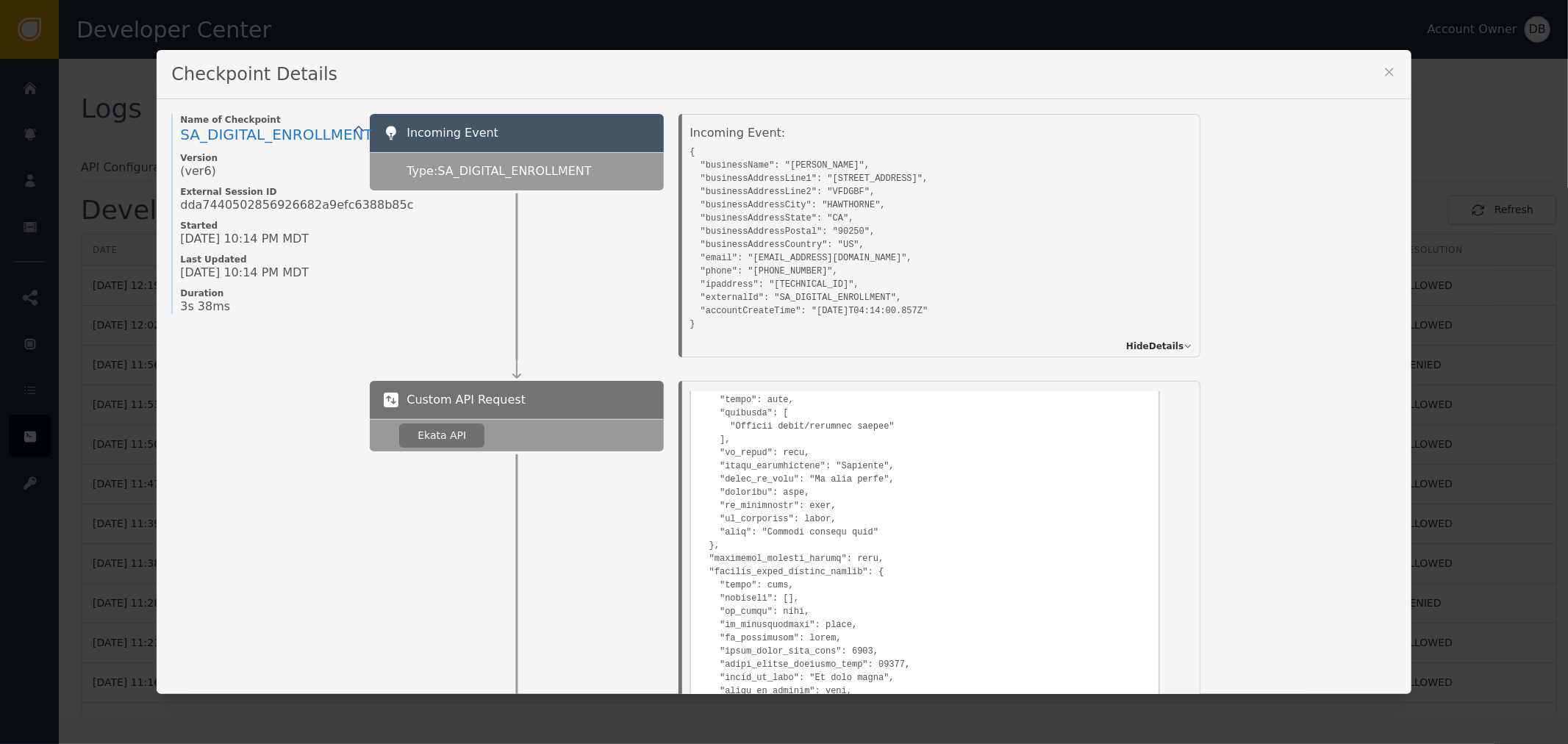
click at [1274, 77] on div "Checkpoint Details" at bounding box center [784, 74] width 1254 height 49
click at [1300, 191] on div "Incoming Event Type: SA_DIGITAL_ENROLLMENT Incoming Event: { "businessName": "J…" at bounding box center [882, 236] width 1026 height 243
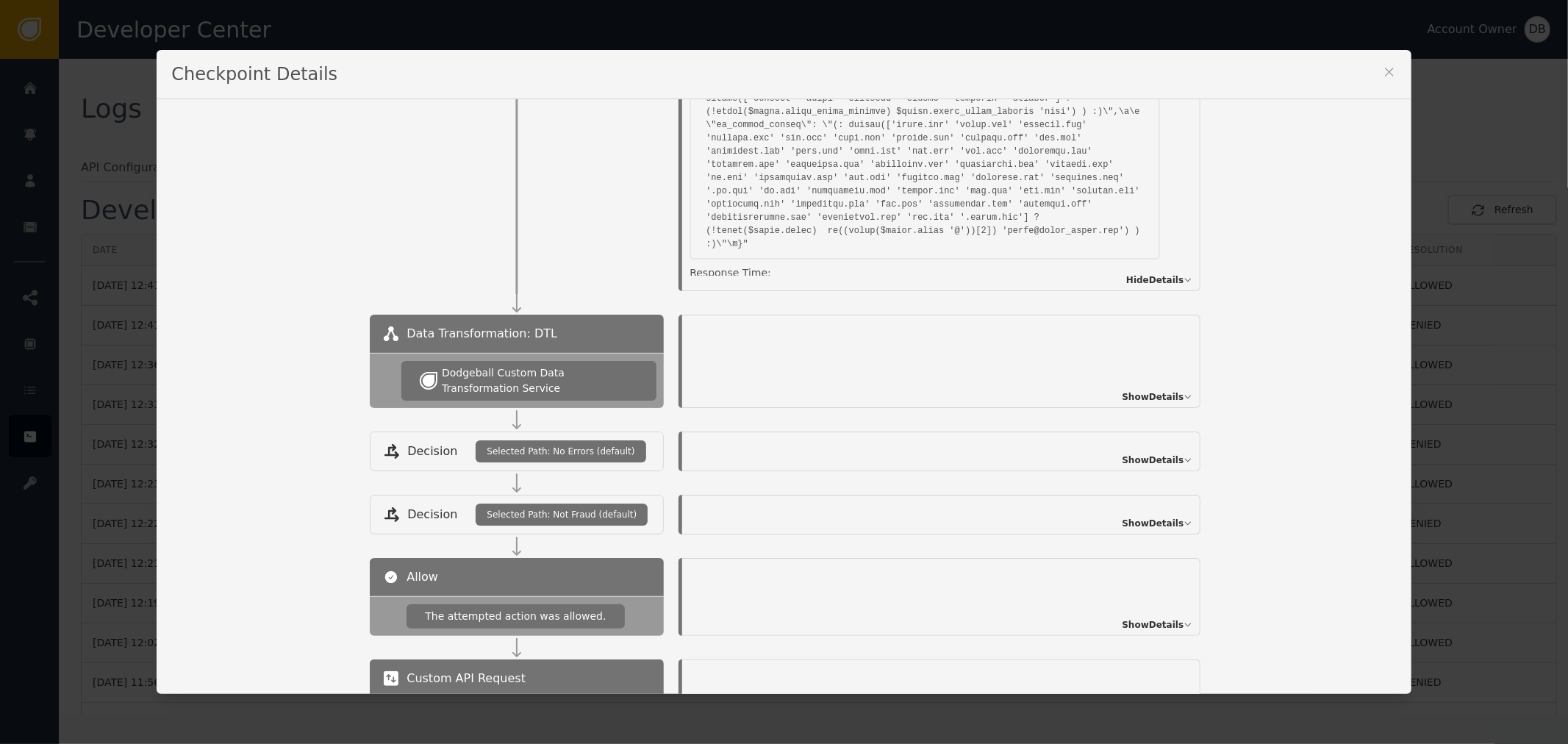
scroll to position [1959, 0]
